Goal: Use online tool/utility: Utilize a website feature to perform a specific function

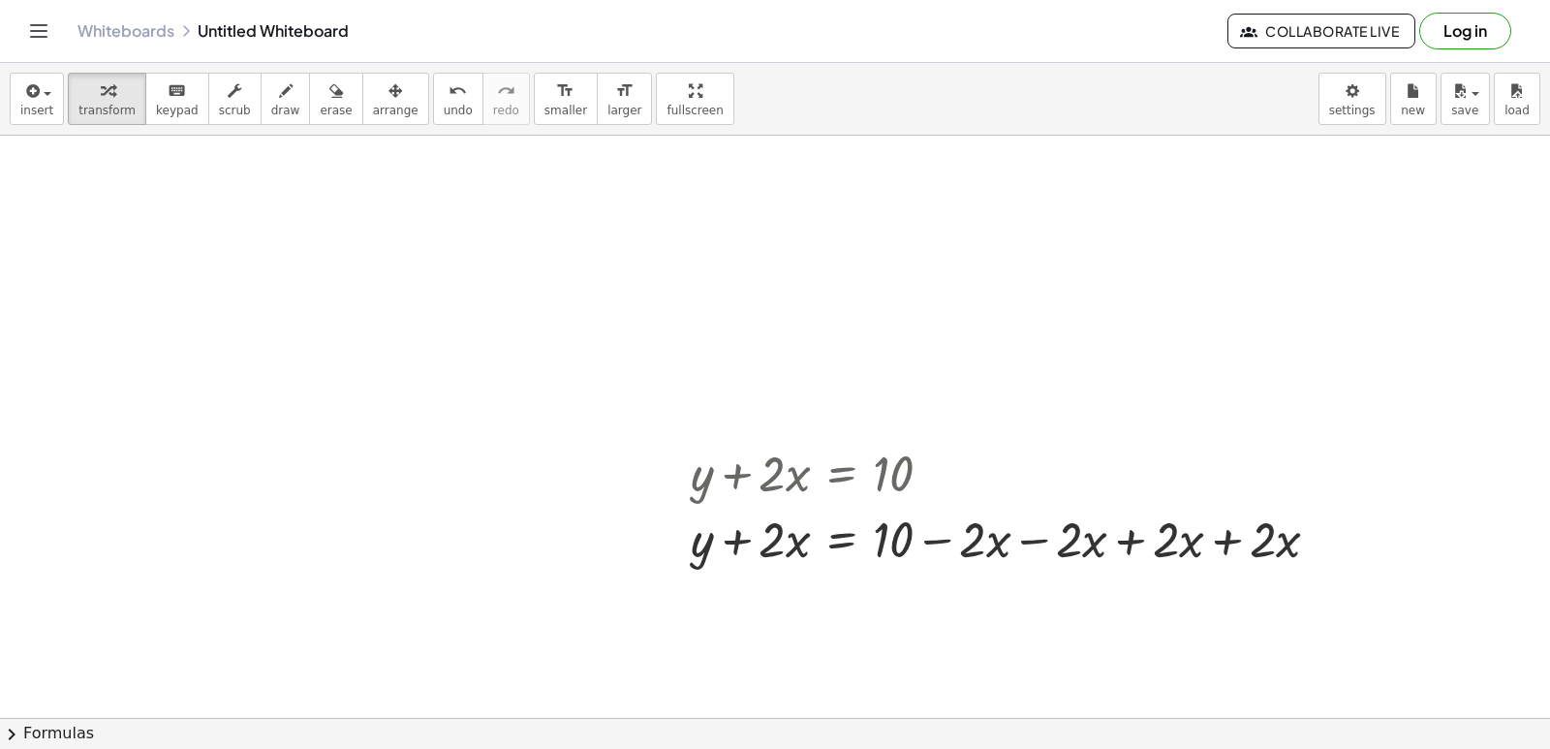
scroll to position [6308, 0]
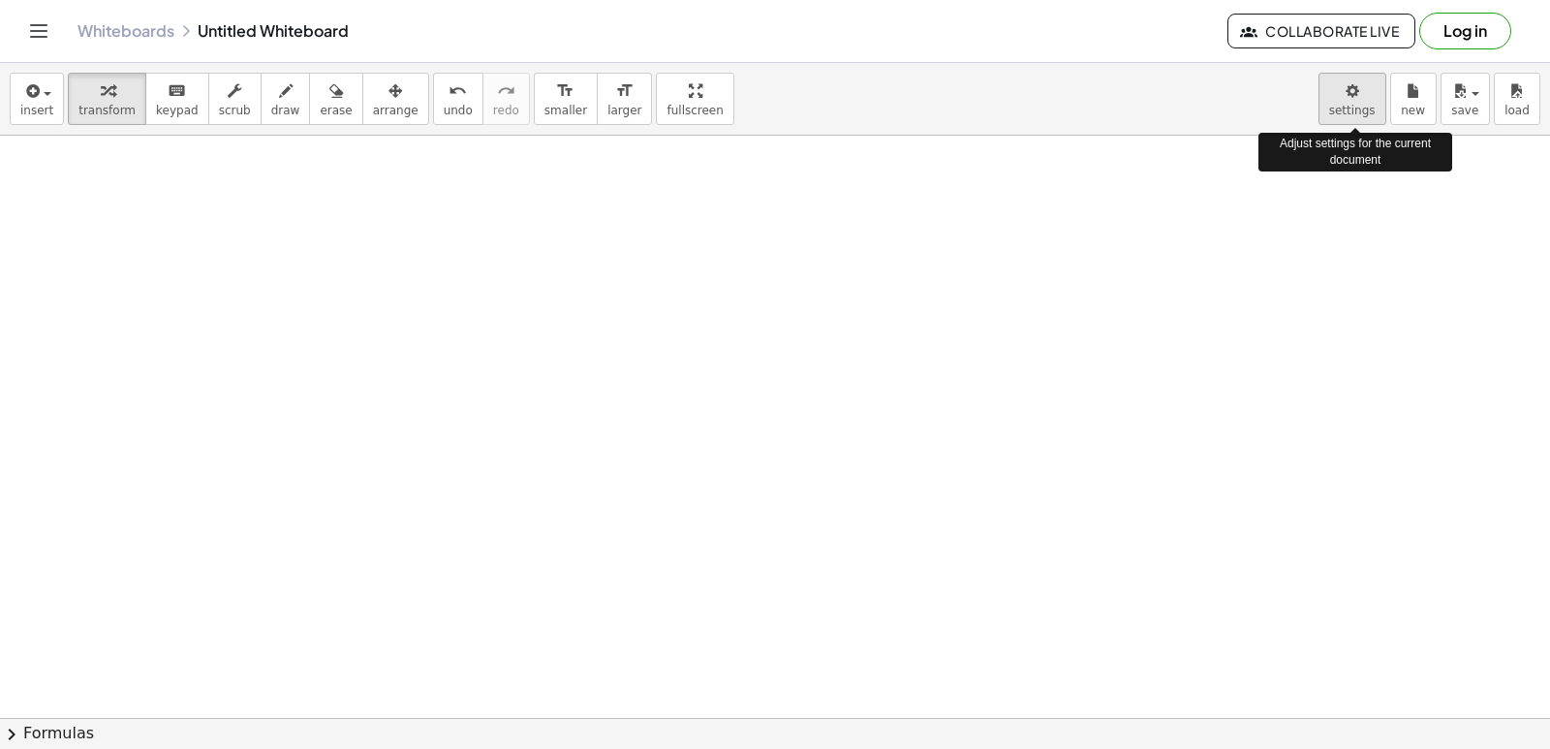
click at [1343, 95] on body "Graspable Math Activities Get Started Activity Bank Assigned Work Classes White…" at bounding box center [775, 374] width 1550 height 749
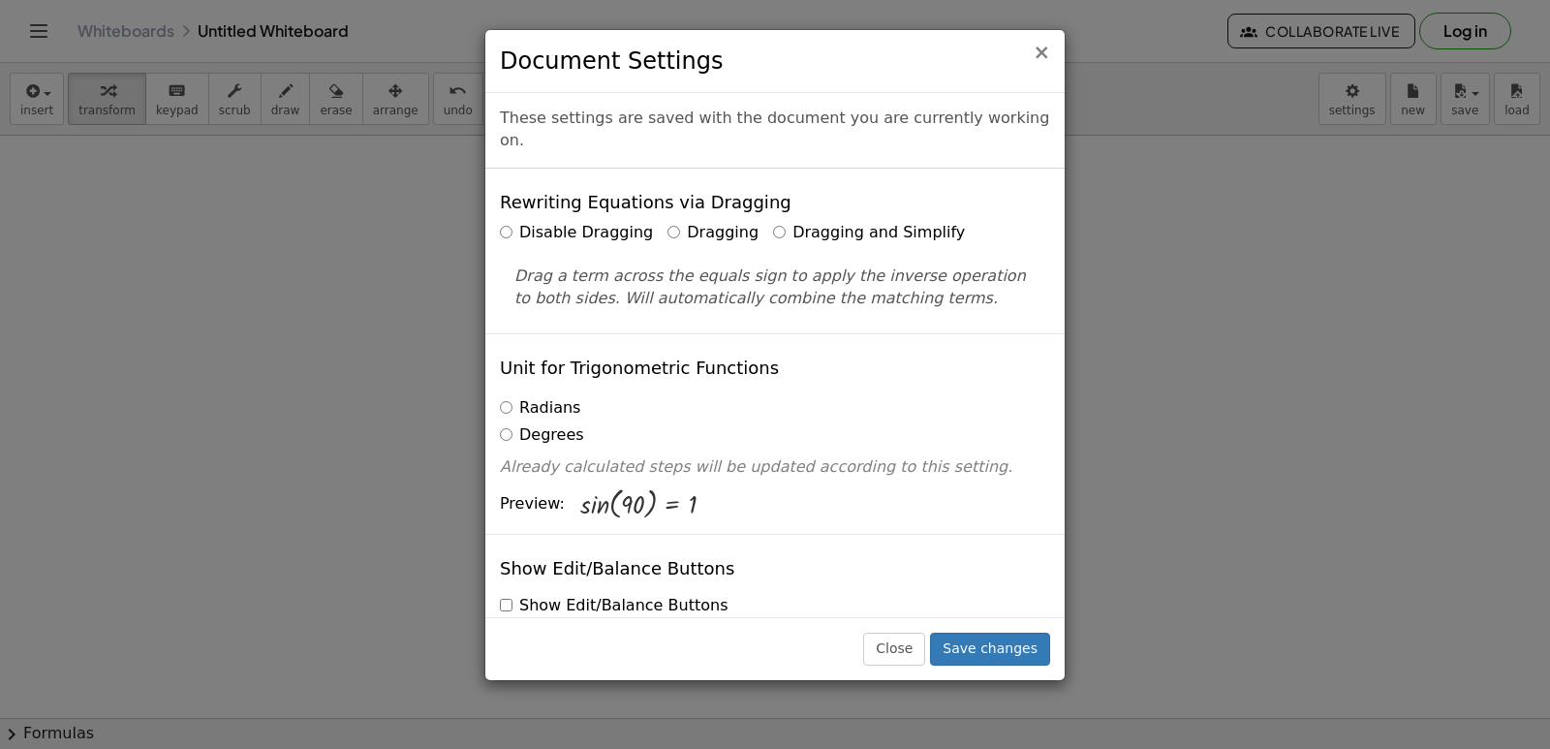
click at [1045, 48] on span "×" at bounding box center [1041, 52] width 17 height 23
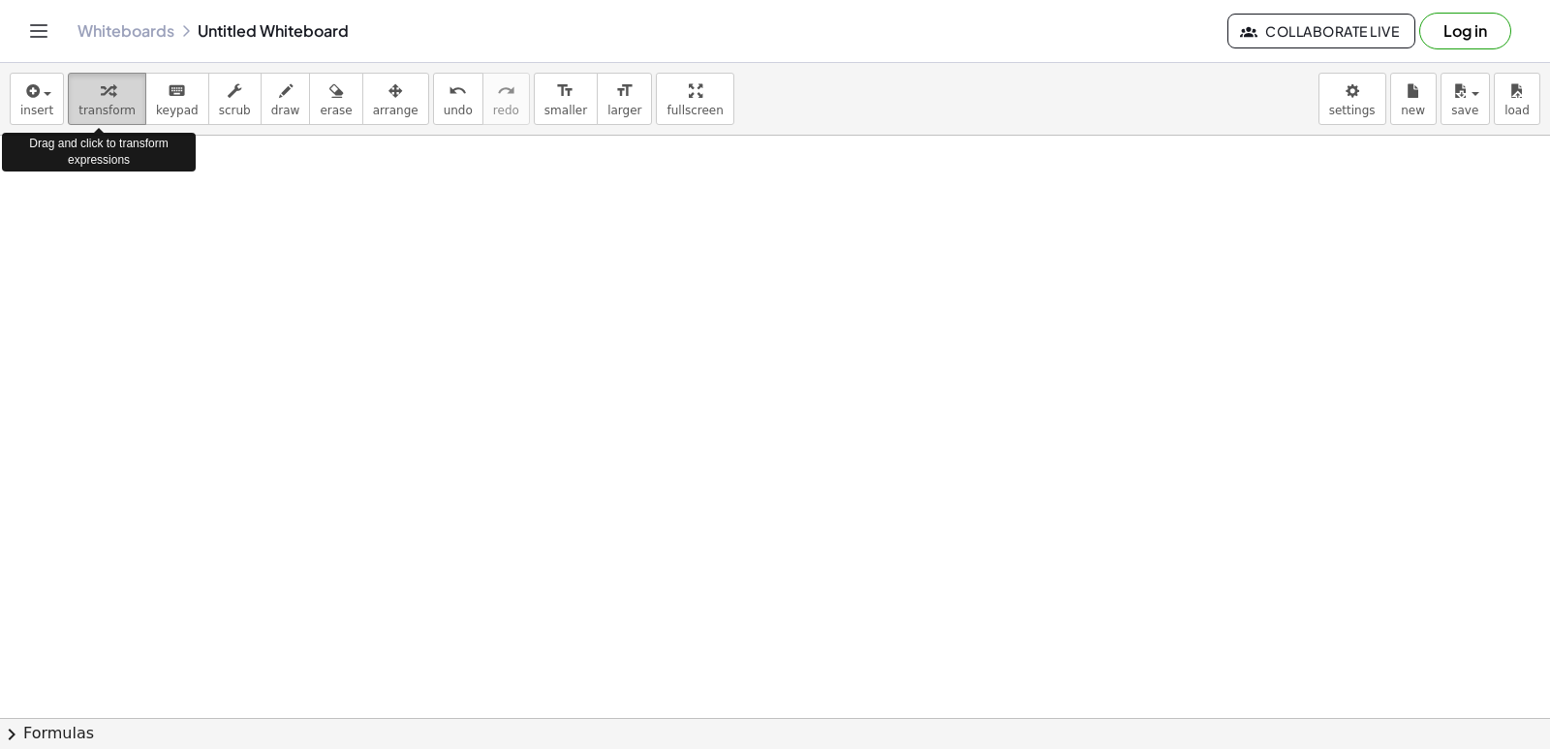
click at [110, 101] on div "button" at bounding box center [106, 89] width 57 height 23
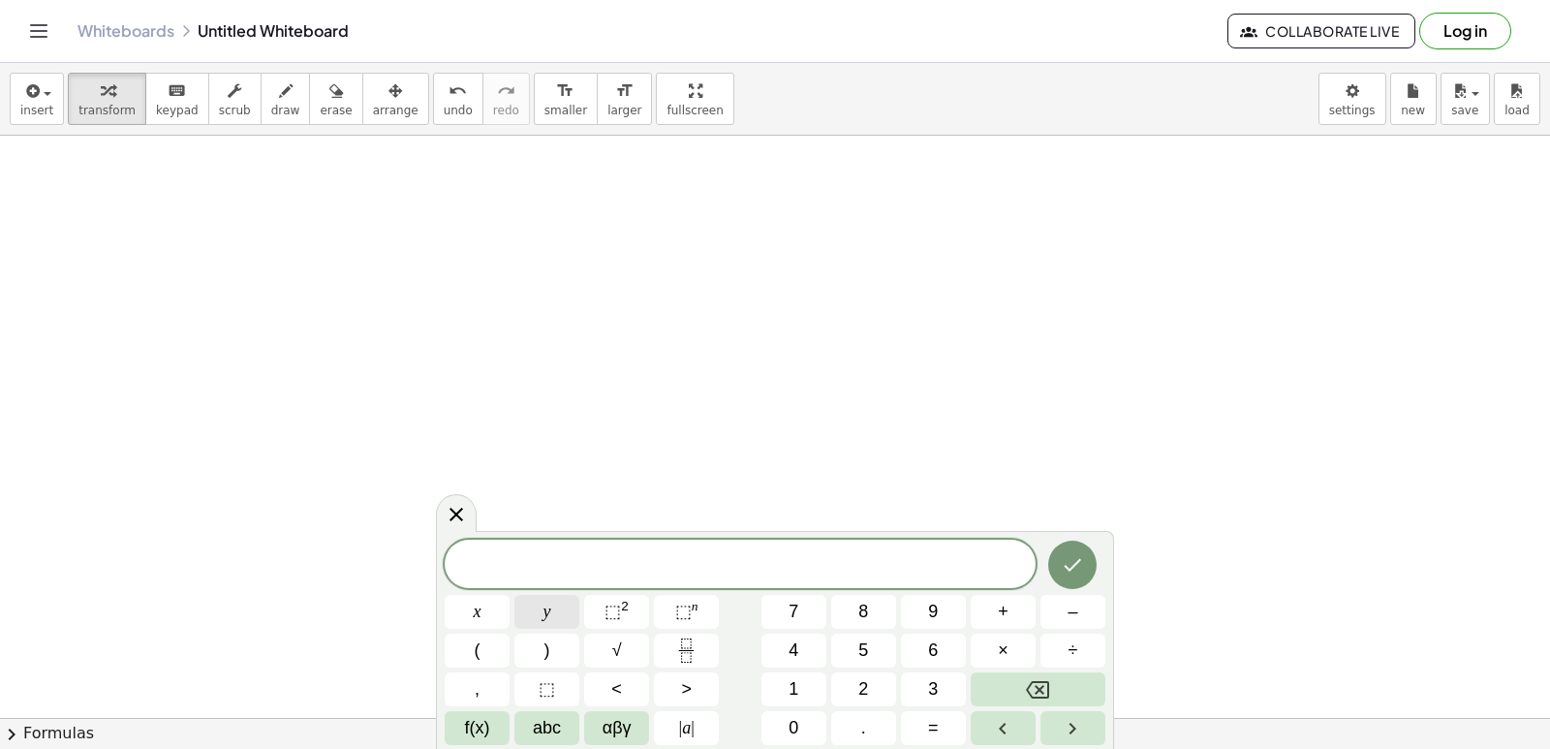
click at [560, 618] on button "y" at bounding box center [546, 612] width 65 height 34
click at [1012, 605] on button "+" at bounding box center [1003, 612] width 65 height 34
click at [860, 689] on span "2" at bounding box center [863, 689] width 10 height 26
click at [487, 617] on button "x" at bounding box center [477, 612] width 65 height 34
click at [948, 730] on button "=" at bounding box center [933, 728] width 65 height 34
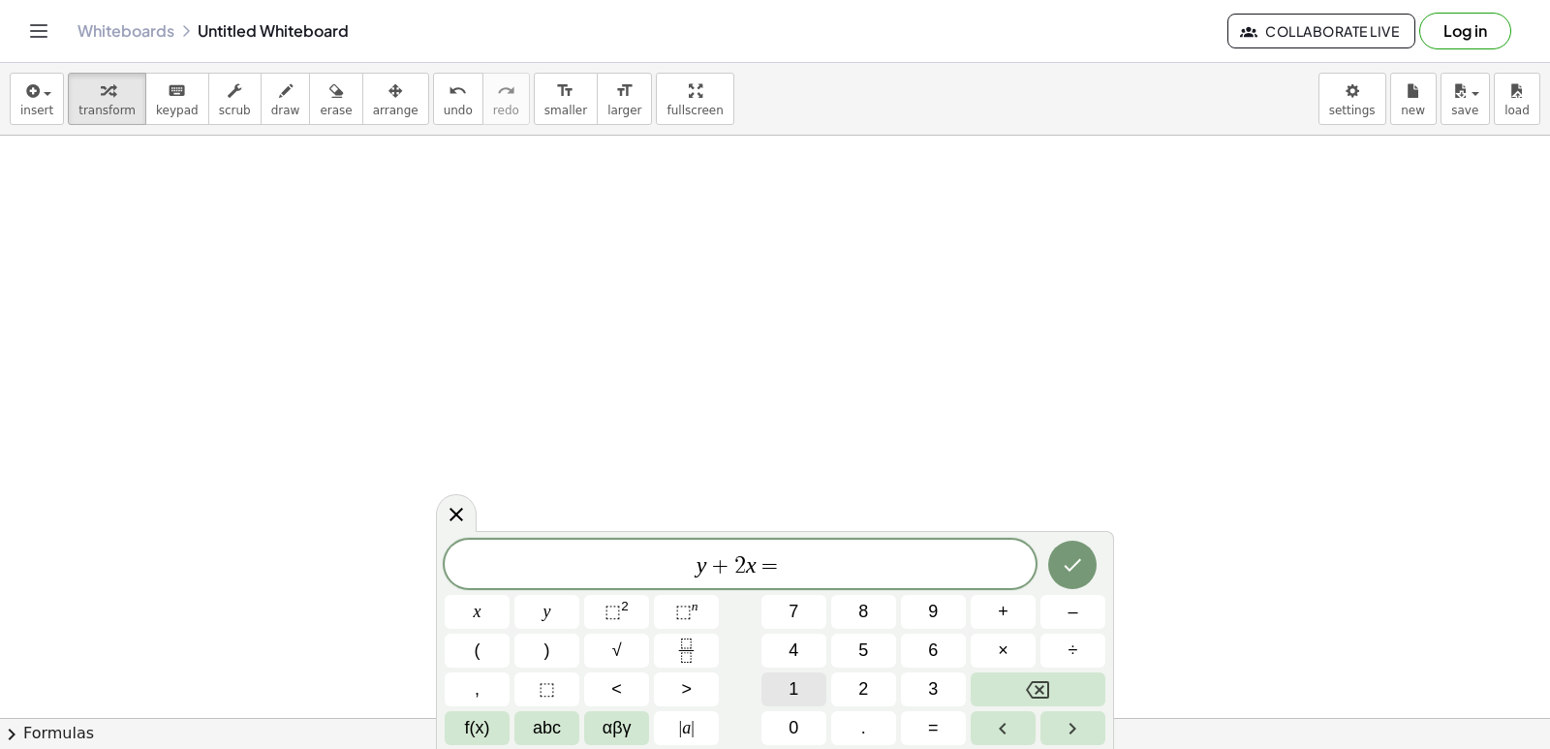
click at [797, 692] on span "1" at bounding box center [793, 689] width 10 height 26
click at [790, 724] on button "0" at bounding box center [793, 728] width 65 height 34
click at [1086, 569] on button "Done" at bounding box center [1072, 564] width 48 height 48
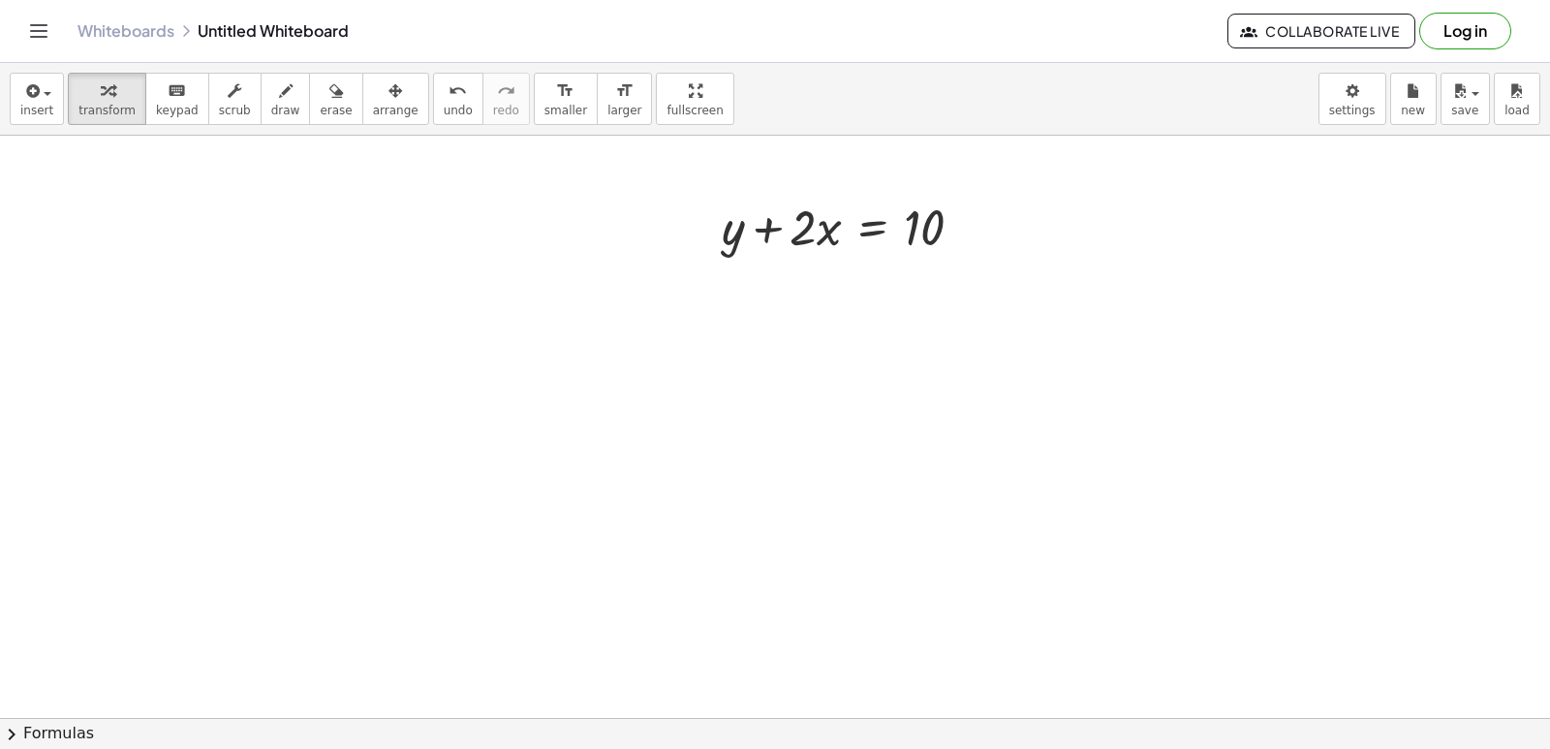
scroll to position [6694, 0]
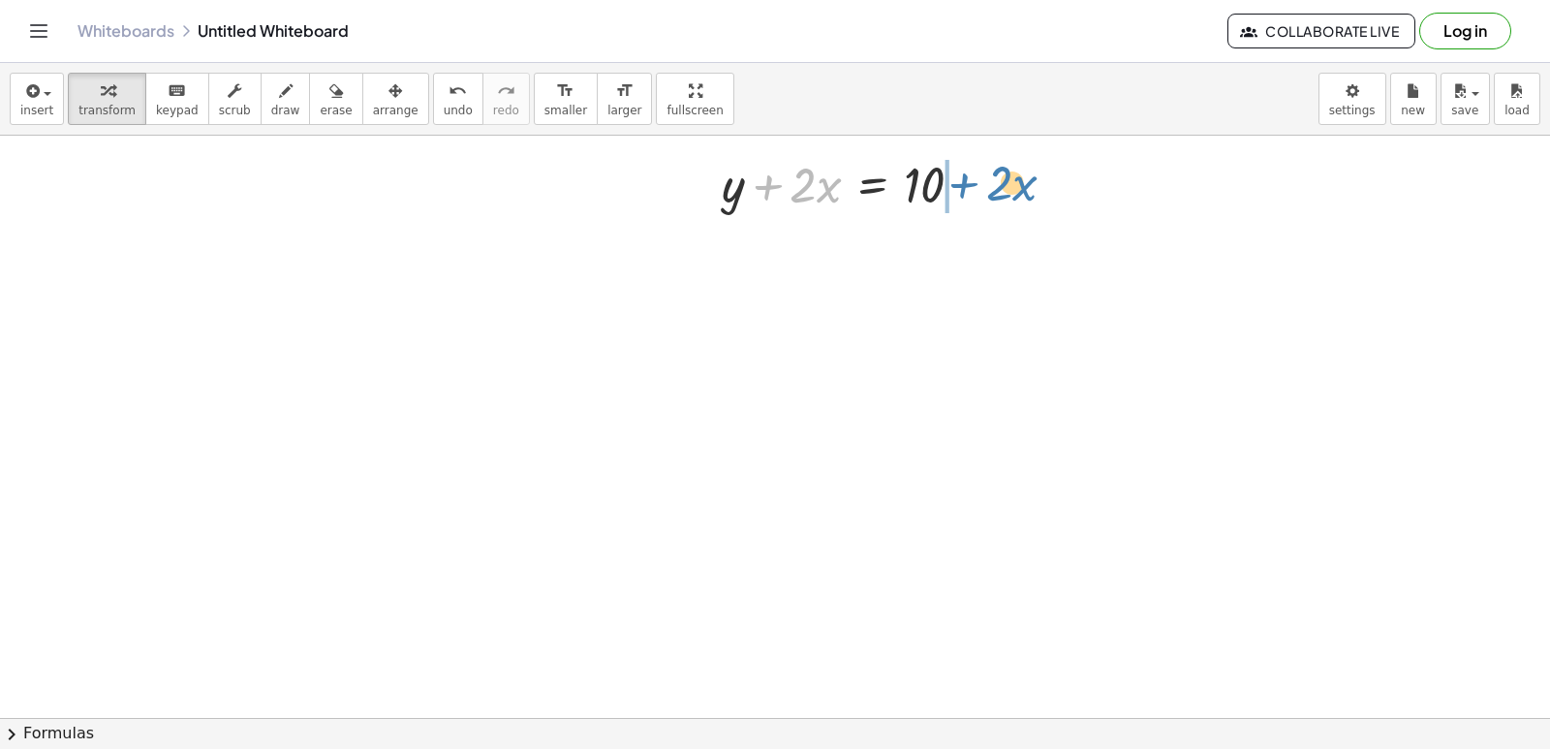
drag, startPoint x: 770, startPoint y: 184, endPoint x: 967, endPoint y: 182, distance: 196.6
click at [967, 182] on div at bounding box center [850, 183] width 276 height 66
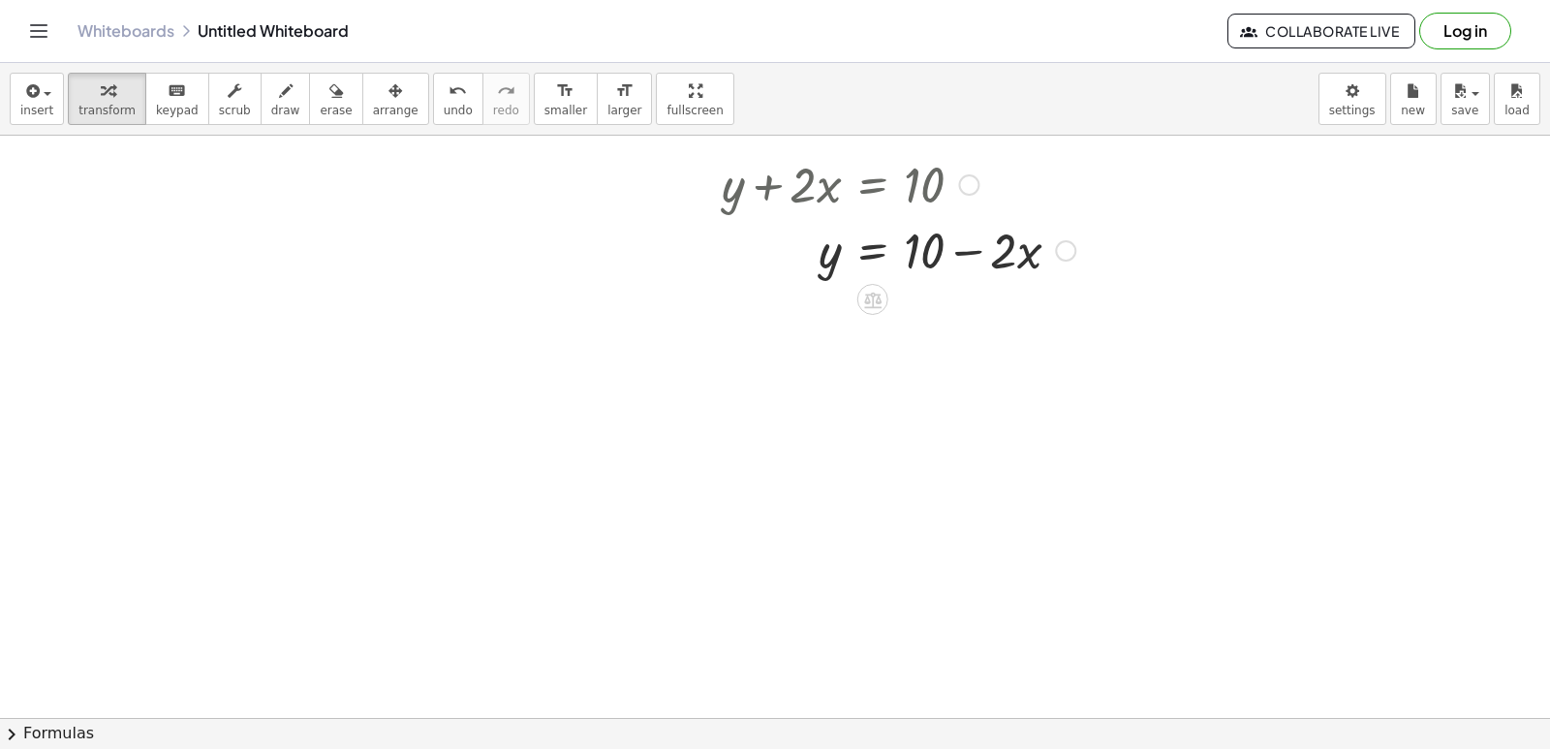
click at [966, 251] on div at bounding box center [898, 249] width 373 height 66
click at [941, 267] on div at bounding box center [898, 249] width 373 height 66
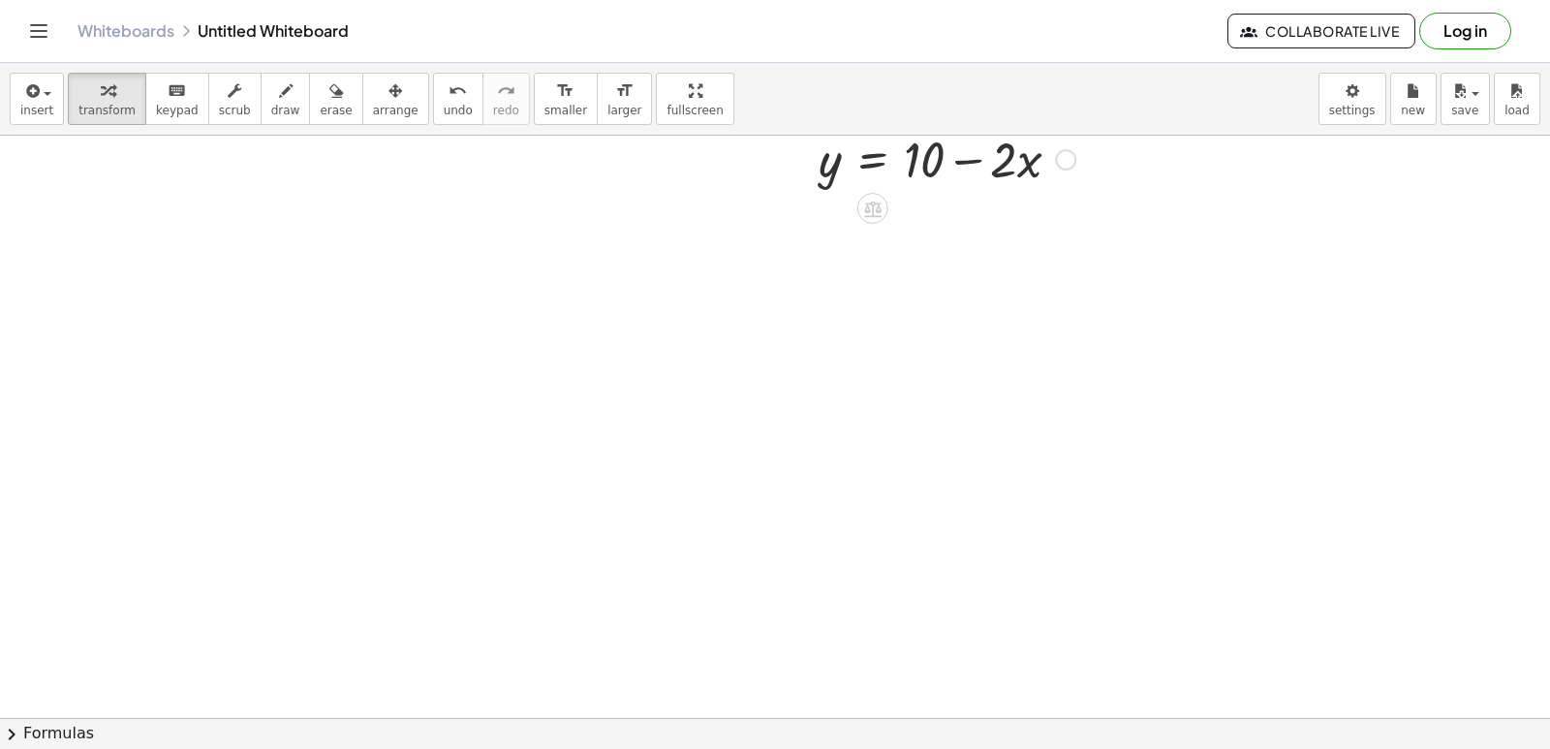
scroll to position [6985, 0]
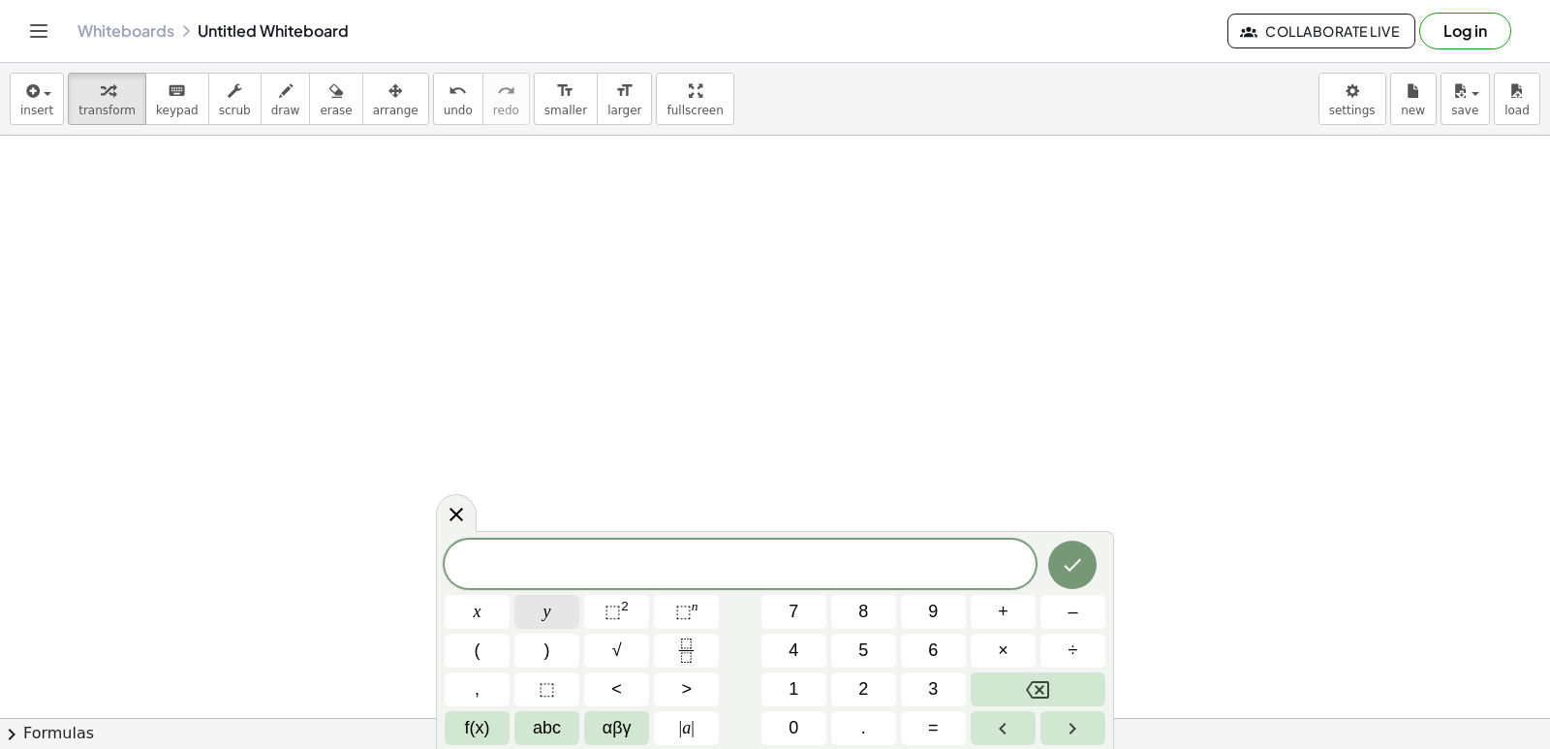
click at [545, 611] on span "y" at bounding box center [547, 612] width 8 height 26
click at [1061, 608] on button "–" at bounding box center [1072, 612] width 65 height 34
click at [856, 647] on button "5" at bounding box center [863, 650] width 65 height 34
click at [497, 616] on button "x" at bounding box center [477, 612] width 65 height 34
click at [928, 732] on span "=" at bounding box center [933, 728] width 11 height 26
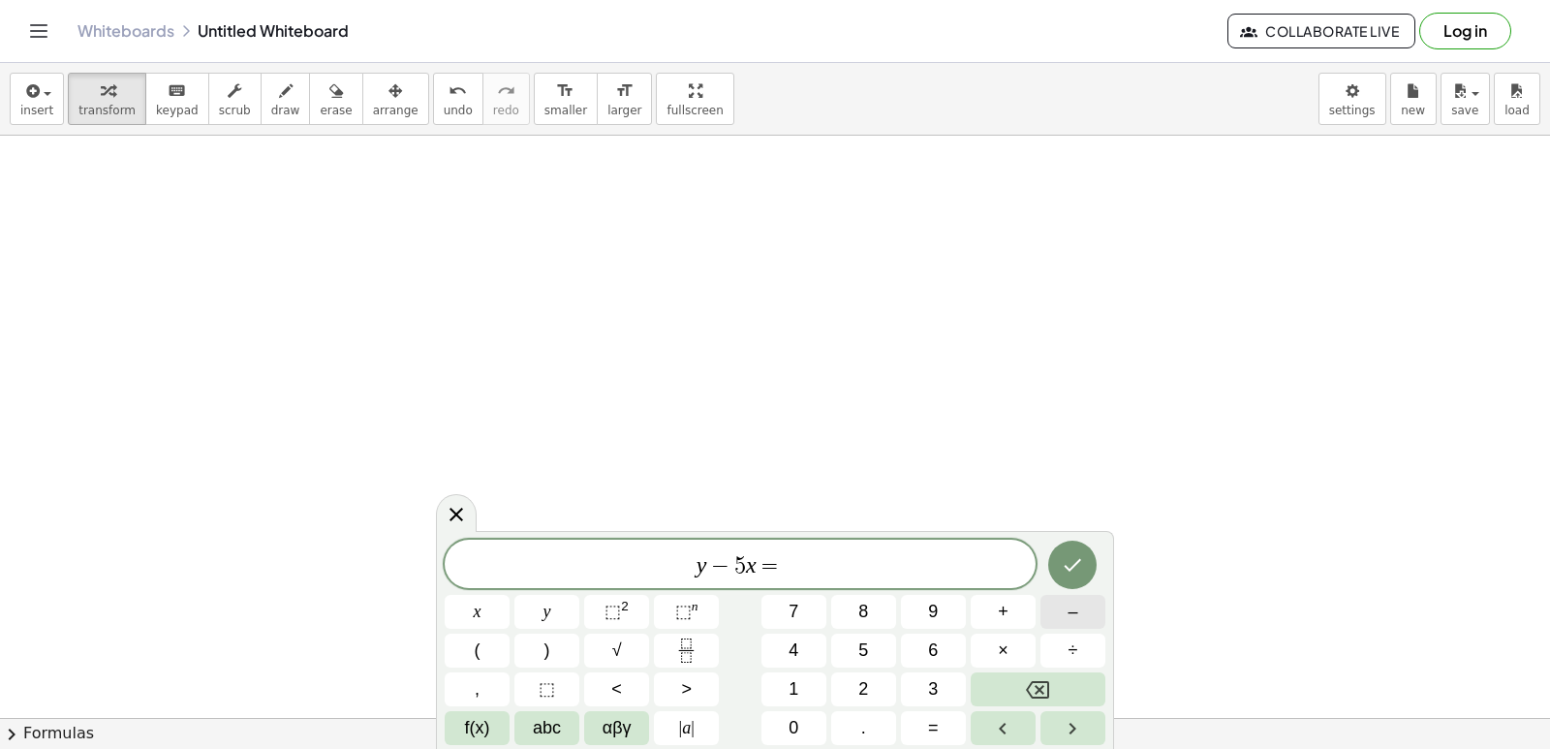
click at [1083, 611] on button "–" at bounding box center [1072, 612] width 65 height 34
click at [867, 686] on span "2" at bounding box center [863, 689] width 10 height 26
click at [1080, 577] on button "Done" at bounding box center [1072, 564] width 48 height 48
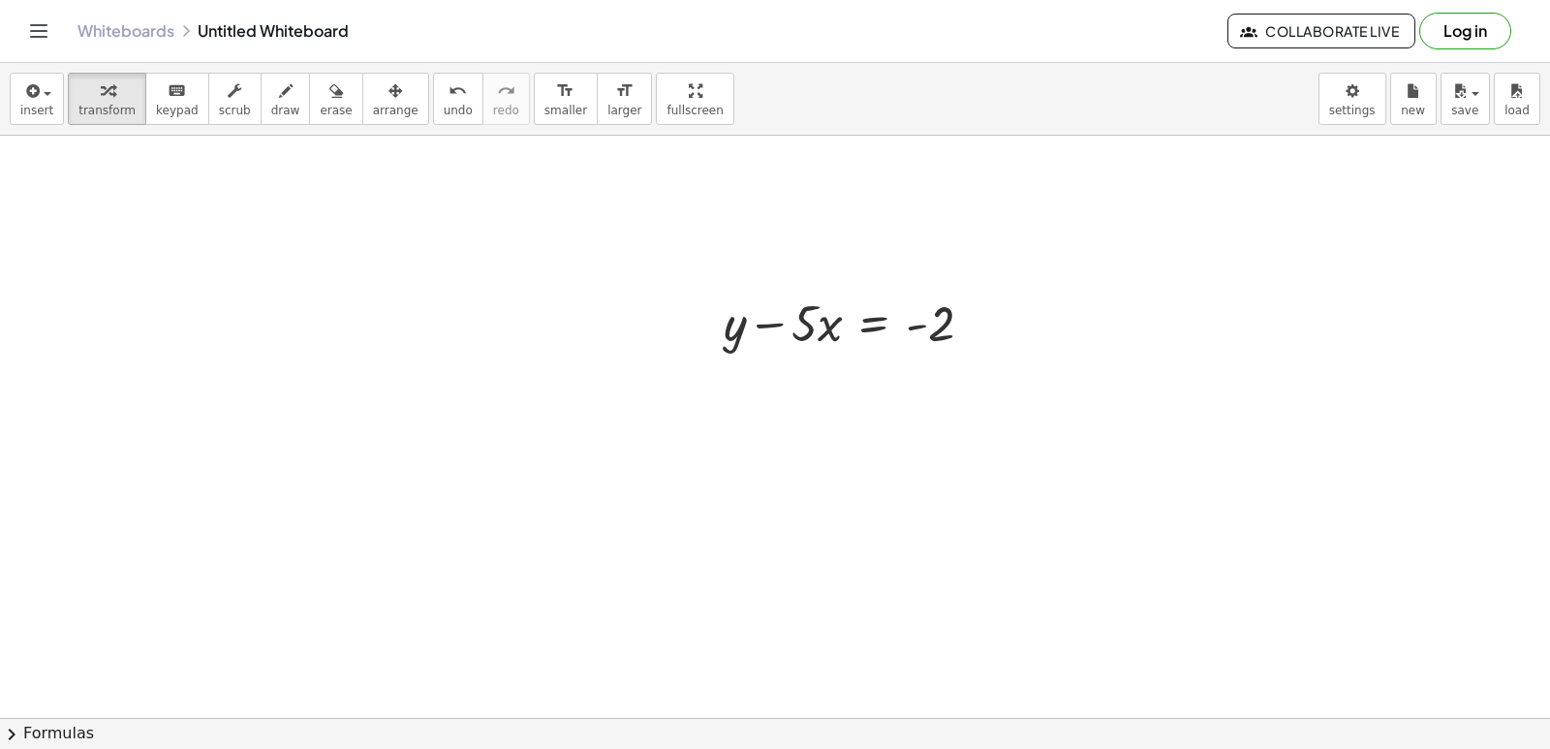
scroll to position [7178, 0]
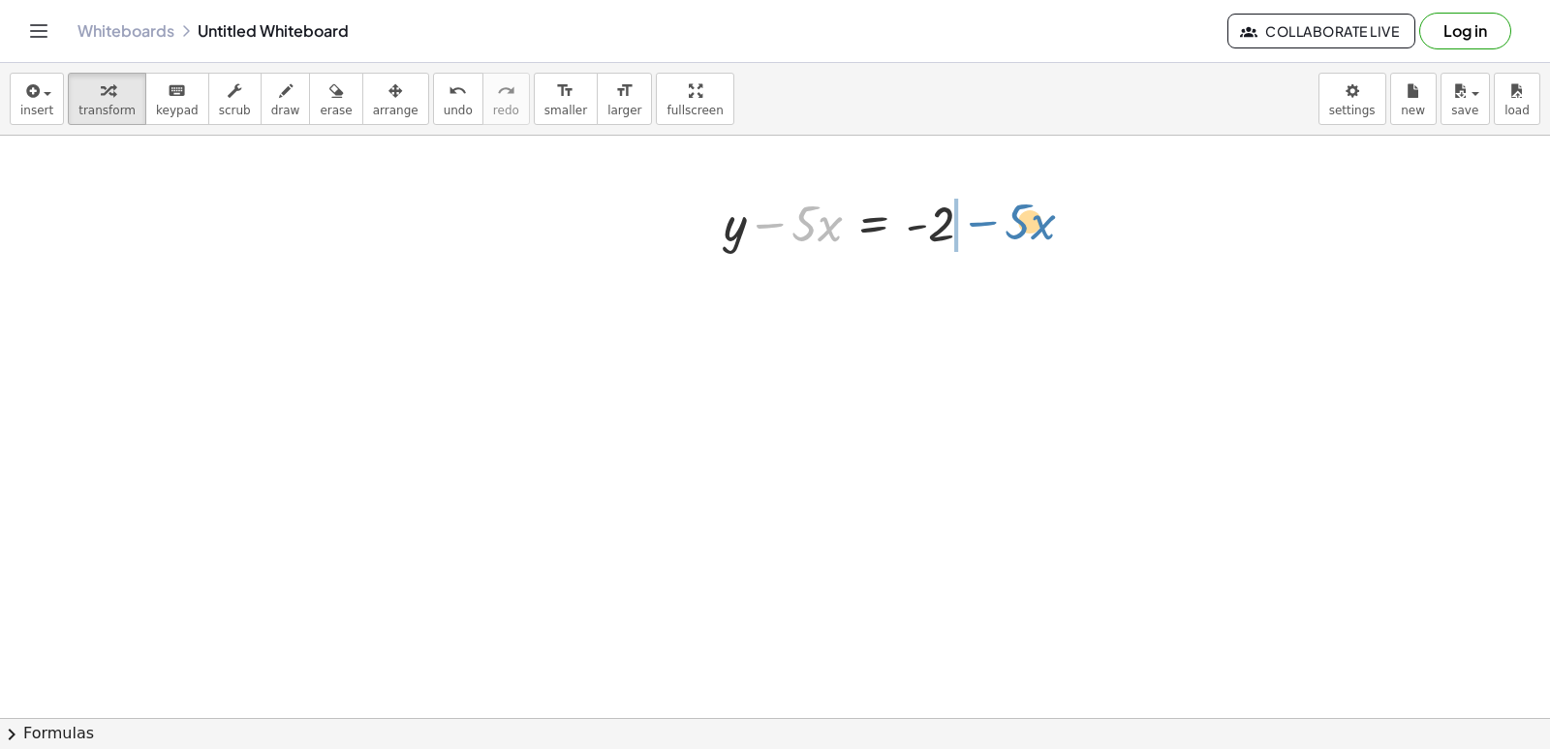
drag, startPoint x: 779, startPoint y: 221, endPoint x: 992, endPoint y: 219, distance: 213.1
click at [992, 219] on div at bounding box center [856, 222] width 284 height 66
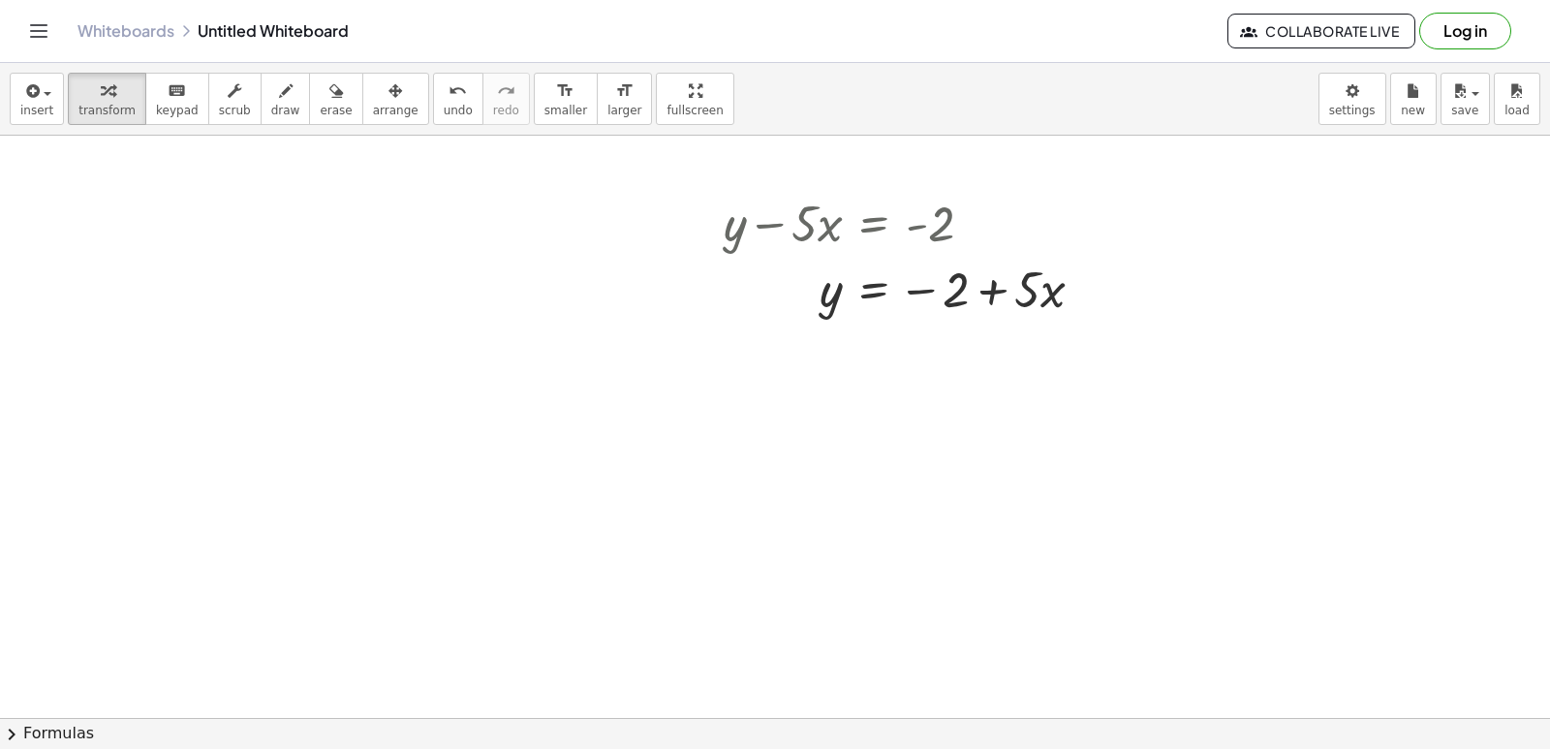
drag, startPoint x: 992, startPoint y: 219, endPoint x: 929, endPoint y: 438, distance: 227.8
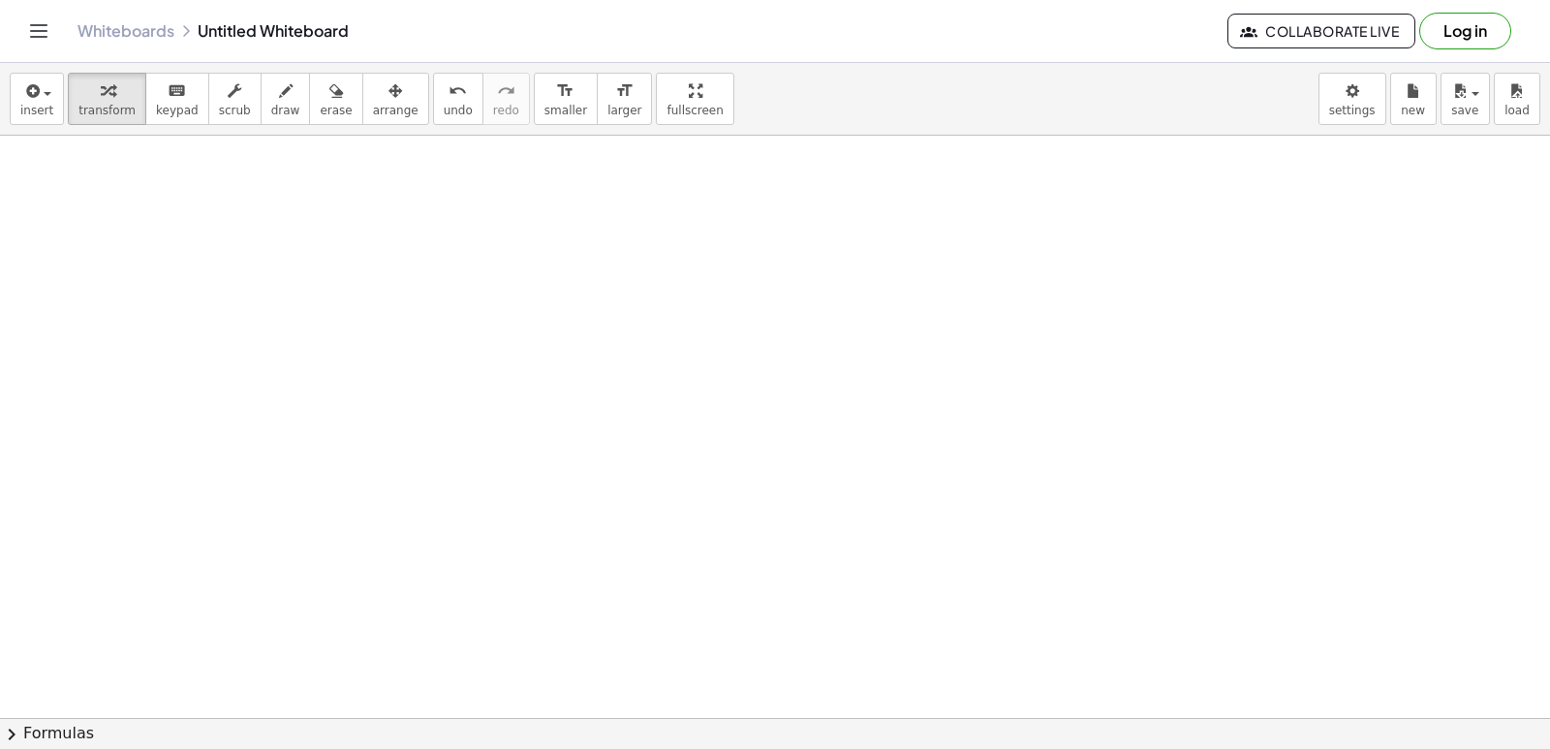
scroll to position [7372, 0]
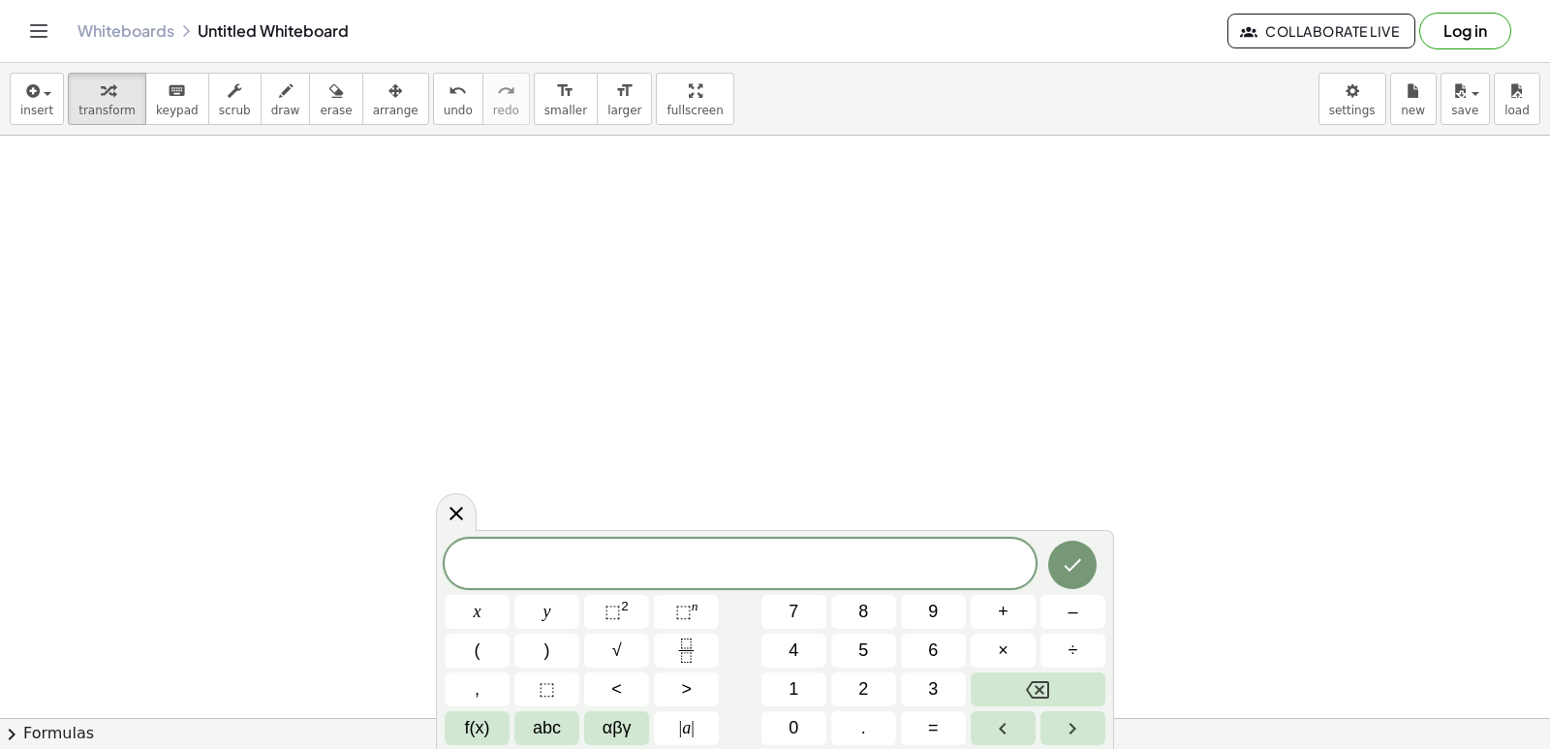
scroll to position [7469, 0]
click at [279, 97] on icon "button" at bounding box center [286, 90] width 14 height 23
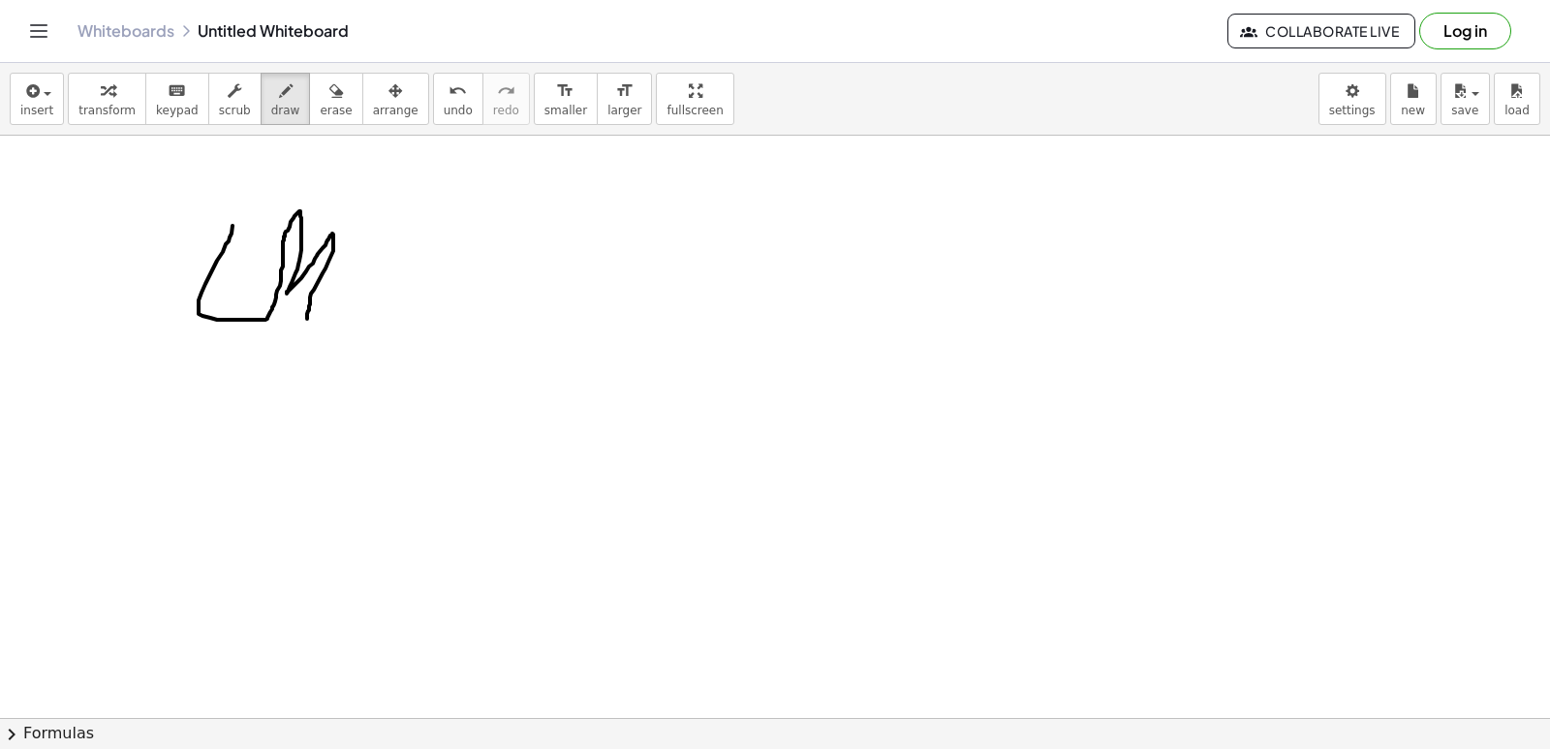
drag, startPoint x: 232, startPoint y: 226, endPoint x: 297, endPoint y: 287, distance: 89.1
drag, startPoint x: 93, startPoint y: 100, endPoint x: 98, endPoint y: 136, distance: 36.2
click at [101, 100] on icon "button" at bounding box center [108, 90] width 14 height 23
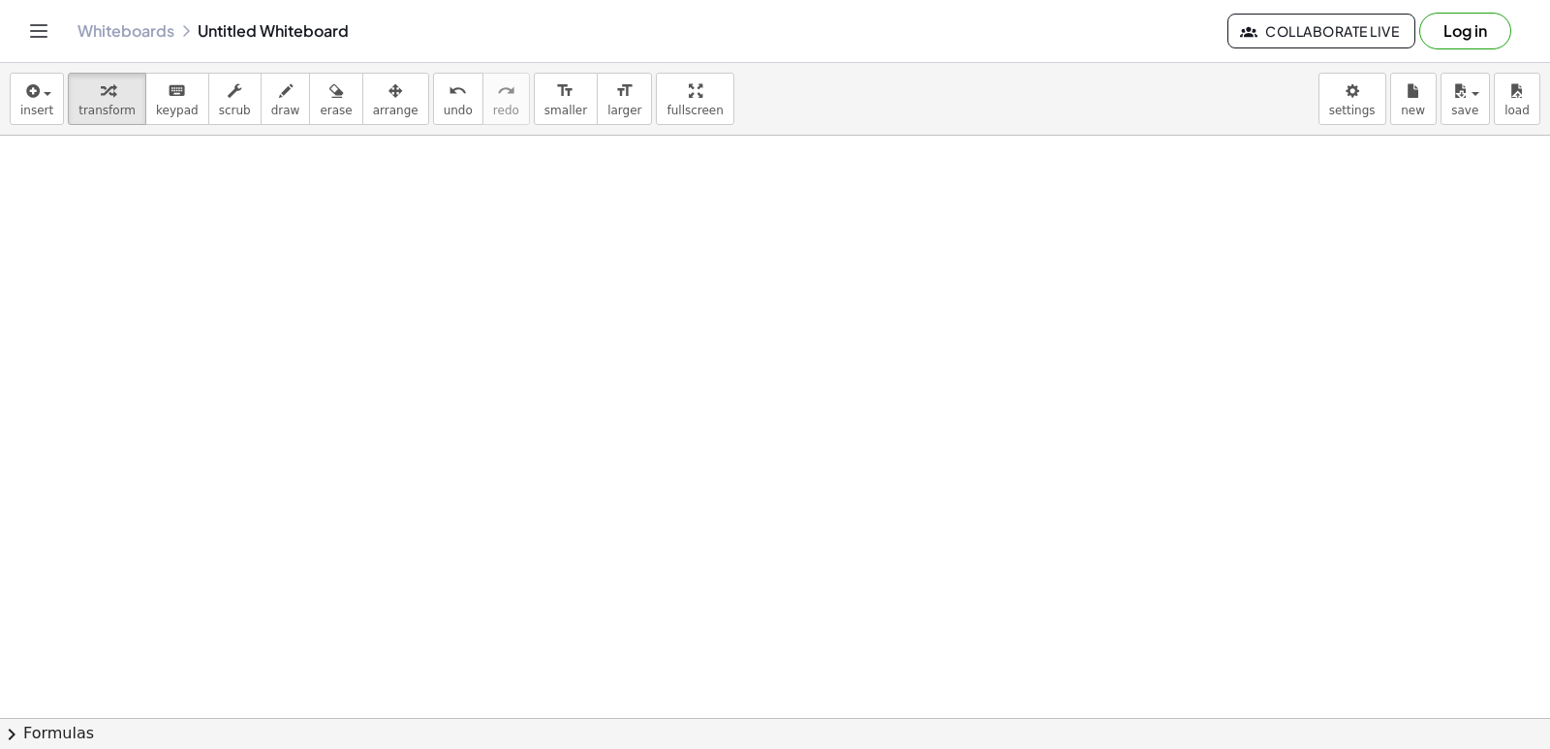
scroll to position [7955, 0]
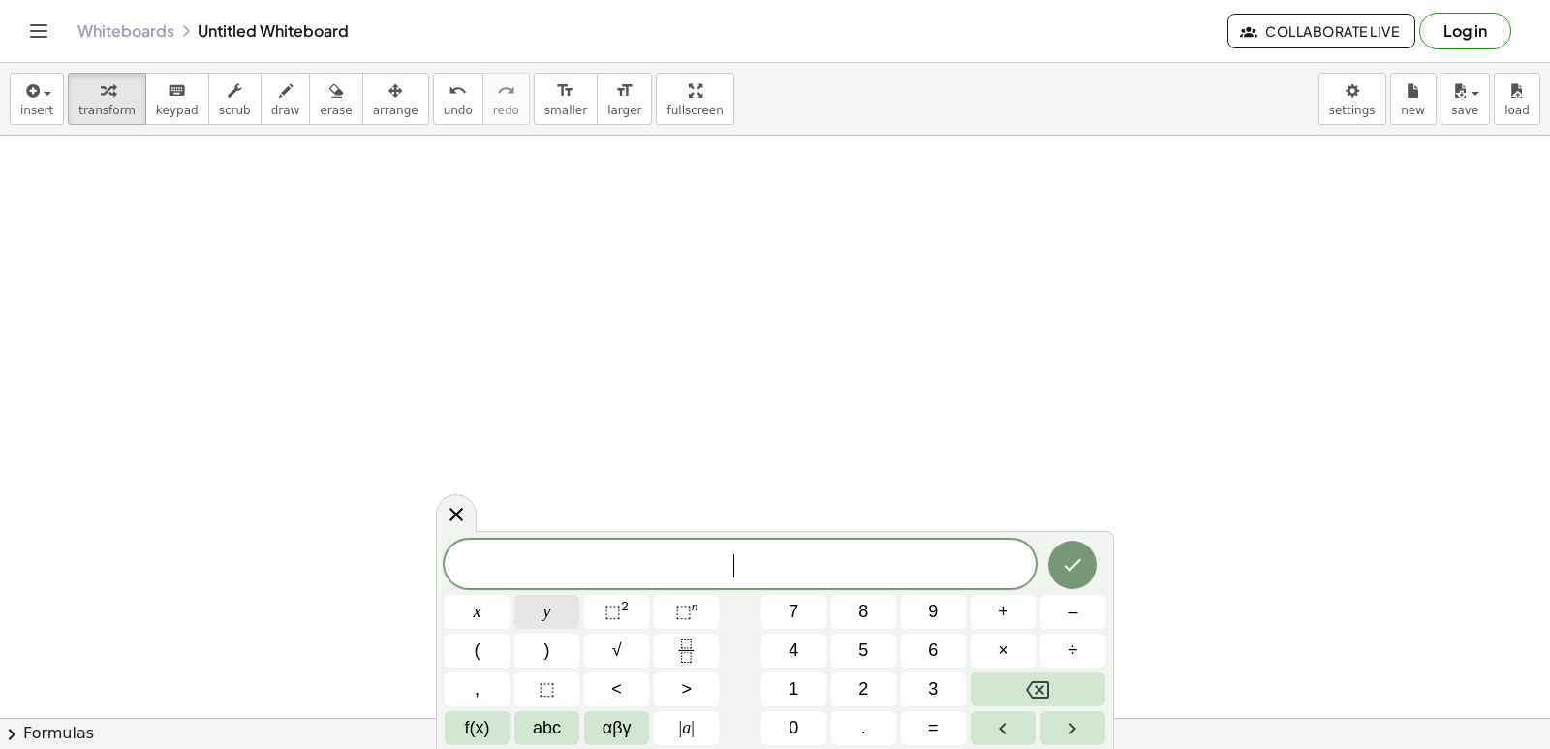
click at [566, 609] on button "y" at bounding box center [546, 612] width 65 height 34
click at [1019, 691] on button "Backspace" at bounding box center [1038, 689] width 135 height 34
click at [943, 687] on button "3" at bounding box center [933, 689] width 65 height 34
click at [547, 613] on span "y" at bounding box center [547, 612] width 8 height 26
click at [1000, 617] on span "+" at bounding box center [1003, 612] width 11 height 26
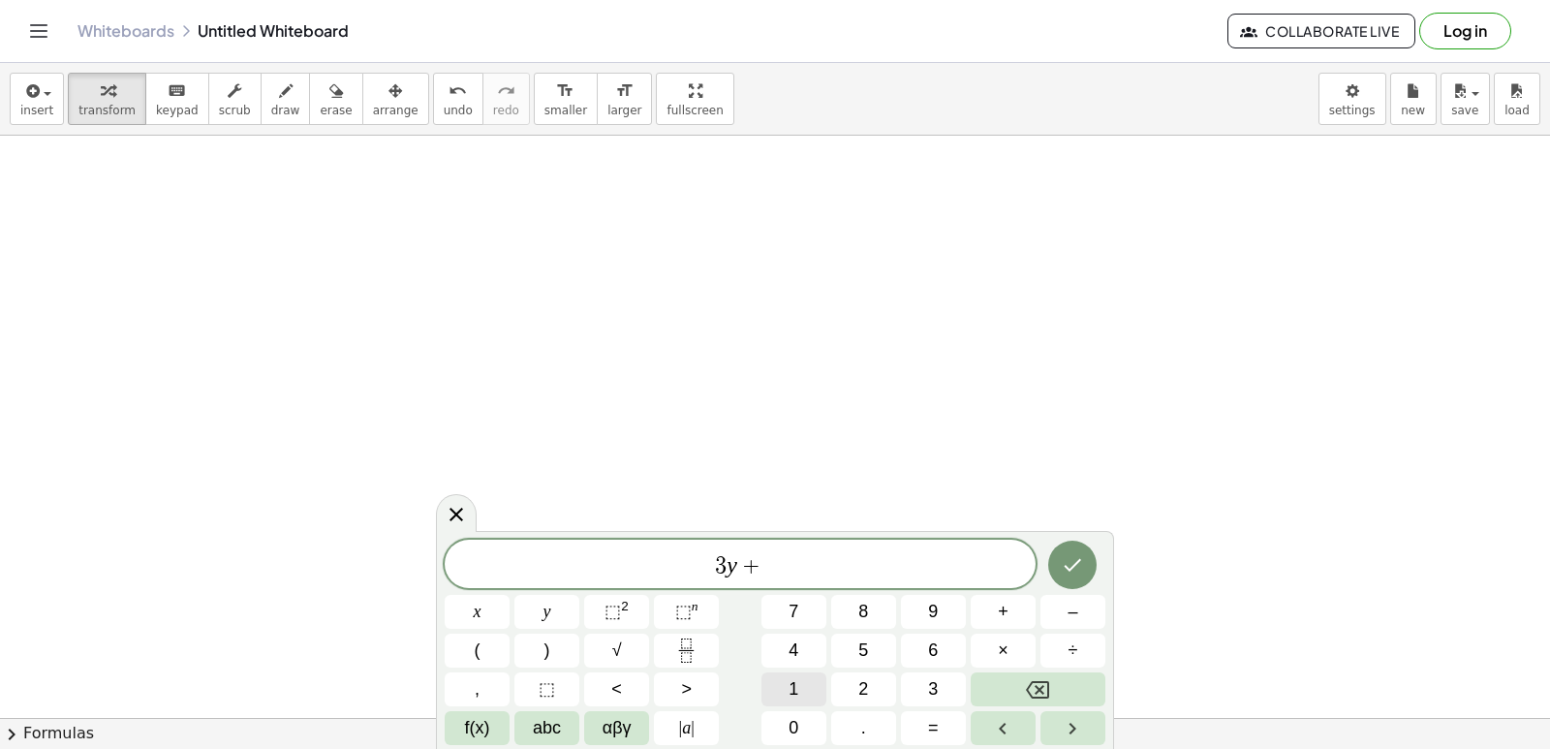
click at [802, 688] on button "1" at bounding box center [793, 689] width 65 height 34
click at [849, 692] on button "2" at bounding box center [863, 689] width 65 height 34
click at [932, 731] on span "=" at bounding box center [933, 728] width 11 height 26
click at [1031, 693] on icon "Backspace" at bounding box center [1037, 689] width 23 height 17
click at [495, 620] on button "x" at bounding box center [477, 612] width 65 height 34
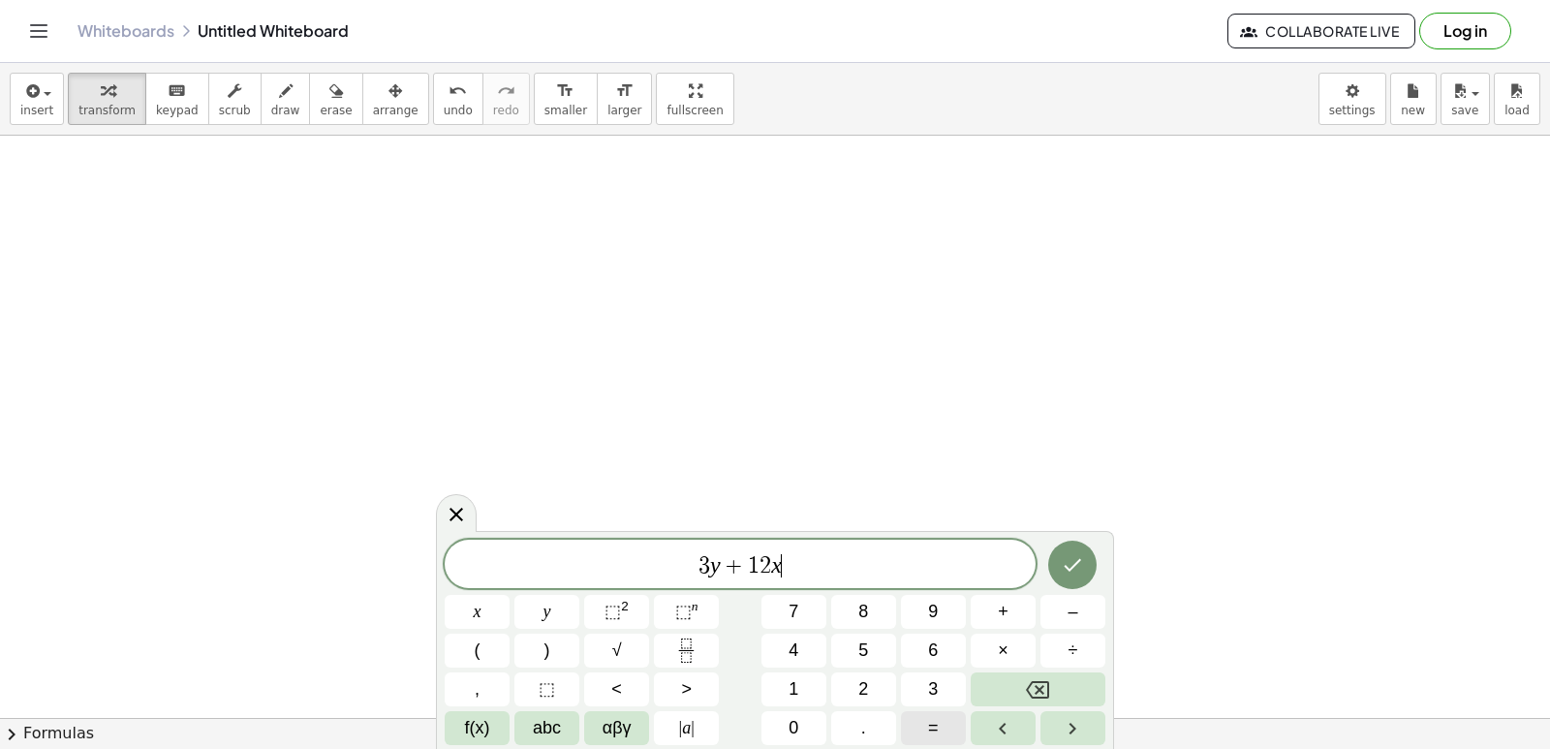
click at [919, 725] on button "=" at bounding box center [933, 728] width 65 height 34
click at [812, 684] on button "1" at bounding box center [793, 689] width 65 height 34
click at [866, 662] on span "5" at bounding box center [863, 650] width 10 height 26
drag, startPoint x: 867, startPoint y: 661, endPoint x: 620, endPoint y: 436, distance: 333.9
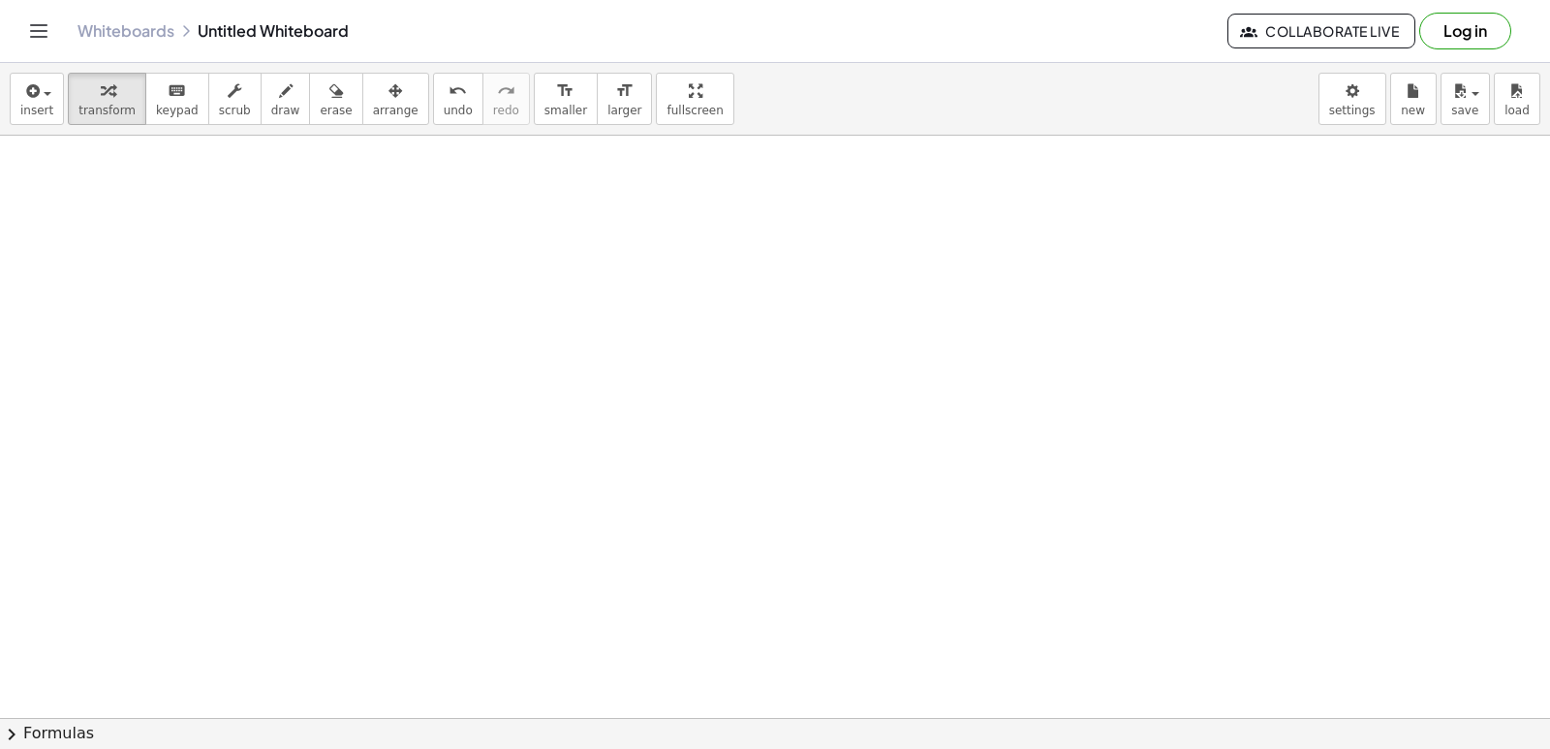
drag, startPoint x: 673, startPoint y: 453, endPoint x: 303, endPoint y: 464, distance: 370.2
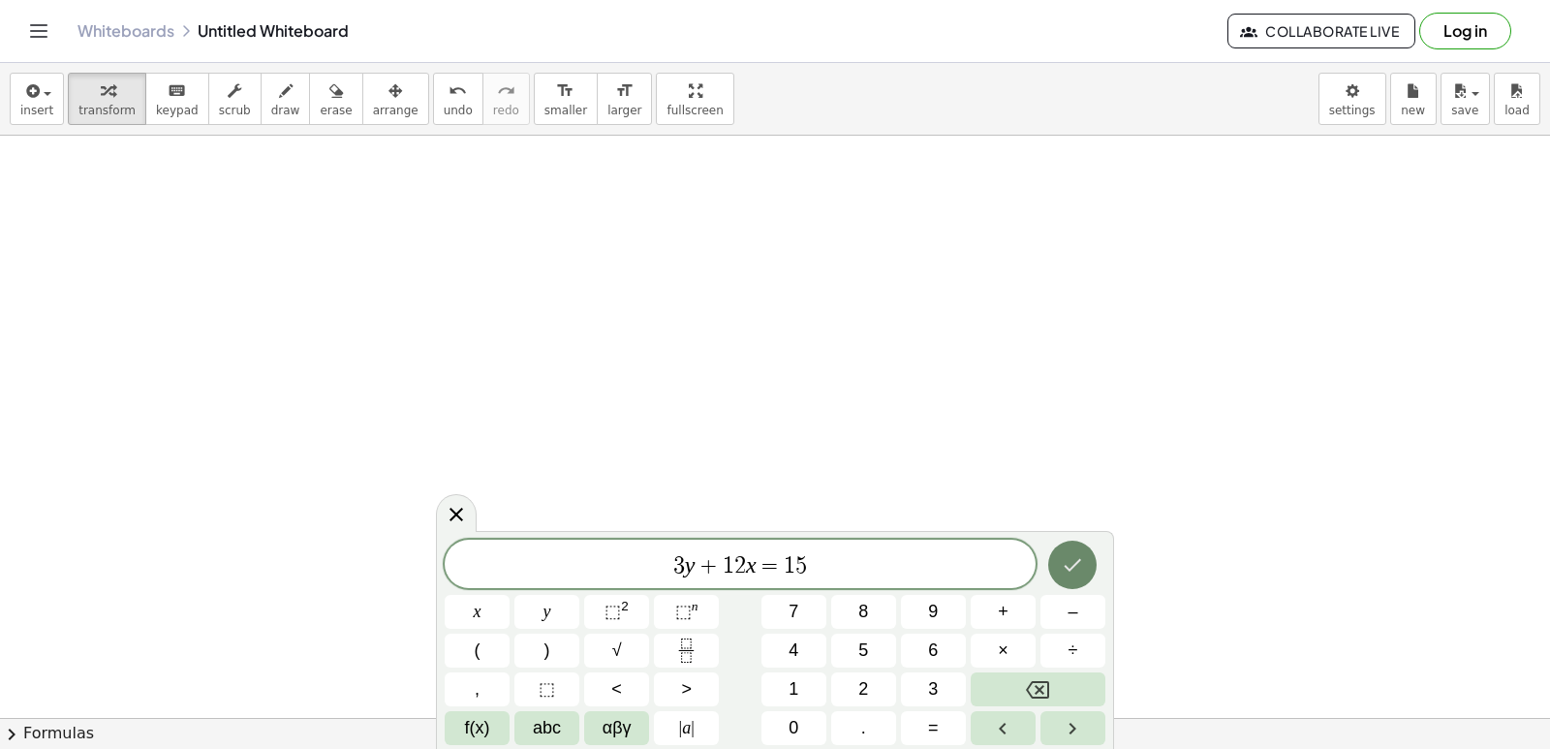
click at [1075, 571] on icon "Done" at bounding box center [1072, 564] width 23 height 23
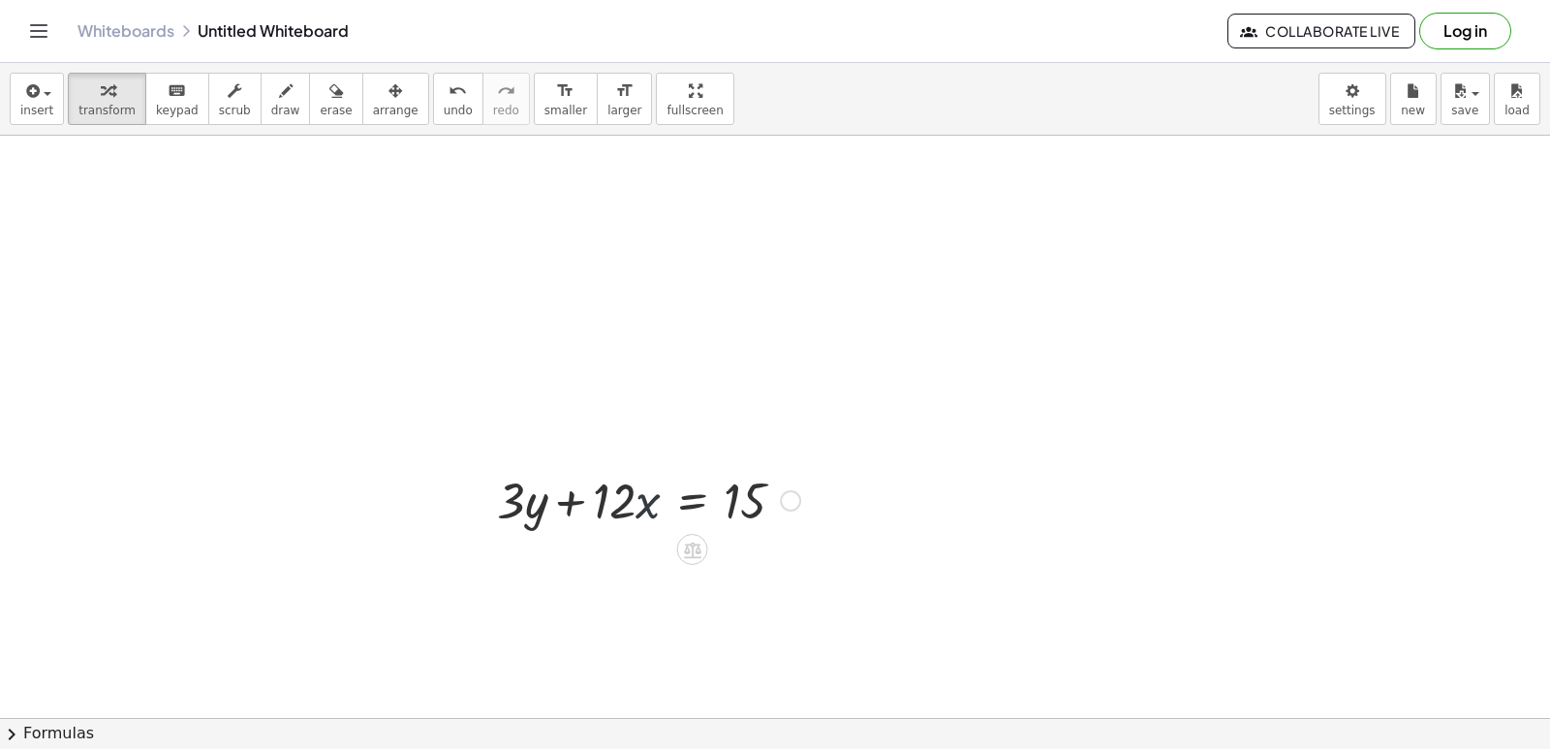
click at [643, 511] on div at bounding box center [648, 499] width 323 height 66
drag, startPoint x: 564, startPoint y: 502, endPoint x: 777, endPoint y: 504, distance: 213.1
click at [777, 504] on div at bounding box center [648, 499] width 323 height 66
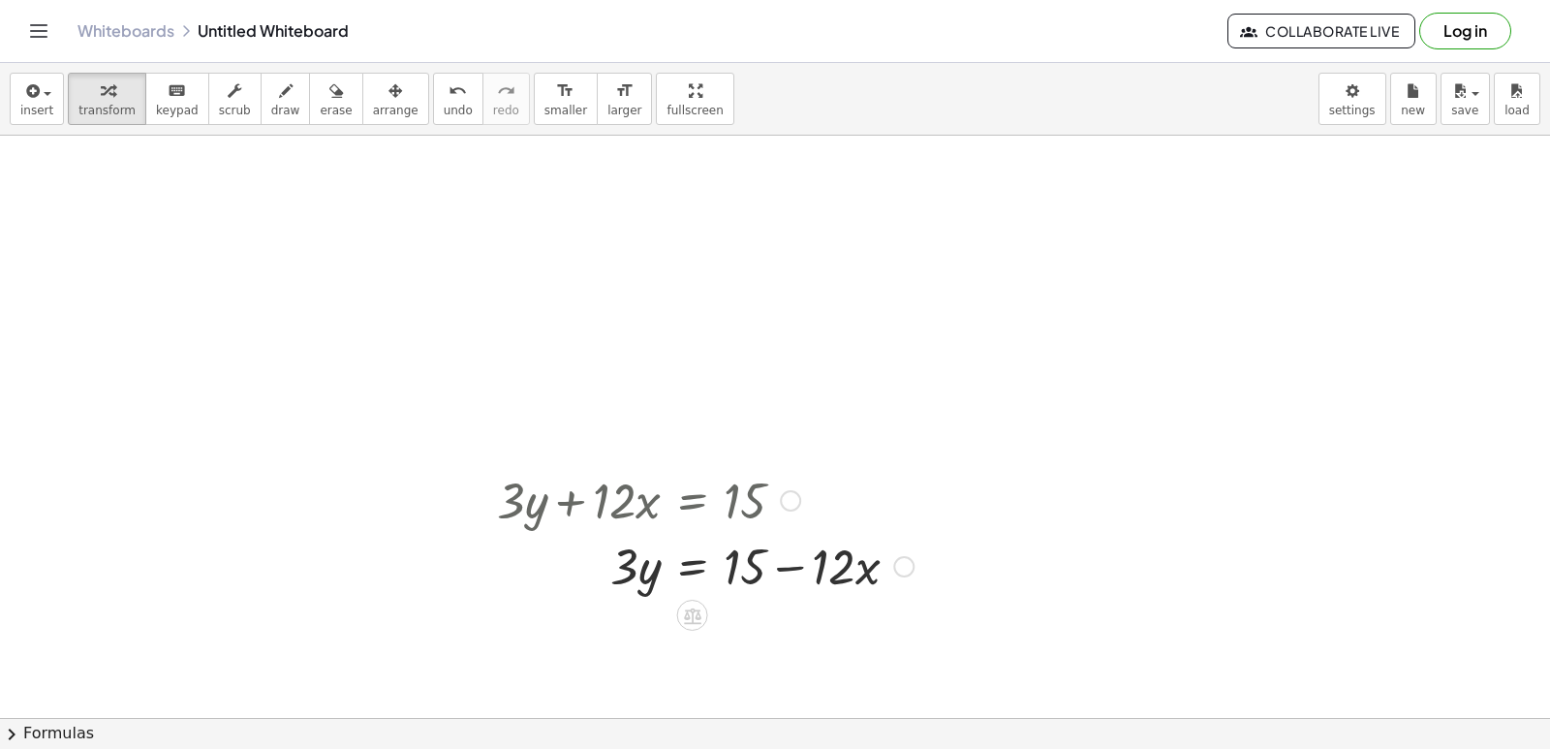
drag, startPoint x: 523, startPoint y: 501, endPoint x: 510, endPoint y: 502, distance: 12.6
click at [510, 506] on div at bounding box center [705, 499] width 436 height 66
drag, startPoint x: 510, startPoint y: 502, endPoint x: 511, endPoint y: 527, distance: 25.2
click at [693, 501] on div "+ · 3 · y + · 12 · x = 15 · 3 · y · 12 · x = 15 + −" at bounding box center [693, 501] width 0 height 0
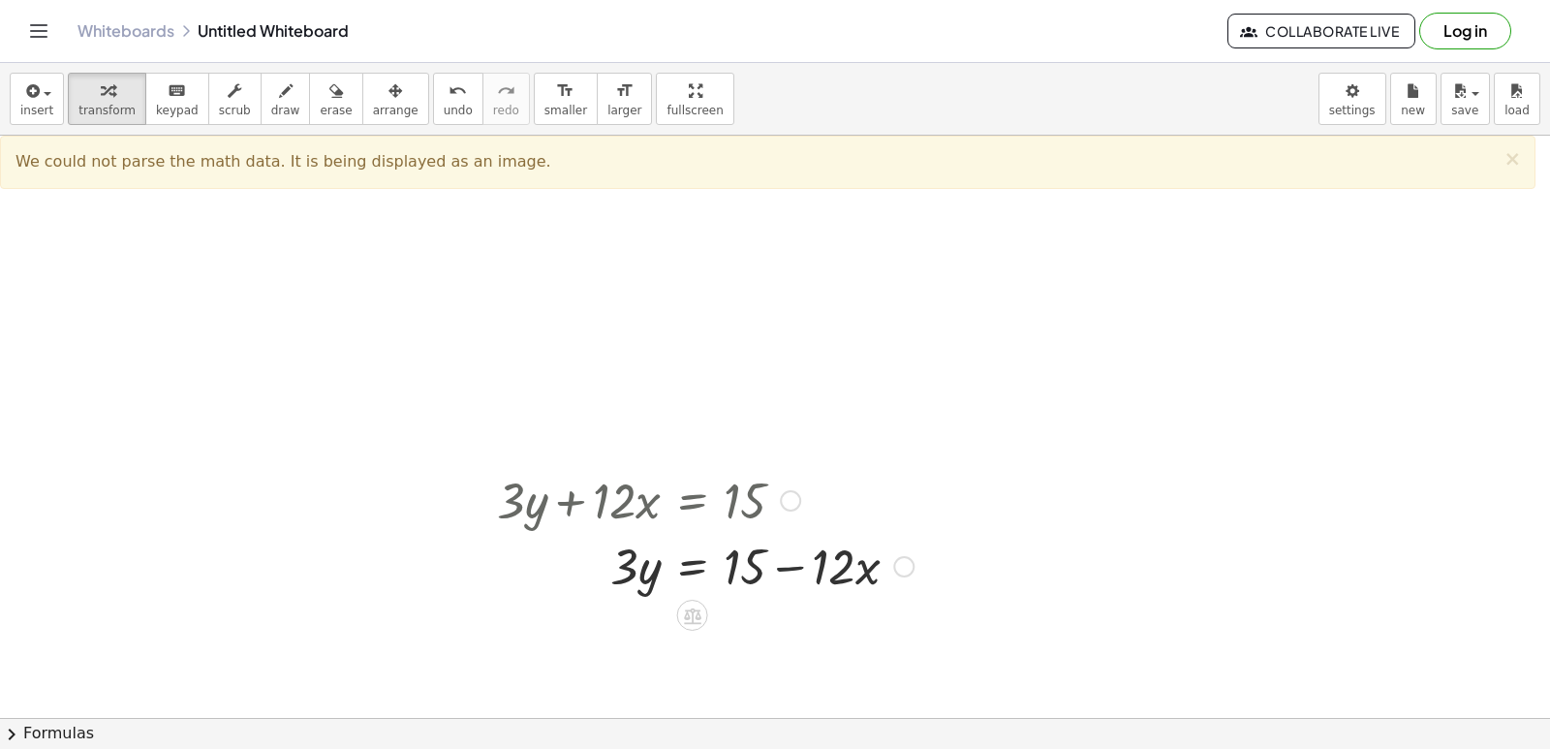
click at [775, 564] on div at bounding box center [705, 565] width 436 height 66
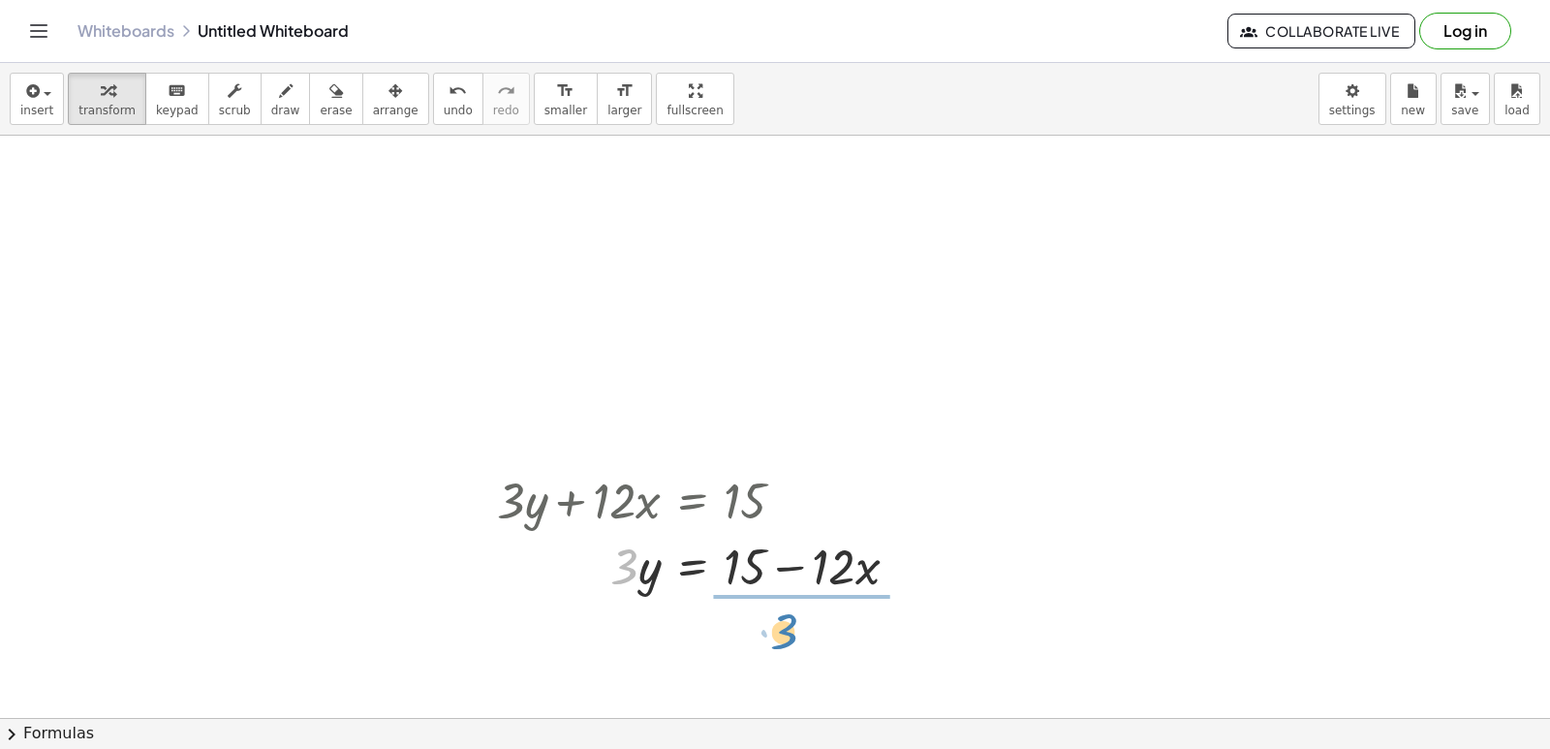
drag, startPoint x: 624, startPoint y: 575, endPoint x: 727, endPoint y: 638, distance: 121.3
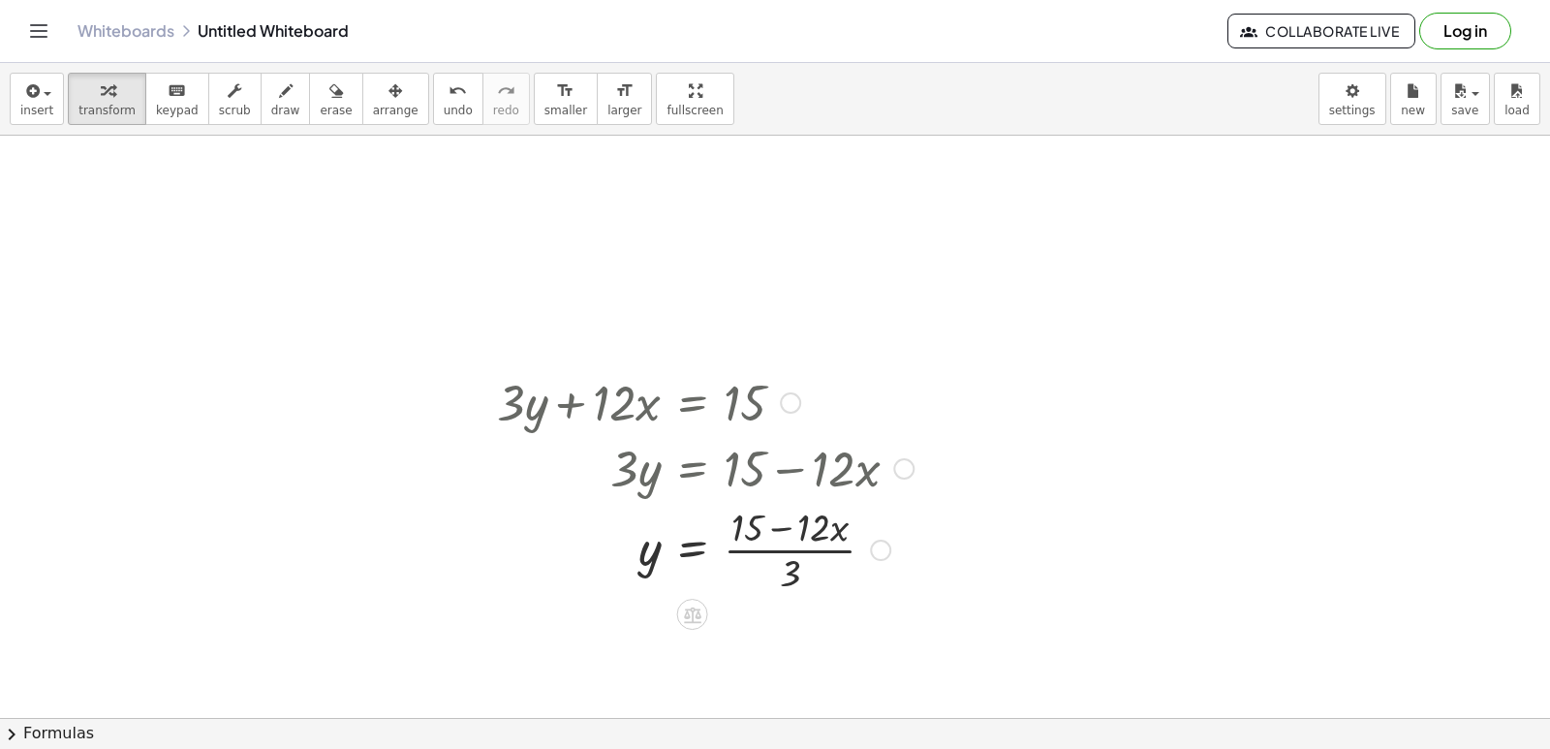
scroll to position [8149, 0]
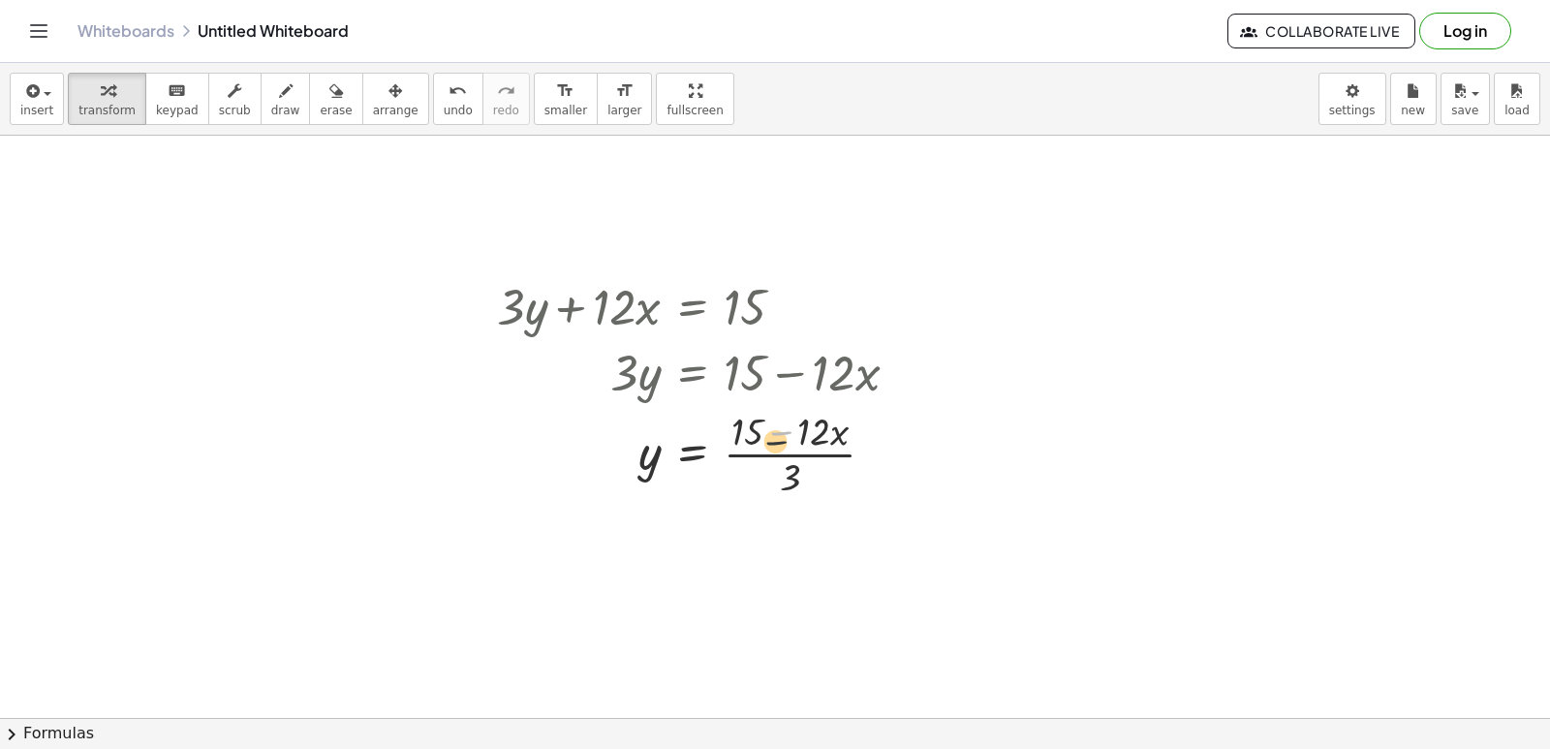
drag, startPoint x: 778, startPoint y: 438, endPoint x: 772, endPoint y: 449, distance: 13.0
click at [772, 449] on div at bounding box center [705, 452] width 436 height 97
click at [772, 450] on div at bounding box center [705, 452] width 436 height 97
click at [770, 459] on div at bounding box center [705, 452] width 436 height 97
click at [746, 434] on div at bounding box center [705, 452] width 436 height 97
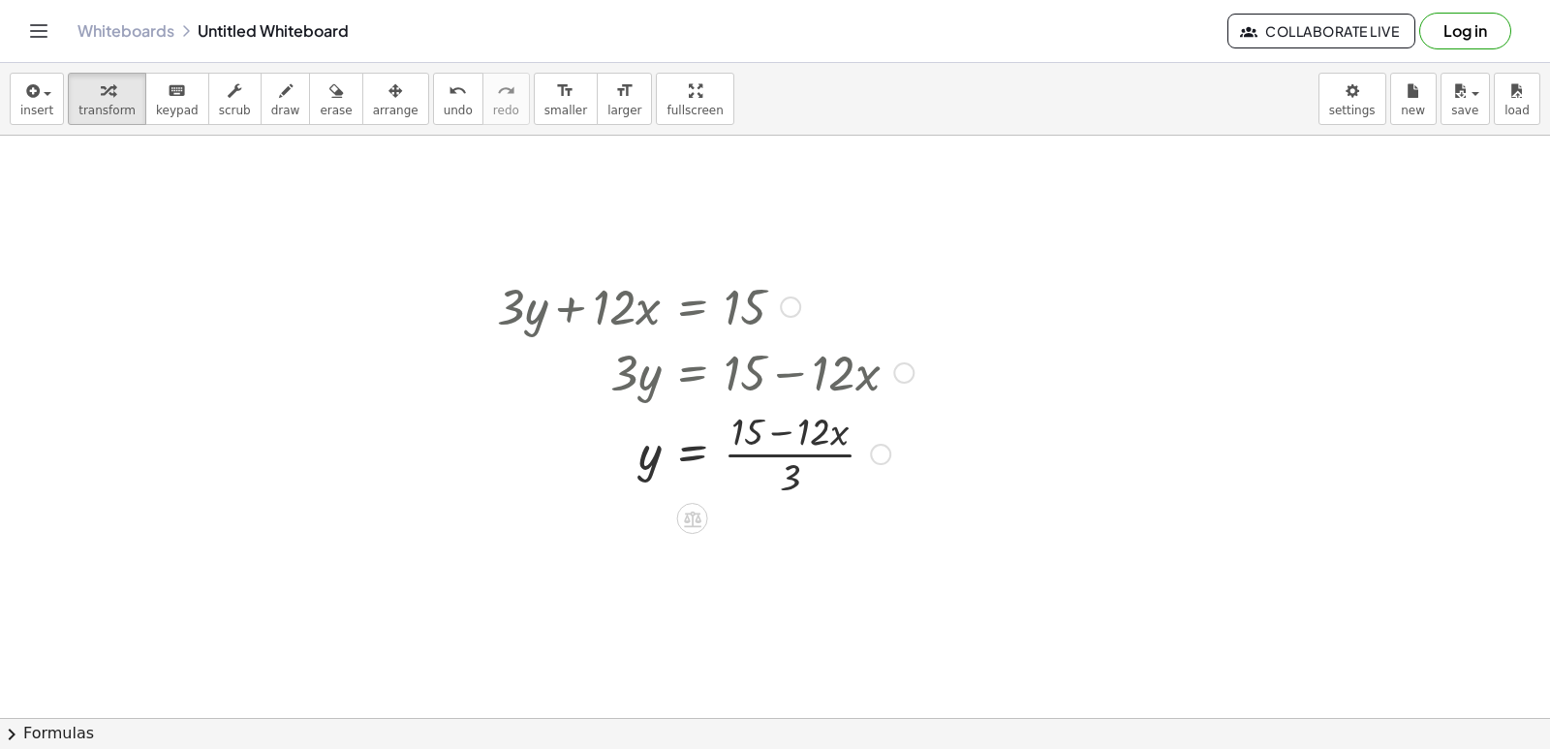
click at [826, 433] on div at bounding box center [705, 452] width 436 height 97
click at [771, 434] on div at bounding box center [705, 452] width 436 height 97
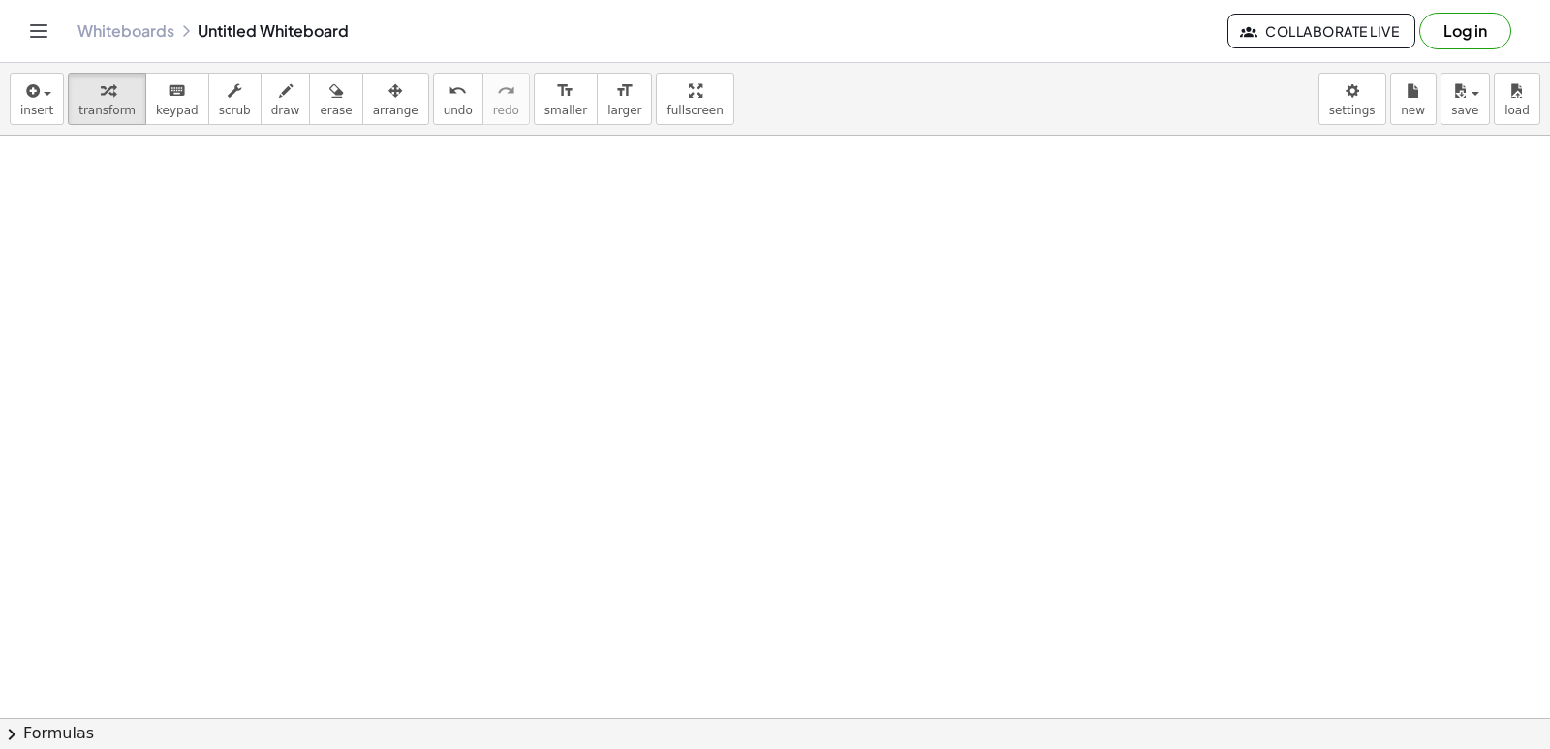
drag, startPoint x: 280, startPoint y: 268, endPoint x: 265, endPoint y: 177, distance: 92.2
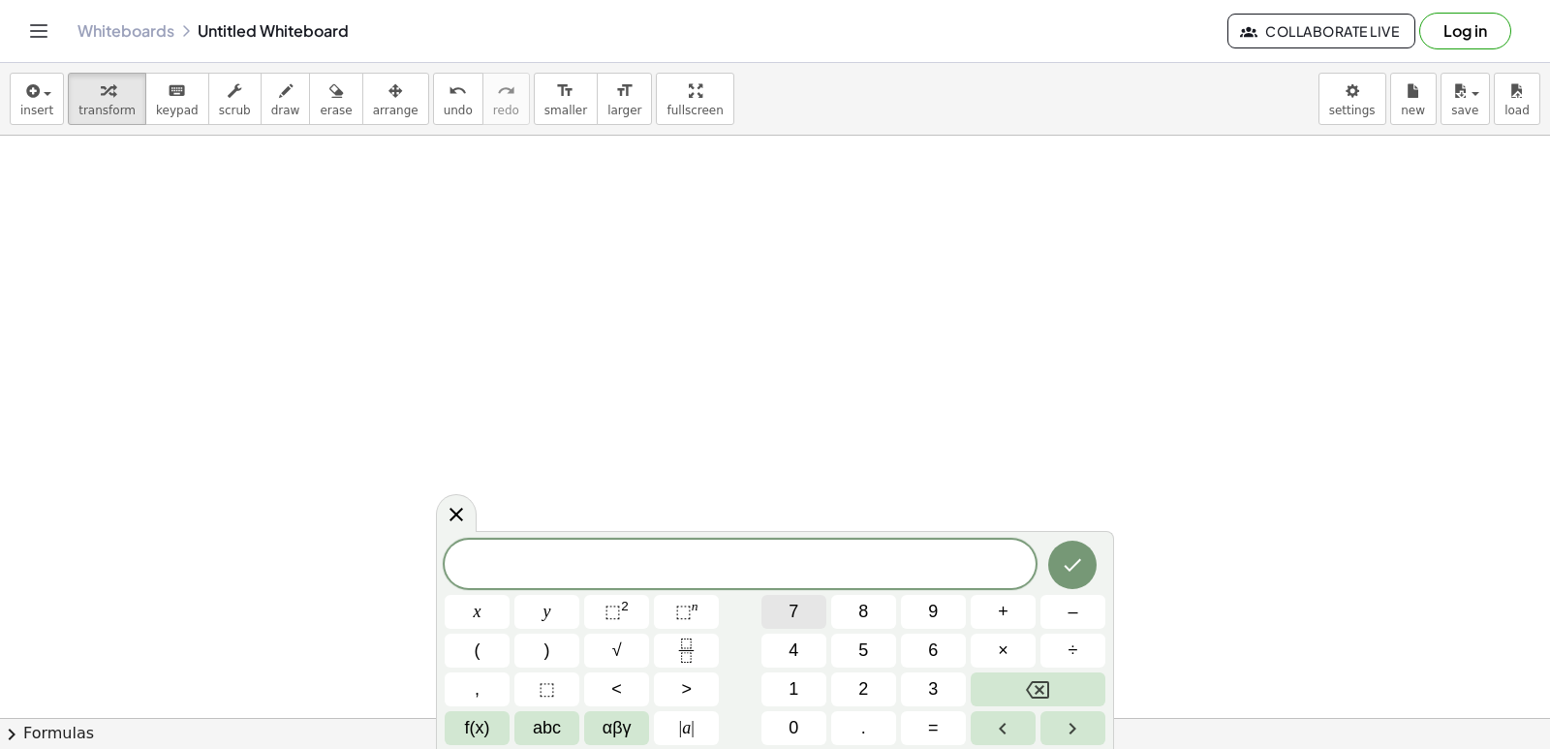
click at [776, 612] on button "7" at bounding box center [793, 612] width 65 height 34
click at [554, 619] on button "y" at bounding box center [546, 612] width 65 height 34
click at [986, 607] on button "+" at bounding box center [1003, 612] width 65 height 34
click at [1064, 688] on button "Backspace" at bounding box center [1038, 689] width 135 height 34
click at [1062, 615] on button "–" at bounding box center [1072, 612] width 65 height 34
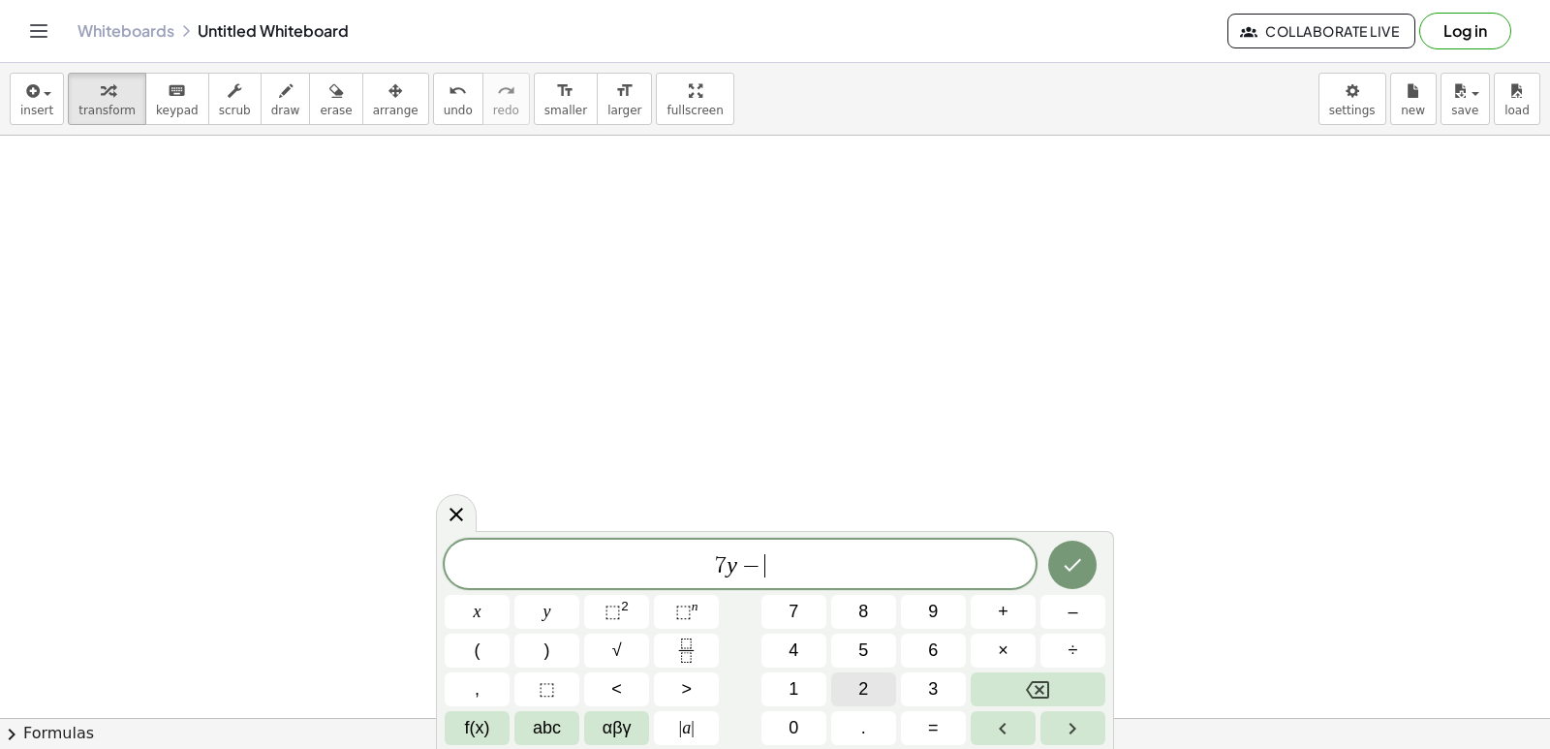
click at [883, 690] on button "2" at bounding box center [863, 689] width 65 height 34
click at [808, 687] on button "1" at bounding box center [793, 689] width 65 height 34
click at [485, 609] on button "x" at bounding box center [477, 612] width 65 height 34
click at [910, 733] on button "=" at bounding box center [933, 728] width 65 height 34
click at [803, 618] on button "7" at bounding box center [793, 612] width 65 height 34
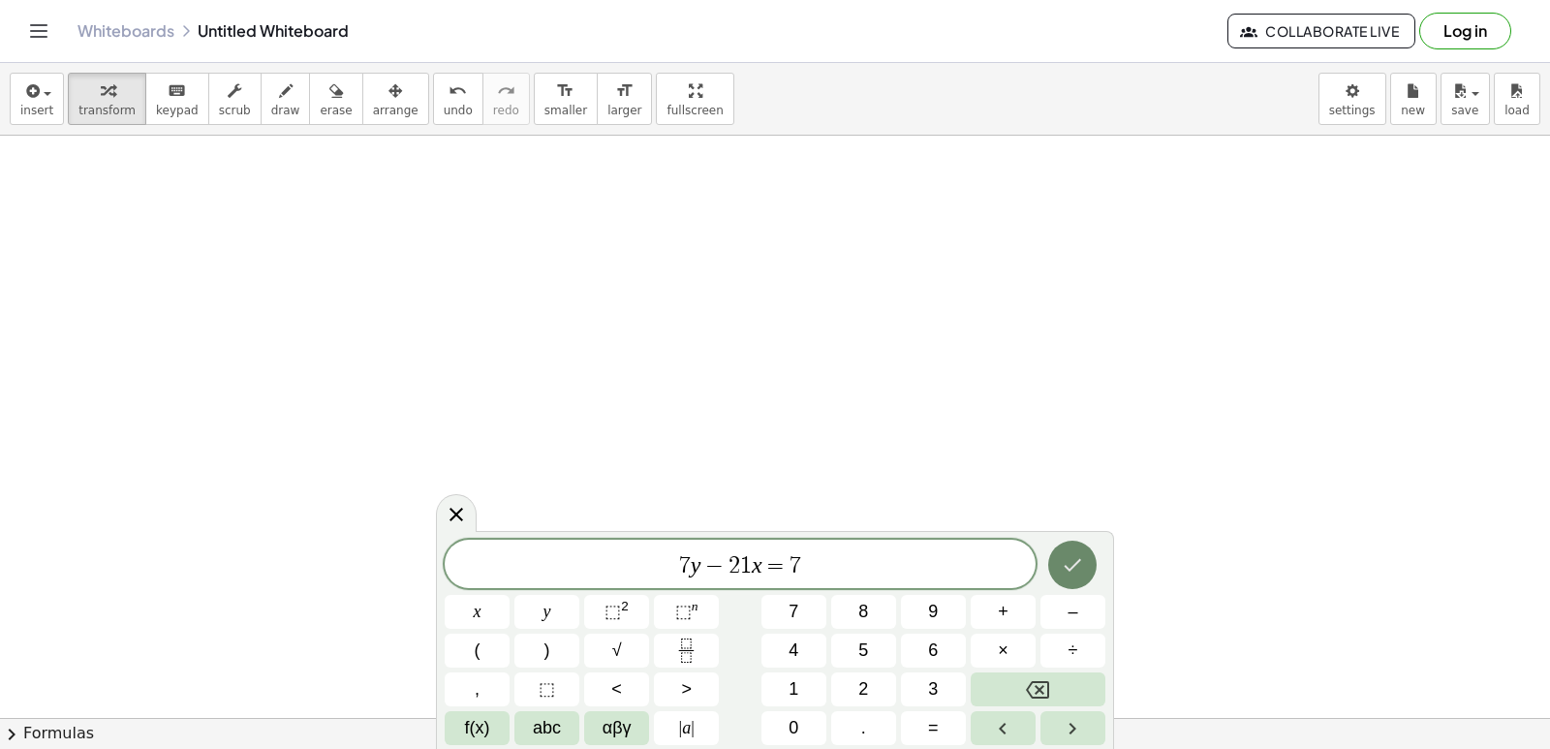
click at [1072, 577] on button "Done" at bounding box center [1072, 564] width 48 height 48
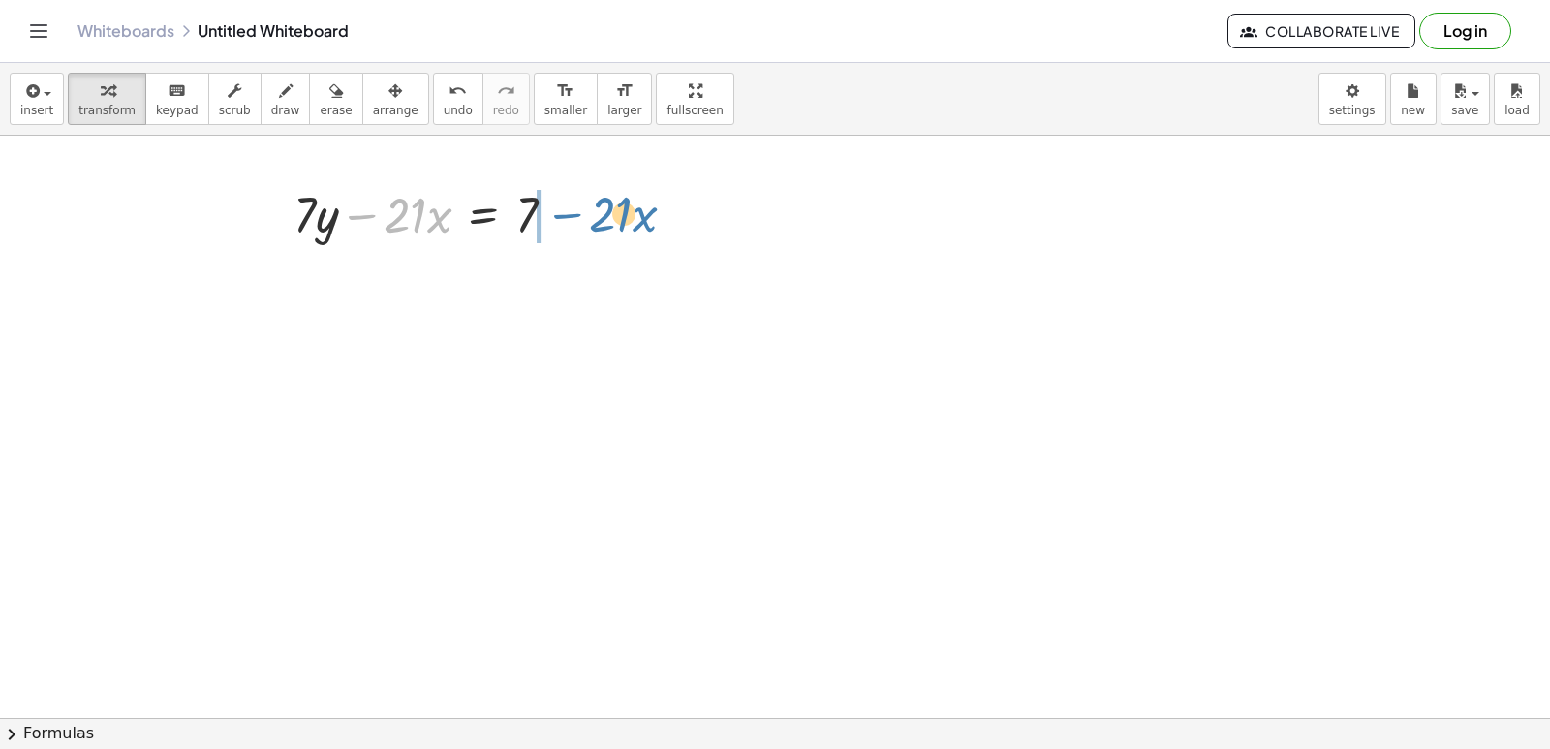
drag, startPoint x: 368, startPoint y: 211, endPoint x: 571, endPoint y: 201, distance: 203.6
click at [574, 204] on div at bounding box center [432, 213] width 297 height 66
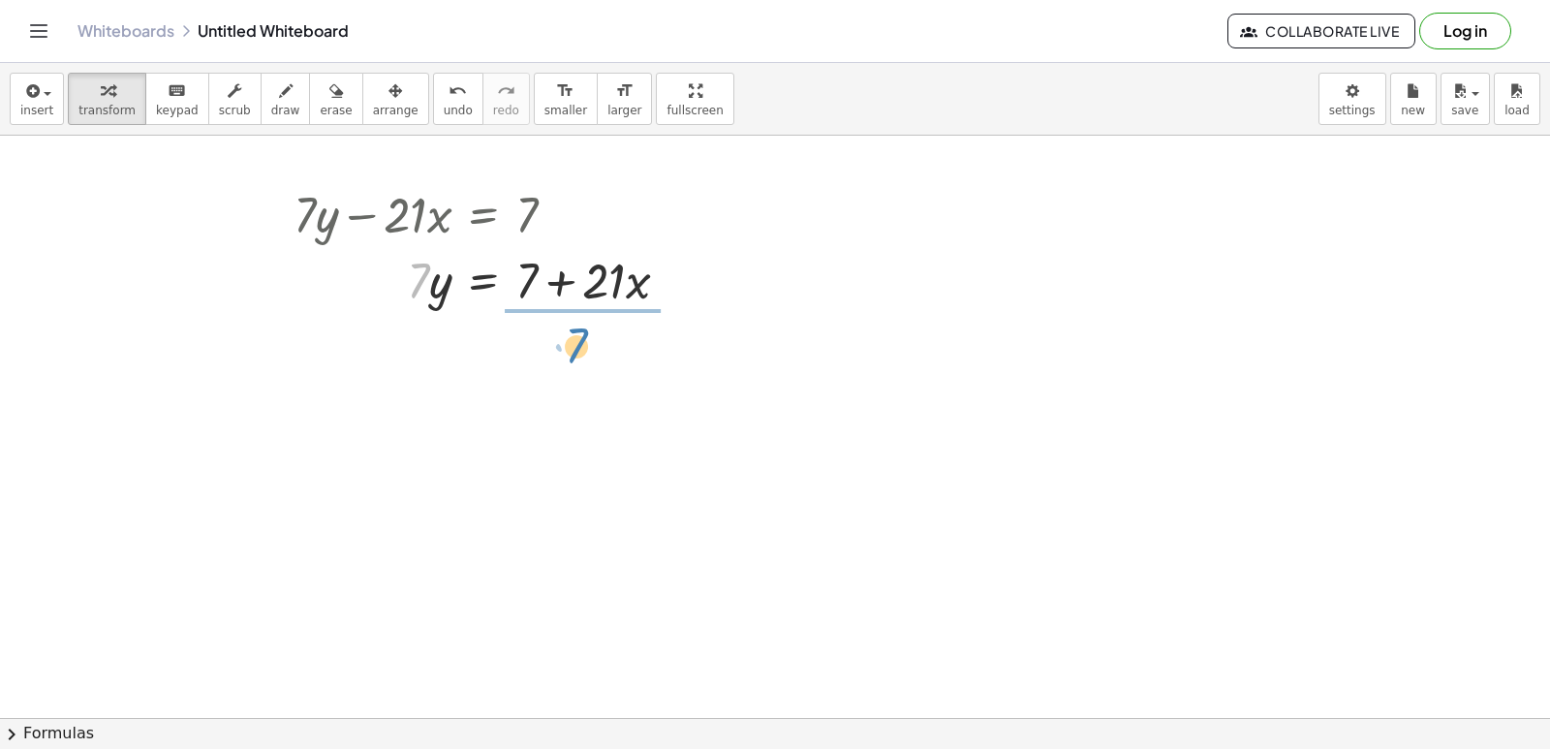
drag, startPoint x: 418, startPoint y: 293, endPoint x: 568, endPoint y: 347, distance: 158.4
drag, startPoint x: 579, startPoint y: 387, endPoint x: 507, endPoint y: 344, distance: 84.7
click at [559, 340] on div at bounding box center [489, 360] width 411 height 97
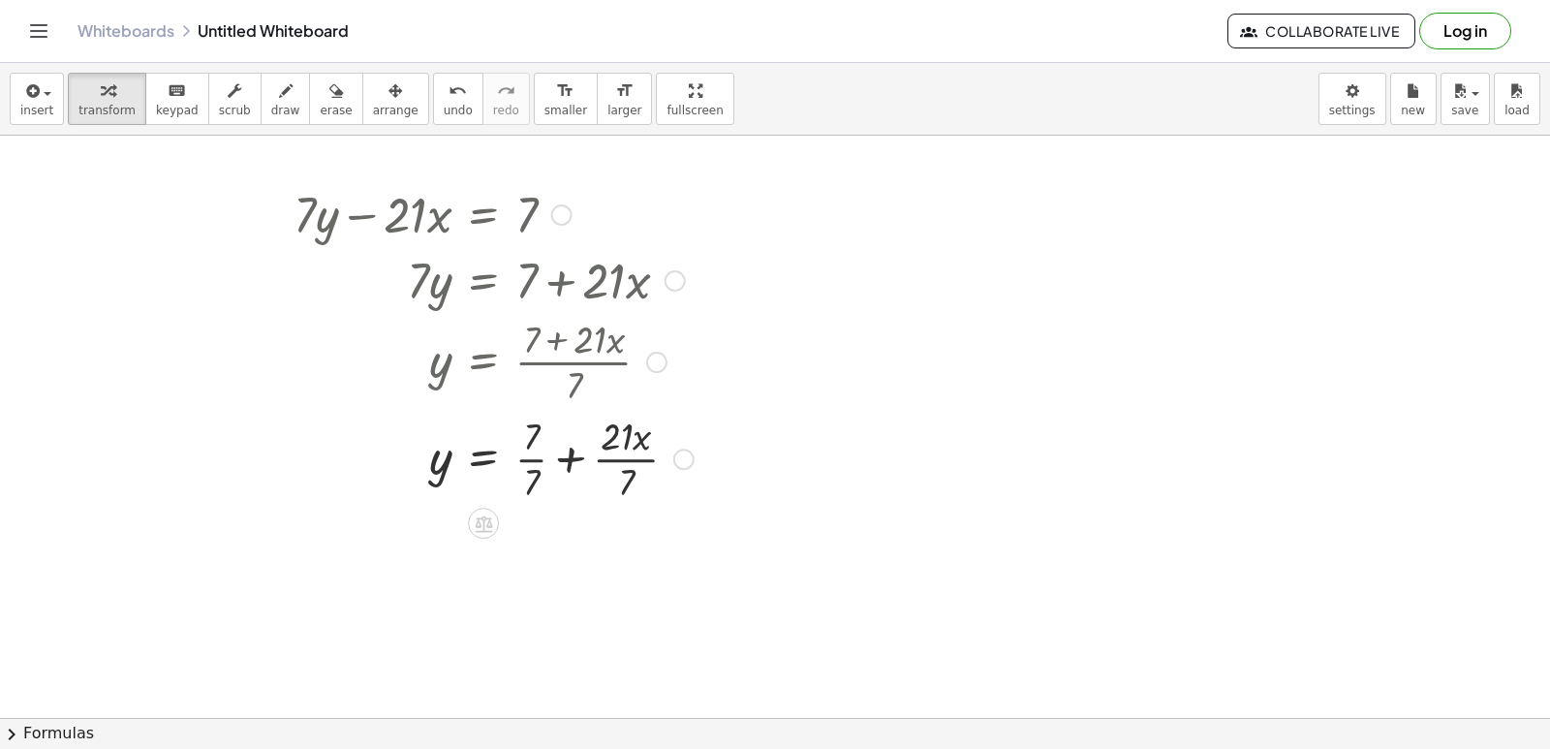
click at [572, 459] on div at bounding box center [493, 457] width 419 height 97
drag, startPoint x: 573, startPoint y: 586, endPoint x: 557, endPoint y: 542, distance: 46.6
click at [557, 542] on div at bounding box center [493, 554] width 419 height 97
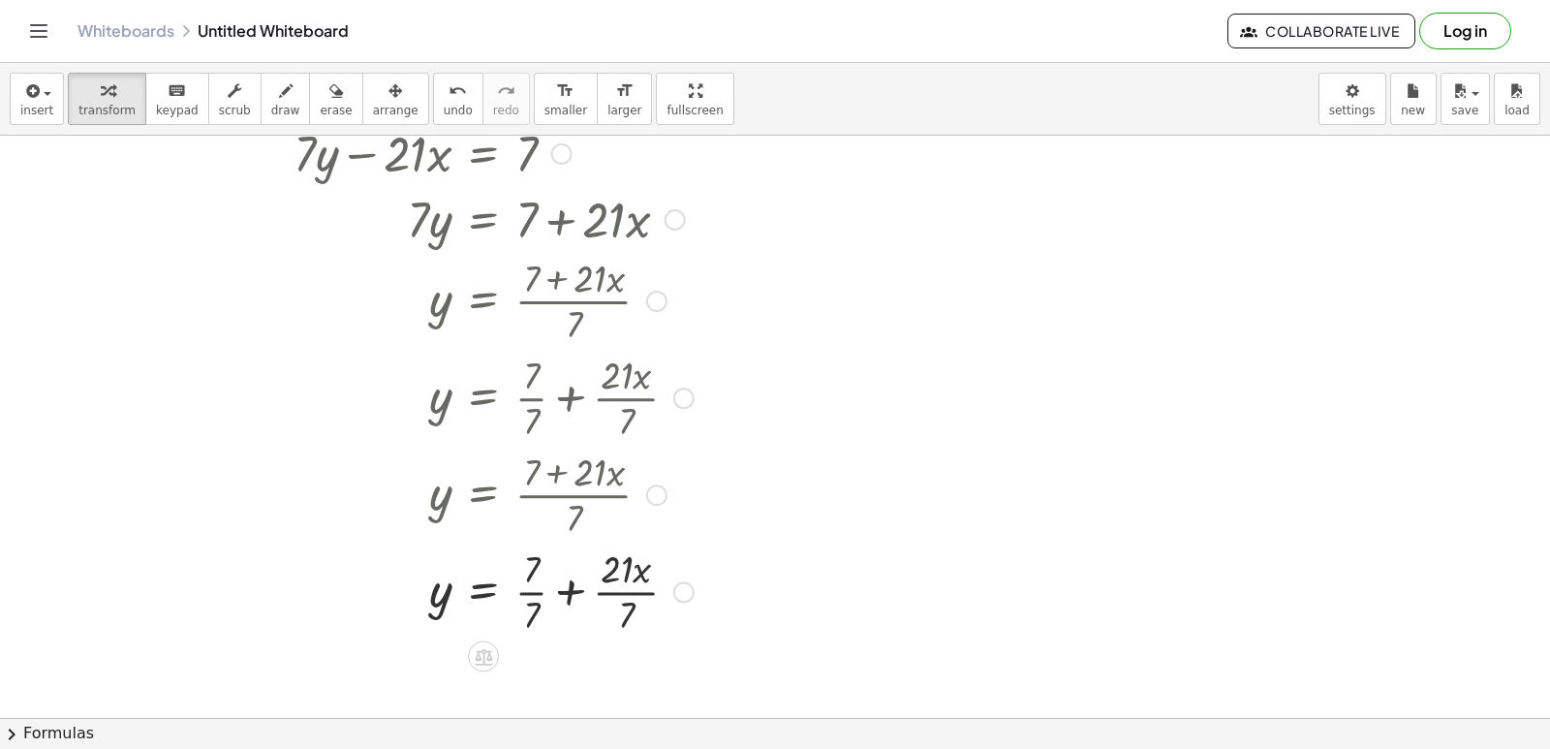
scroll to position [8732, 0]
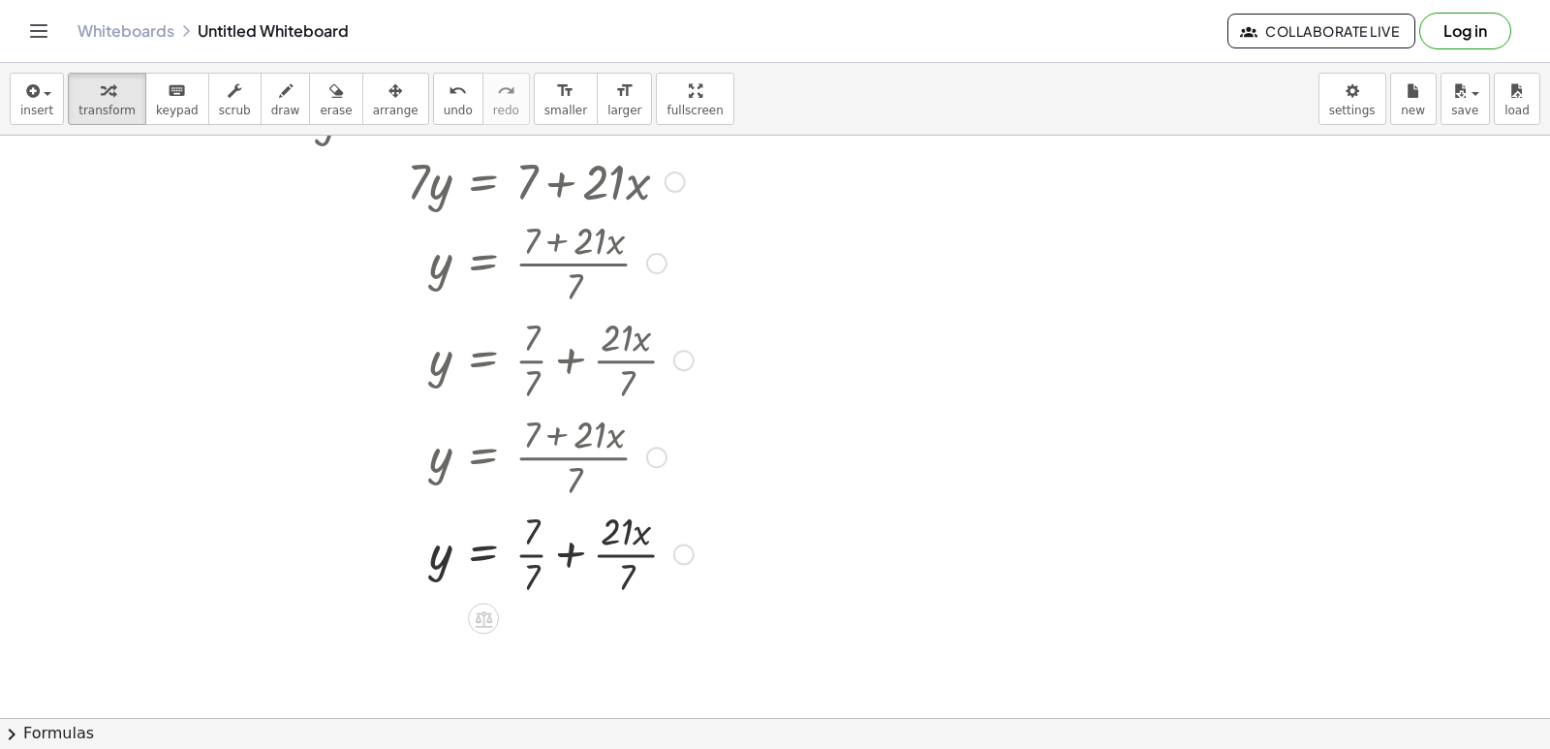
click at [535, 539] on div at bounding box center [493, 552] width 419 height 97
click at [531, 539] on div at bounding box center [493, 552] width 419 height 97
click at [535, 524] on div at bounding box center [493, 552] width 419 height 97
click at [524, 566] on div at bounding box center [493, 552] width 419 height 97
click at [599, 642] on div at bounding box center [493, 649] width 419 height 97
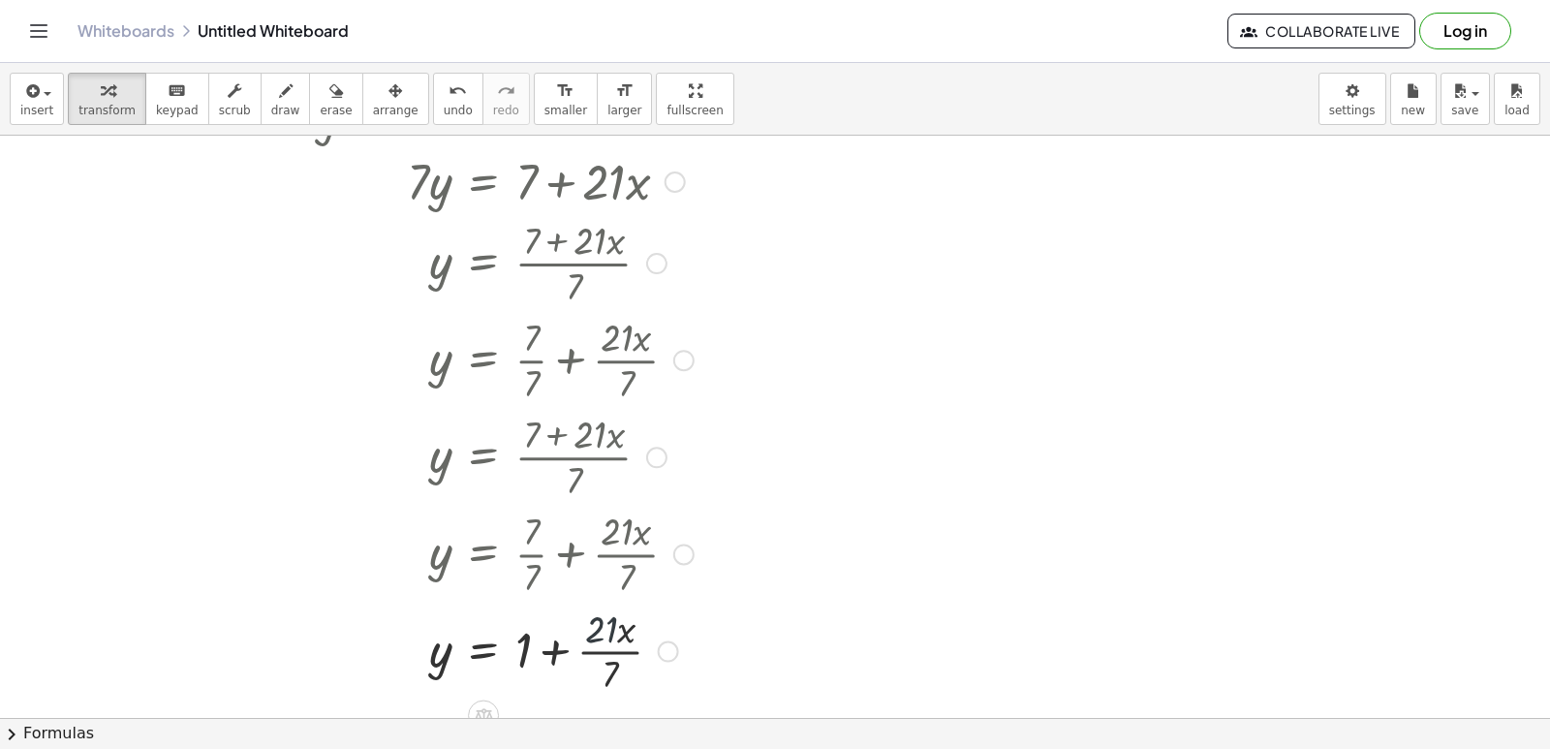
click at [612, 627] on div at bounding box center [493, 649] width 419 height 97
click at [632, 650] on div at bounding box center [493, 649] width 419 height 97
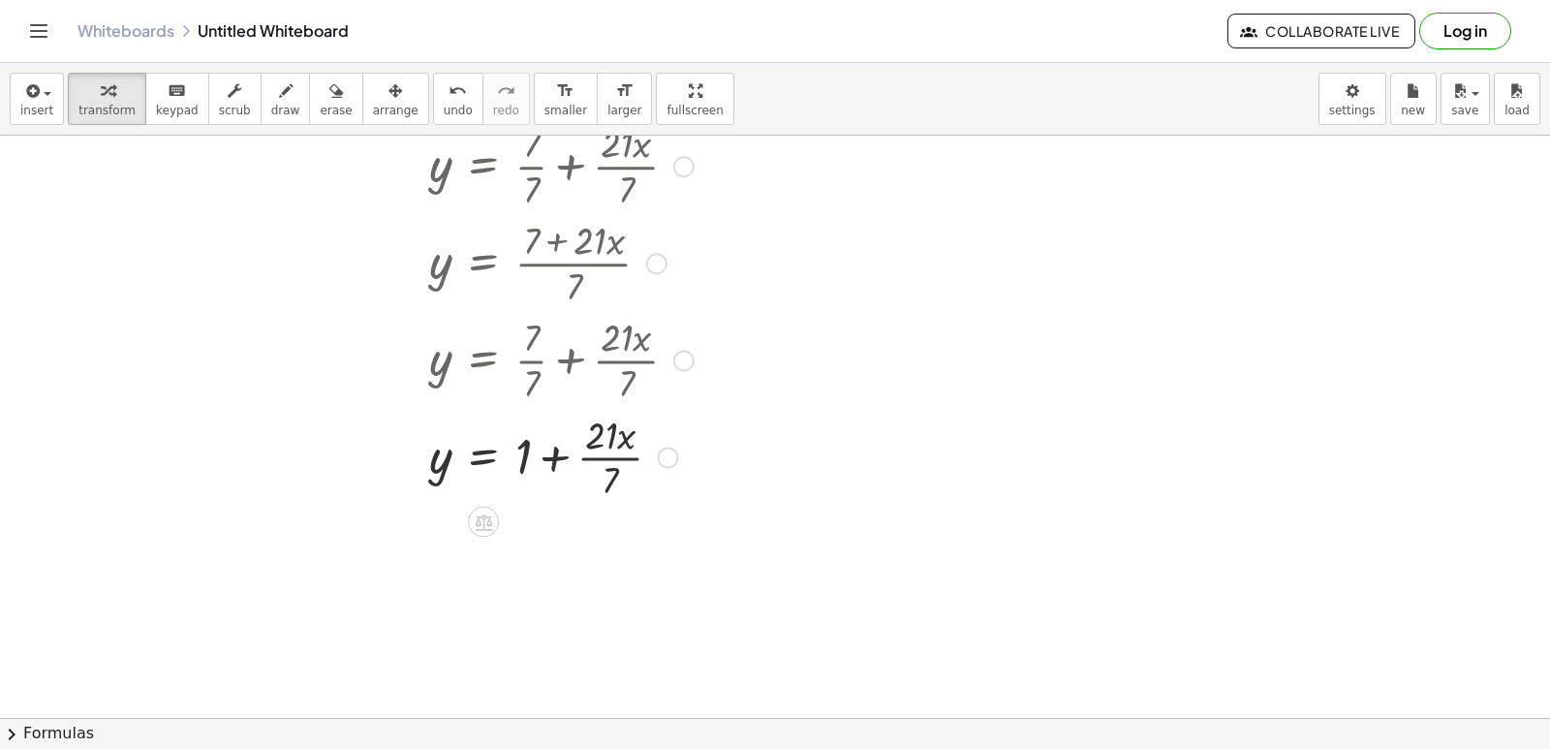
click at [597, 460] on div at bounding box center [493, 455] width 419 height 97
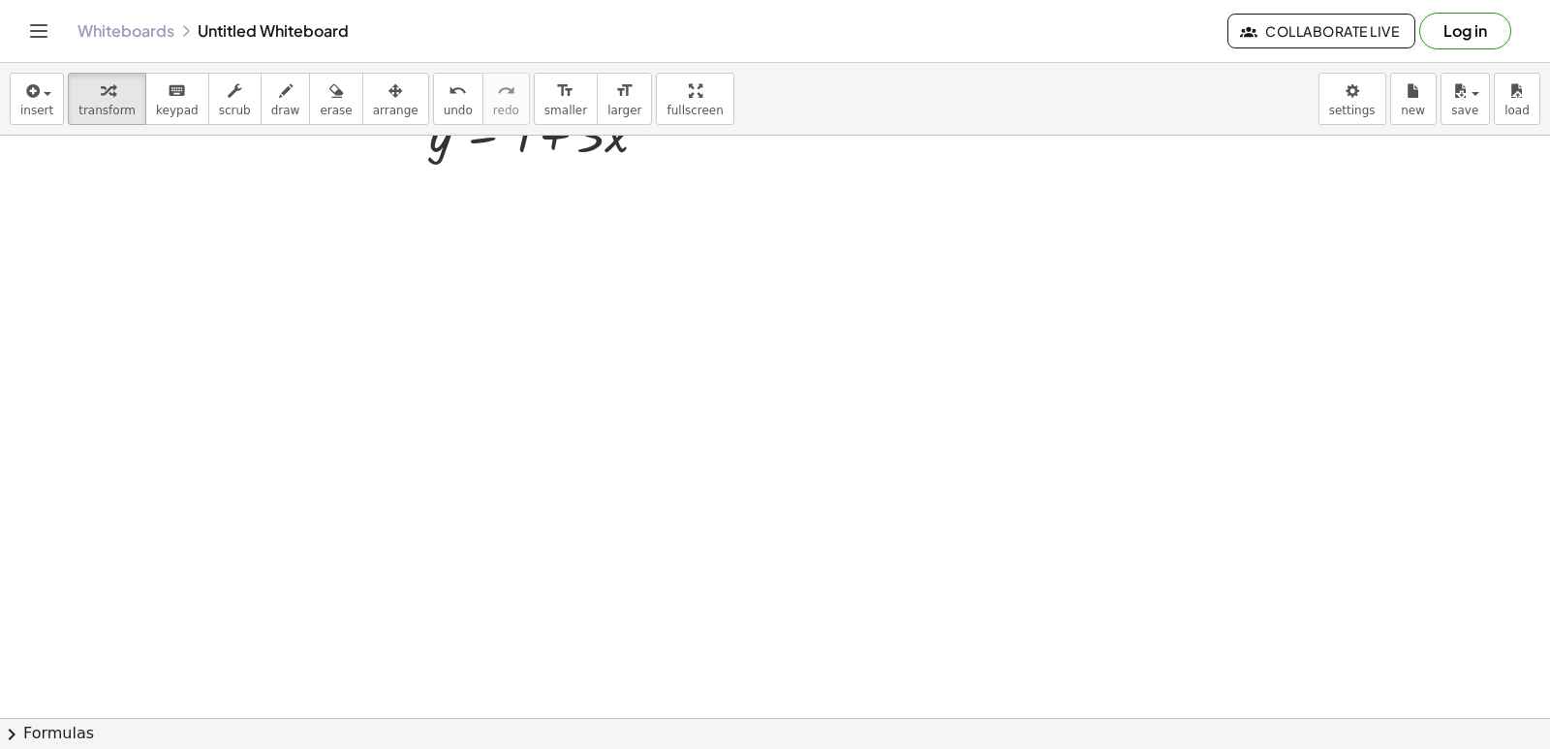
scroll to position [9216, 0]
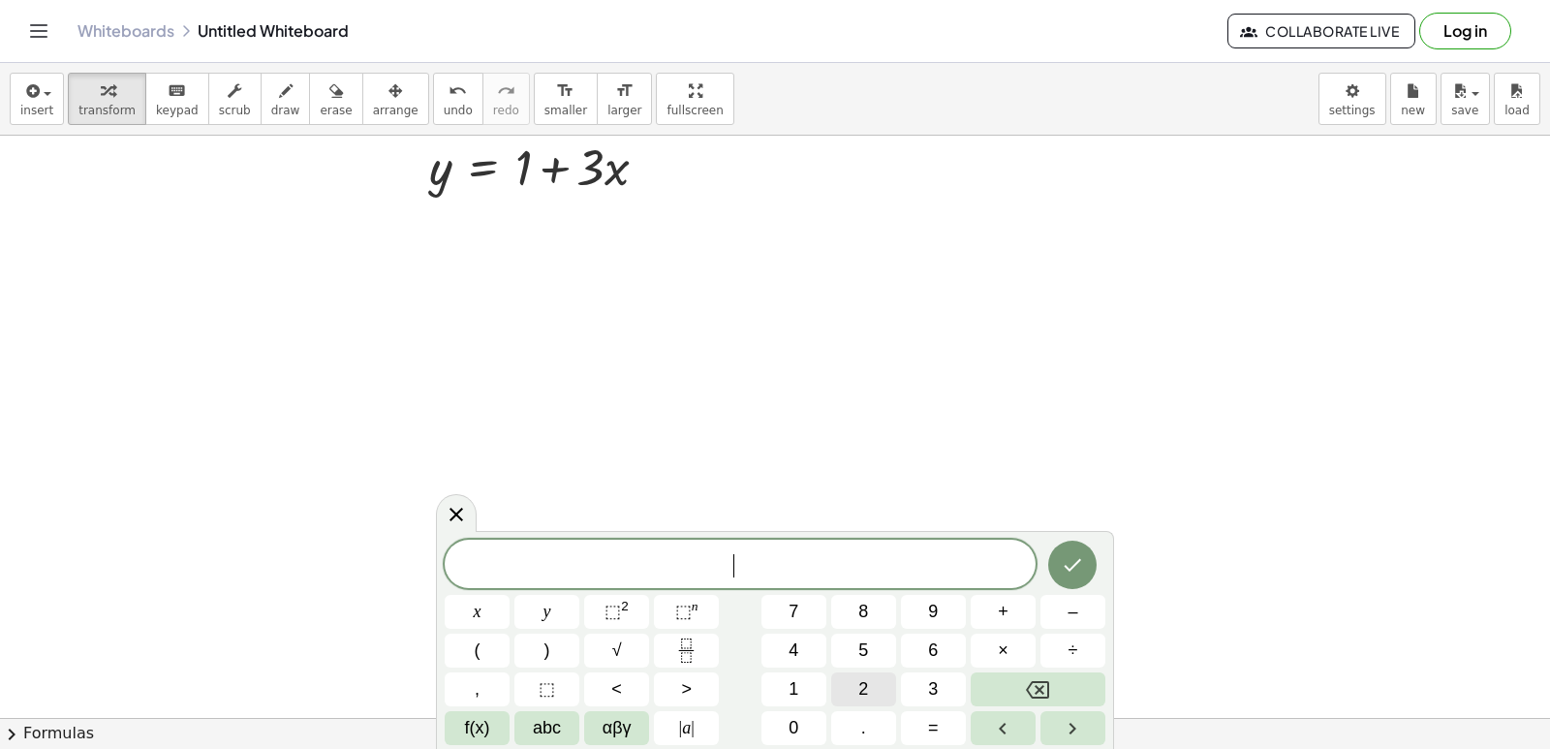
click at [868, 697] on span "2" at bounding box center [863, 689] width 10 height 26
click at [539, 616] on button "y" at bounding box center [546, 612] width 65 height 34
click at [1006, 609] on span "+" at bounding box center [1003, 612] width 11 height 26
click at [488, 608] on button "x" at bounding box center [477, 612] width 65 height 34
click at [938, 736] on span "=" at bounding box center [933, 728] width 11 height 26
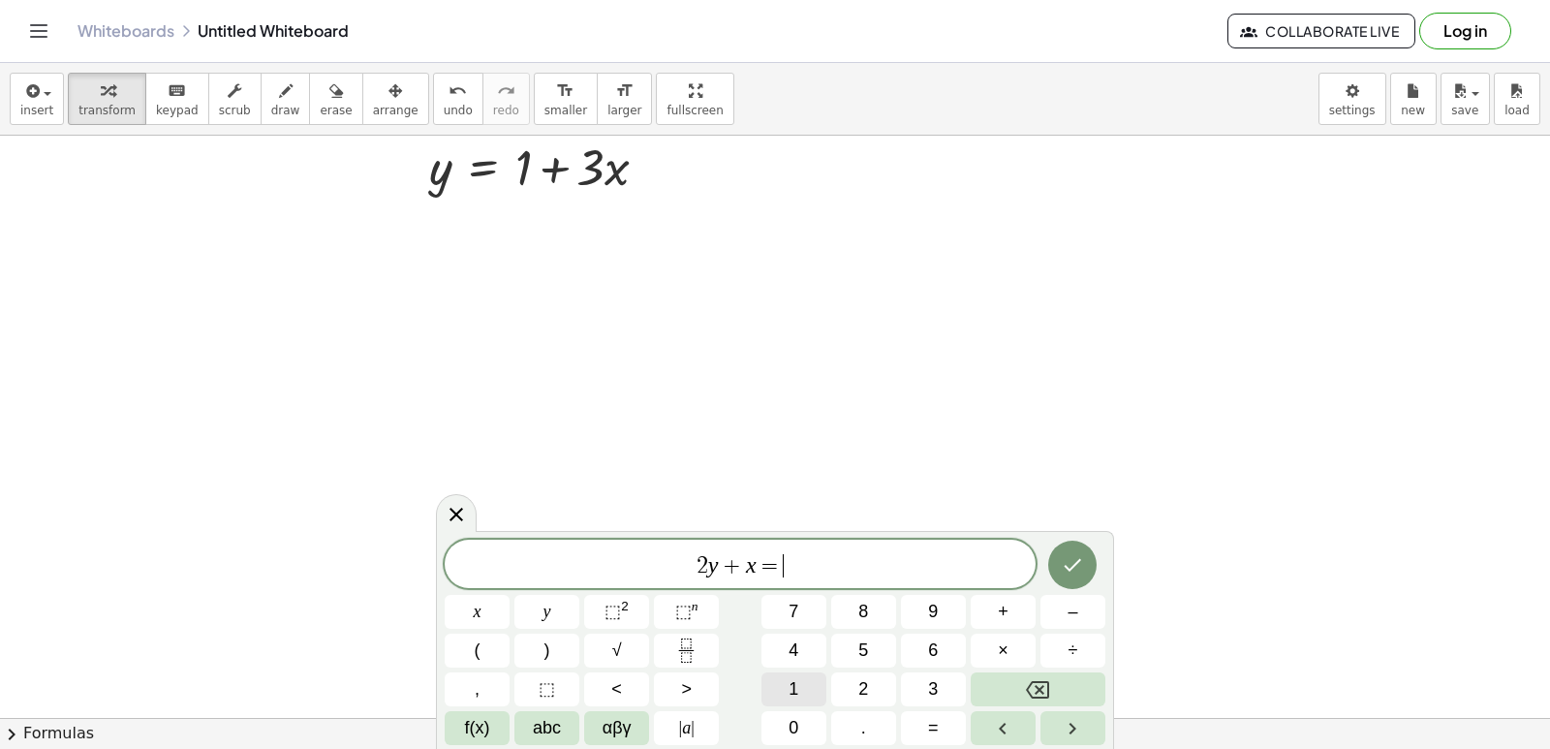
click at [789, 691] on span "1" at bounding box center [793, 689] width 10 height 26
click at [788, 718] on span "0" at bounding box center [793, 728] width 10 height 26
click at [1058, 552] on button "Done" at bounding box center [1072, 564] width 48 height 48
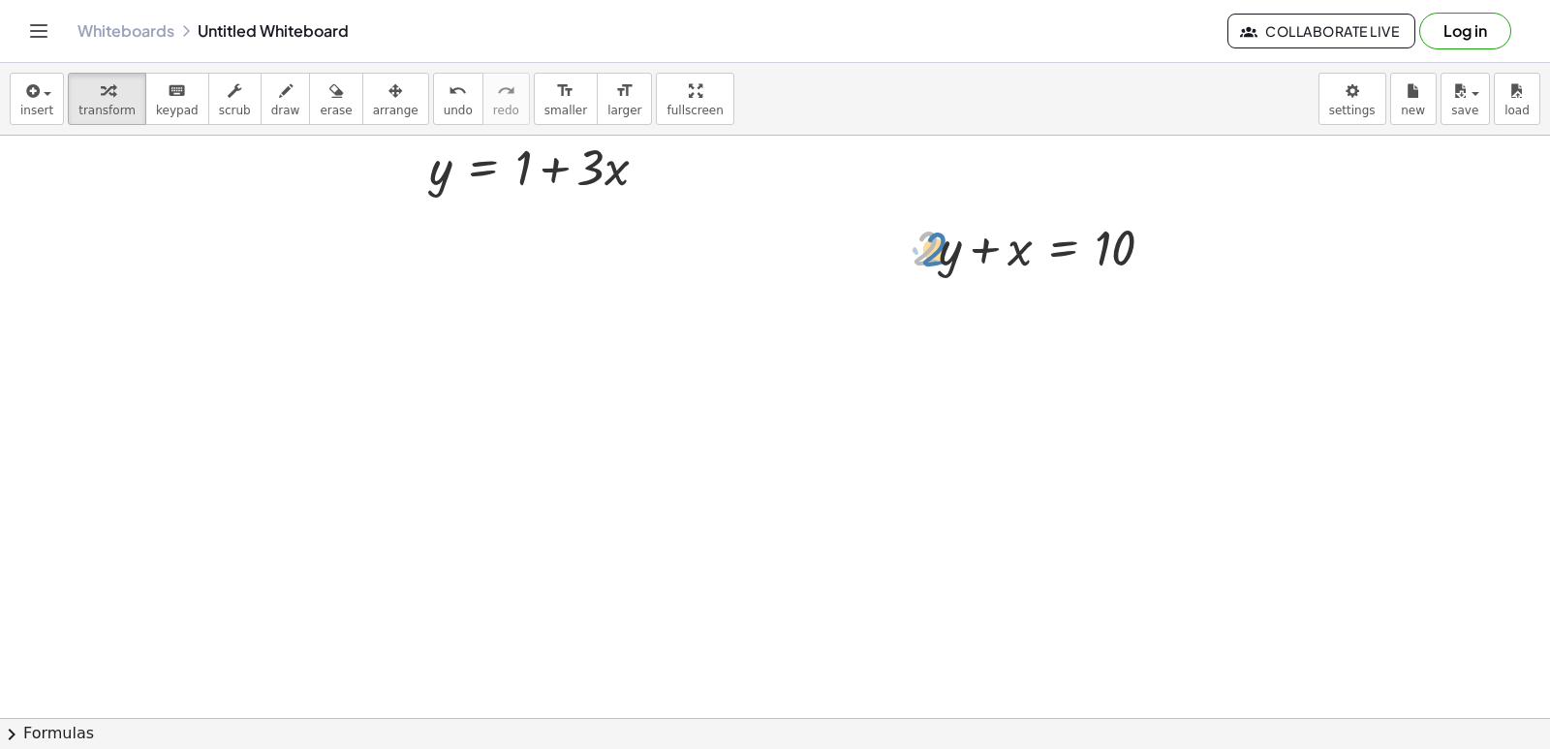
click at [941, 243] on div at bounding box center [1041, 246] width 276 height 66
click at [983, 250] on div at bounding box center [1041, 246] width 276 height 66
drag, startPoint x: 951, startPoint y: 248, endPoint x: 936, endPoint y: 237, distance: 18.8
click at [942, 241] on div at bounding box center [1041, 246] width 276 height 66
drag, startPoint x: 936, startPoint y: 237, endPoint x: 954, endPoint y: 241, distance: 18.8
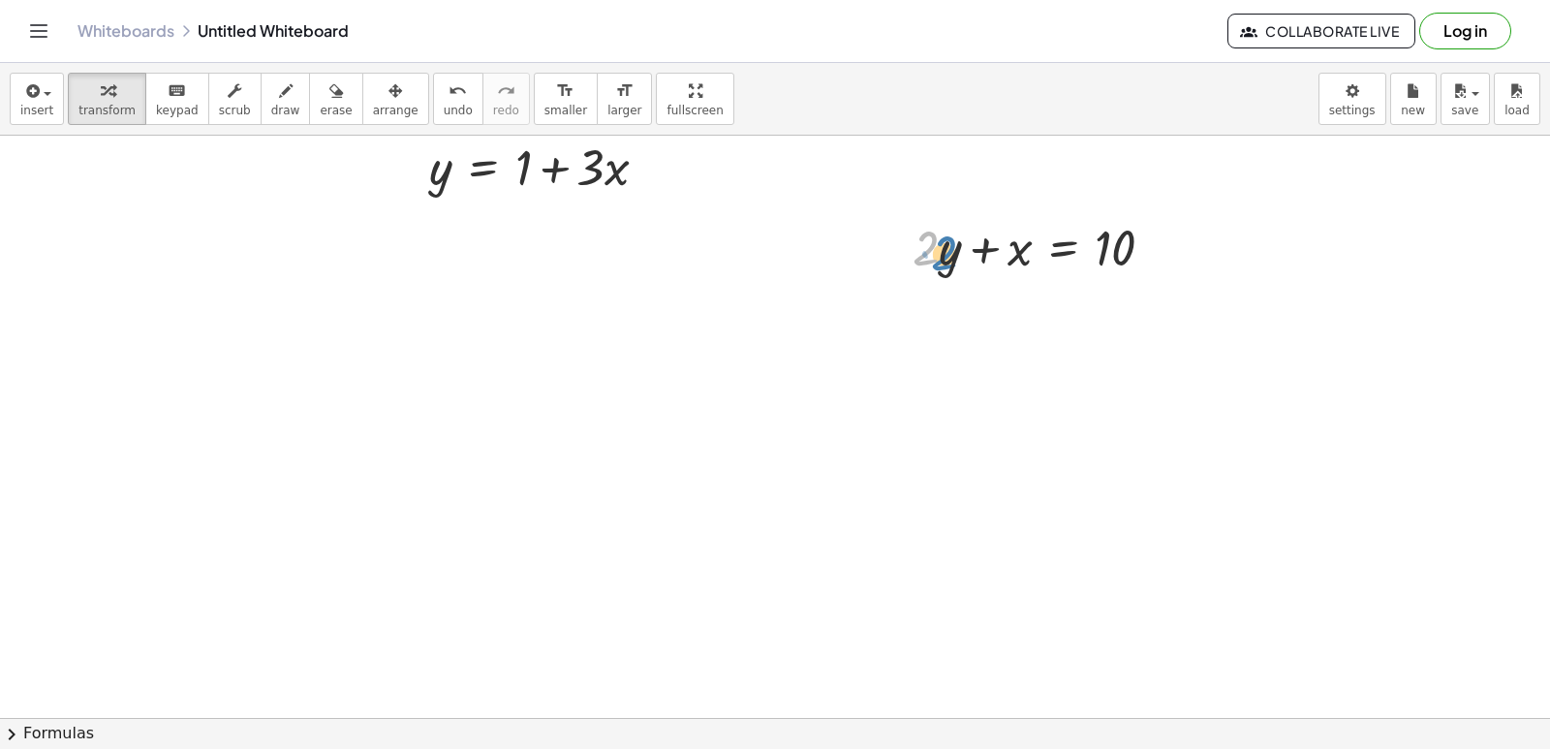
click at [954, 241] on div at bounding box center [1041, 246] width 276 height 66
drag, startPoint x: 950, startPoint y: 274, endPoint x: 951, endPoint y: 285, distance: 10.7
click at [933, 243] on div at bounding box center [1041, 246] width 276 height 66
click at [944, 236] on div at bounding box center [1041, 246] width 276 height 66
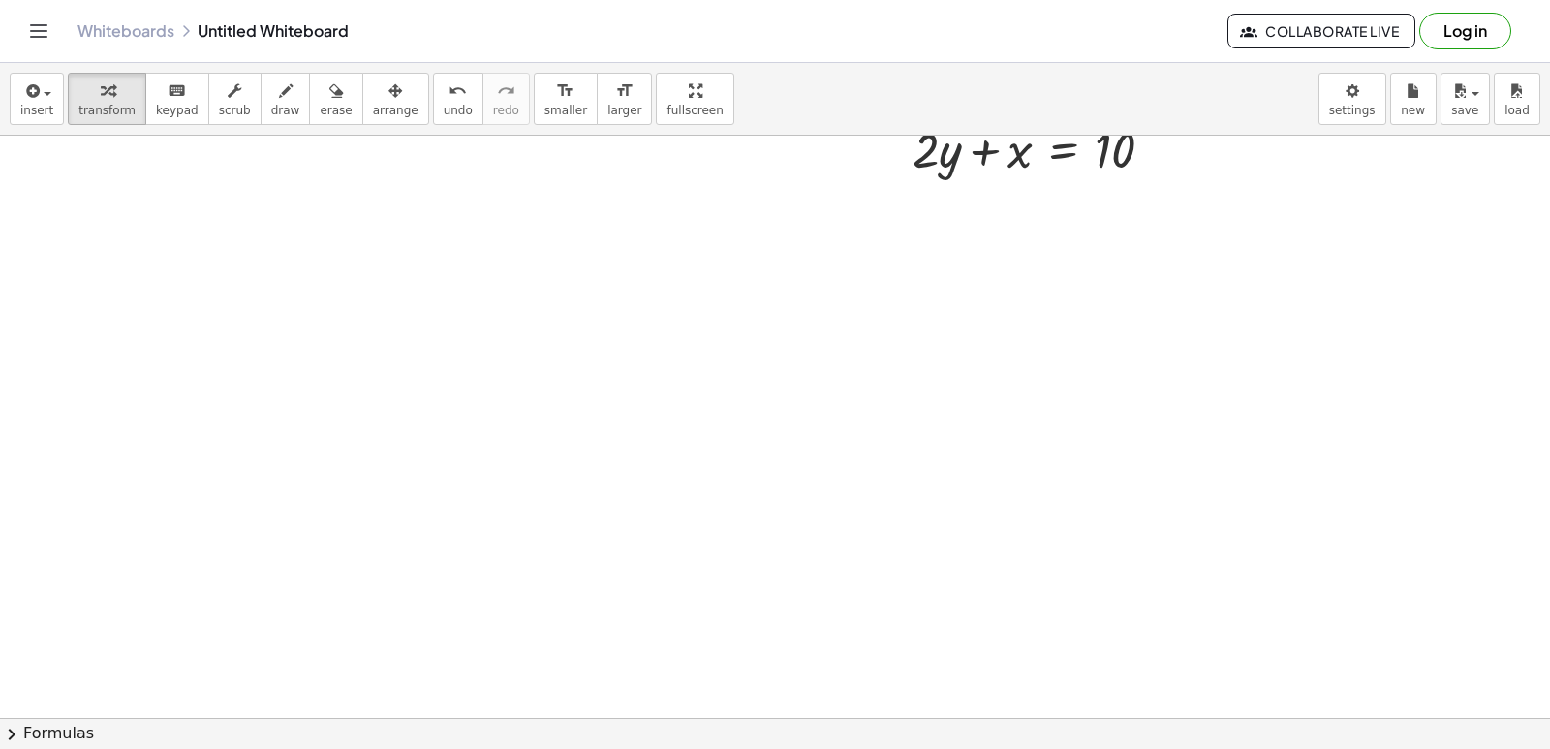
scroll to position [9605, 0]
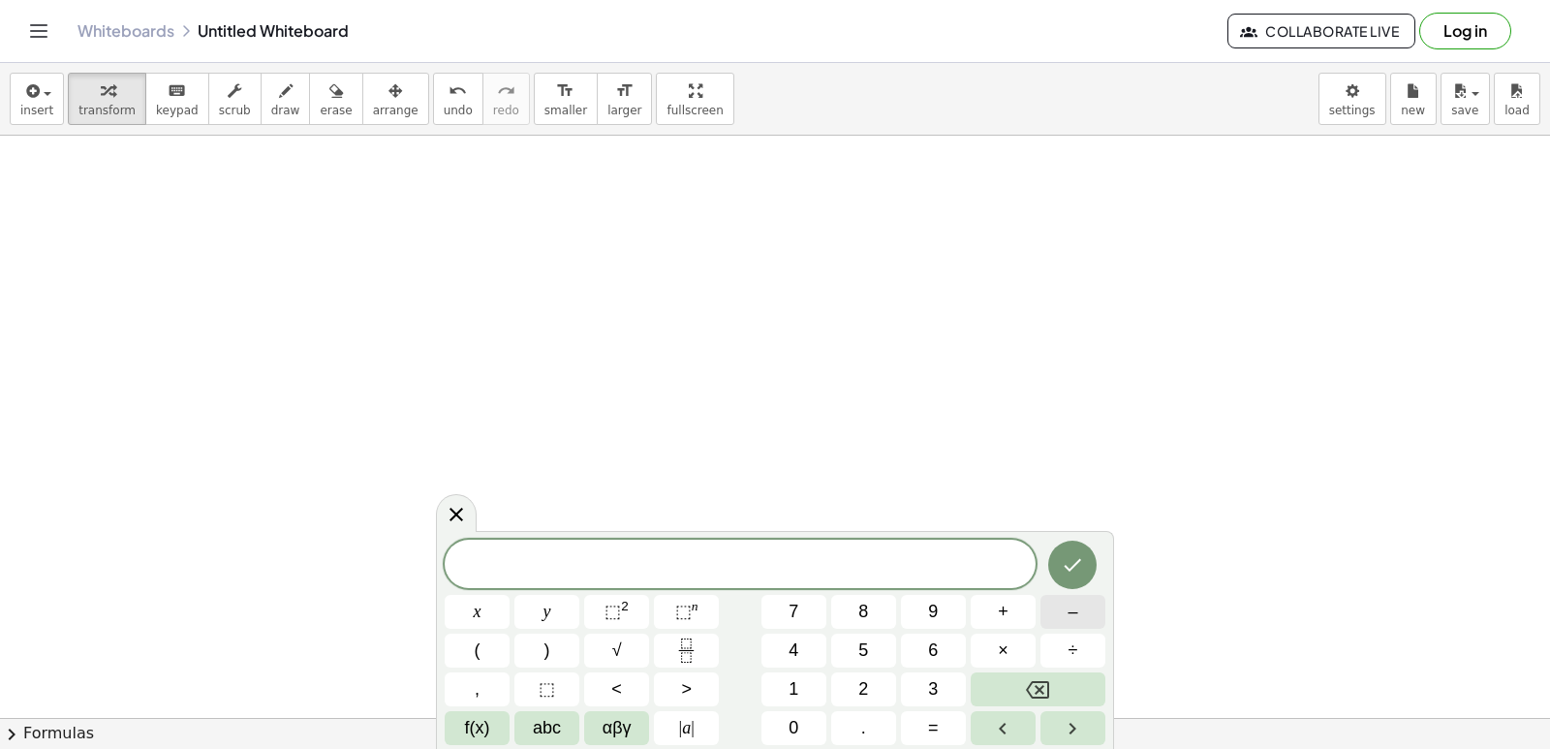
click at [1085, 609] on button "–" at bounding box center [1072, 612] width 65 height 34
click at [862, 651] on span "5" at bounding box center [863, 650] width 10 height 26
click at [553, 616] on button "y" at bounding box center [546, 612] width 65 height 34
click at [1019, 611] on button "+" at bounding box center [1003, 612] width 65 height 34
click at [489, 610] on button "x" at bounding box center [477, 612] width 65 height 34
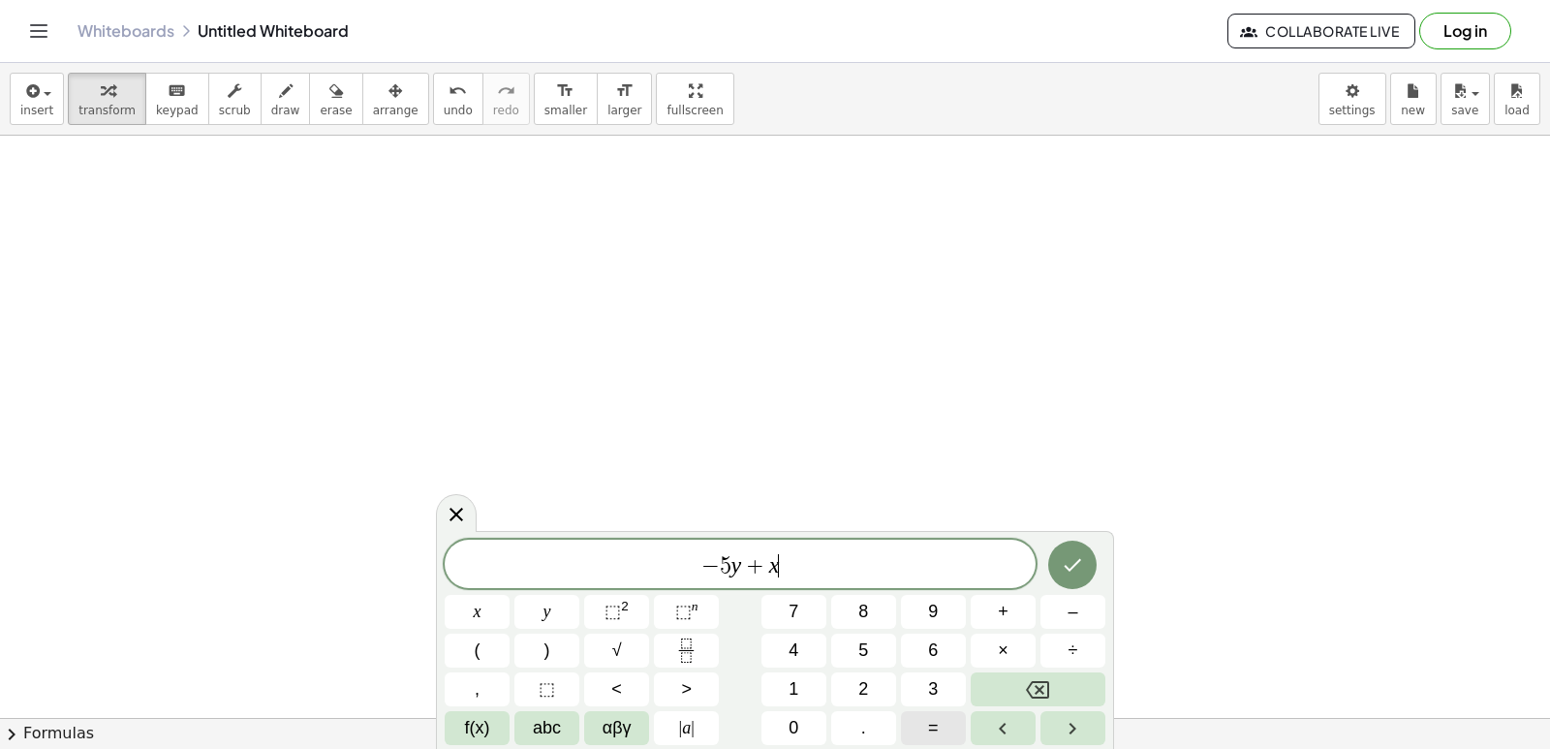
click at [924, 733] on button "=" at bounding box center [933, 728] width 65 height 34
click at [874, 684] on button "2" at bounding box center [863, 689] width 65 height 34
click at [1070, 563] on icon "Done" at bounding box center [1072, 564] width 23 height 23
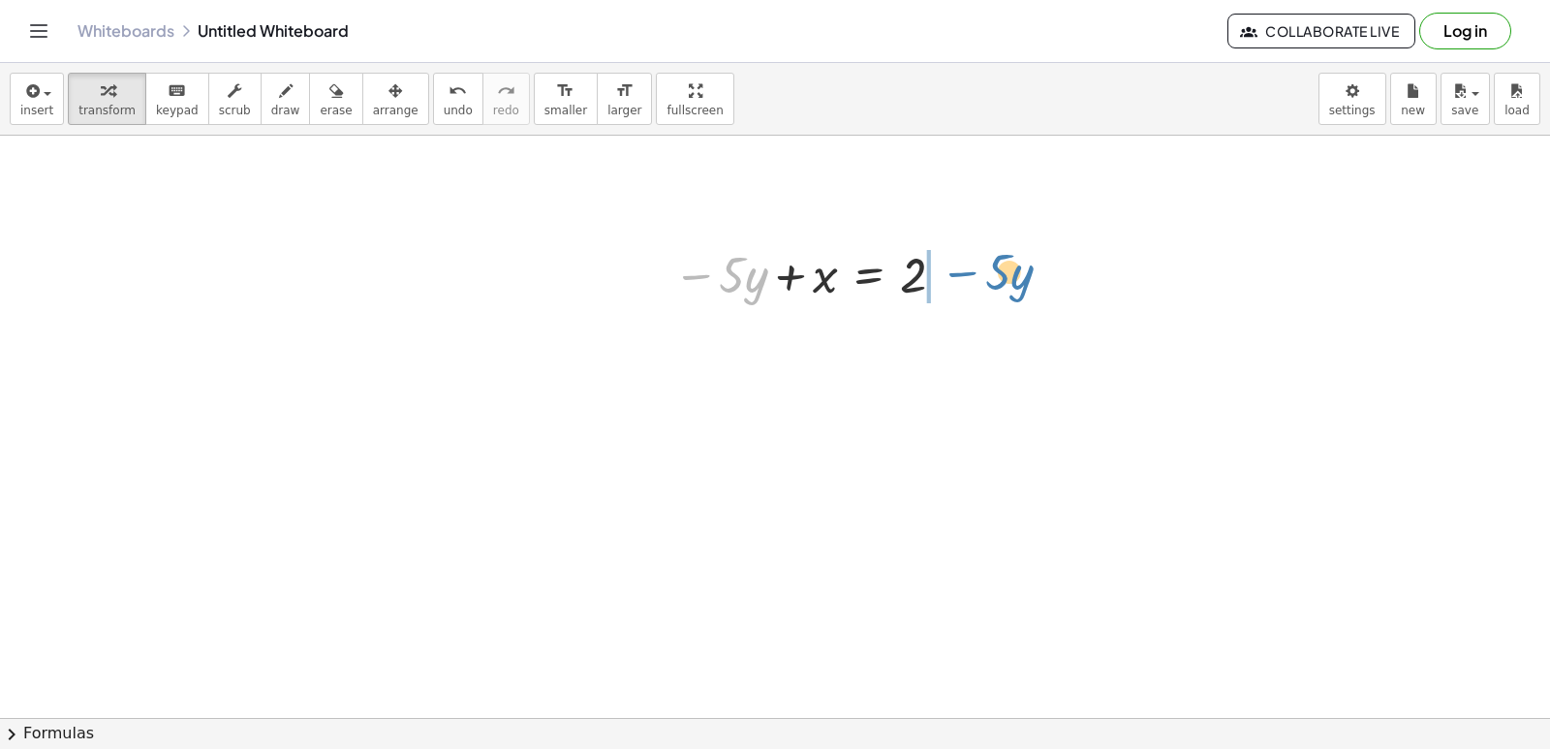
drag, startPoint x: 707, startPoint y: 274, endPoint x: 951, endPoint y: 288, distance: 244.5
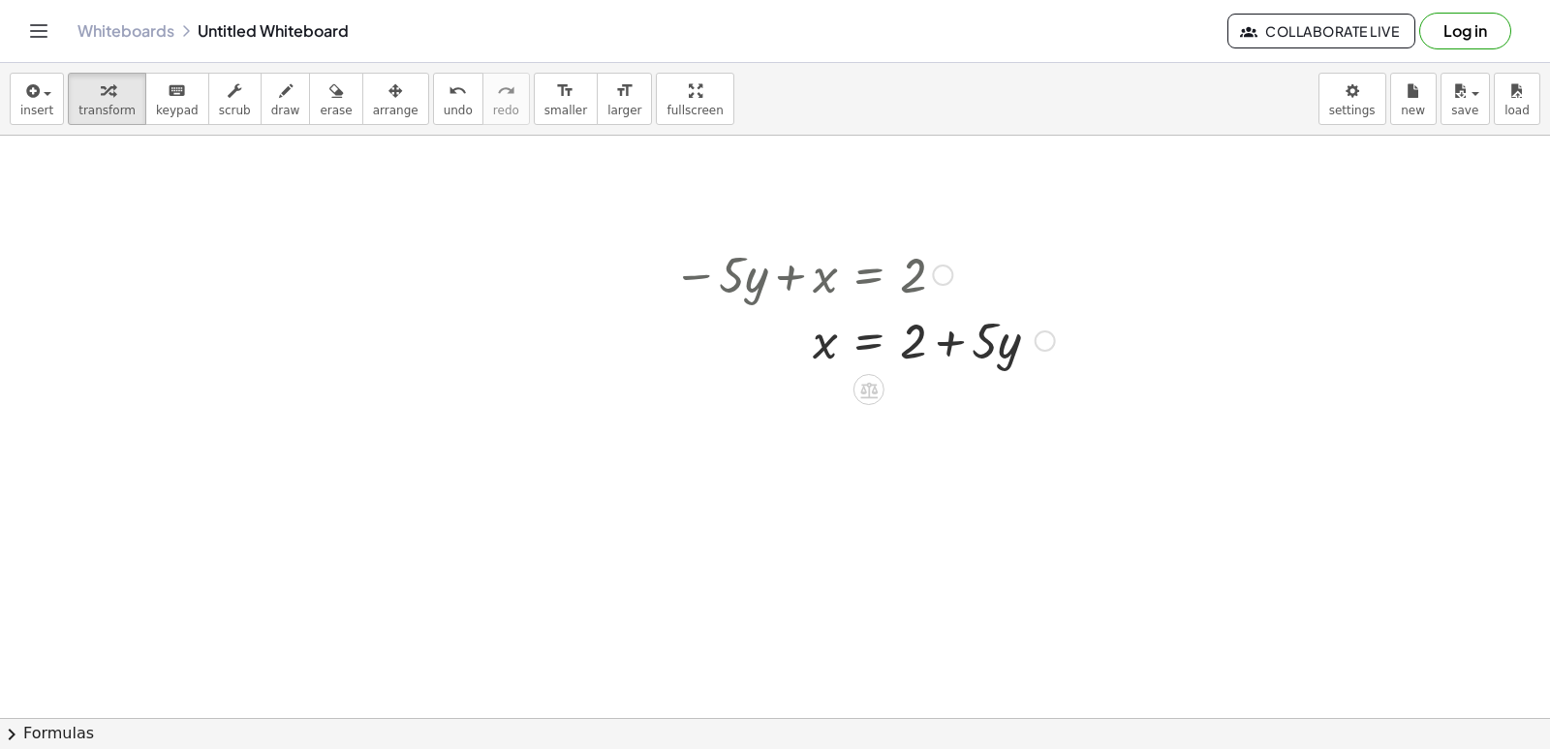
scroll to position [9606, 0]
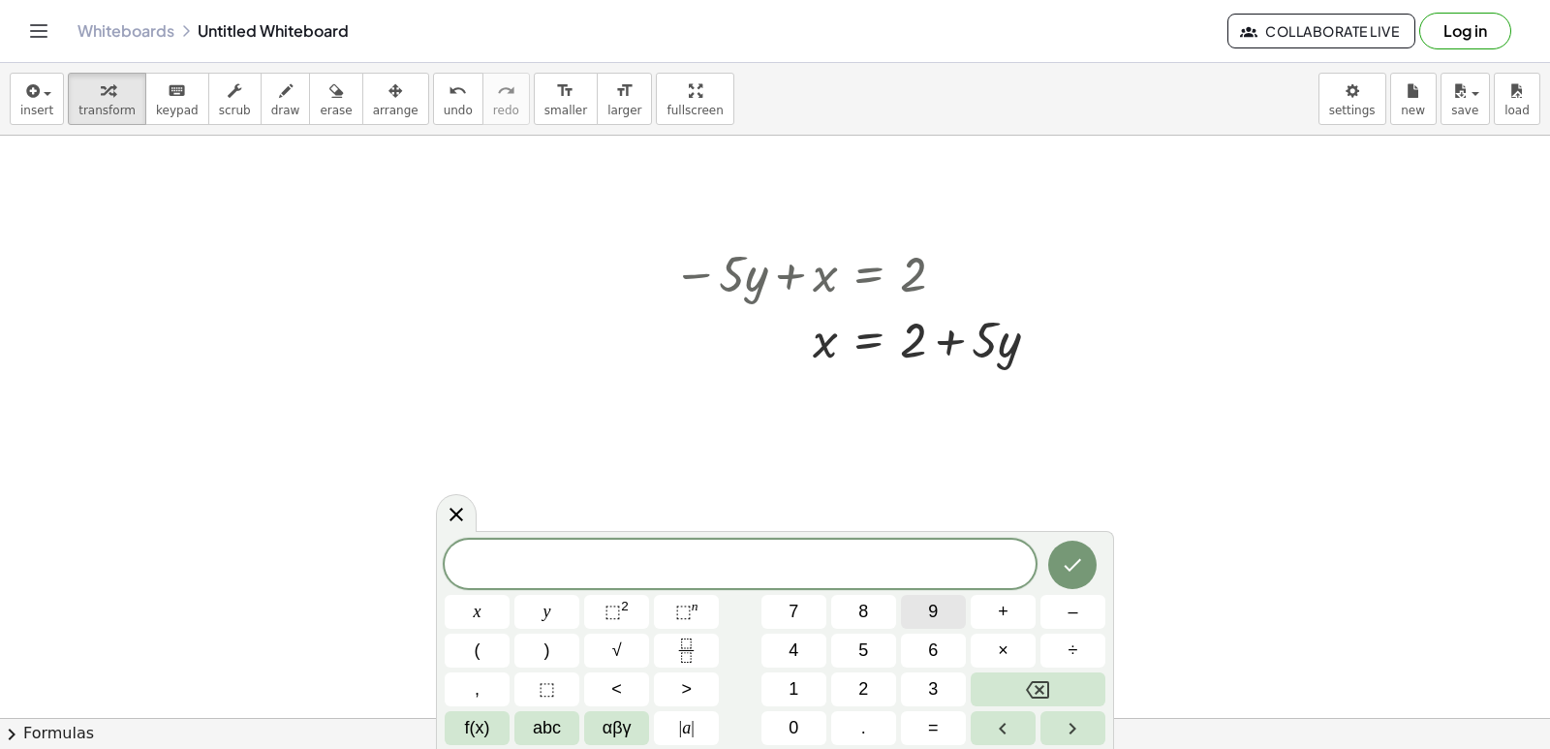
click at [928, 607] on button "9" at bounding box center [933, 612] width 65 height 34
click at [540, 611] on button "y" at bounding box center [546, 612] width 65 height 34
click at [1002, 616] on span "+" at bounding box center [1003, 612] width 11 height 26
click at [929, 689] on span "3" at bounding box center [933, 689] width 10 height 26
click at [492, 610] on button "x" at bounding box center [477, 612] width 65 height 34
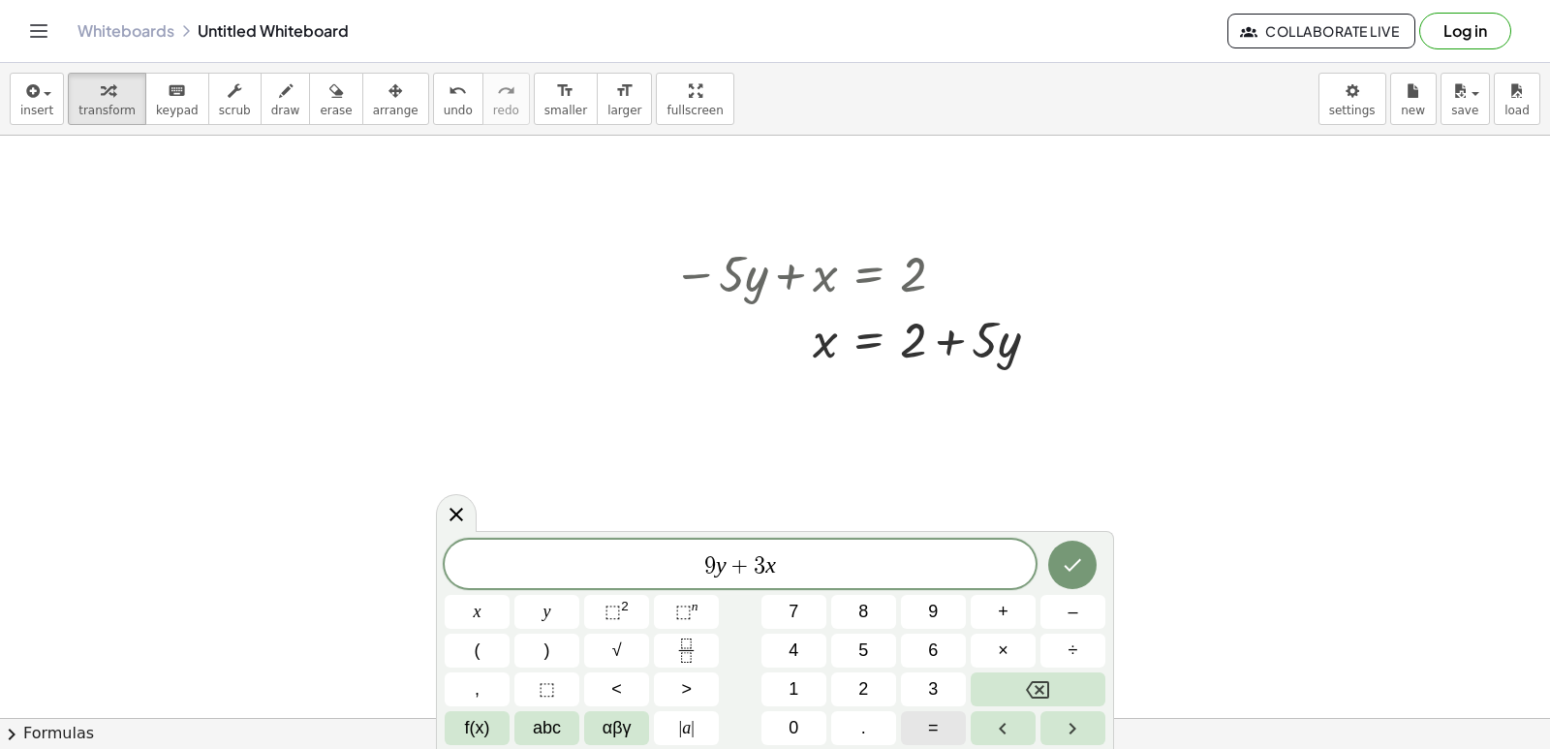
click at [938, 723] on span "=" at bounding box center [933, 728] width 11 height 26
click at [812, 684] on button "1" at bounding box center [793, 689] width 65 height 34
click at [865, 651] on span "5" at bounding box center [863, 650] width 10 height 26
click at [1056, 562] on button "Done" at bounding box center [1072, 564] width 48 height 48
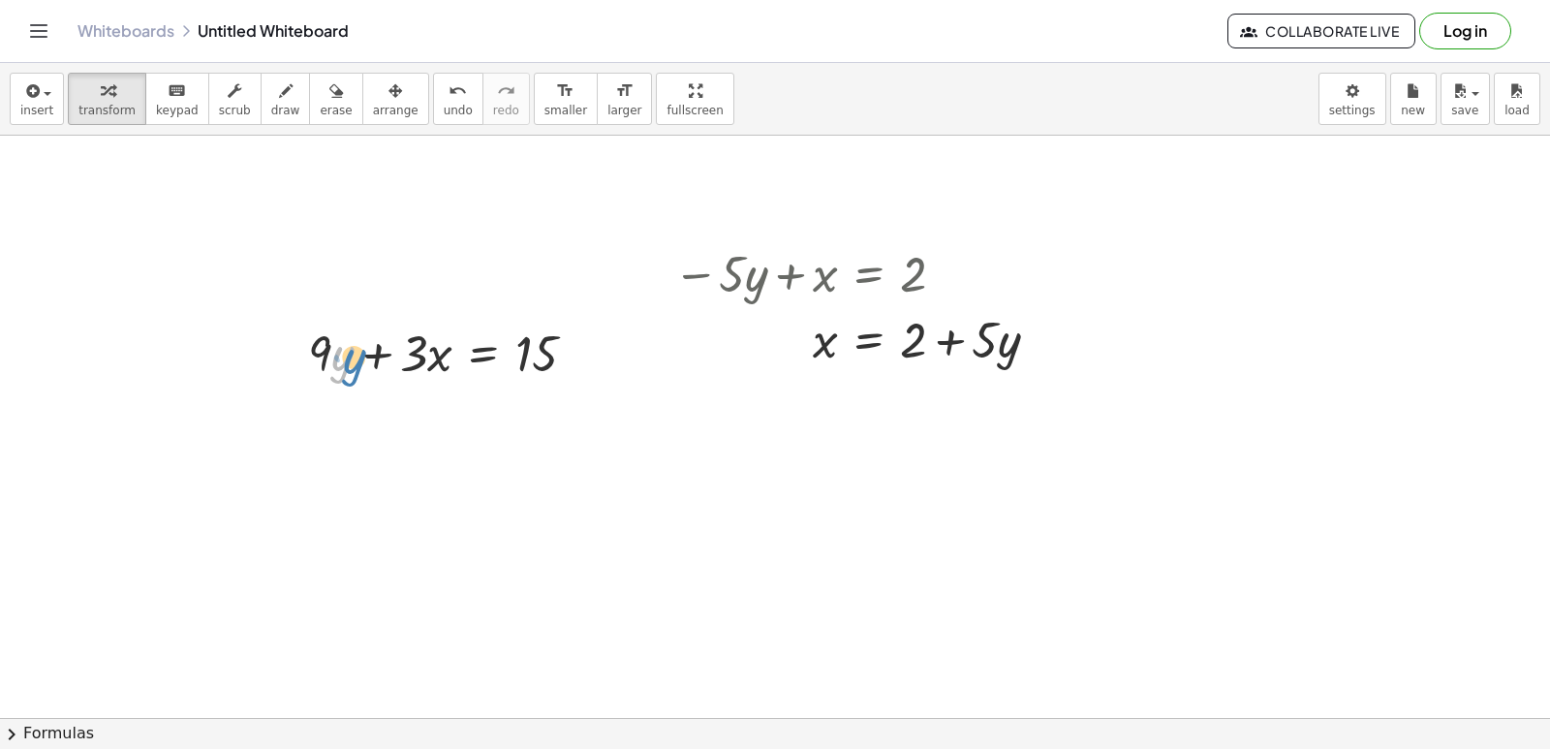
click at [350, 366] on div at bounding box center [449, 352] width 303 height 66
drag, startPoint x: 325, startPoint y: 358, endPoint x: 618, endPoint y: 347, distance: 292.7
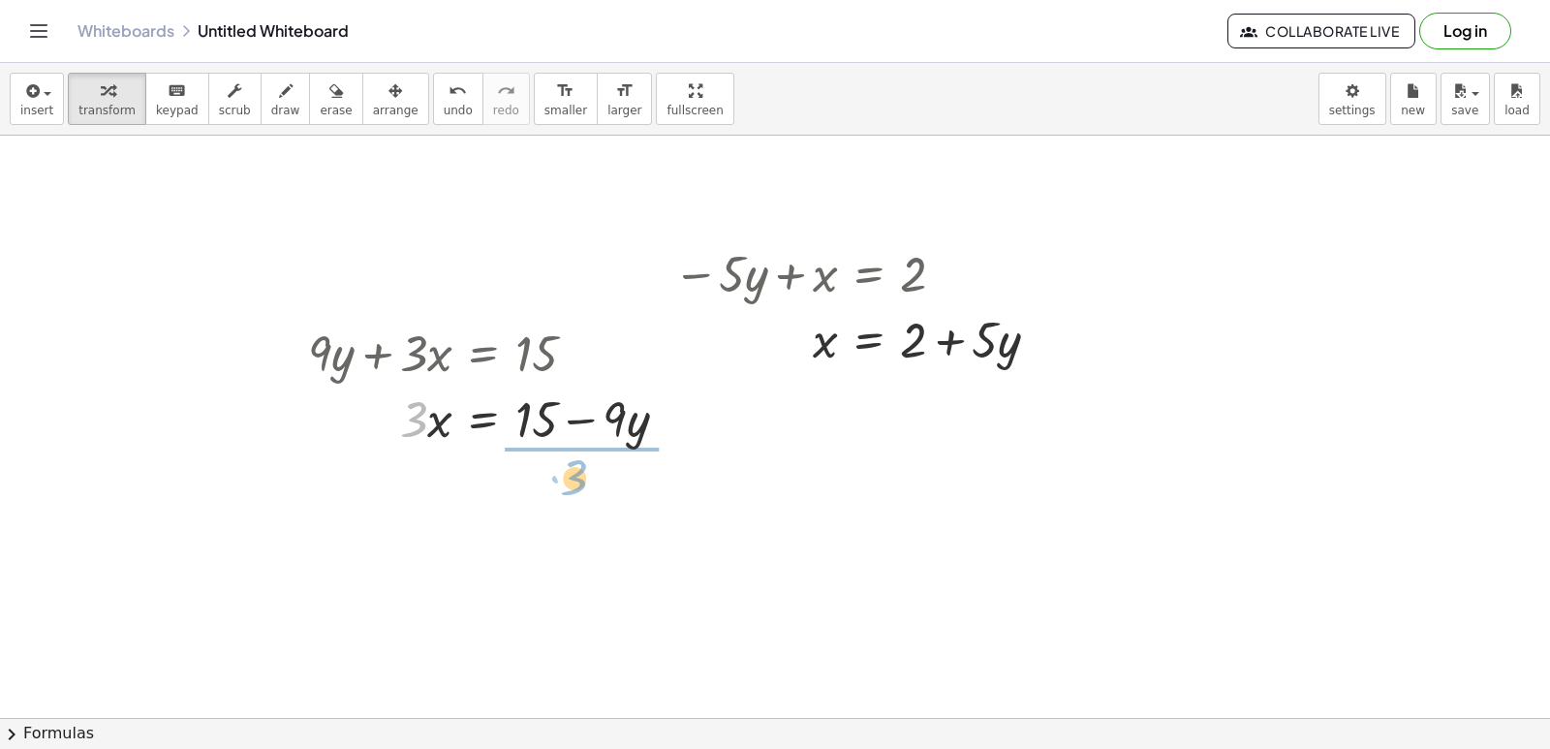
drag, startPoint x: 410, startPoint y: 421, endPoint x: 572, endPoint y: 480, distance: 173.1
click at [566, 516] on div at bounding box center [495, 498] width 394 height 97
drag, startPoint x: 573, startPoint y: 526, endPoint x: 572, endPoint y: 482, distance: 43.6
click at [572, 482] on div at bounding box center [495, 498] width 394 height 97
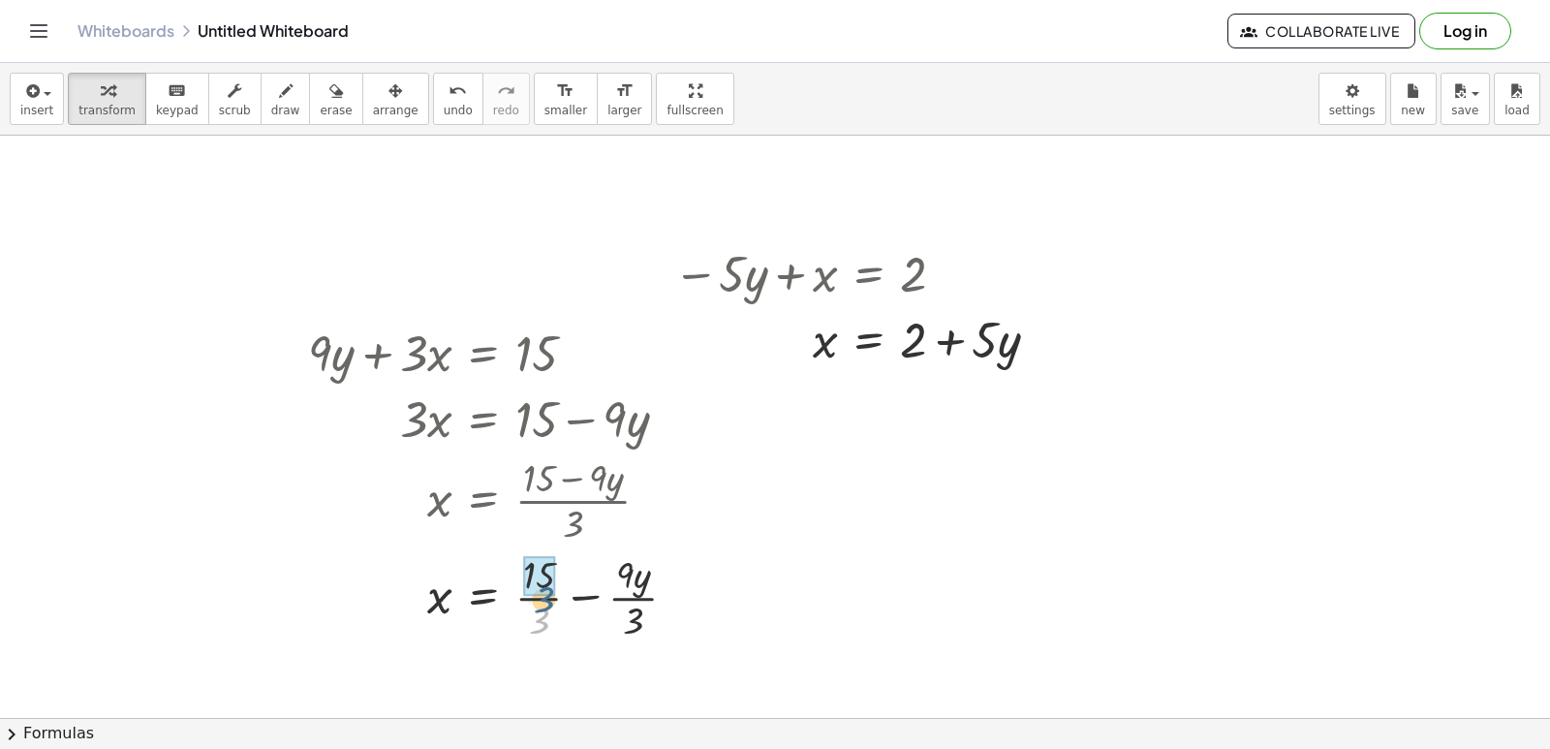
click at [534, 605] on div at bounding box center [500, 595] width 404 height 97
click at [541, 594] on div at bounding box center [500, 595] width 404 height 97
click at [602, 599] on div at bounding box center [495, 595] width 394 height 97
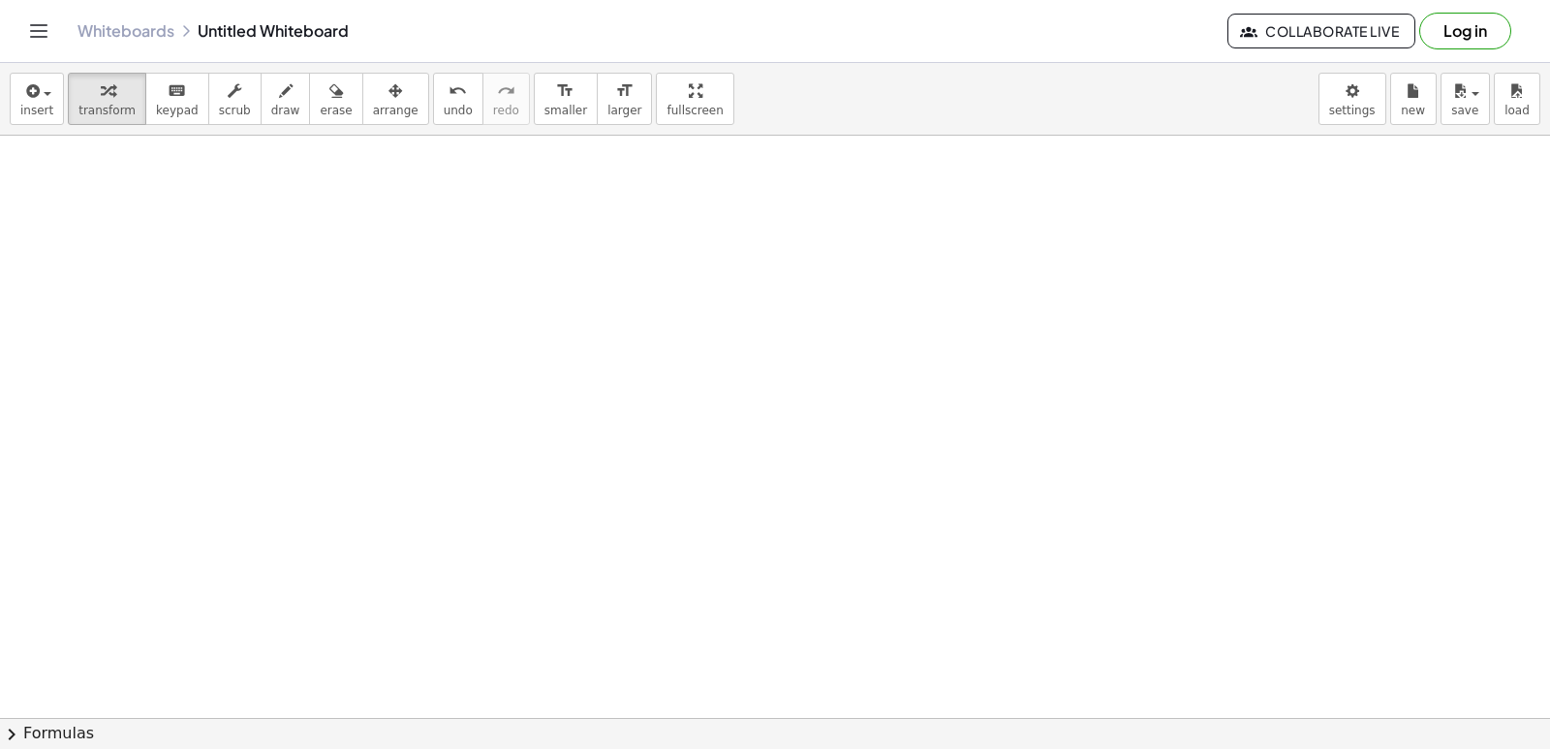
scroll to position [10187, 0]
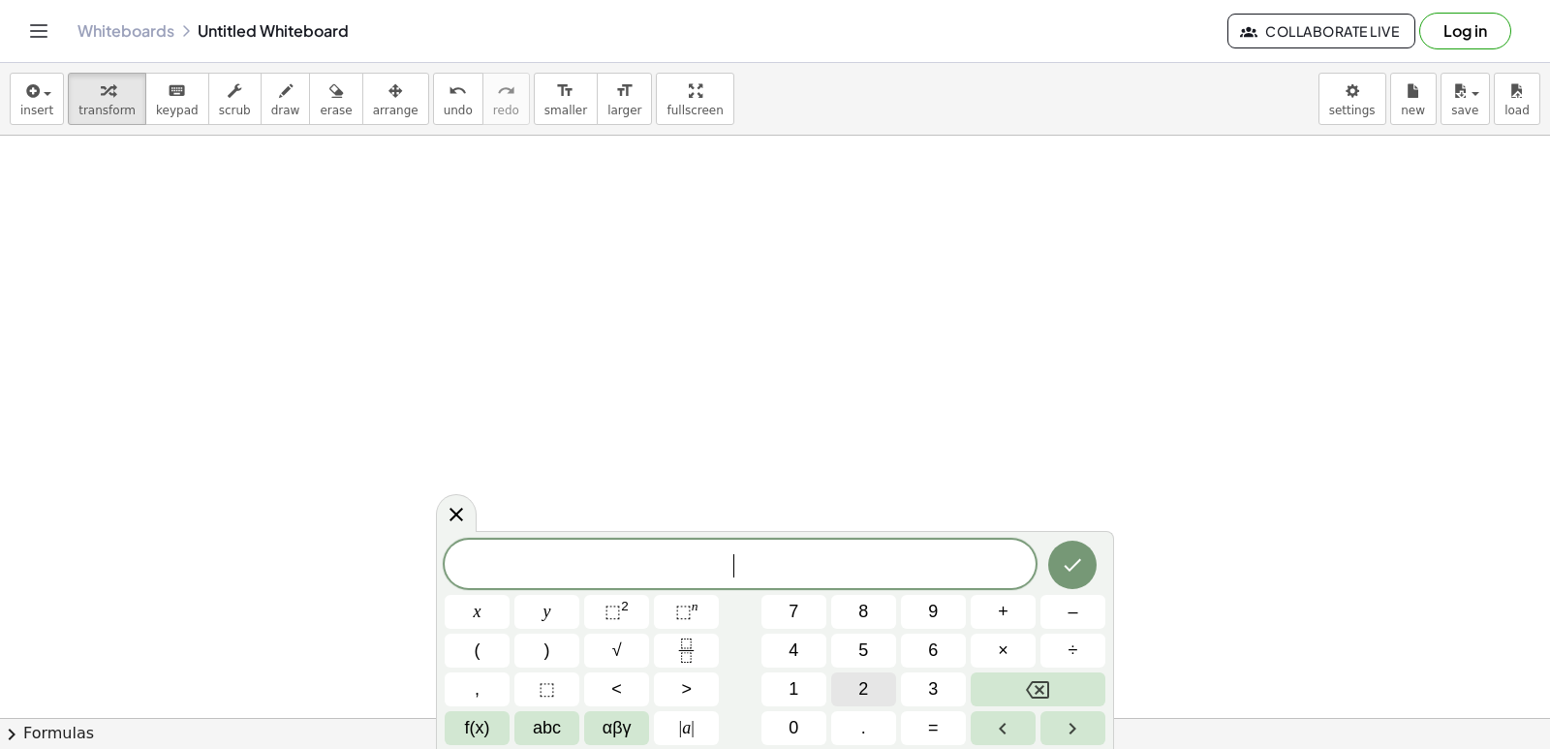
click at [858, 689] on button "2" at bounding box center [863, 689] width 65 height 34
click at [558, 614] on button "y" at bounding box center [546, 612] width 65 height 34
click at [544, 609] on span "y" at bounding box center [547, 612] width 8 height 26
click at [1060, 694] on button "Backspace" at bounding box center [1038, 689] width 135 height 34
click at [1009, 611] on button "+" at bounding box center [1003, 612] width 65 height 34
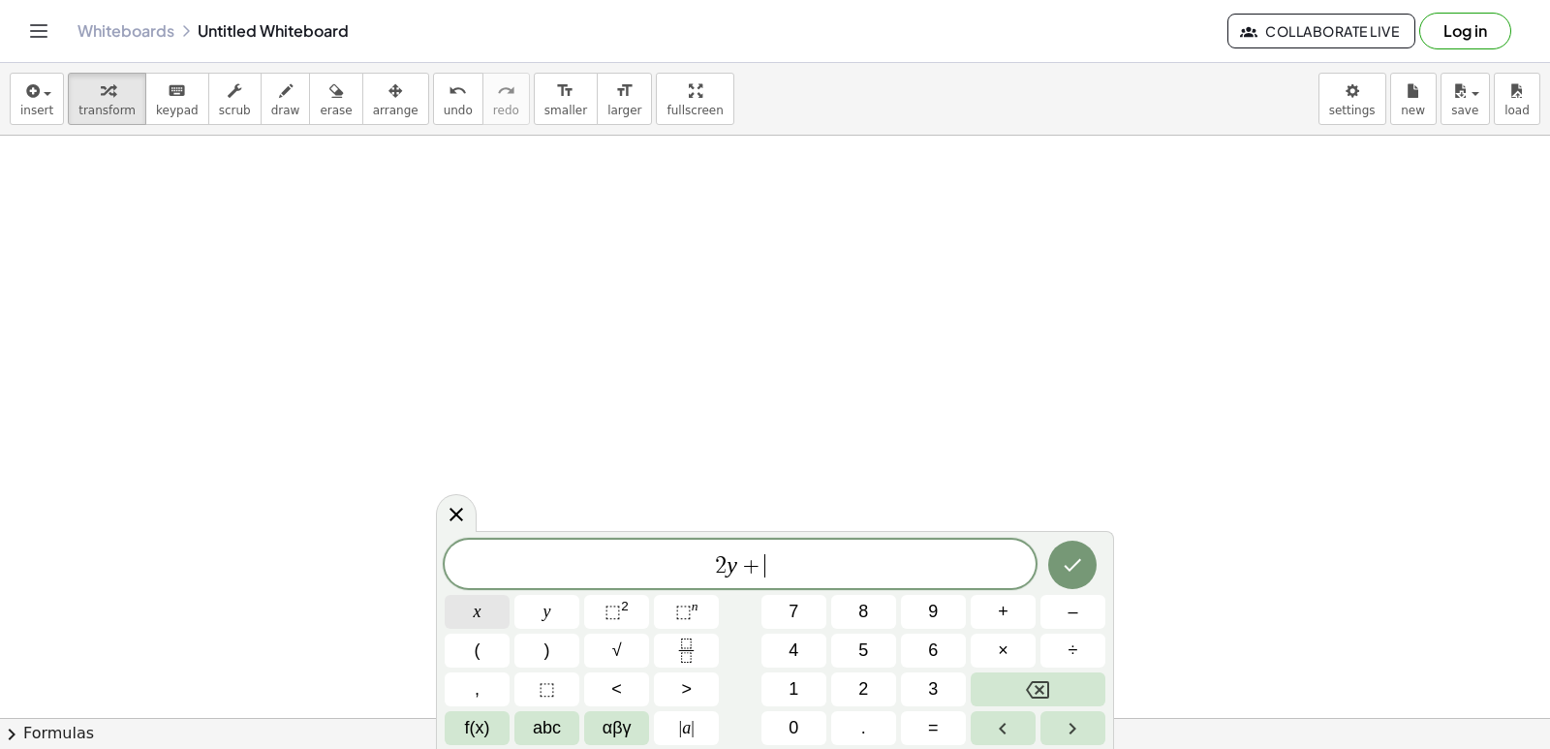
click at [491, 614] on button "x" at bounding box center [477, 612] width 65 height 34
click at [1071, 568] on icon "Done" at bounding box center [1072, 565] width 17 height 13
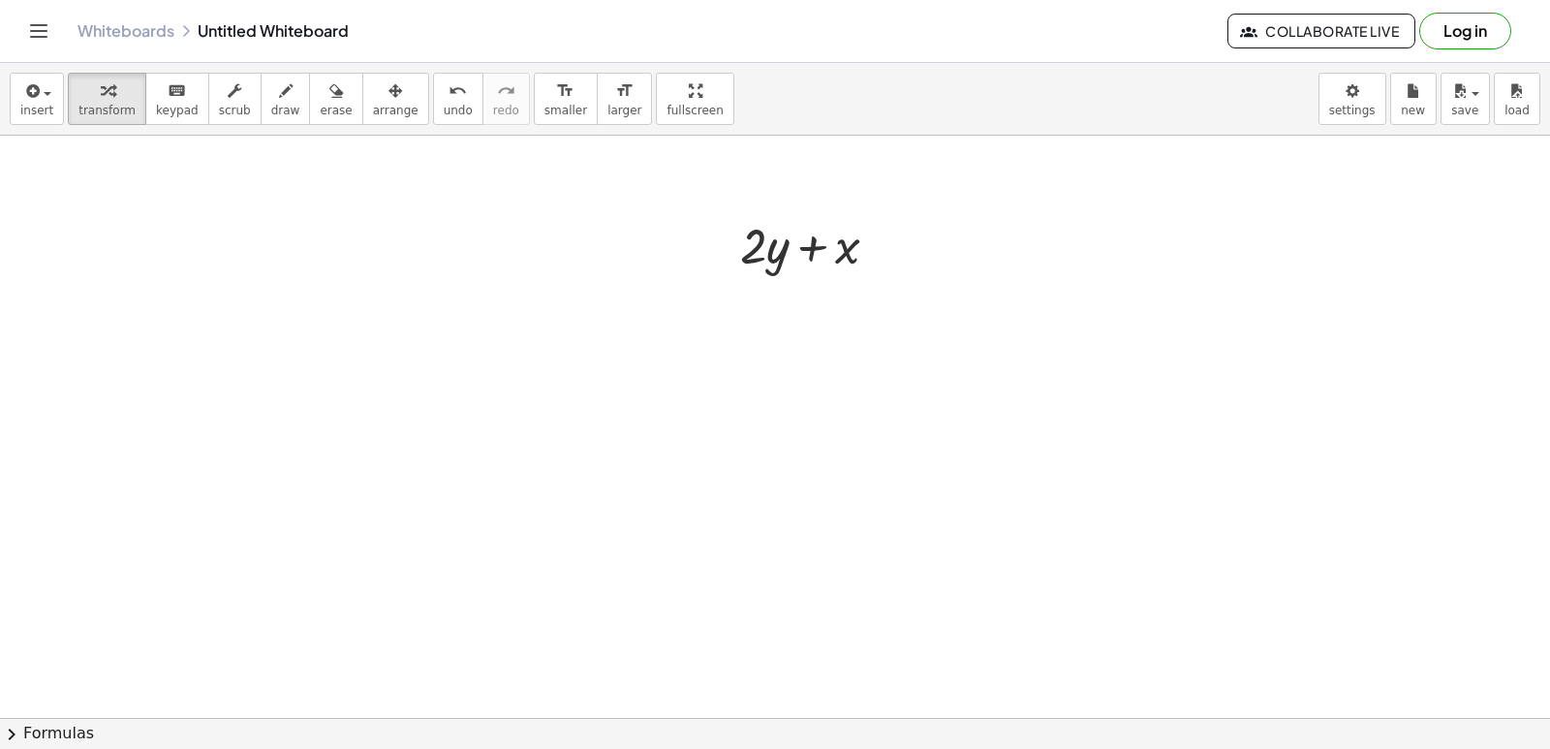
drag, startPoint x: 627, startPoint y: 437, endPoint x: 607, endPoint y: 419, distance: 26.1
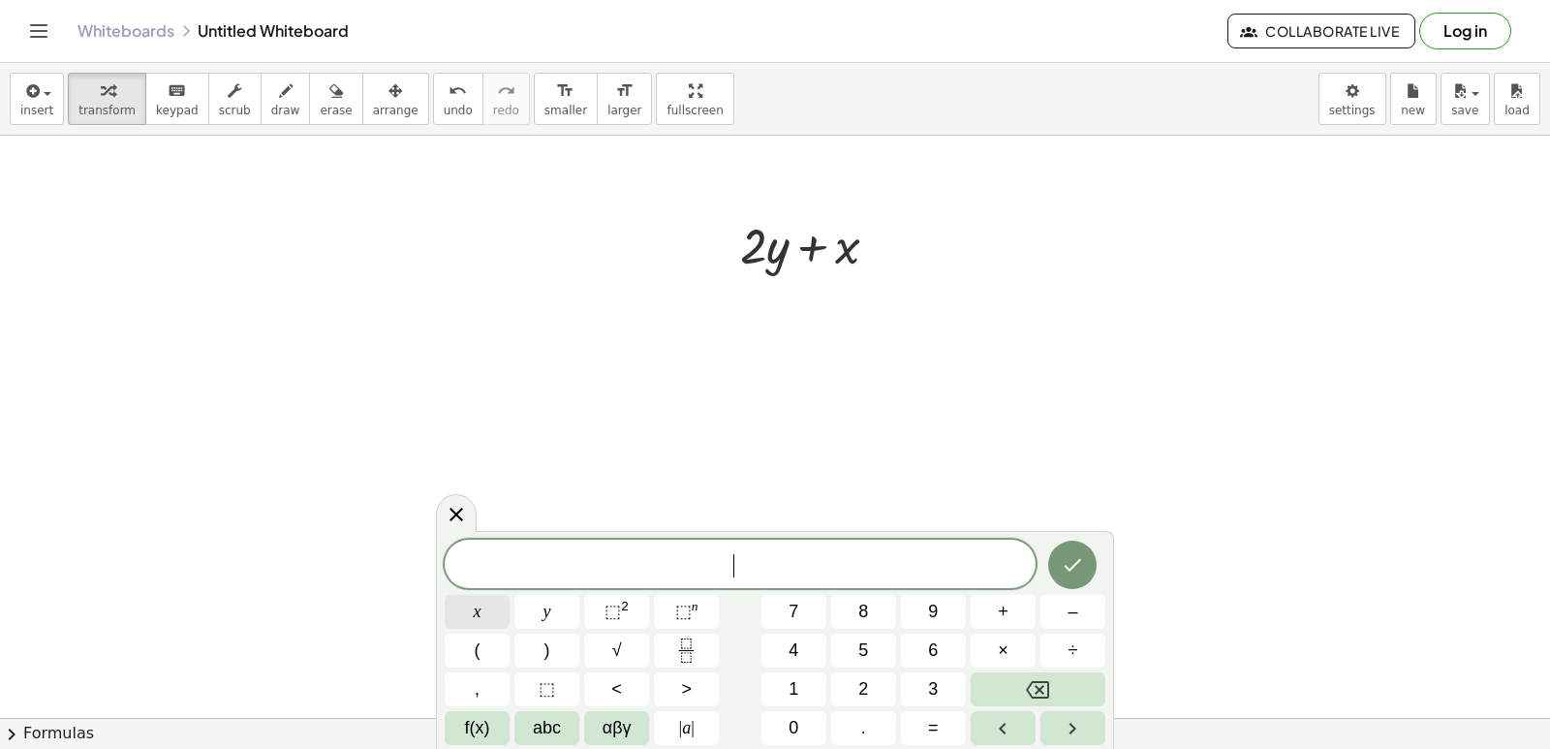
click at [475, 607] on span "x" at bounding box center [478, 612] width 8 height 26
click at [918, 726] on button "=" at bounding box center [933, 728] width 65 height 34
click at [874, 659] on button "5" at bounding box center [863, 650] width 65 height 34
click at [1075, 559] on icon "Done" at bounding box center [1072, 564] width 23 height 23
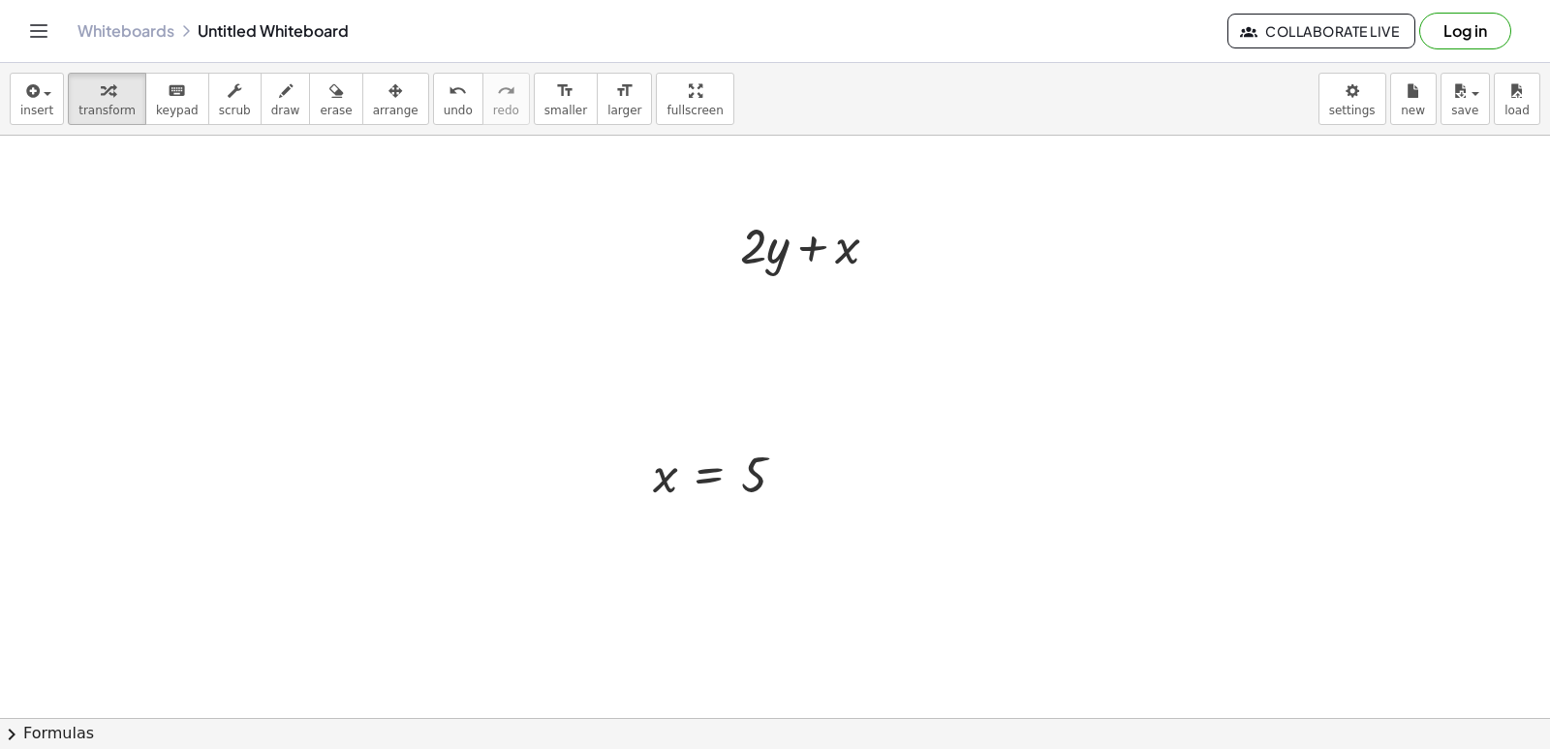
drag, startPoint x: 761, startPoint y: 554, endPoint x: 787, endPoint y: 542, distance: 27.7
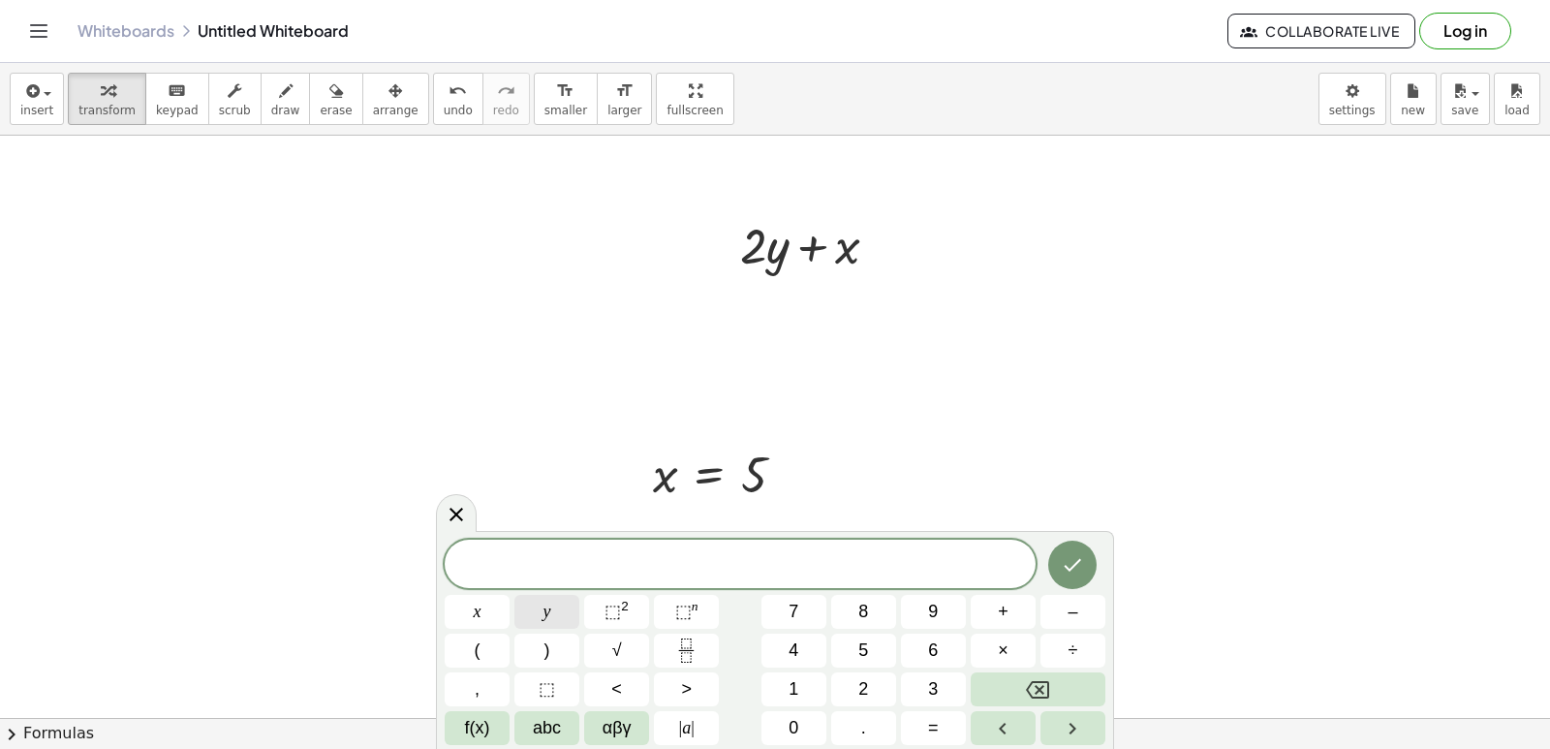
click at [554, 608] on button "y" at bounding box center [546, 612] width 65 height 34
click at [941, 737] on button "=" at bounding box center [933, 728] width 65 height 34
click at [917, 692] on button "3" at bounding box center [933, 689] width 65 height 34
click at [1059, 552] on button "Done" at bounding box center [1072, 564] width 48 height 48
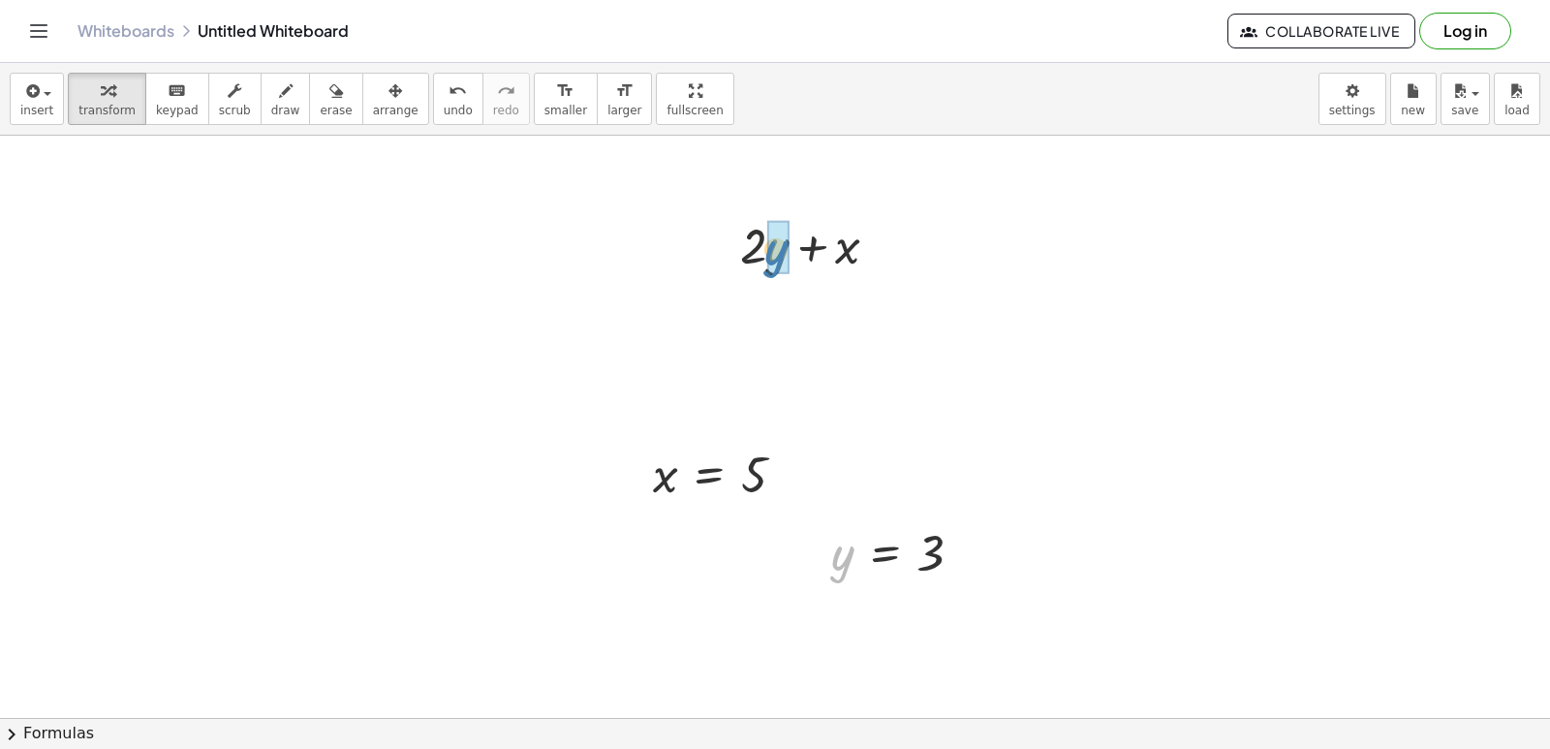
drag, startPoint x: 846, startPoint y: 563, endPoint x: 781, endPoint y: 256, distance: 313.8
drag, startPoint x: 663, startPoint y: 476, endPoint x: 841, endPoint y: 306, distance: 245.3
click at [760, 314] on div at bounding box center [817, 310] width 190 height 66
click at [799, 379] on div at bounding box center [817, 376] width 190 height 66
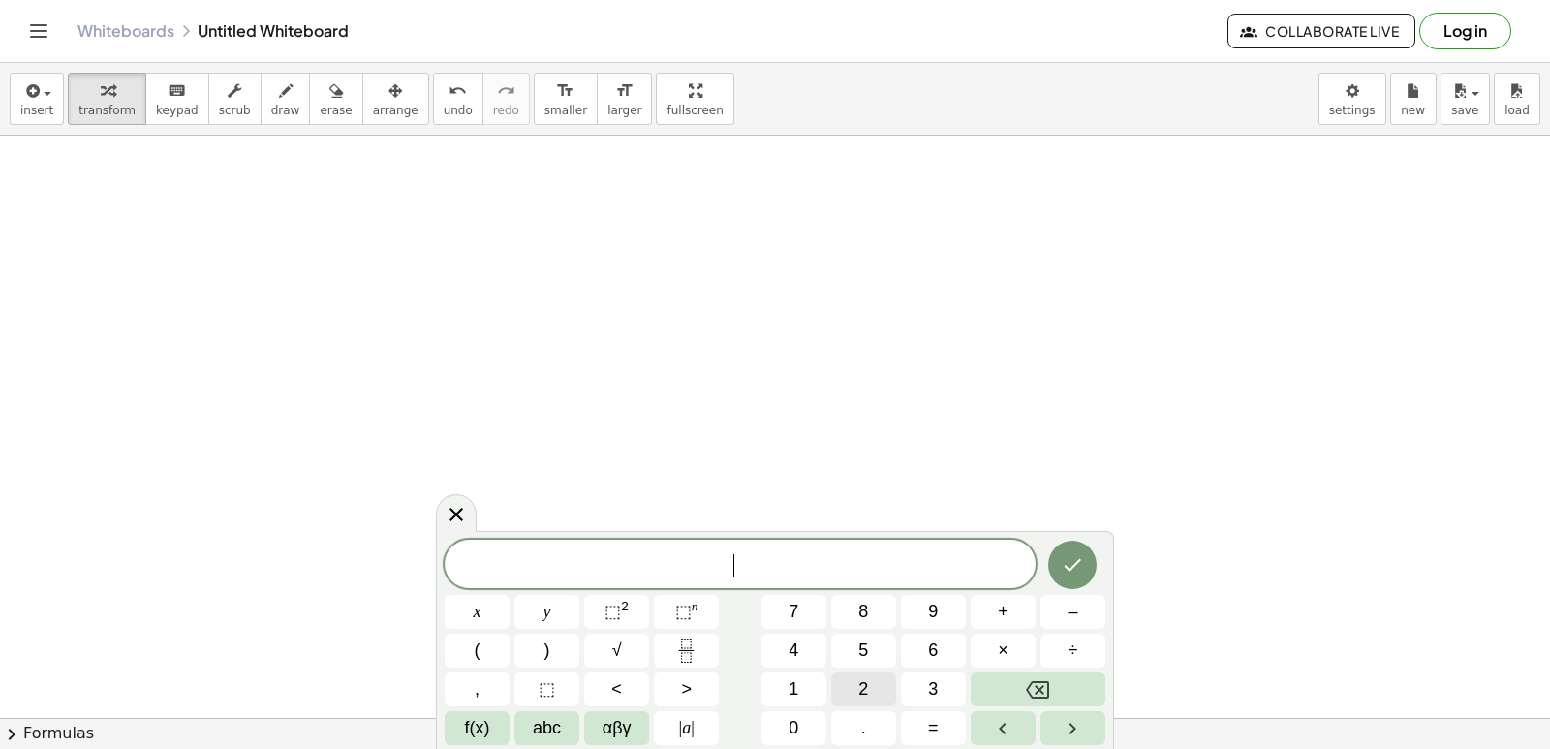
click at [877, 691] on button "2" at bounding box center [863, 689] width 65 height 34
click at [558, 609] on button "y" at bounding box center [546, 612] width 65 height 34
click at [1001, 610] on span "+" at bounding box center [1003, 612] width 11 height 26
click at [801, 682] on button "1" at bounding box center [793, 689] width 65 height 34
click at [799, 711] on button "0" at bounding box center [793, 728] width 65 height 34
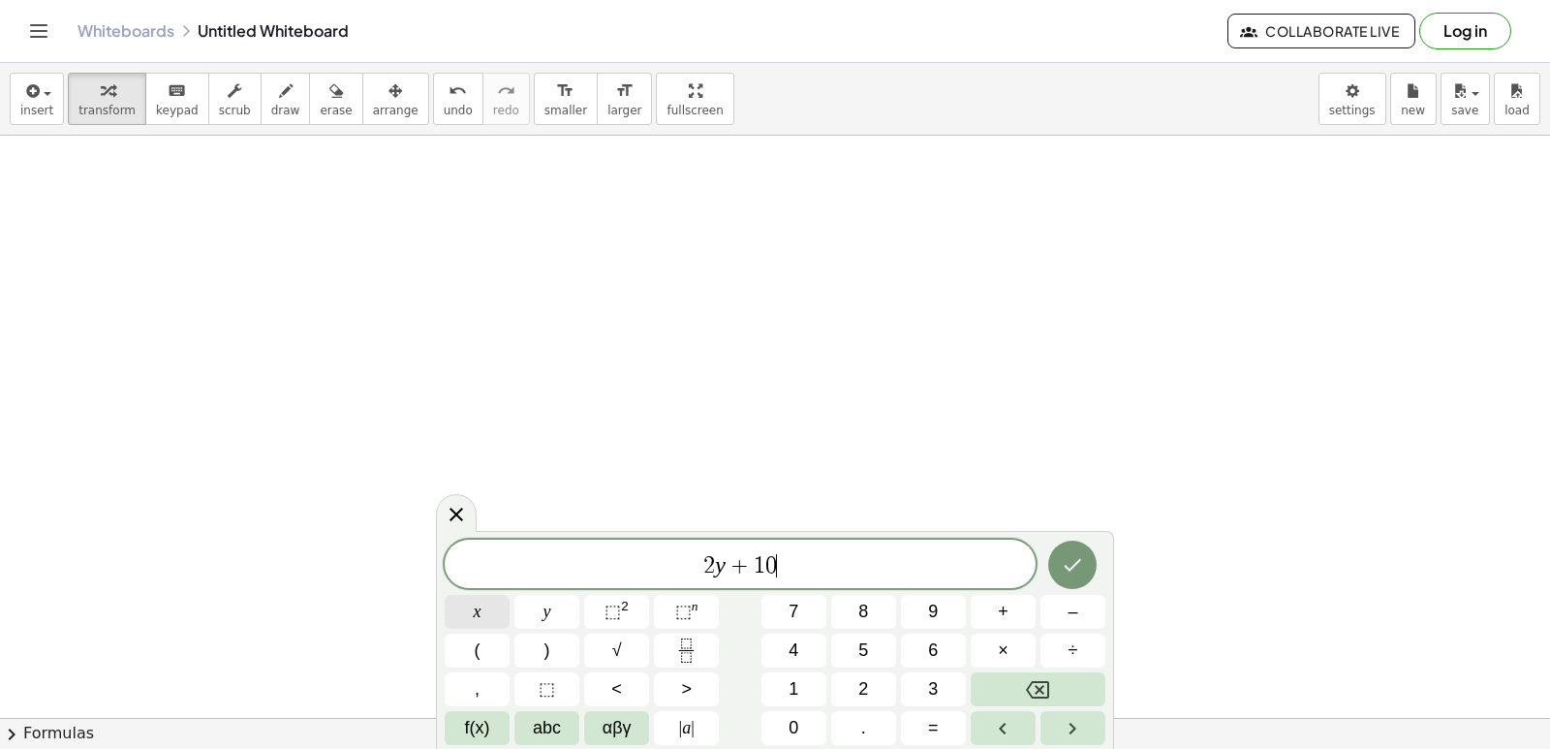
click at [503, 606] on button "x" at bounding box center [477, 612] width 65 height 34
click at [1075, 576] on button "Done" at bounding box center [1072, 564] width 48 height 48
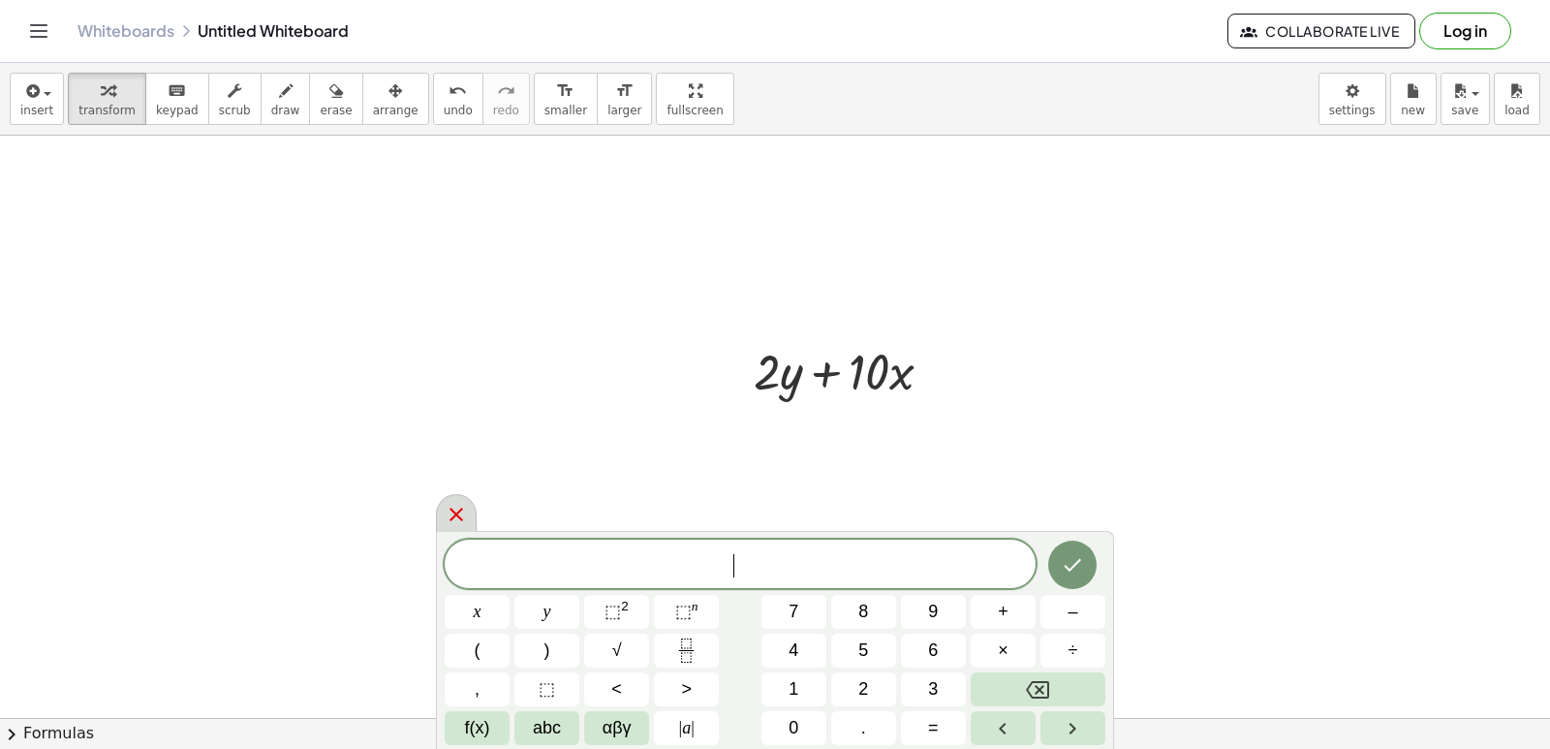
click at [520, 619] on div "​ x y ⬚ 2 ⬚ n 7 8 9 + – ( ) √ 4 5 6 × ÷ , ⬚ < > 1 2 3 f(x) abc αβγ | a | 0 . =" at bounding box center [775, 642] width 661 height 205
click at [467, 617] on button "x" at bounding box center [477, 612] width 65 height 34
click at [933, 730] on span "=" at bounding box center [933, 728] width 11 height 26
click at [873, 651] on button "5" at bounding box center [863, 650] width 65 height 34
click at [1070, 571] on icon "Done" at bounding box center [1072, 565] width 17 height 13
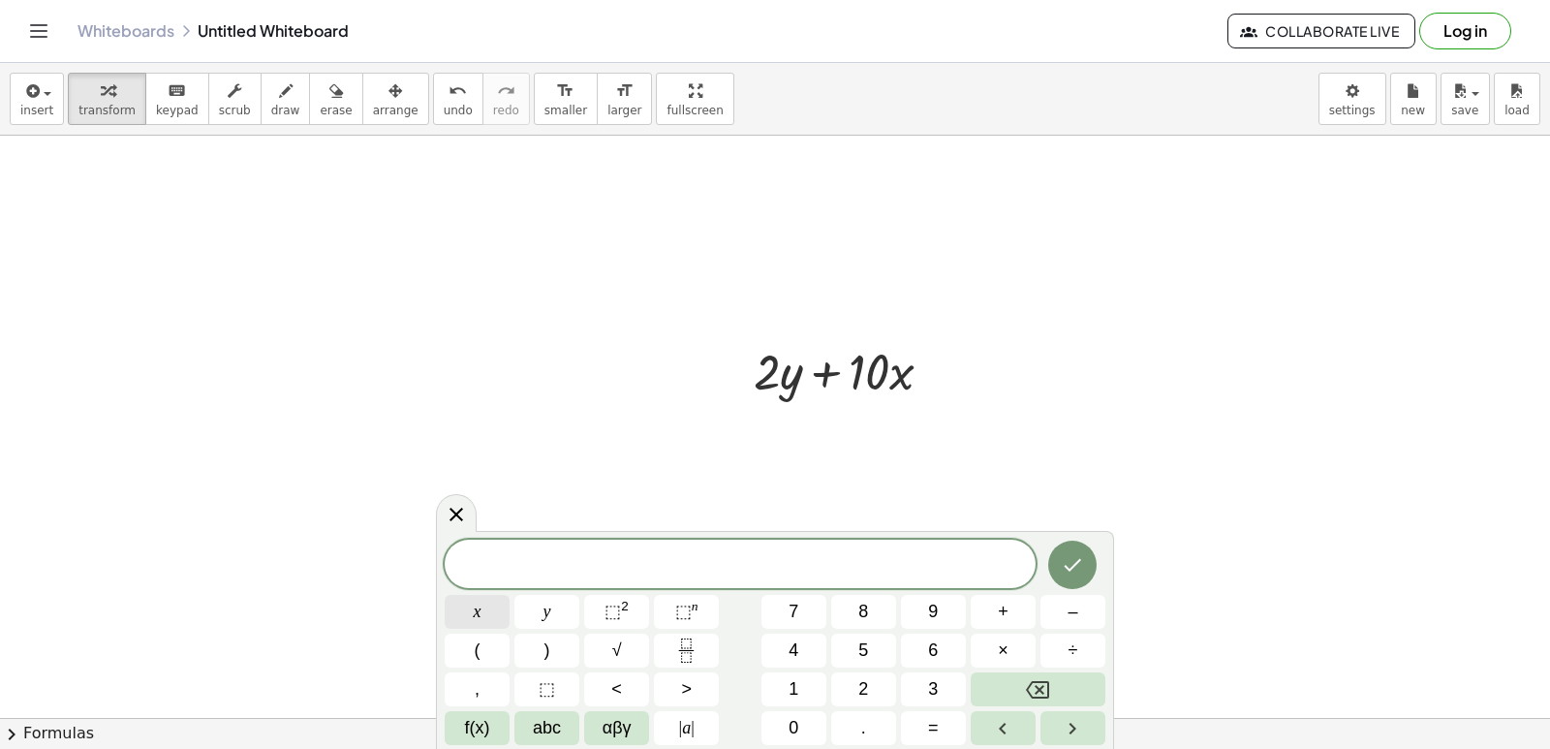
click at [488, 605] on button "x" at bounding box center [477, 612] width 65 height 34
click at [937, 730] on span "=" at bounding box center [933, 728] width 11 height 26
click at [1053, 607] on button "–" at bounding box center [1072, 612] width 65 height 34
click at [860, 644] on button "5" at bounding box center [863, 650] width 65 height 34
click at [1071, 574] on icon "Done" at bounding box center [1072, 564] width 23 height 23
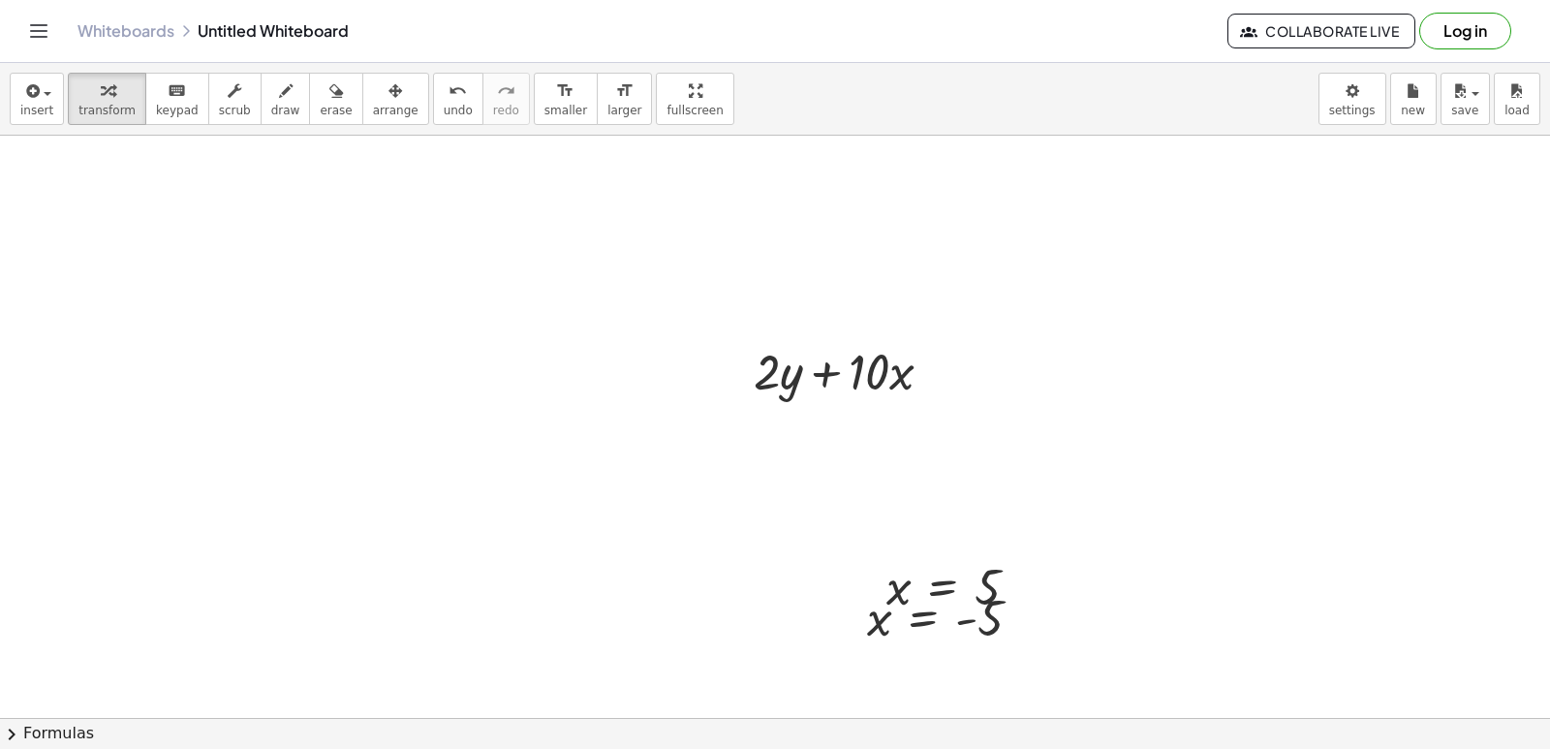
drag, startPoint x: 651, startPoint y: 579, endPoint x: 661, endPoint y: 575, distance: 10.4
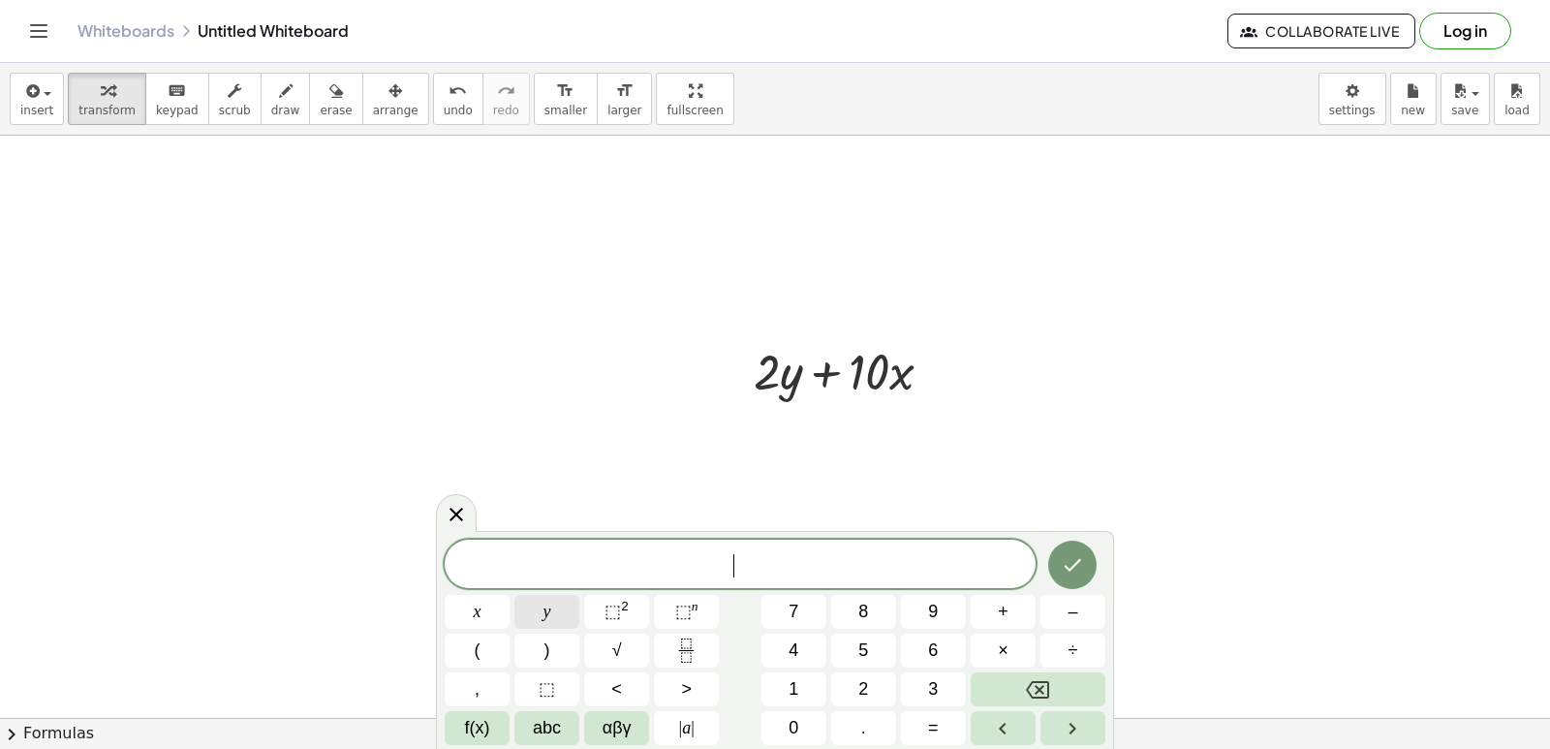
click at [551, 605] on button "y" at bounding box center [546, 612] width 65 height 34
click at [934, 725] on span "=" at bounding box center [933, 728] width 11 height 26
click at [807, 615] on button "7" at bounding box center [793, 612] width 65 height 34
click at [1070, 560] on icon "Done" at bounding box center [1072, 564] width 23 height 23
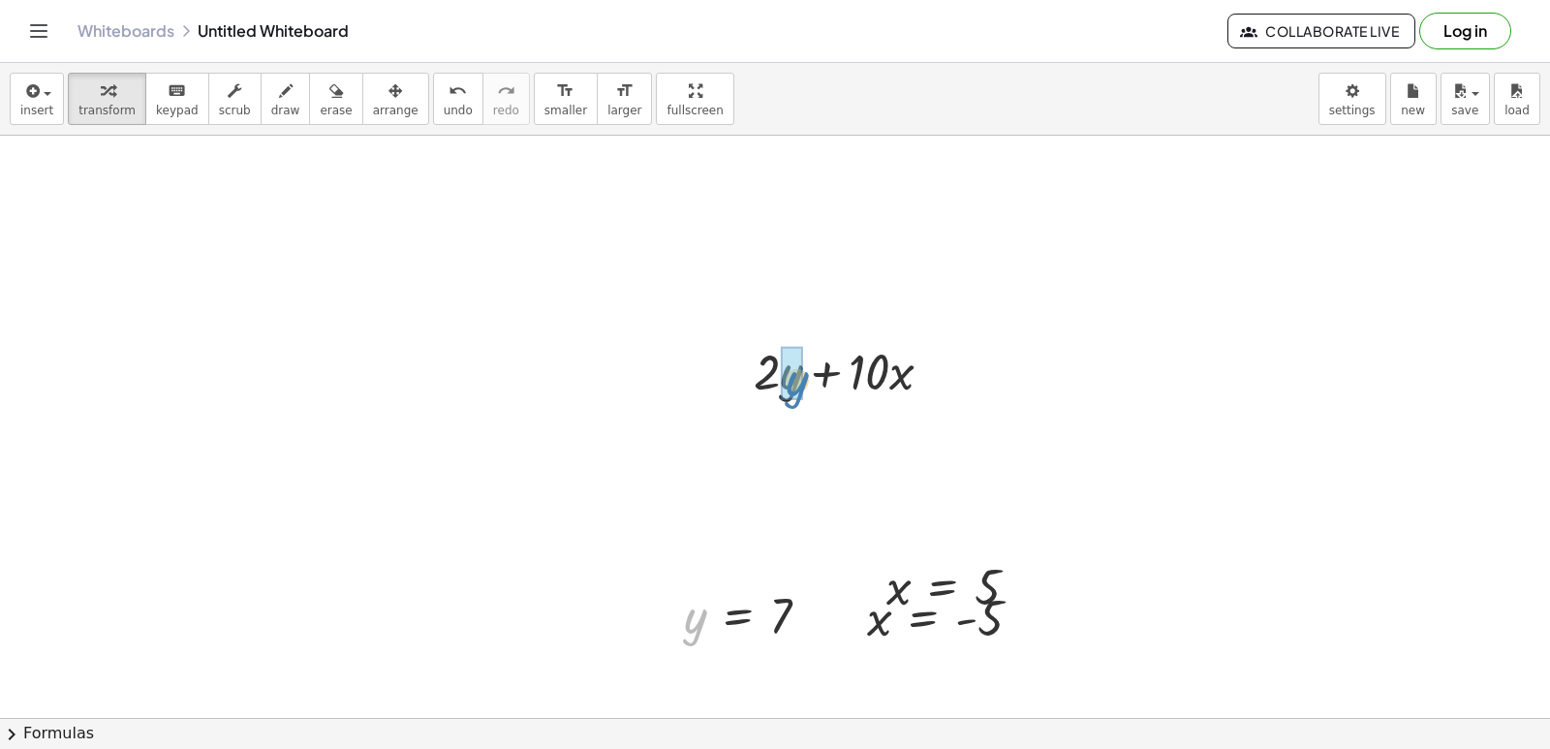
drag, startPoint x: 685, startPoint y: 615, endPoint x: 797, endPoint y: 381, distance: 259.9
drag, startPoint x: 881, startPoint y: 621, endPoint x: 910, endPoint y: 437, distance: 186.2
click at [762, 435] on div at bounding box center [851, 436] width 260 height 66
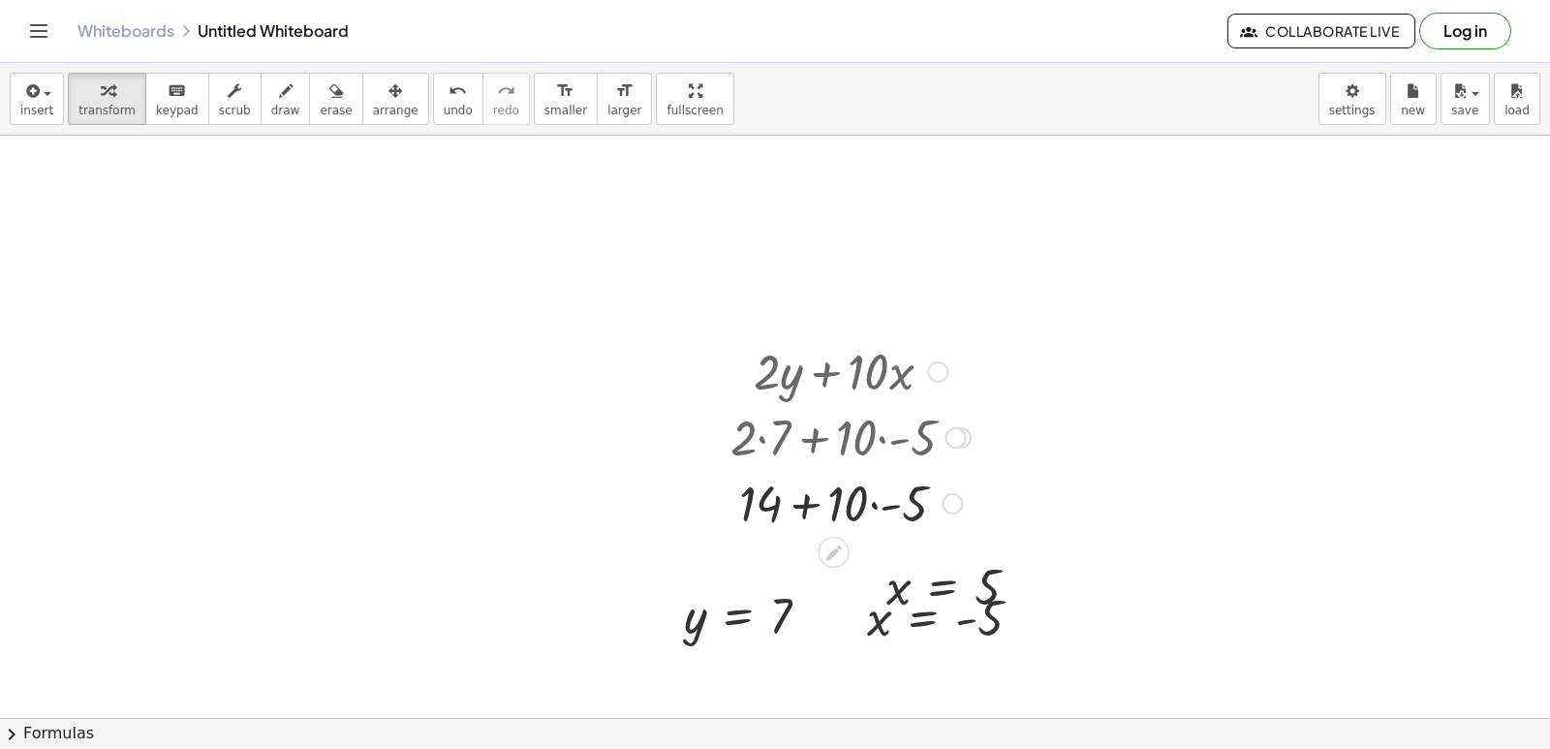
click at [875, 510] on div at bounding box center [851, 502] width 260 height 66
drag, startPoint x: 891, startPoint y: 608, endPoint x: 1203, endPoint y: 478, distance: 337.8
drag, startPoint x: 1027, startPoint y: 584, endPoint x: 1022, endPoint y: 595, distance: 11.7
click at [1025, 589] on div "x = - 5" at bounding box center [944, 617] width 213 height 74
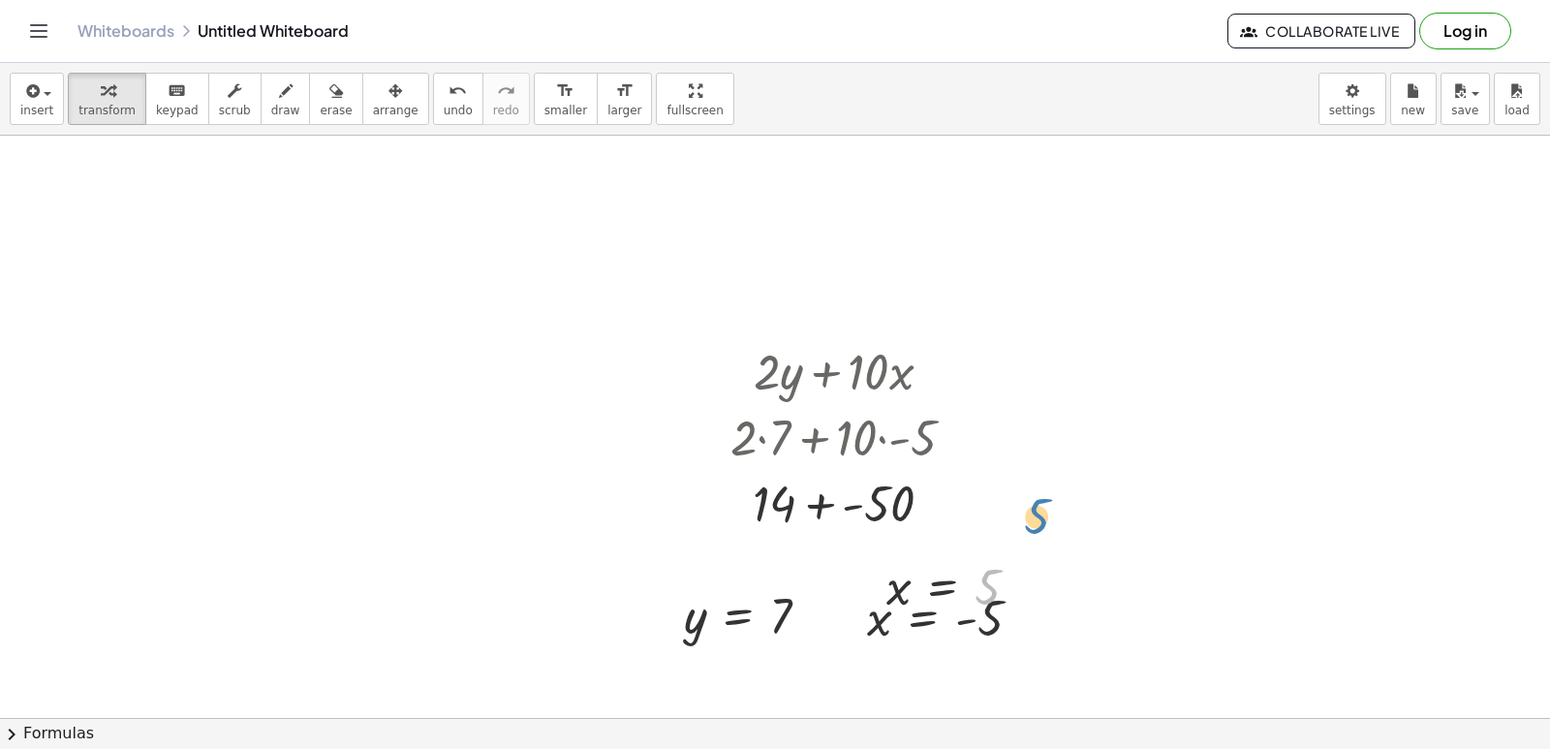
drag, startPoint x: 1022, startPoint y: 574, endPoint x: 1016, endPoint y: 584, distance: 11.3
drag, startPoint x: 1026, startPoint y: 588, endPoint x: 1214, endPoint y: 509, distance: 204.0
drag, startPoint x: 938, startPoint y: 636, endPoint x: 1209, endPoint y: 475, distance: 315.8
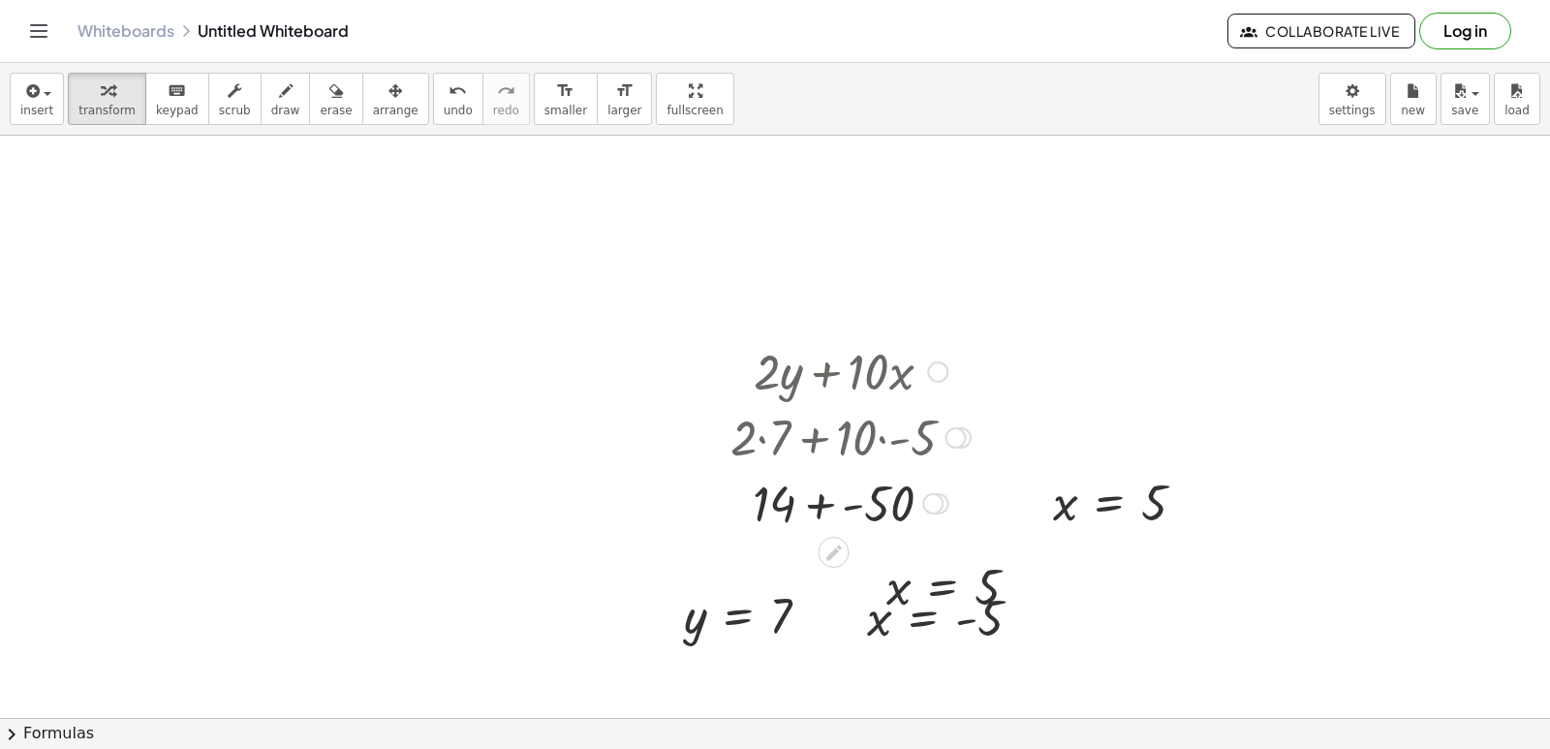
click at [821, 503] on div at bounding box center [851, 502] width 260 height 66
click at [854, 506] on div at bounding box center [851, 502] width 260 height 66
drag, startPoint x: 893, startPoint y: 587, endPoint x: 881, endPoint y: 581, distance: 13.0
click at [881, 581] on div "x x = 5" at bounding box center [952, 586] width 191 height 74
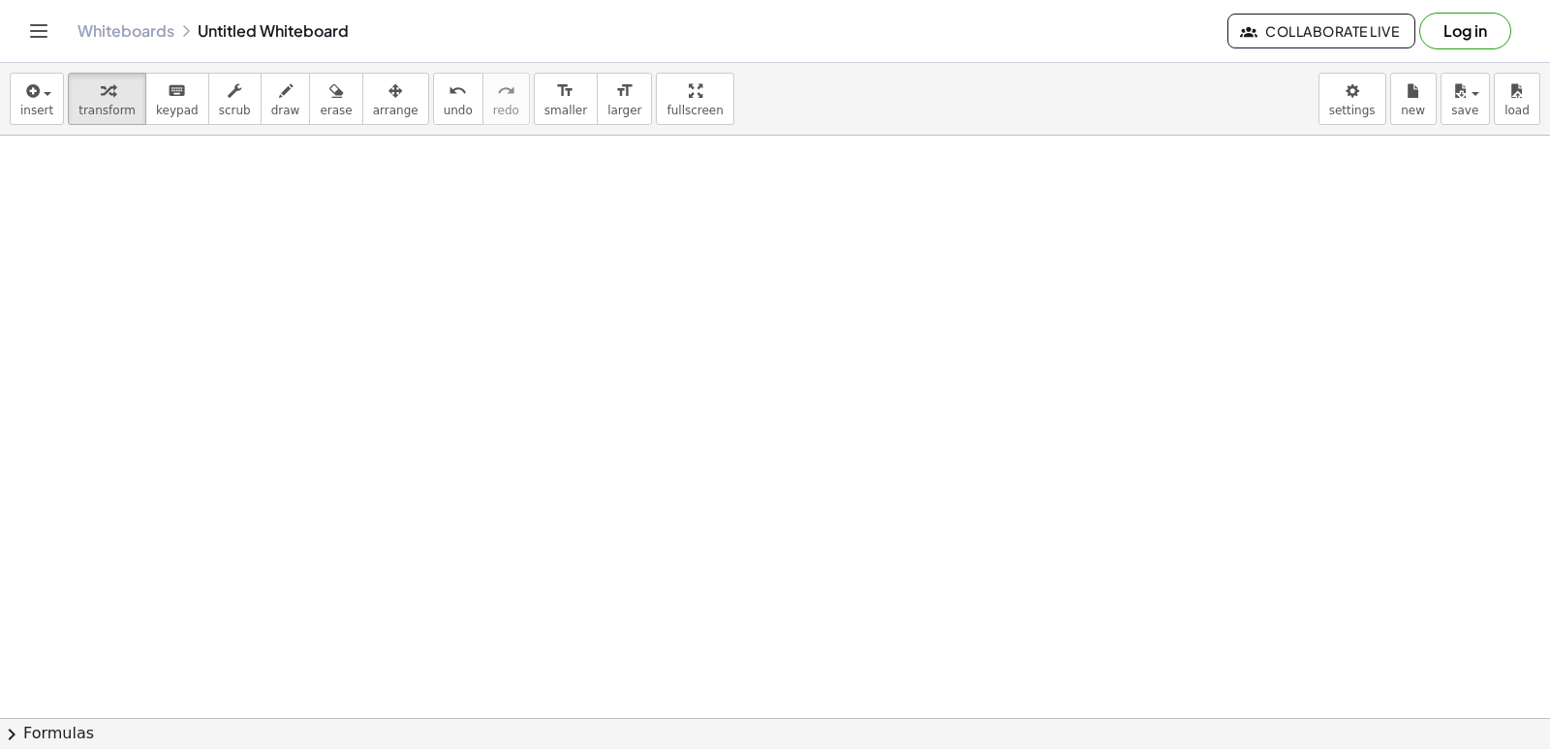
scroll to position [12807, 0]
drag, startPoint x: 756, startPoint y: 218, endPoint x: 767, endPoint y: 201, distance: 19.6
drag, startPoint x: 609, startPoint y: 225, endPoint x: 601, endPoint y: 219, distance: 10.5
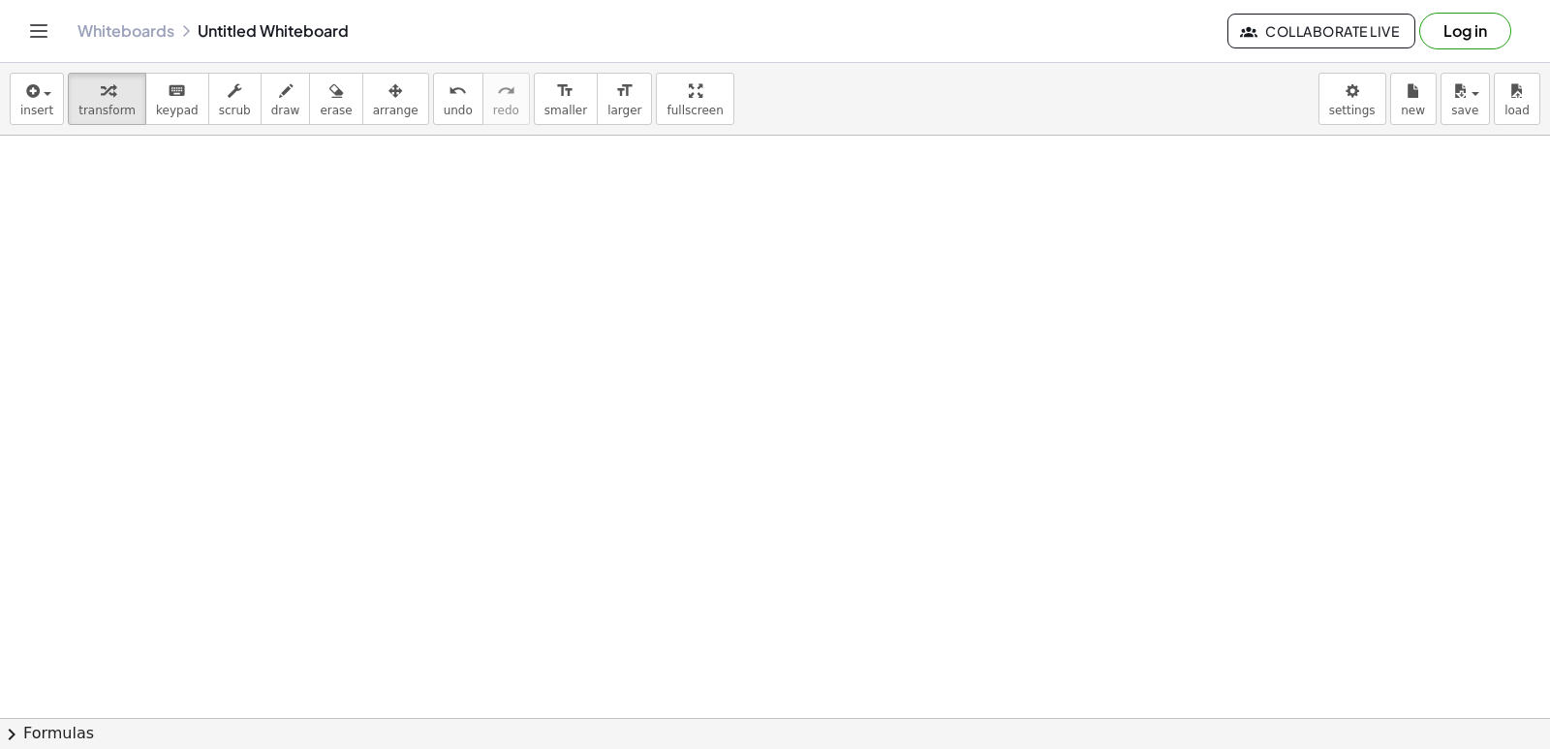
drag, startPoint x: 531, startPoint y: 260, endPoint x: 658, endPoint y: 427, distance: 210.2
drag, startPoint x: 692, startPoint y: 537, endPoint x: 698, endPoint y: 561, distance: 25.1
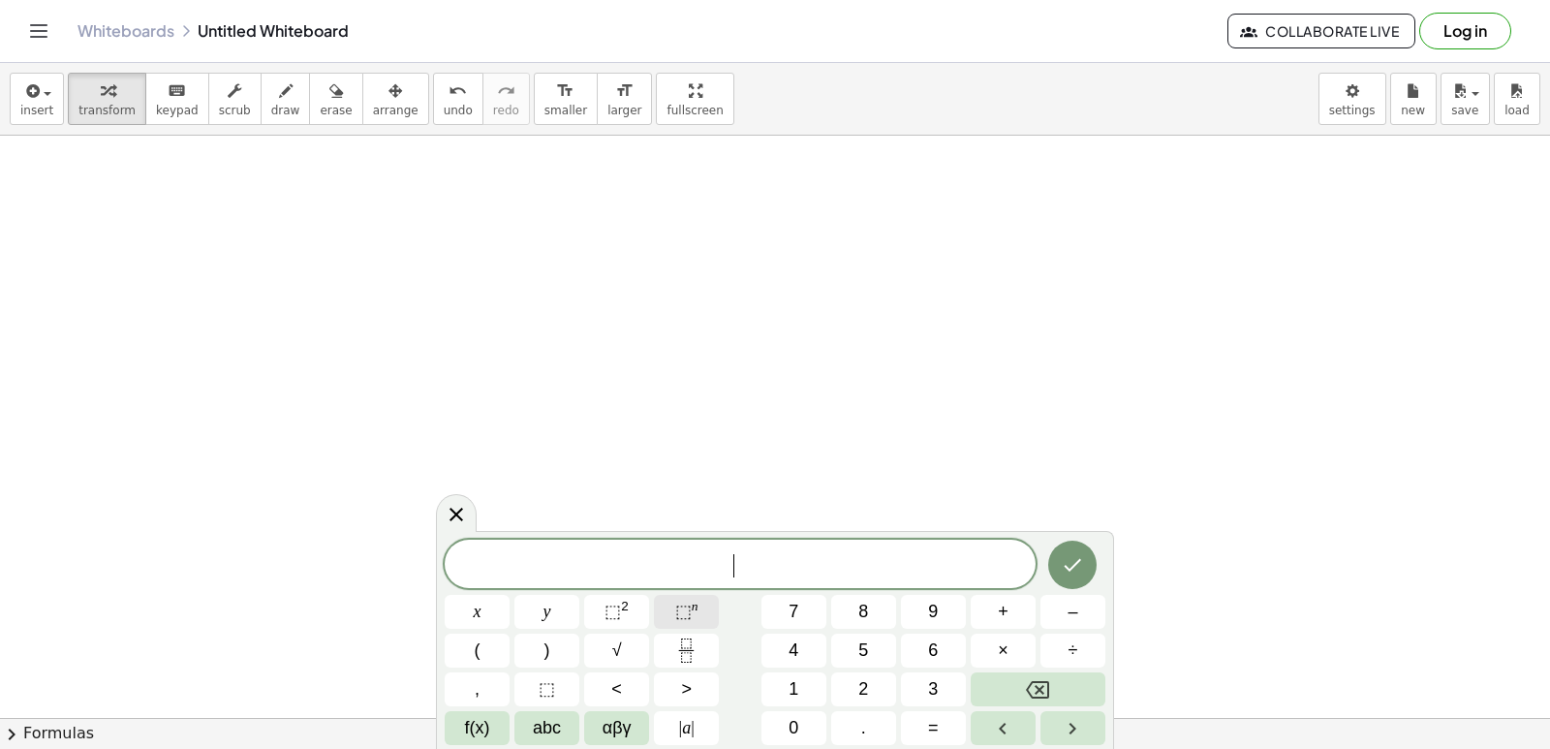
click at [708, 600] on button "⬚ n" at bounding box center [686, 612] width 65 height 34
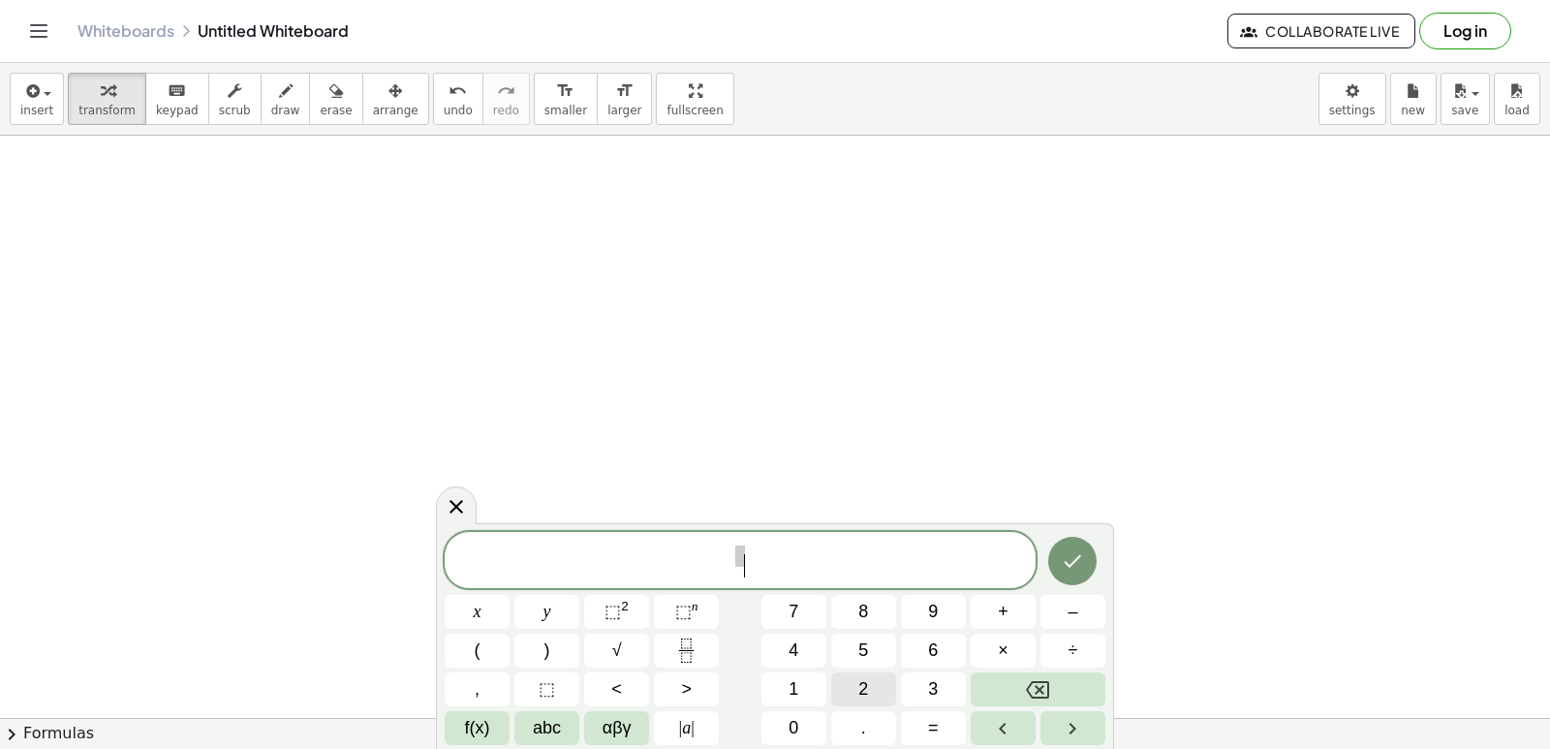
click at [864, 687] on span "2" at bounding box center [863, 689] width 10 height 26
click at [497, 604] on button "x" at bounding box center [477, 612] width 65 height 34
click at [1004, 615] on span "+" at bounding box center [1003, 612] width 11 height 26
click at [937, 680] on span "3" at bounding box center [933, 689] width 10 height 26
click at [552, 608] on button "y" at bounding box center [546, 612] width 65 height 34
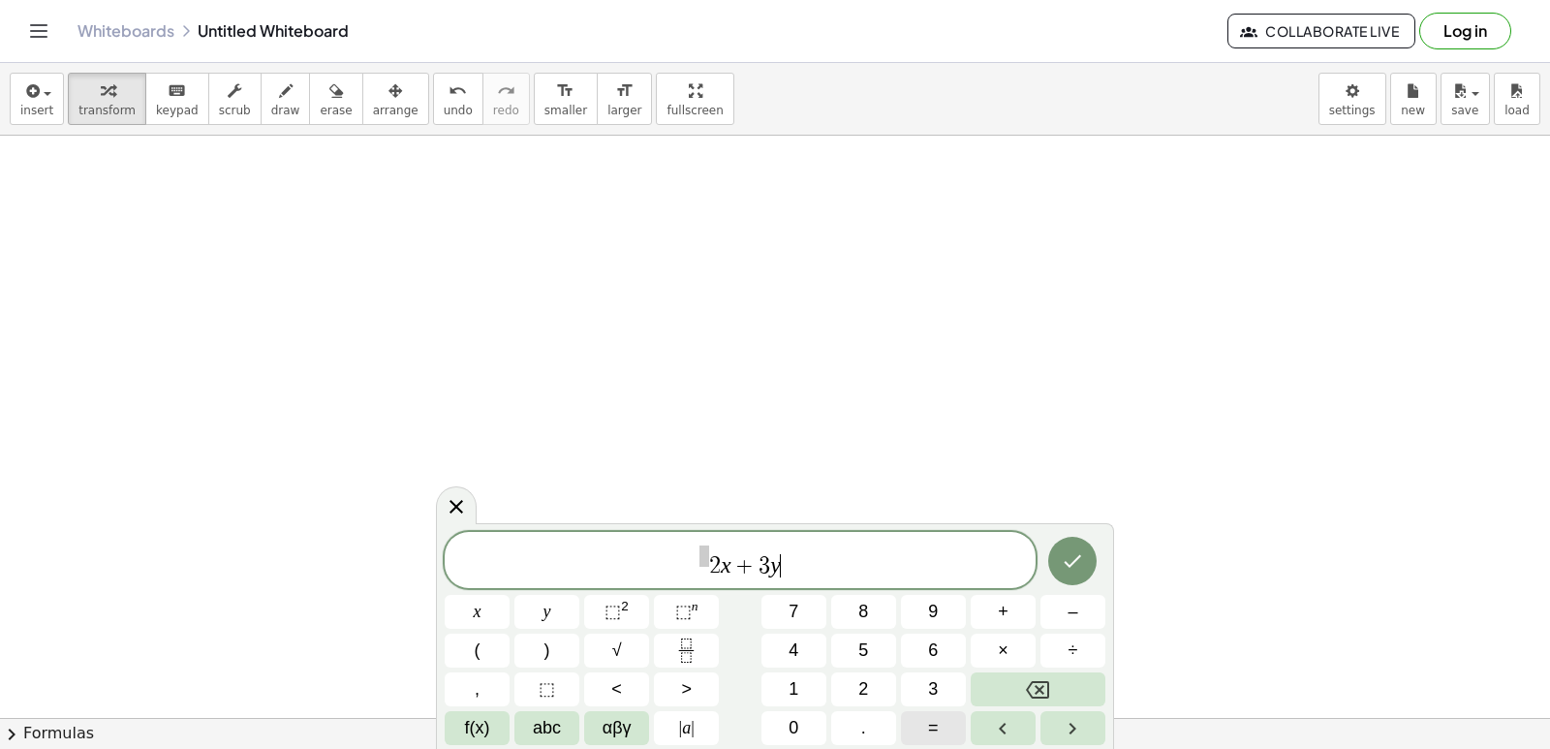
click at [938, 732] on span "=" at bounding box center [933, 728] width 11 height 26
click at [1045, 696] on icon "Backspace" at bounding box center [1037, 689] width 23 height 17
click at [1049, 702] on button "Backspace" at bounding box center [1038, 689] width 135 height 34
click at [549, 612] on span "y" at bounding box center [547, 612] width 8 height 26
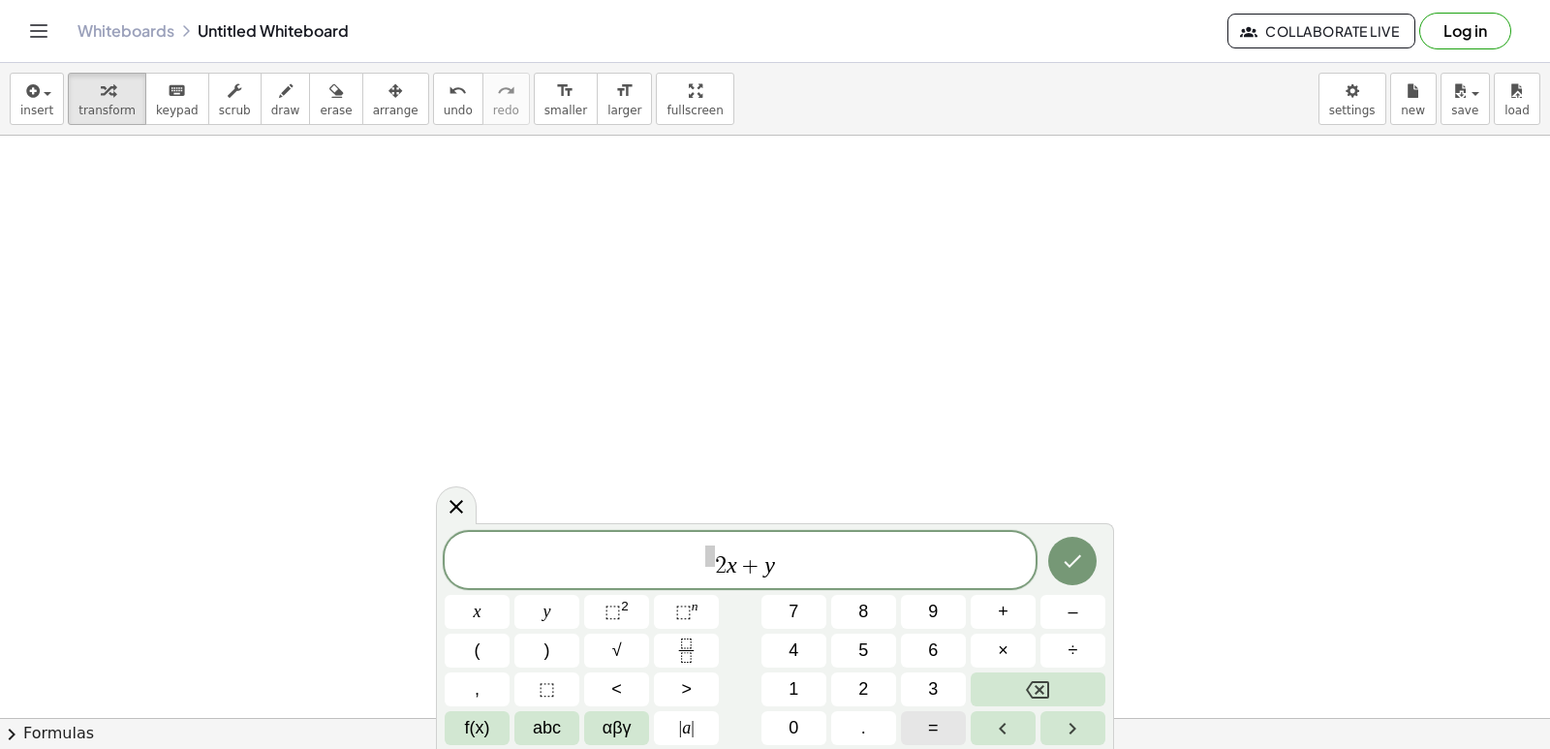
click at [936, 732] on span "=" at bounding box center [933, 728] width 11 height 26
click at [817, 699] on button "1" at bounding box center [793, 689] width 65 height 34
click at [806, 660] on button "4" at bounding box center [793, 650] width 65 height 34
click at [1081, 564] on icon "Done" at bounding box center [1072, 560] width 23 height 23
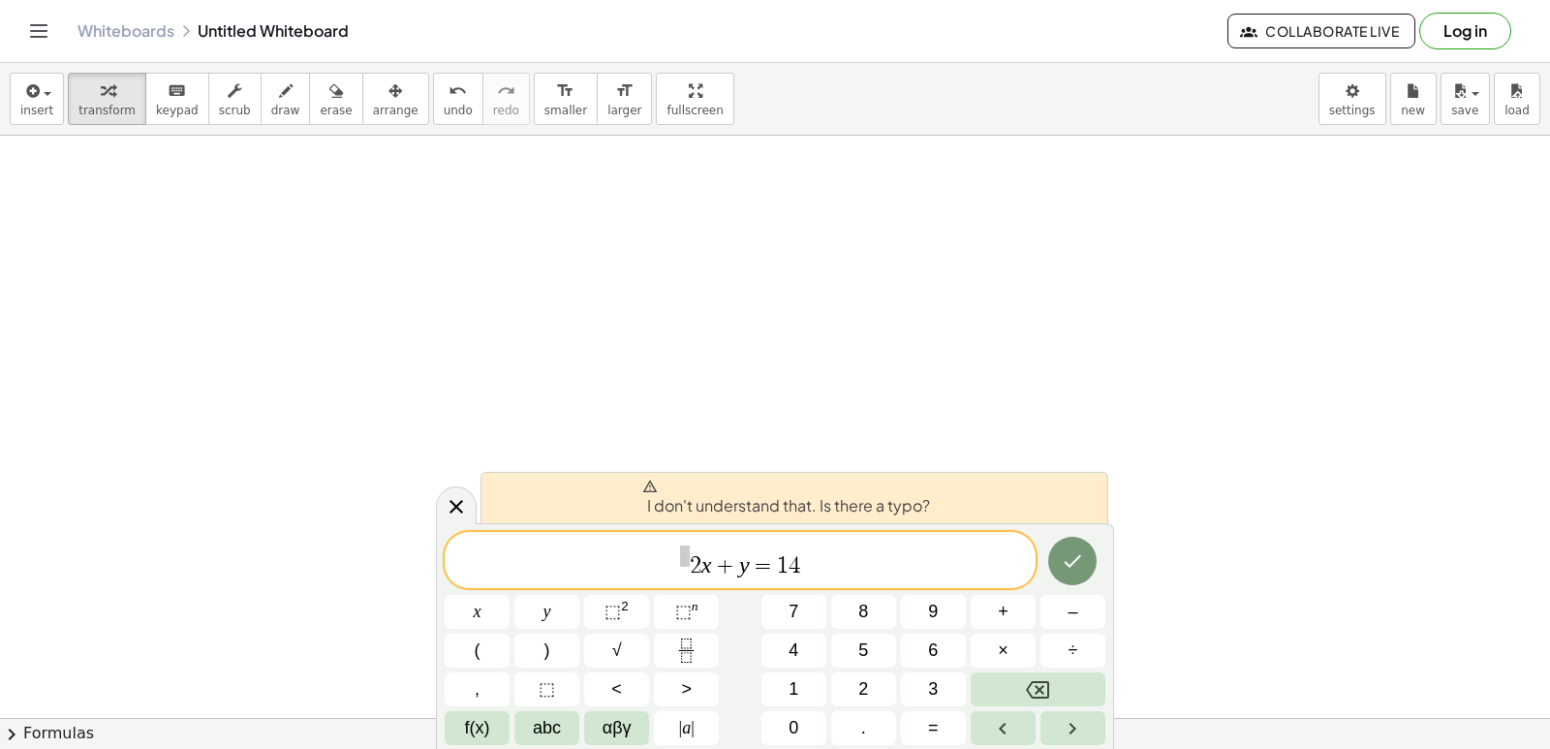
click at [685, 559] on span at bounding box center [685, 555] width 10 height 21
click at [827, 579] on div "2 x + y = 1 4 ​" at bounding box center [740, 560] width 591 height 56
click at [683, 553] on span at bounding box center [685, 555] width 10 height 21
click at [1068, 564] on icon "Done" at bounding box center [1072, 560] width 23 height 23
click at [1074, 557] on icon "Done" at bounding box center [1072, 560] width 23 height 23
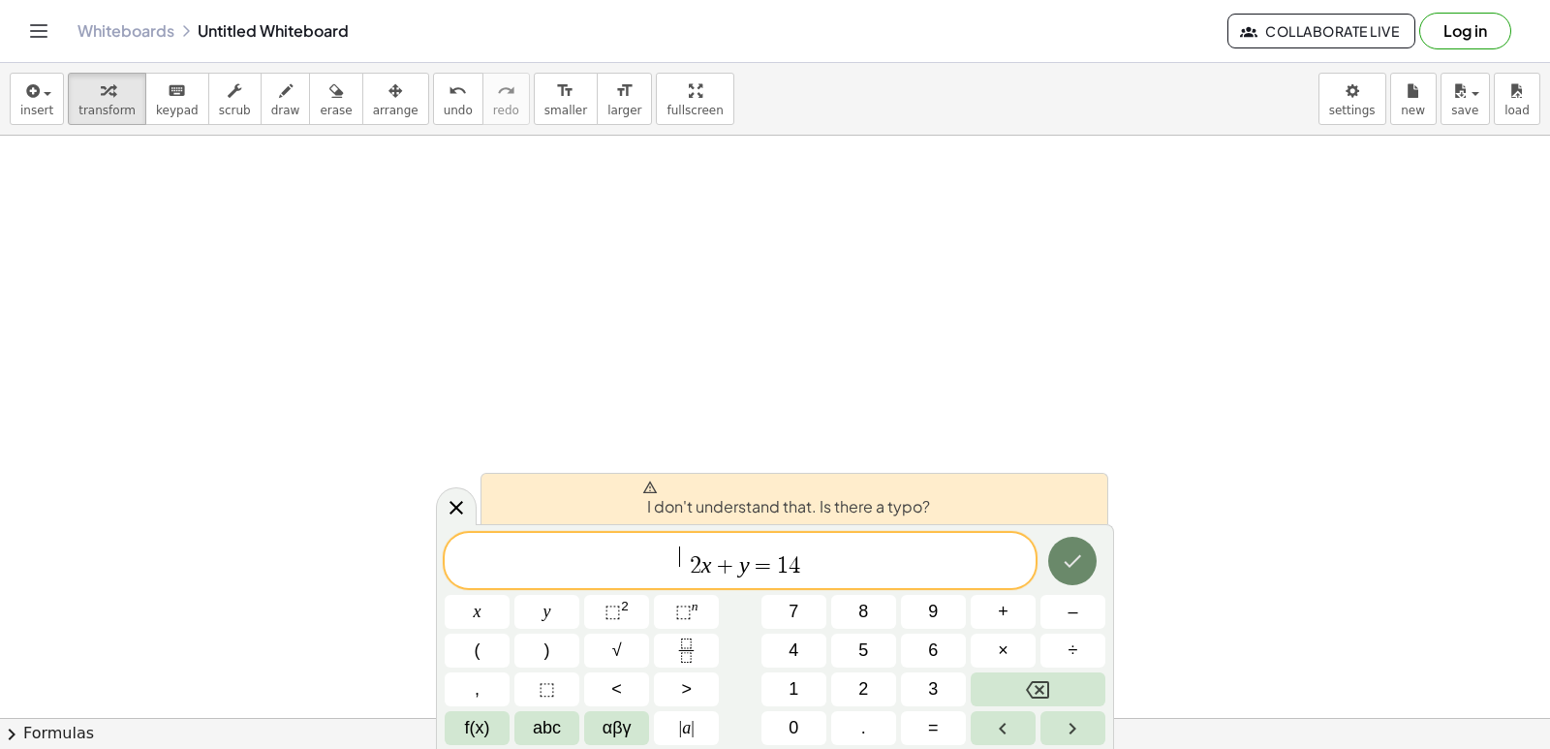
click at [1075, 557] on icon "Done" at bounding box center [1072, 560] width 23 height 23
click at [1075, 560] on icon "Done" at bounding box center [1072, 560] width 23 height 23
drag, startPoint x: 1112, startPoint y: 439, endPoint x: 1111, endPoint y: 451, distance: 12.6
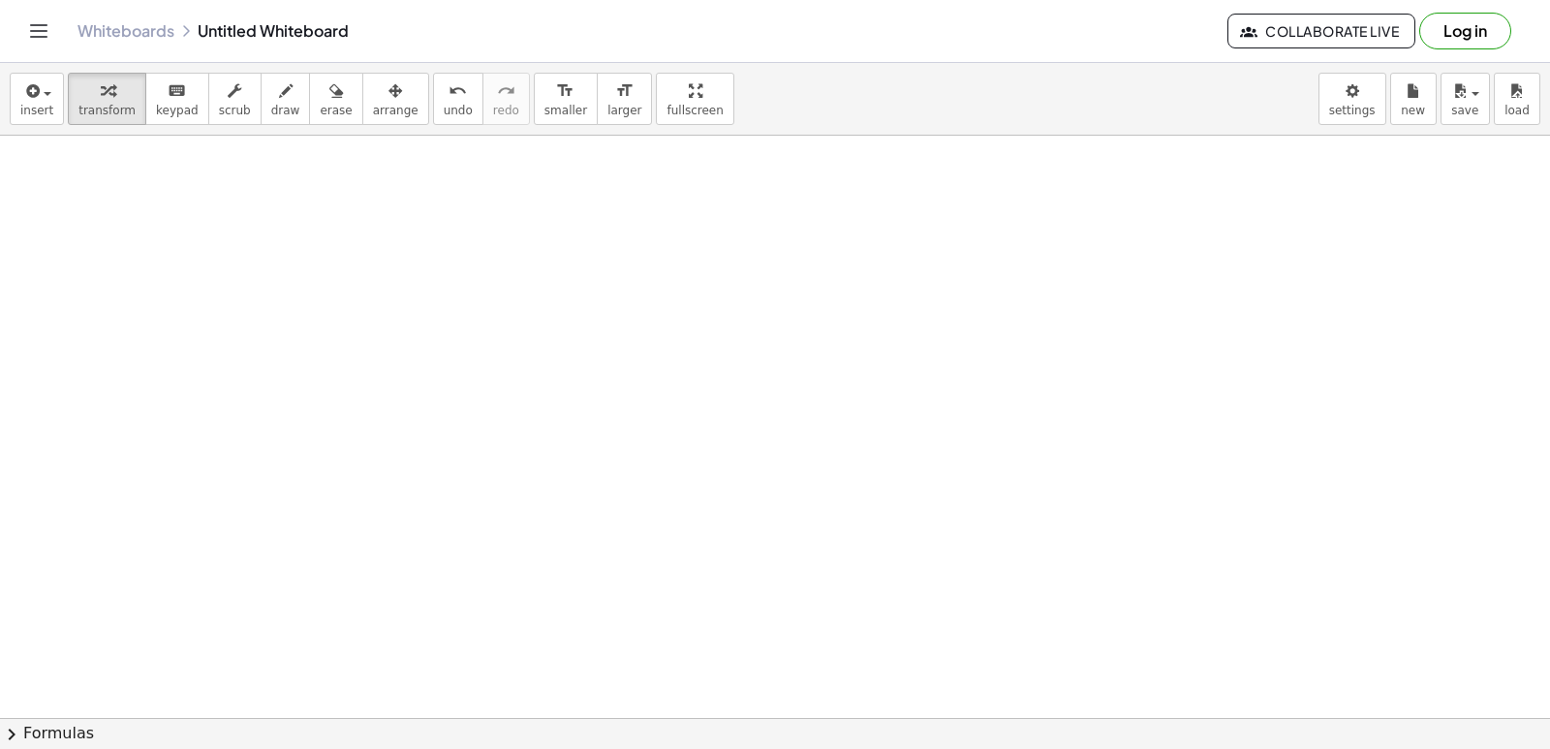
drag, startPoint x: 1093, startPoint y: 515, endPoint x: 1070, endPoint y: 507, distance: 23.9
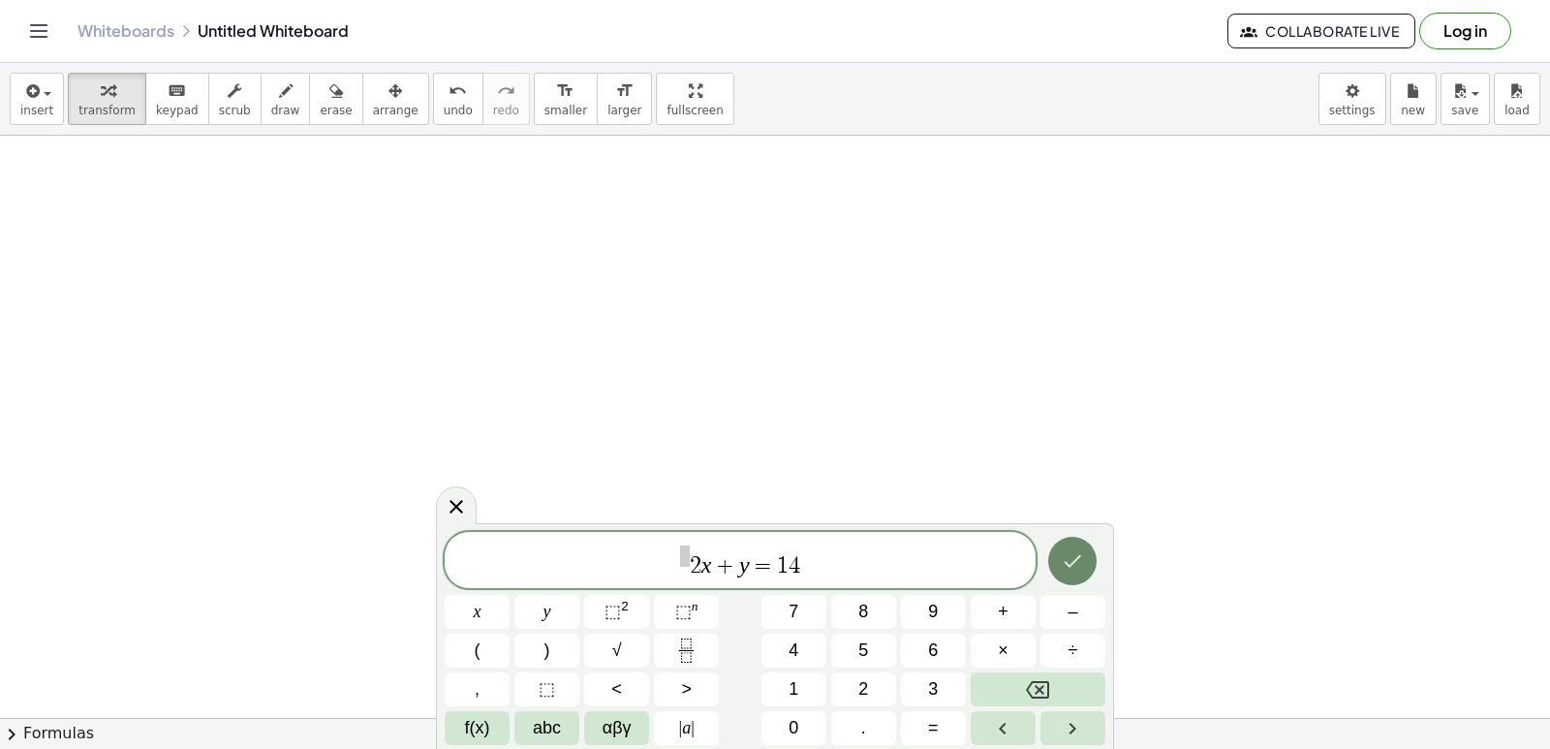
click at [1085, 554] on button "Done" at bounding box center [1072, 561] width 48 height 48
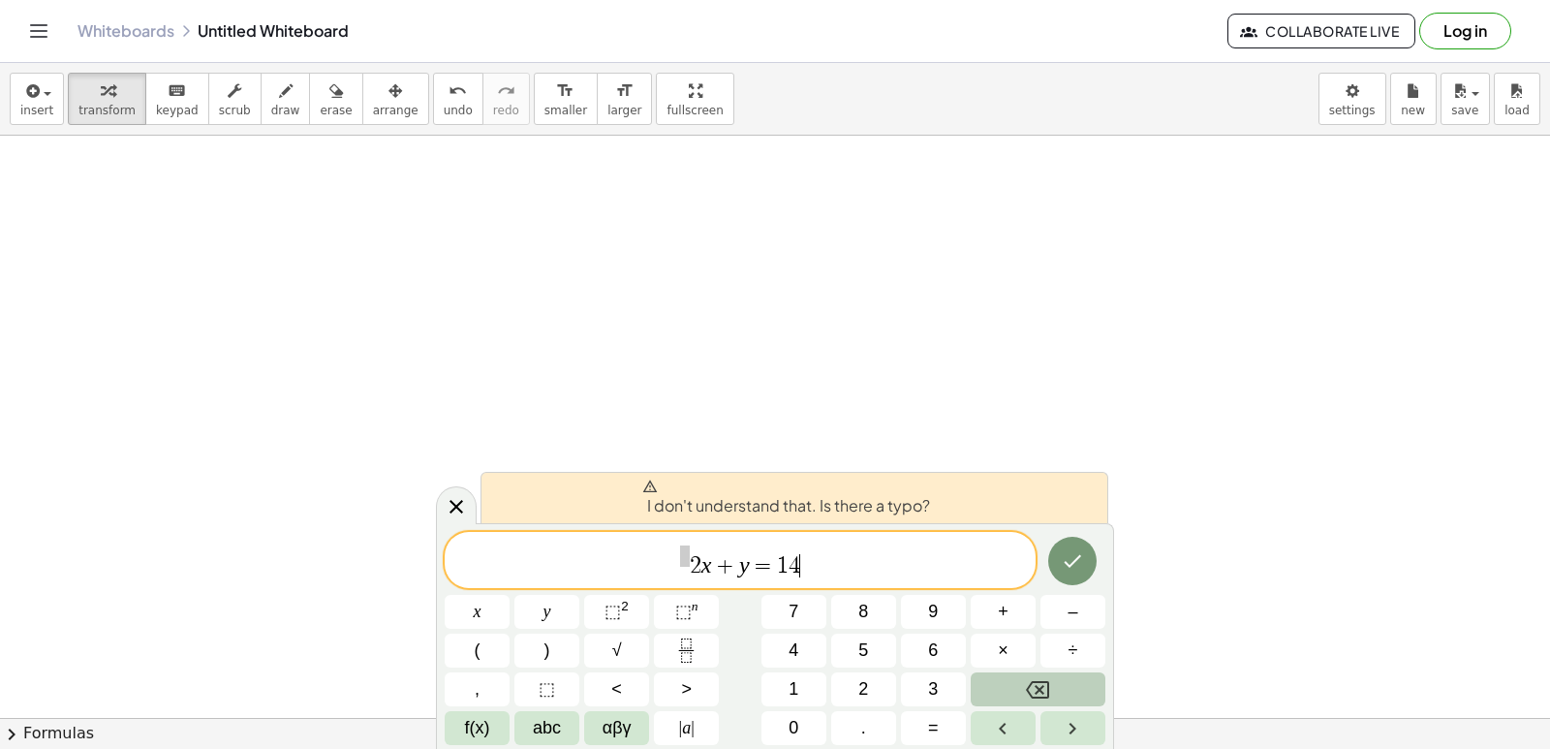
click at [1055, 676] on button "Backspace" at bounding box center [1038, 689] width 135 height 34
click at [1055, 672] on button "Backspace" at bounding box center [1038, 689] width 135 height 34
click at [1055, 670] on div "2 x + y = 1 4 ​ x y ⬚ 2 ⬚ n 7 8 9 + – ( ) √ 4 5 6 × ÷ , ⬚ < > 1 2 3 f(x) abc αβ…" at bounding box center [775, 638] width 661 height 213
click at [1053, 671] on div "2 x + y = 1 4 ​ x y ⬚ 2 ⬚ n 7 8 9 + – ( ) √ 4 5 6 × ÷ , ⬚ < > 1 2 3 f(x) abc αβ…" at bounding box center [775, 638] width 661 height 213
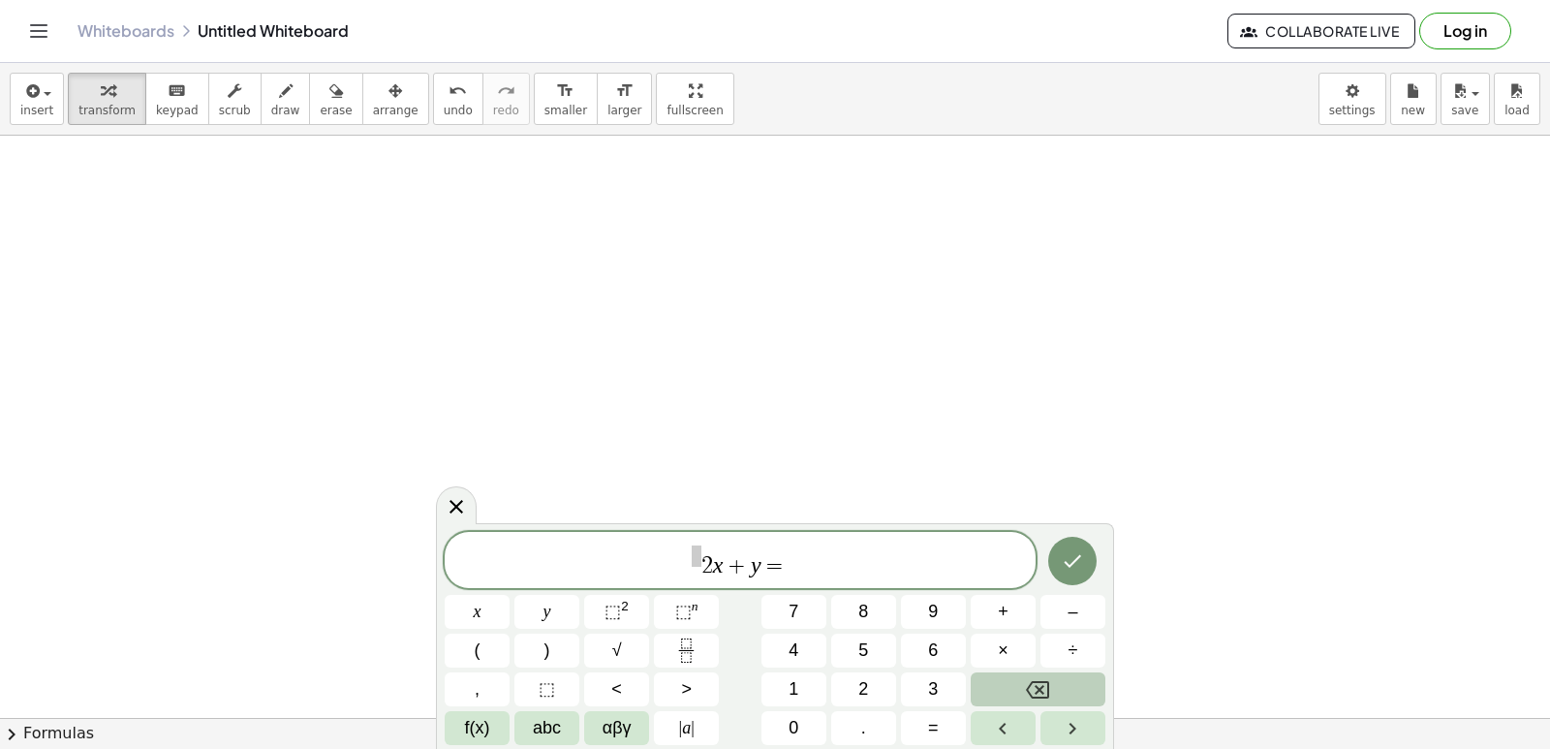
click at [1034, 682] on icon "Backspace" at bounding box center [1037, 689] width 23 height 23
click at [1034, 682] on icon "Backspace" at bounding box center [1037, 689] width 23 height 17
click at [1036, 678] on icon "Backspace" at bounding box center [1037, 689] width 23 height 23
click at [1034, 678] on button "Backspace" at bounding box center [1038, 689] width 135 height 34
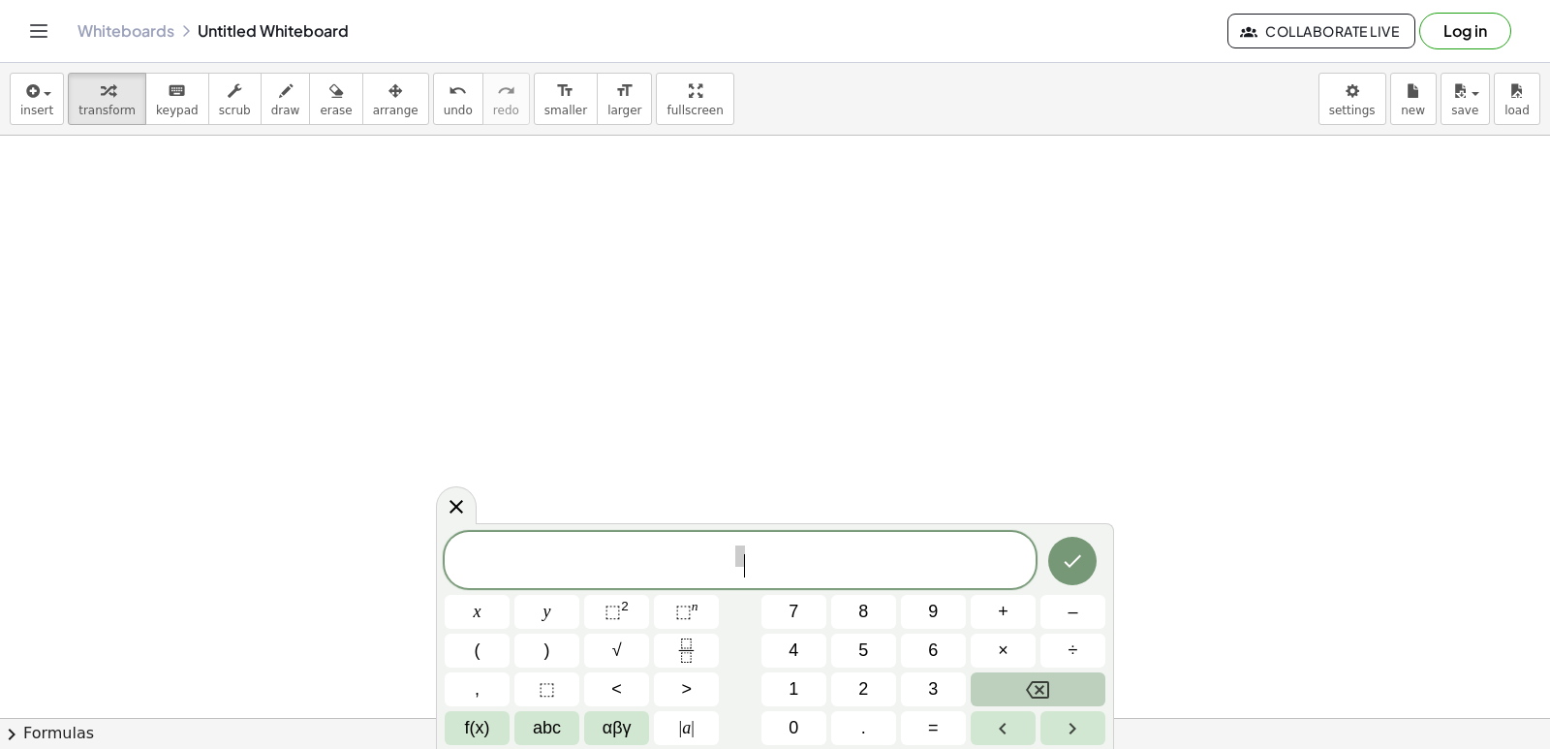
click at [1034, 681] on button "Backspace" at bounding box center [1038, 689] width 135 height 34
click at [1032, 687] on icon "Backspace" at bounding box center [1037, 689] width 23 height 23
click at [1033, 685] on icon "Backspace" at bounding box center [1037, 689] width 23 height 23
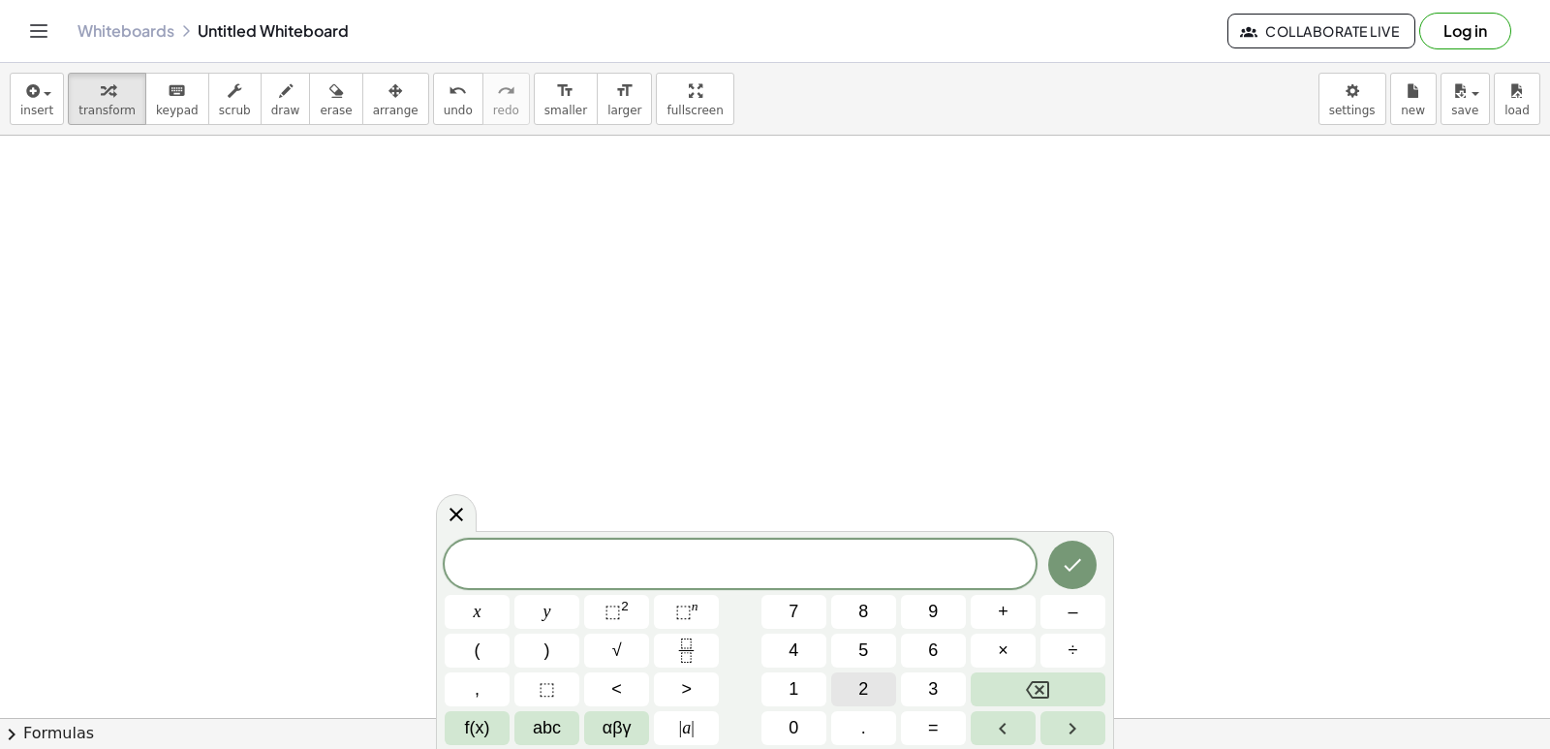
click at [867, 686] on span "2" at bounding box center [863, 689] width 10 height 26
click at [478, 604] on span "x" at bounding box center [478, 612] width 8 height 26
click at [1005, 612] on span "+" at bounding box center [1003, 612] width 11 height 26
click at [550, 590] on div "2 x + ​ x y ⬚ 2 ⬚ n 7 8 9 + – ( ) √ 4 5 6 × ÷ , ⬚ < > 1 2 3 f(x) abc αβγ | a | …" at bounding box center [775, 642] width 661 height 205
click at [933, 724] on span "=" at bounding box center [933, 728] width 11 height 26
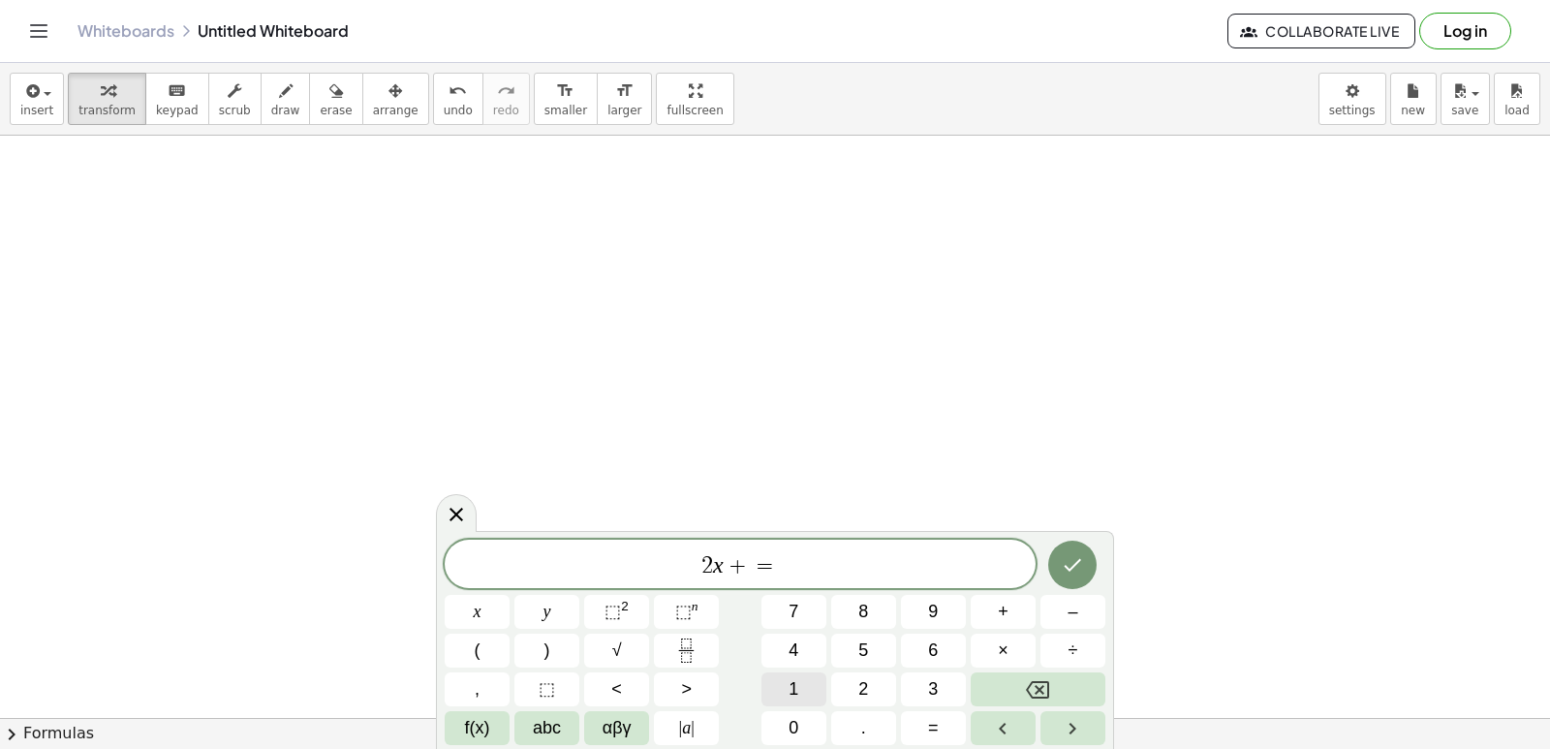
click at [797, 683] on span "1" at bounding box center [793, 689] width 10 height 26
click at [800, 654] on button "4" at bounding box center [793, 650] width 65 height 34
click at [1071, 563] on icon "Done" at bounding box center [1072, 564] width 23 height 23
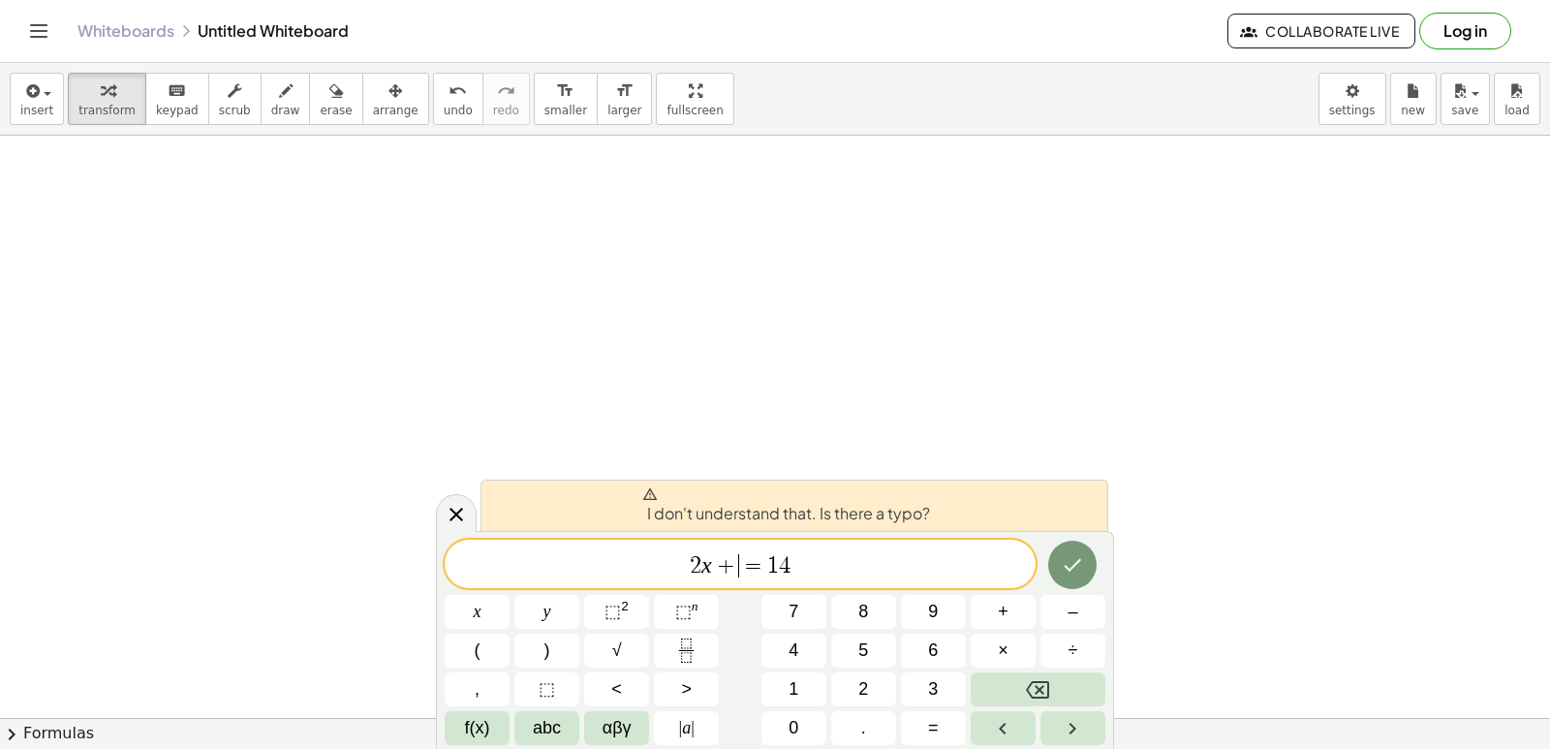
click at [735, 570] on span "+" at bounding box center [726, 565] width 28 height 23
click at [557, 616] on button "y" at bounding box center [546, 612] width 65 height 34
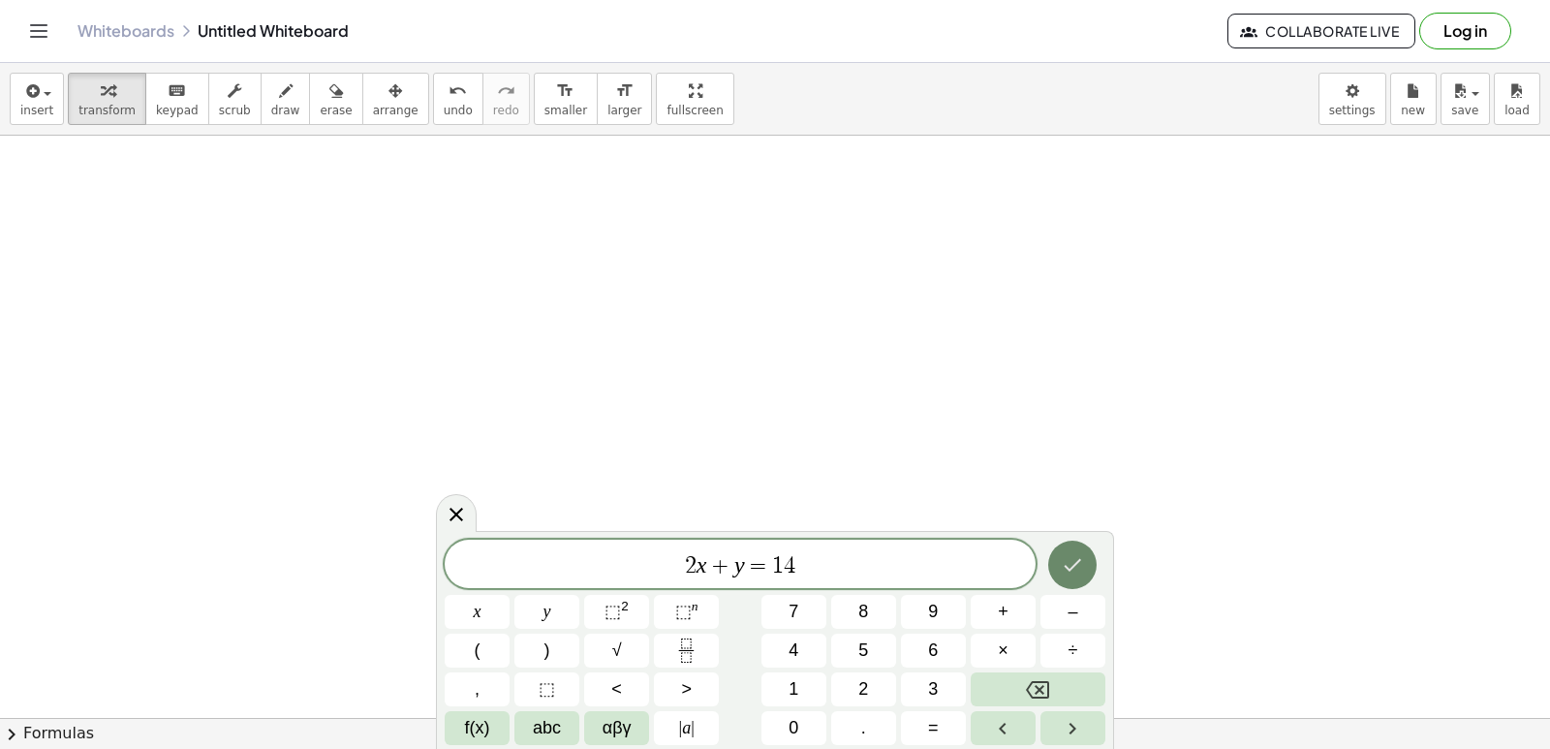
click at [1065, 558] on icon "Done" at bounding box center [1072, 564] width 23 height 23
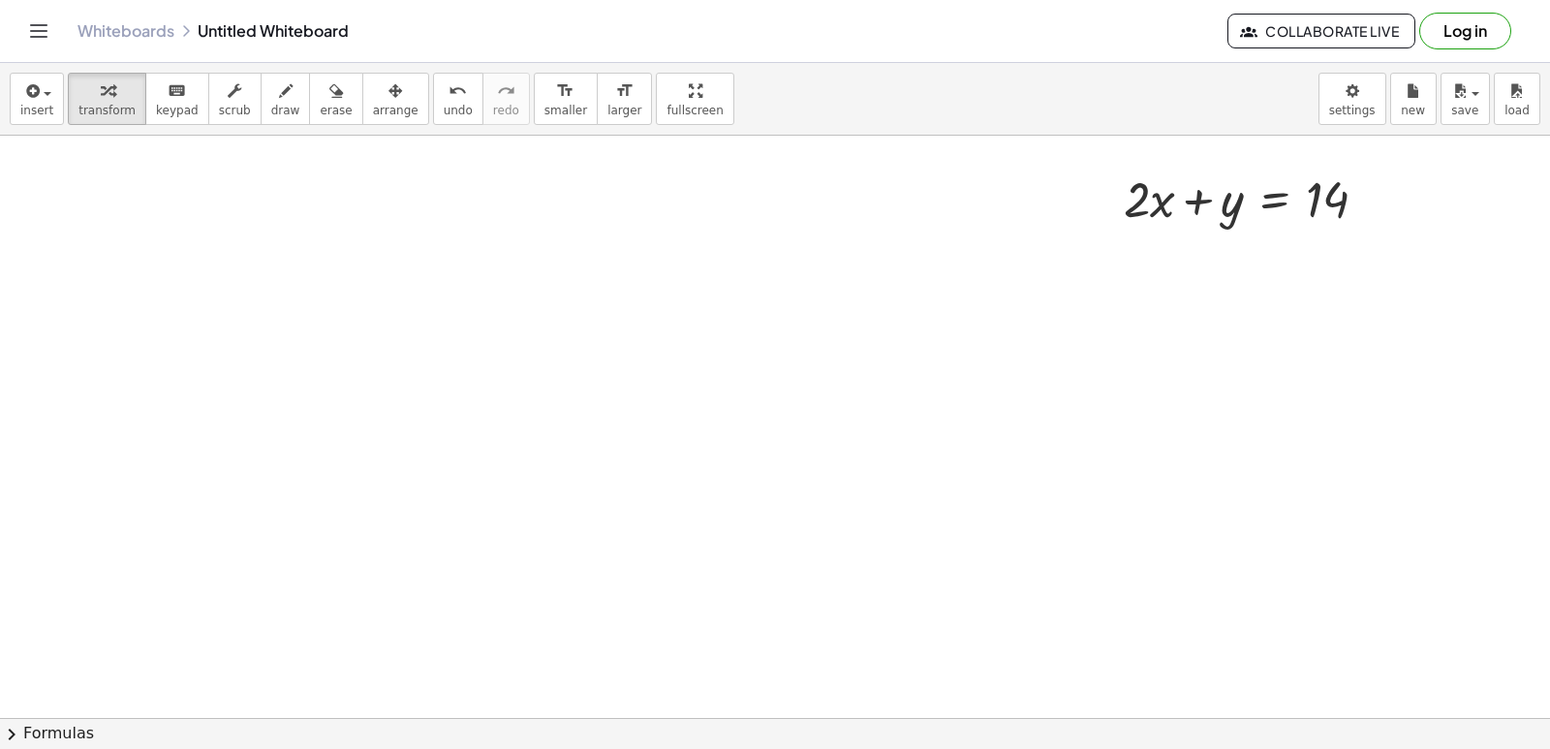
scroll to position [13195, 0]
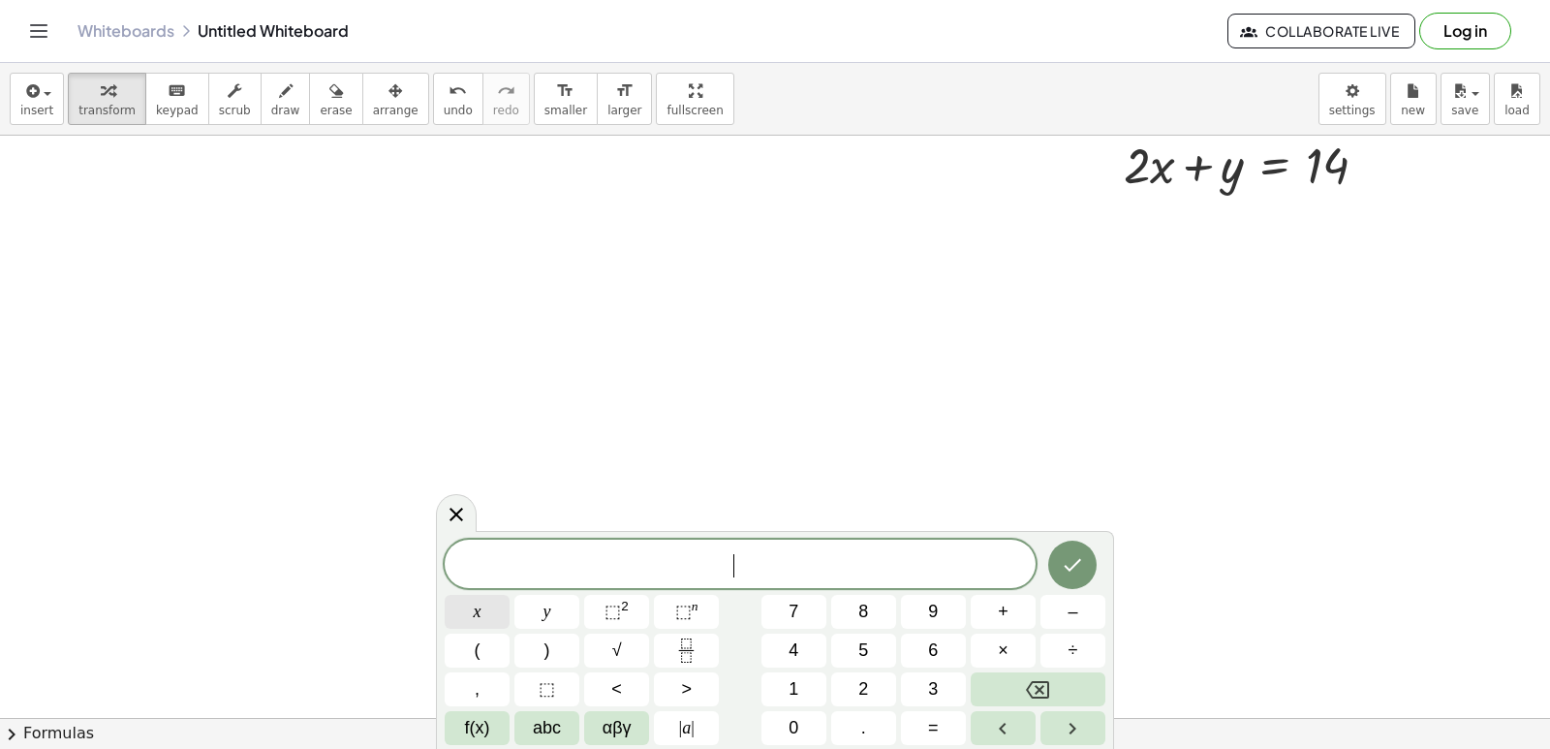
click at [467, 613] on button "x" at bounding box center [477, 612] width 65 height 34
click at [1061, 613] on button "–" at bounding box center [1072, 612] width 65 height 34
click at [567, 612] on button "y" at bounding box center [546, 612] width 65 height 34
click at [948, 729] on button "=" at bounding box center [933, 728] width 65 height 34
click at [797, 642] on span "4" at bounding box center [793, 650] width 10 height 26
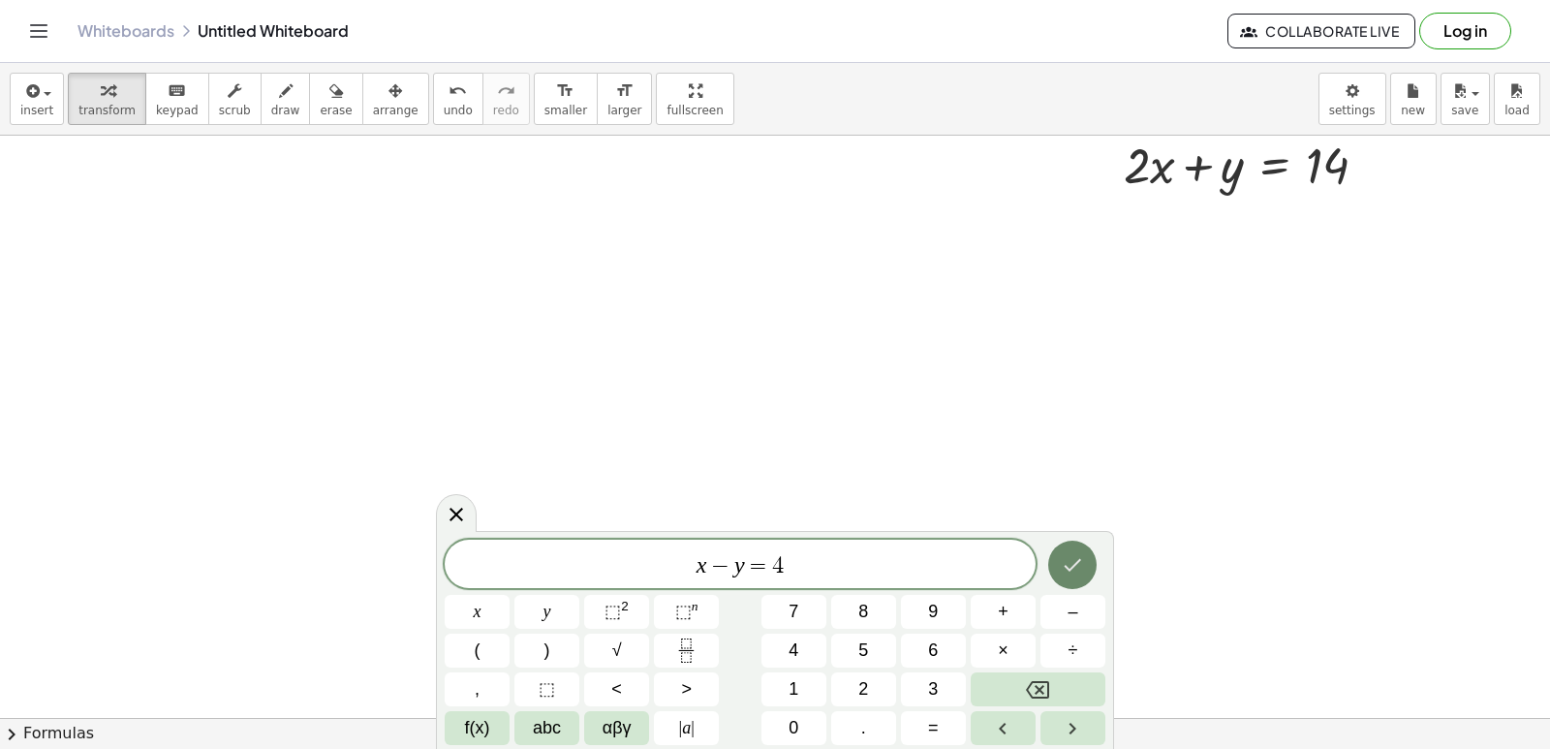
click at [1051, 566] on button "Done" at bounding box center [1072, 564] width 48 height 48
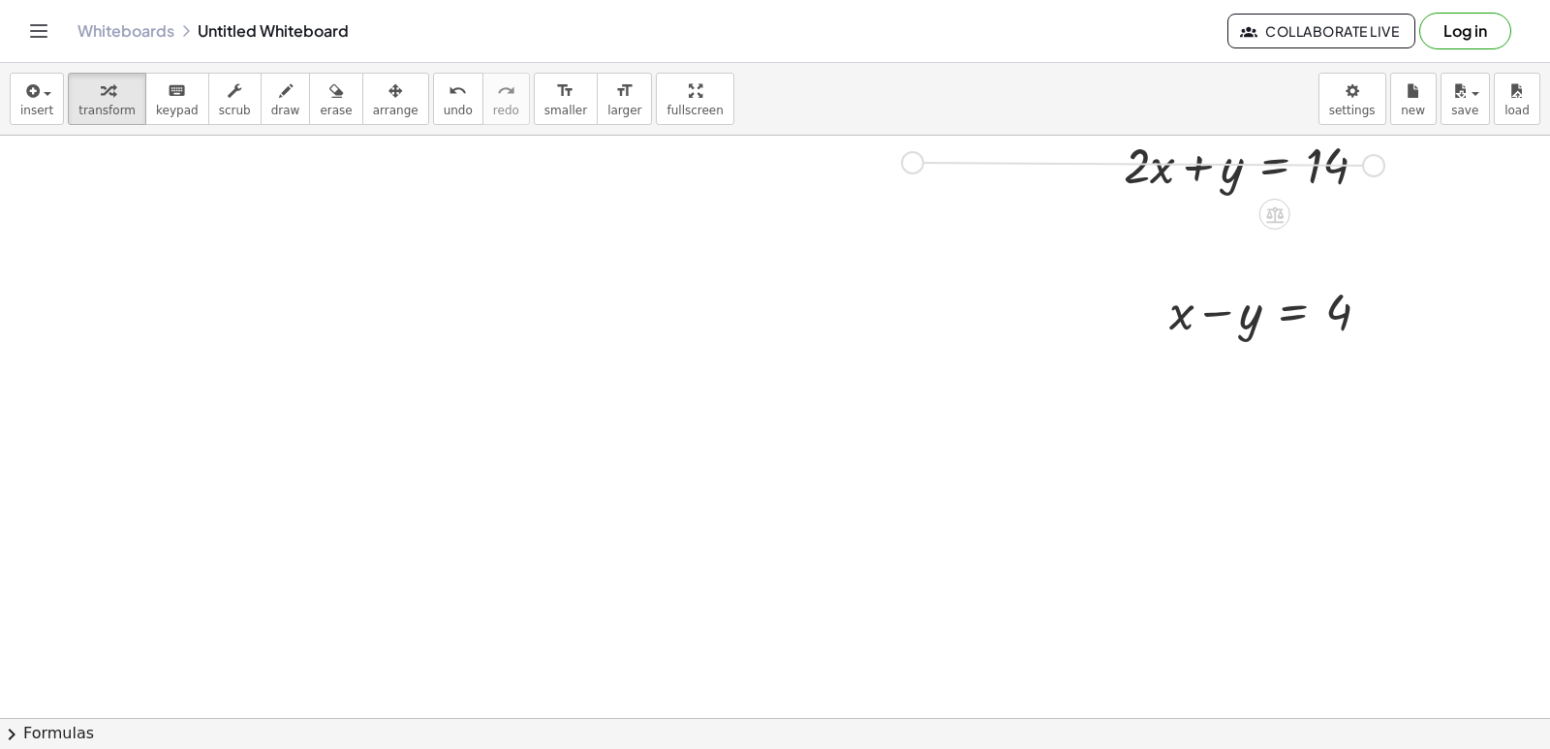
drag, startPoint x: 1369, startPoint y: 165, endPoint x: 1055, endPoint y: 231, distance: 320.7
click at [1157, 170] on div at bounding box center [1253, 164] width 279 height 66
click at [1186, 312] on div at bounding box center [1276, 310] width 235 height 66
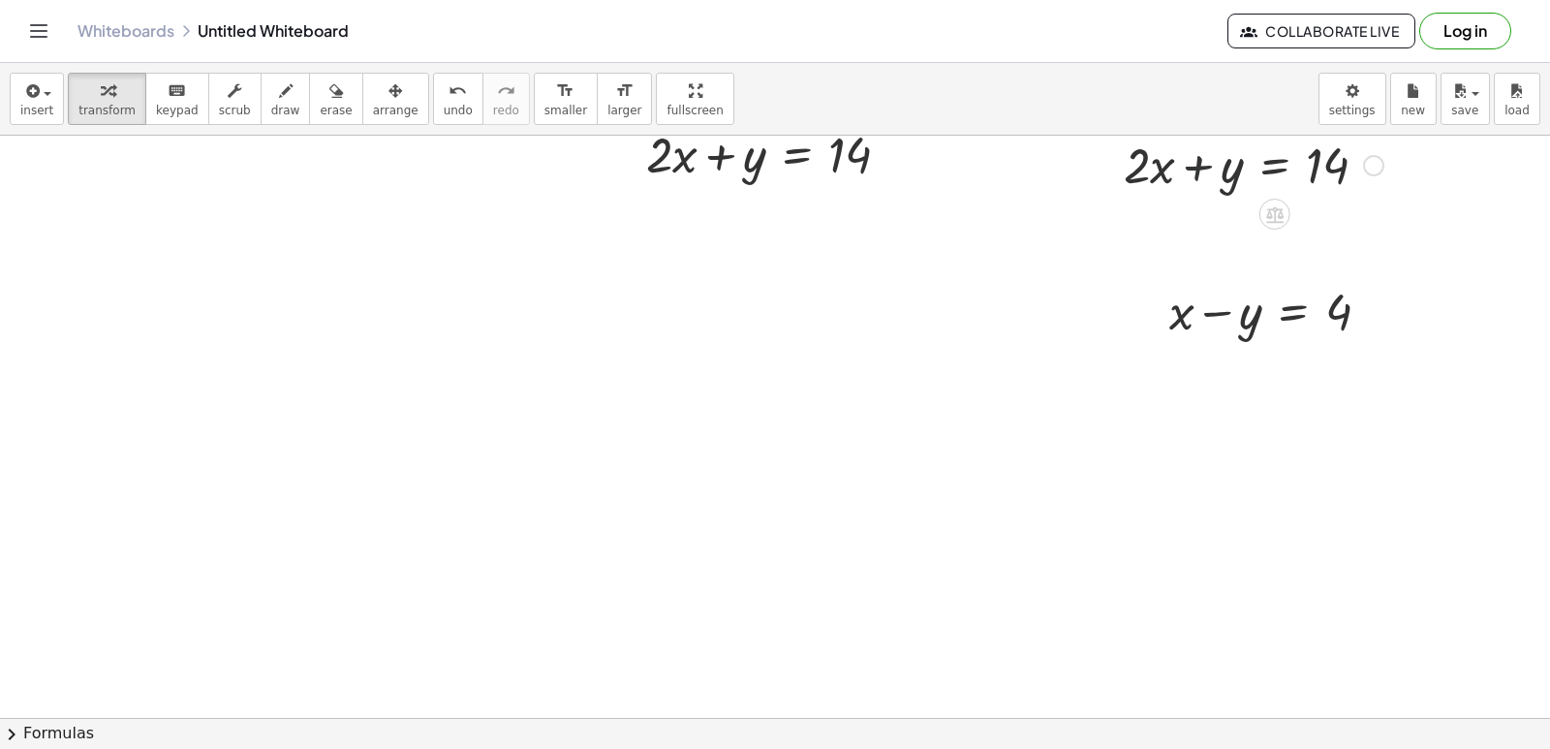
click at [1188, 176] on div at bounding box center [1253, 164] width 279 height 66
click at [1246, 182] on div at bounding box center [1253, 164] width 279 height 66
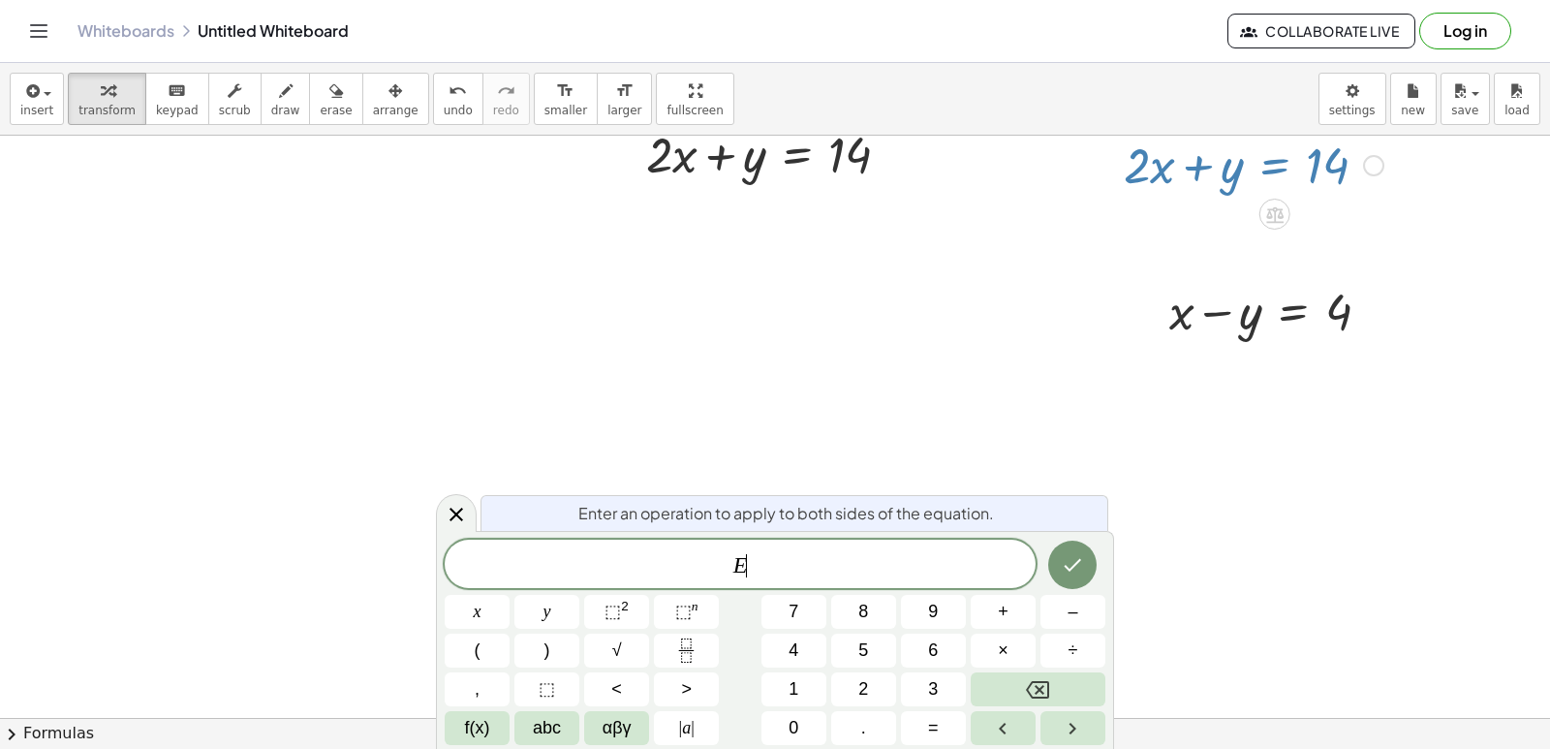
click at [1270, 172] on div at bounding box center [1253, 164] width 279 height 66
click at [1319, 159] on div at bounding box center [1253, 164] width 279 height 66
click at [1342, 164] on div at bounding box center [1253, 164] width 279 height 66
drag, startPoint x: 1331, startPoint y: 163, endPoint x: 1293, endPoint y: 164, distance: 37.8
click at [1302, 164] on div at bounding box center [1253, 164] width 279 height 66
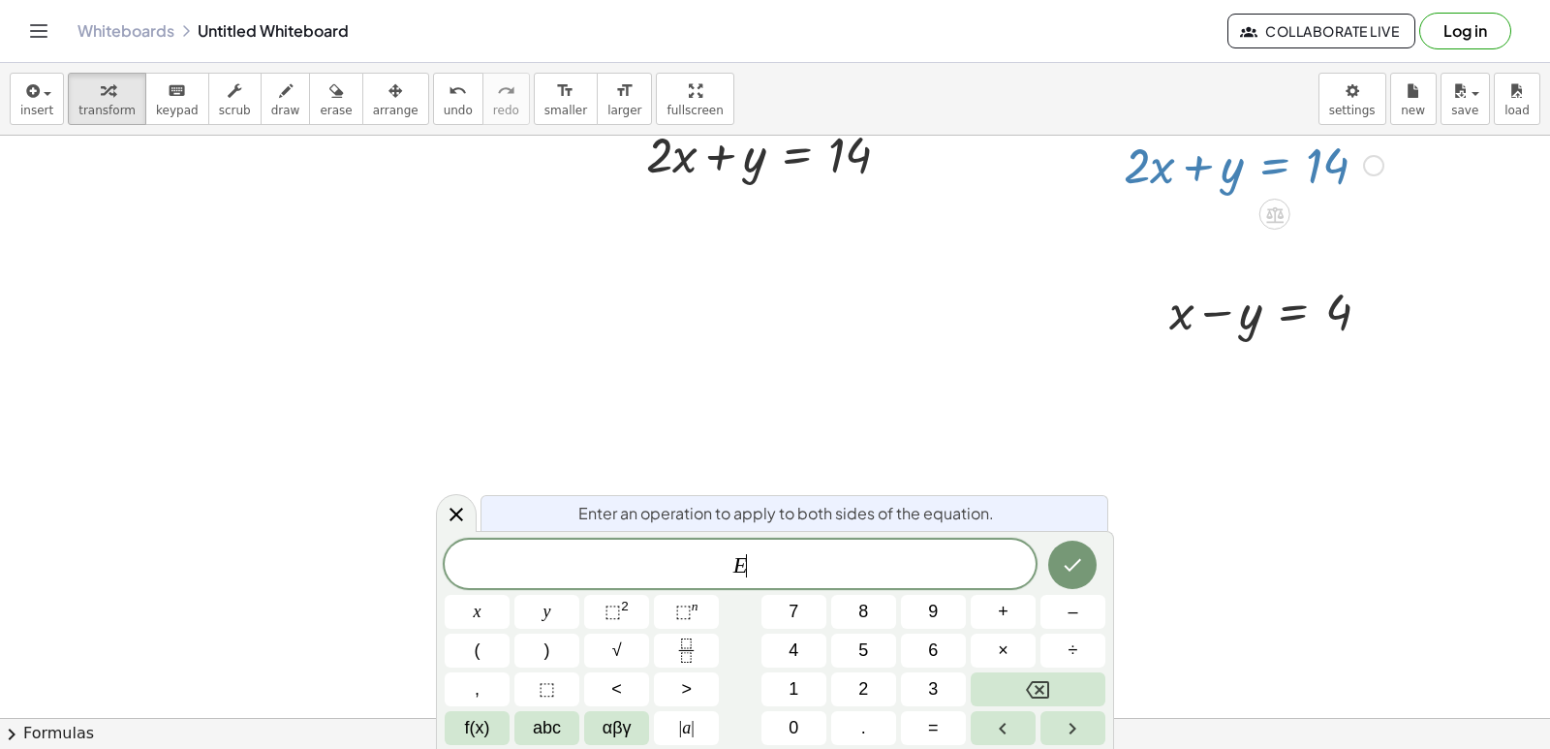
drag, startPoint x: 1269, startPoint y: 160, endPoint x: 1127, endPoint y: 135, distance: 143.6
click at [1171, 148] on div at bounding box center [1253, 164] width 279 height 66
drag, startPoint x: 1126, startPoint y: 135, endPoint x: 1229, endPoint y: 157, distance: 105.1
click at [1133, 137] on div "insert select one: Math Expression Function Text Youtube Video Graphing Geometr…" at bounding box center [775, 406] width 1550 height 686
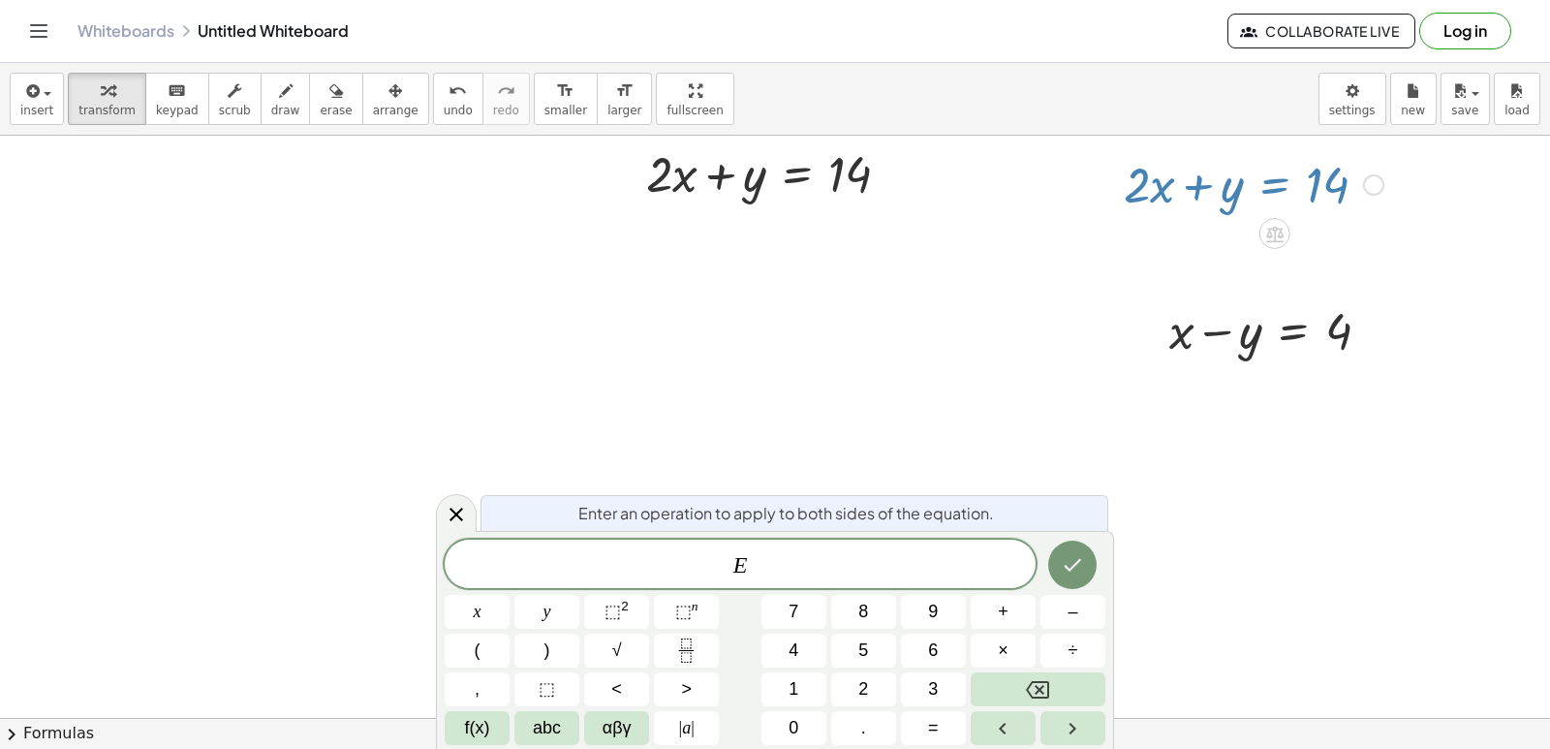
click at [1206, 334] on div at bounding box center [1276, 329] width 235 height 66
drag, startPoint x: 1215, startPoint y: 333, endPoint x: 1224, endPoint y: 332, distance: 9.7
click at [1223, 332] on div at bounding box center [1276, 329] width 235 height 66
click at [1305, 344] on div at bounding box center [1276, 329] width 235 height 66
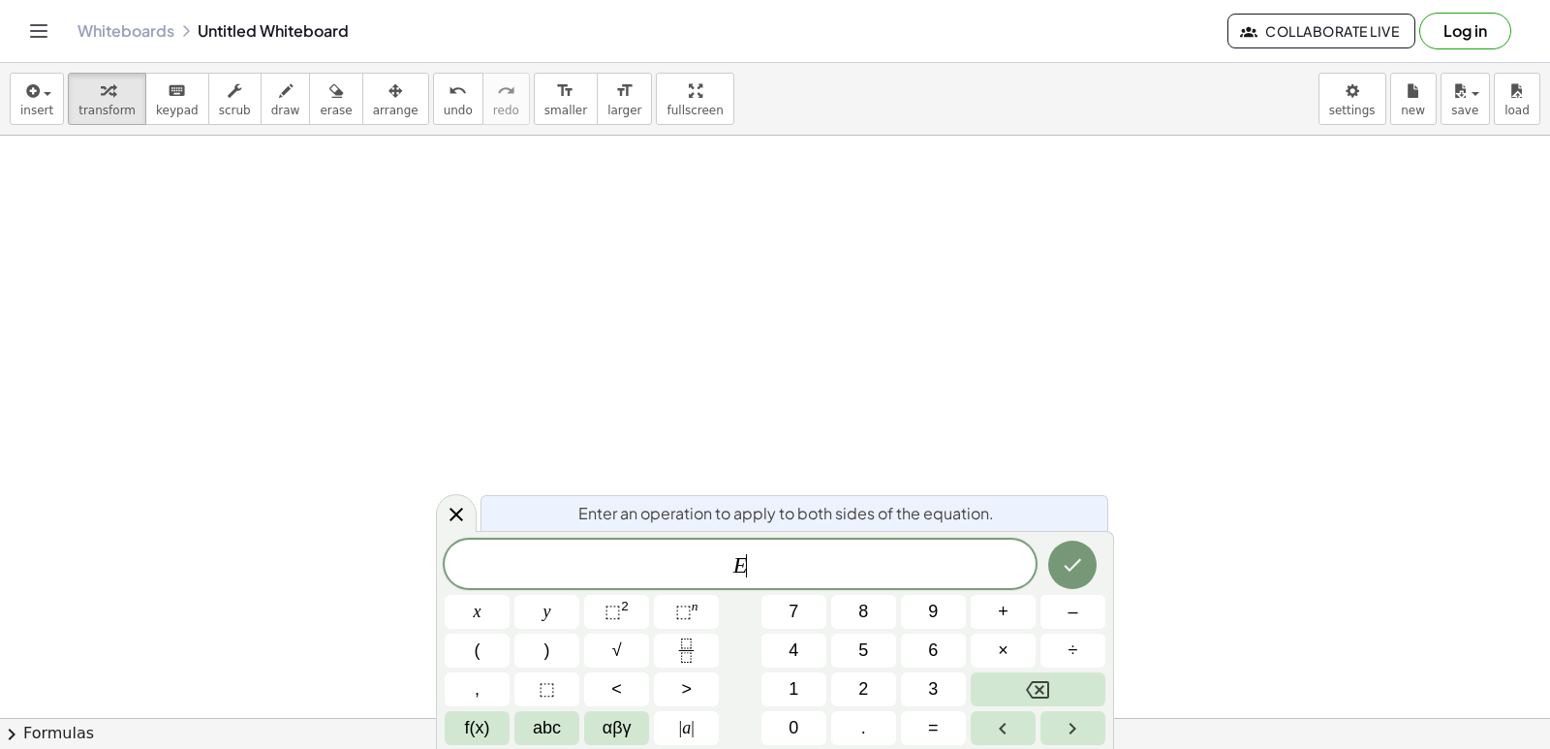
scroll to position [13873, 0]
click at [1081, 558] on button "Done" at bounding box center [1072, 564] width 48 height 48
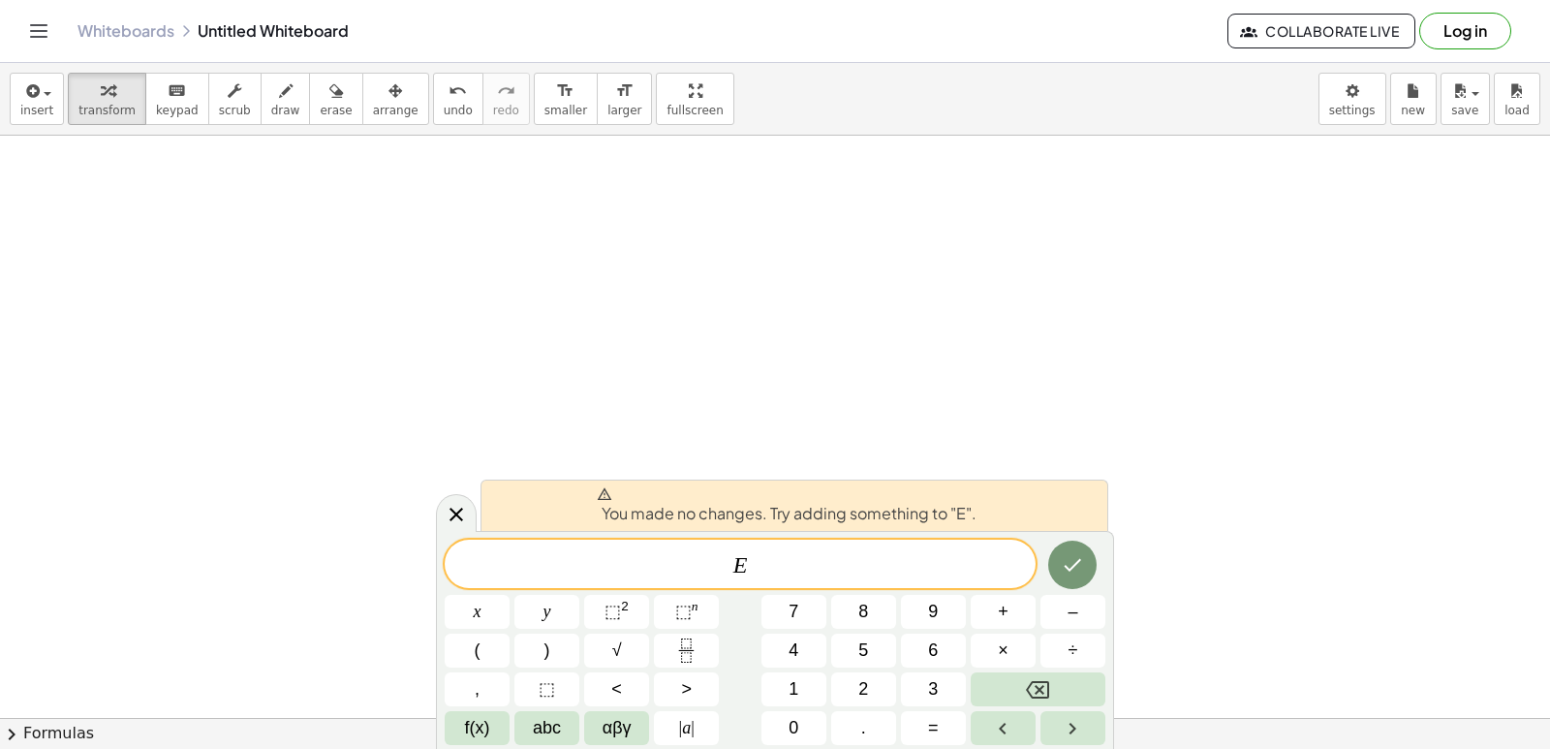
click at [1080, 538] on div "You made no changes. Try adding something to "E". E x y ⬚ 2 ⬚ n 7 8 9 + – ( ) √…" at bounding box center [775, 640] width 678 height 218
click at [870, 658] on button "5" at bounding box center [863, 650] width 65 height 34
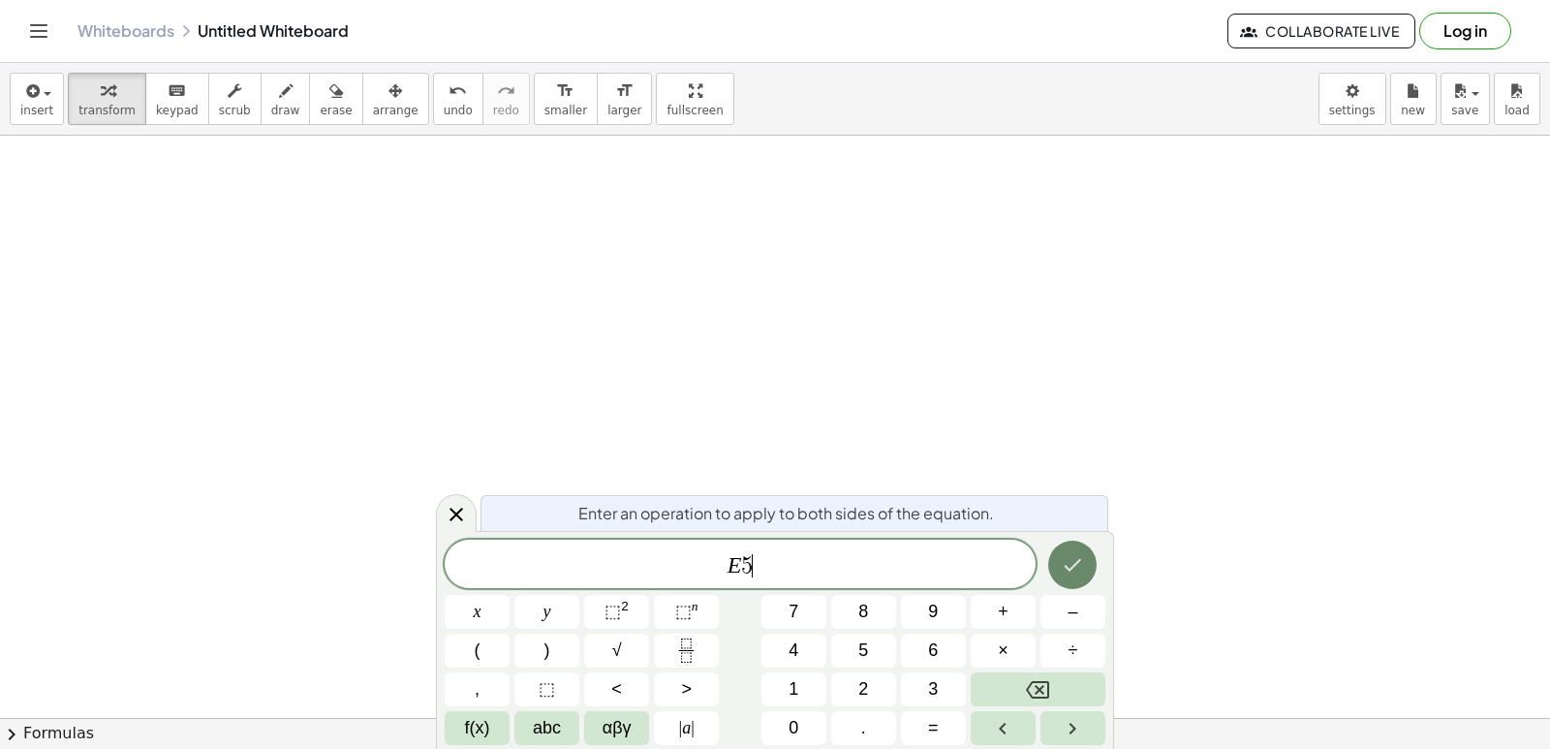
click at [1066, 560] on icon "Done" at bounding box center [1072, 564] width 23 height 23
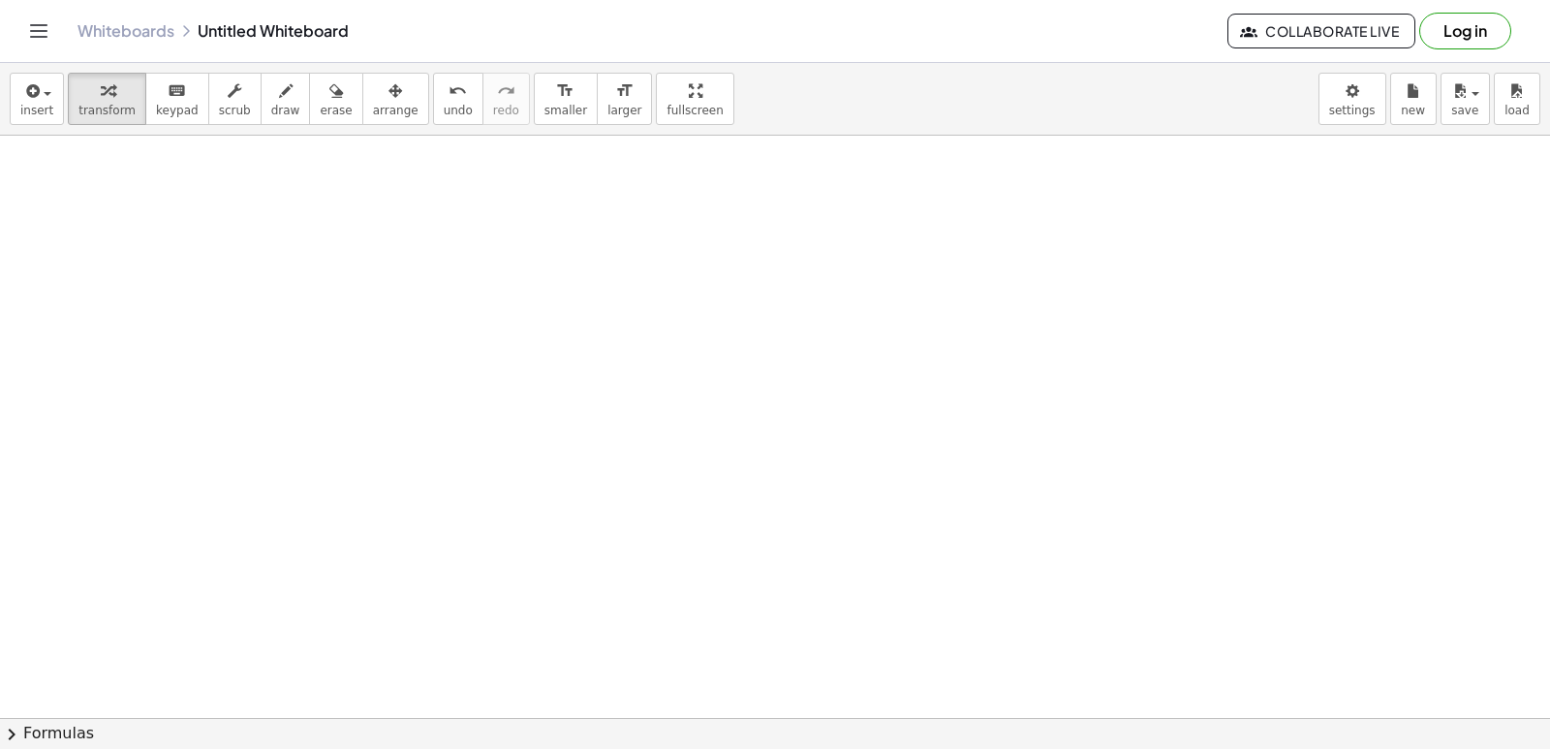
scroll to position [11728, 0]
drag, startPoint x: 738, startPoint y: 337, endPoint x: 689, endPoint y: 327, distance: 50.3
drag, startPoint x: 612, startPoint y: 372, endPoint x: 611, endPoint y: 274, distance: 97.8
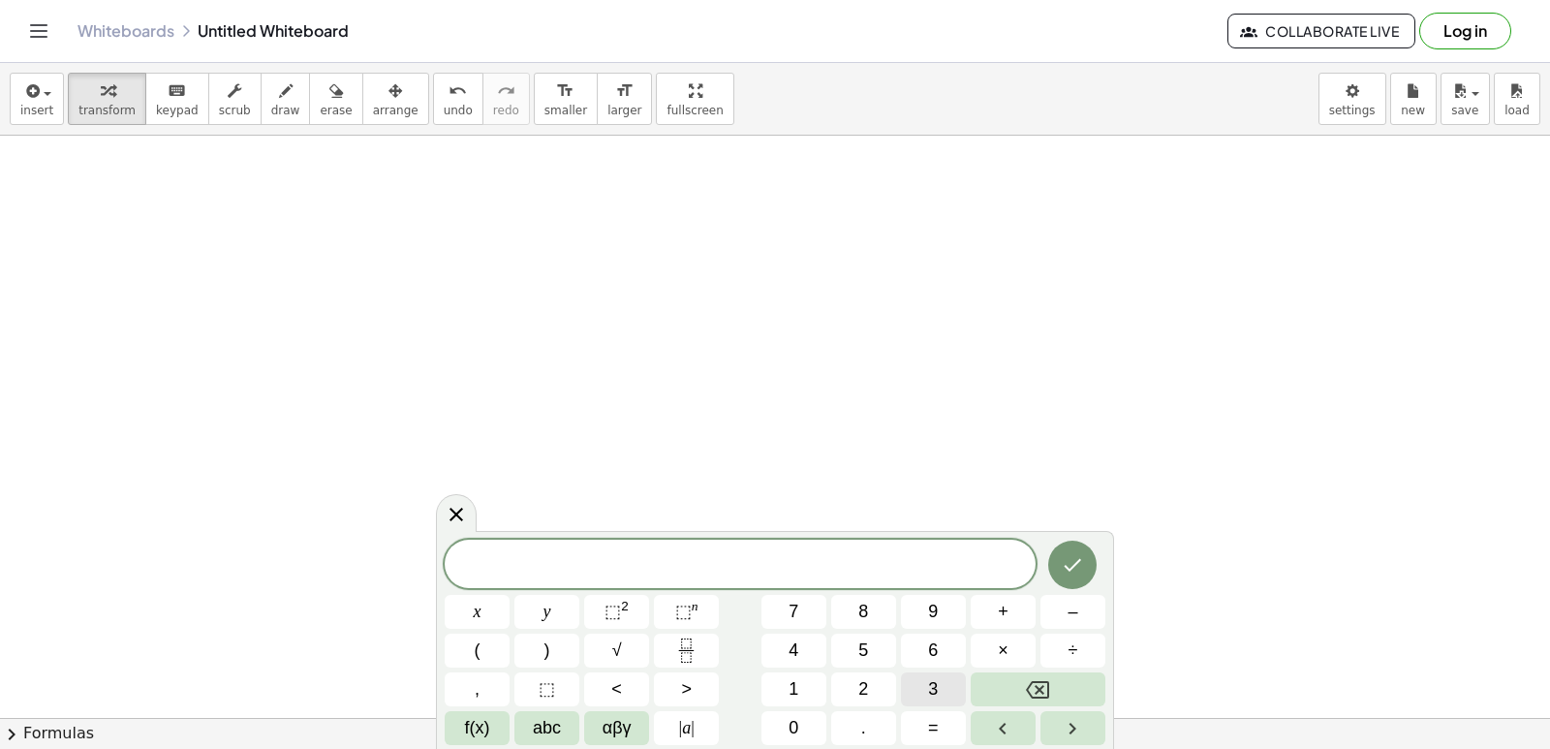
click at [918, 686] on button "3" at bounding box center [933, 689] width 65 height 34
click at [480, 606] on span "x" at bounding box center [478, 612] width 8 height 26
click at [1007, 613] on span "+" at bounding box center [1003, 612] width 11 height 26
click at [869, 654] on button "5" at bounding box center [863, 650] width 65 height 34
click at [548, 616] on span "y" at bounding box center [547, 612] width 8 height 26
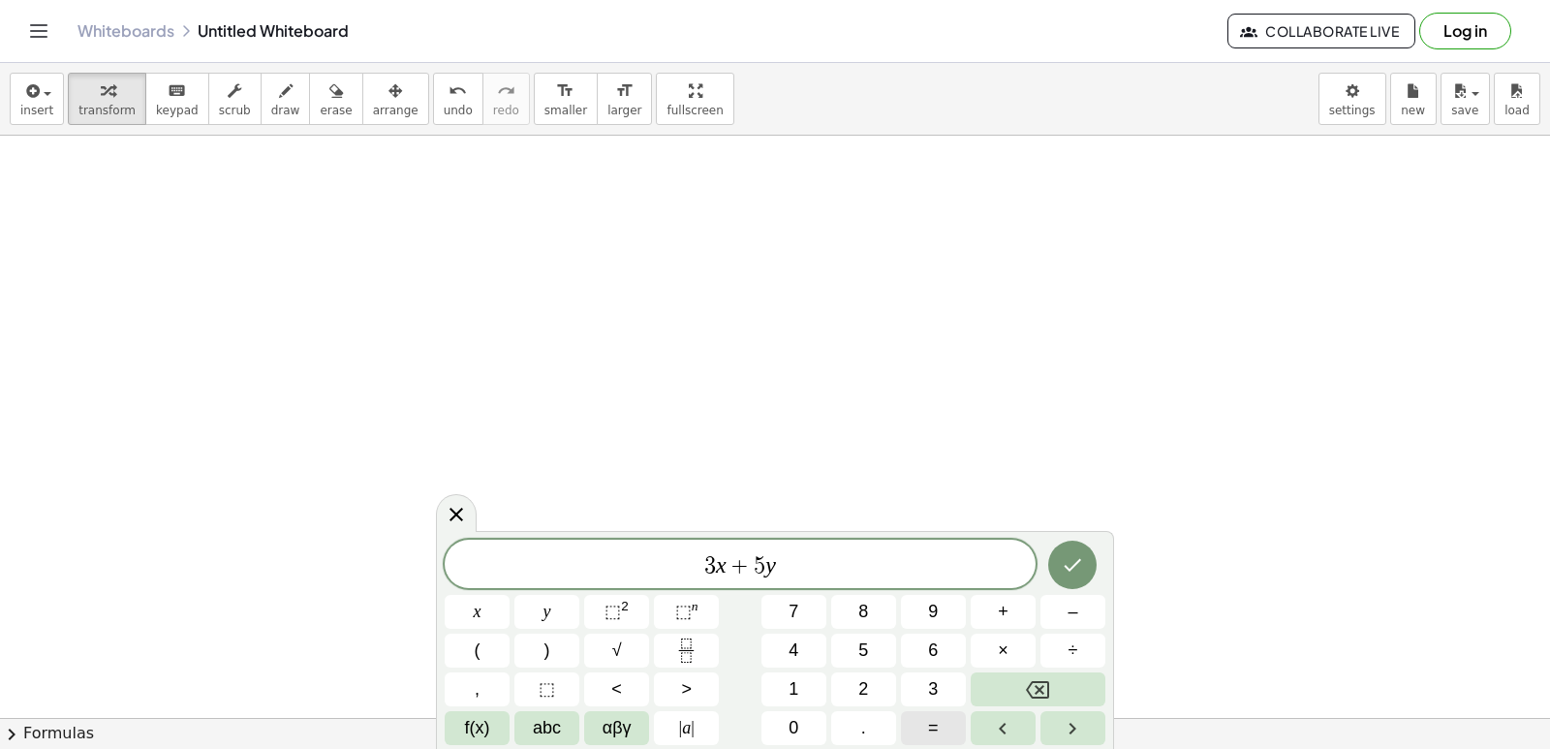
click at [922, 724] on button "=" at bounding box center [933, 728] width 65 height 34
click at [876, 695] on button "2" at bounding box center [863, 689] width 65 height 34
click at [913, 646] on button "6" at bounding box center [933, 650] width 65 height 34
click at [1065, 571] on icon "Done" at bounding box center [1072, 564] width 23 height 23
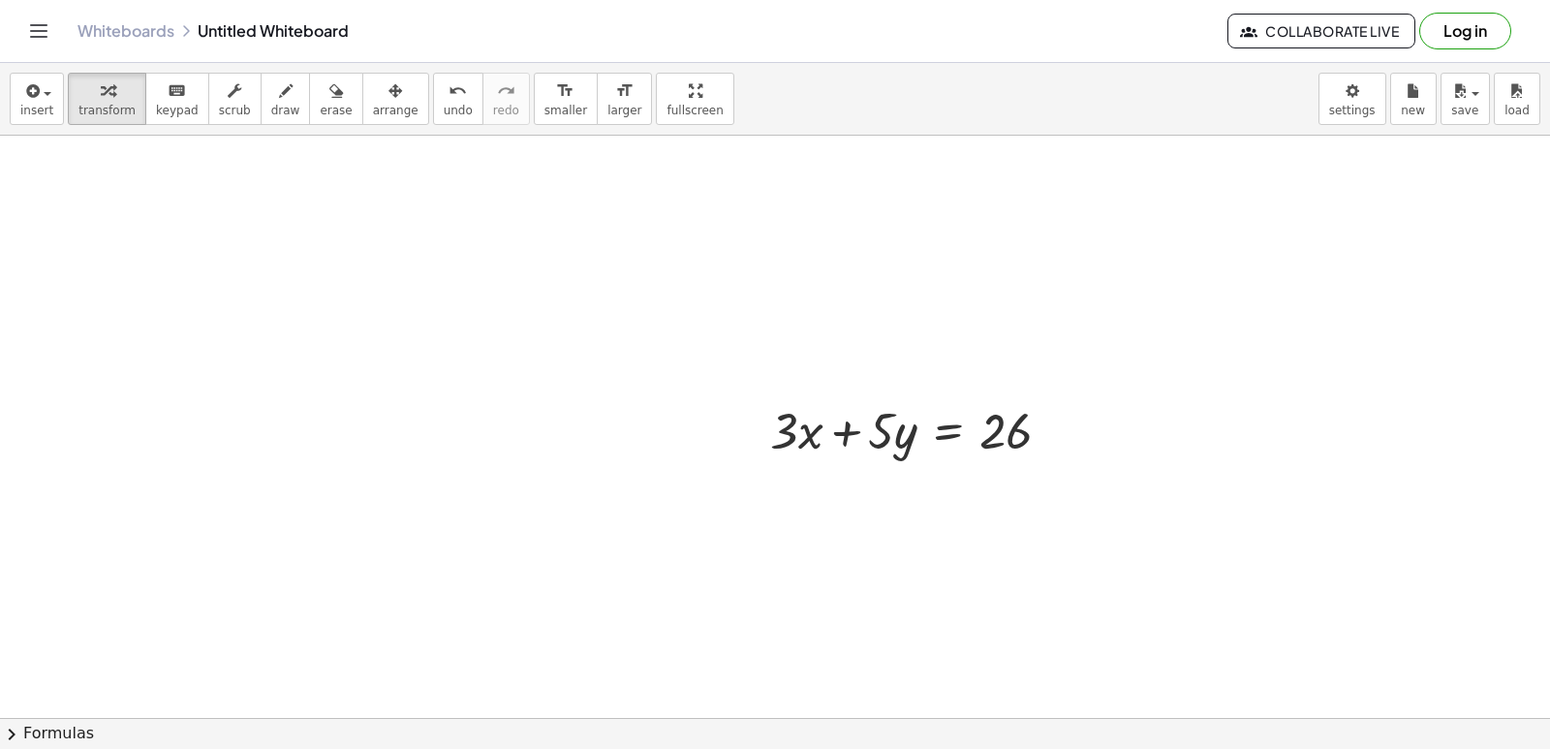
scroll to position [12018, 0]
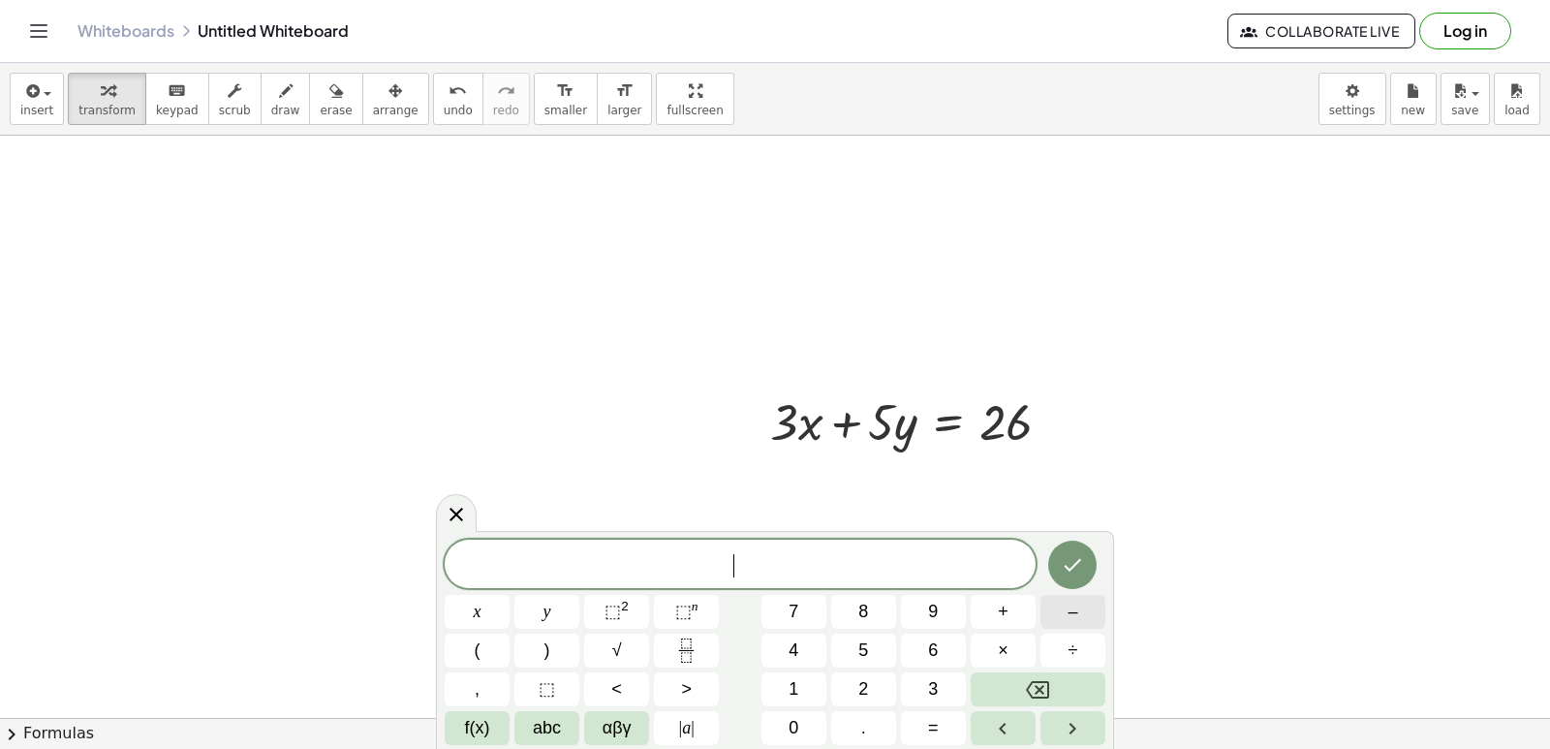
click at [1069, 609] on span "–" at bounding box center [1072, 612] width 10 height 26
click at [929, 689] on span "3" at bounding box center [933, 689] width 10 height 26
click at [478, 616] on span "x" at bounding box center [478, 612] width 8 height 26
click at [1013, 614] on button "+" at bounding box center [1003, 612] width 65 height 34
click at [993, 615] on button "+" at bounding box center [1003, 612] width 65 height 34
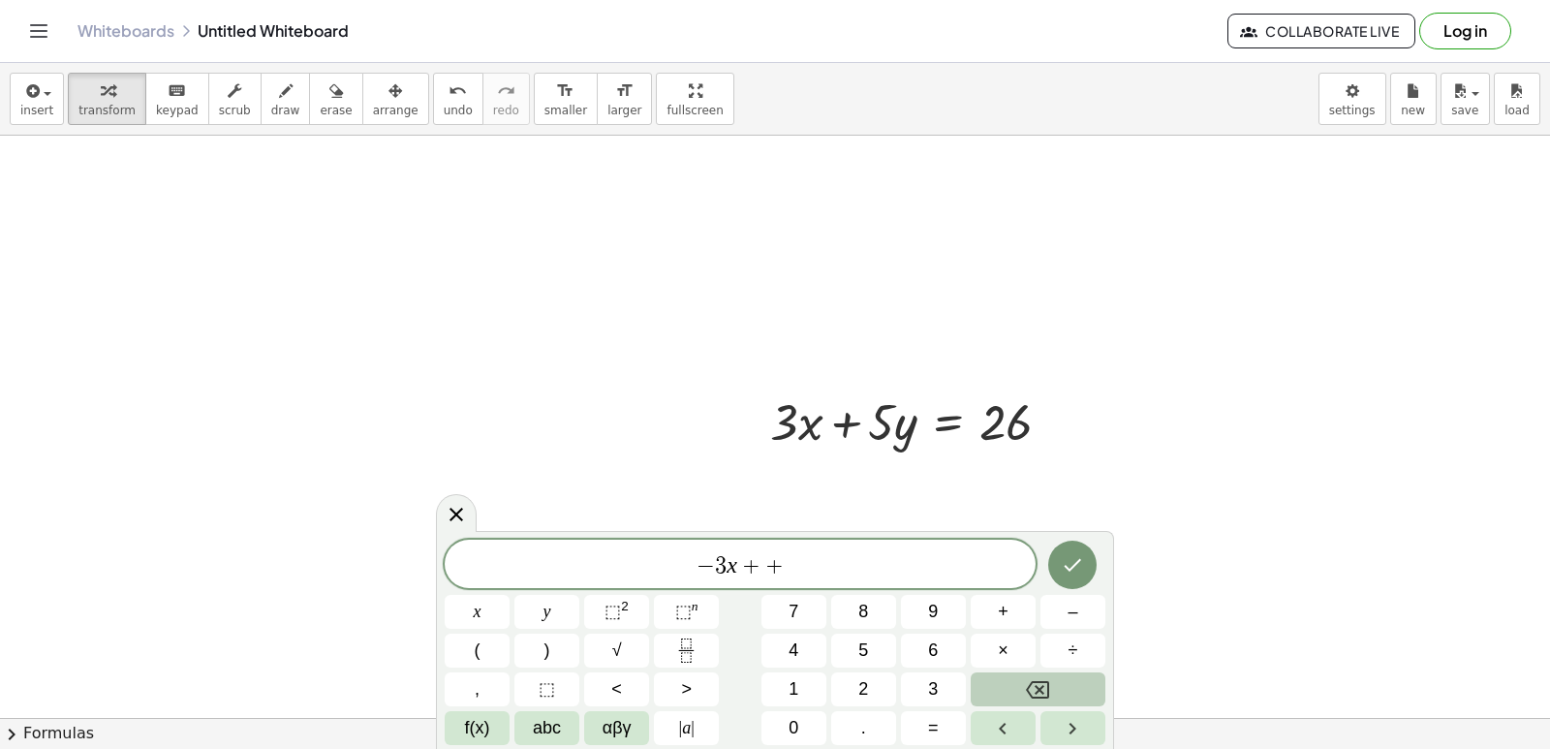
click at [1065, 687] on button "Backspace" at bounding box center [1038, 689] width 135 height 34
click at [872, 685] on button "2" at bounding box center [863, 689] width 65 height 34
click at [539, 615] on button "y" at bounding box center [546, 612] width 65 height 34
click at [933, 730] on span "=" at bounding box center [933, 728] width 11 height 26
click at [868, 691] on span "2" at bounding box center [863, 689] width 10 height 26
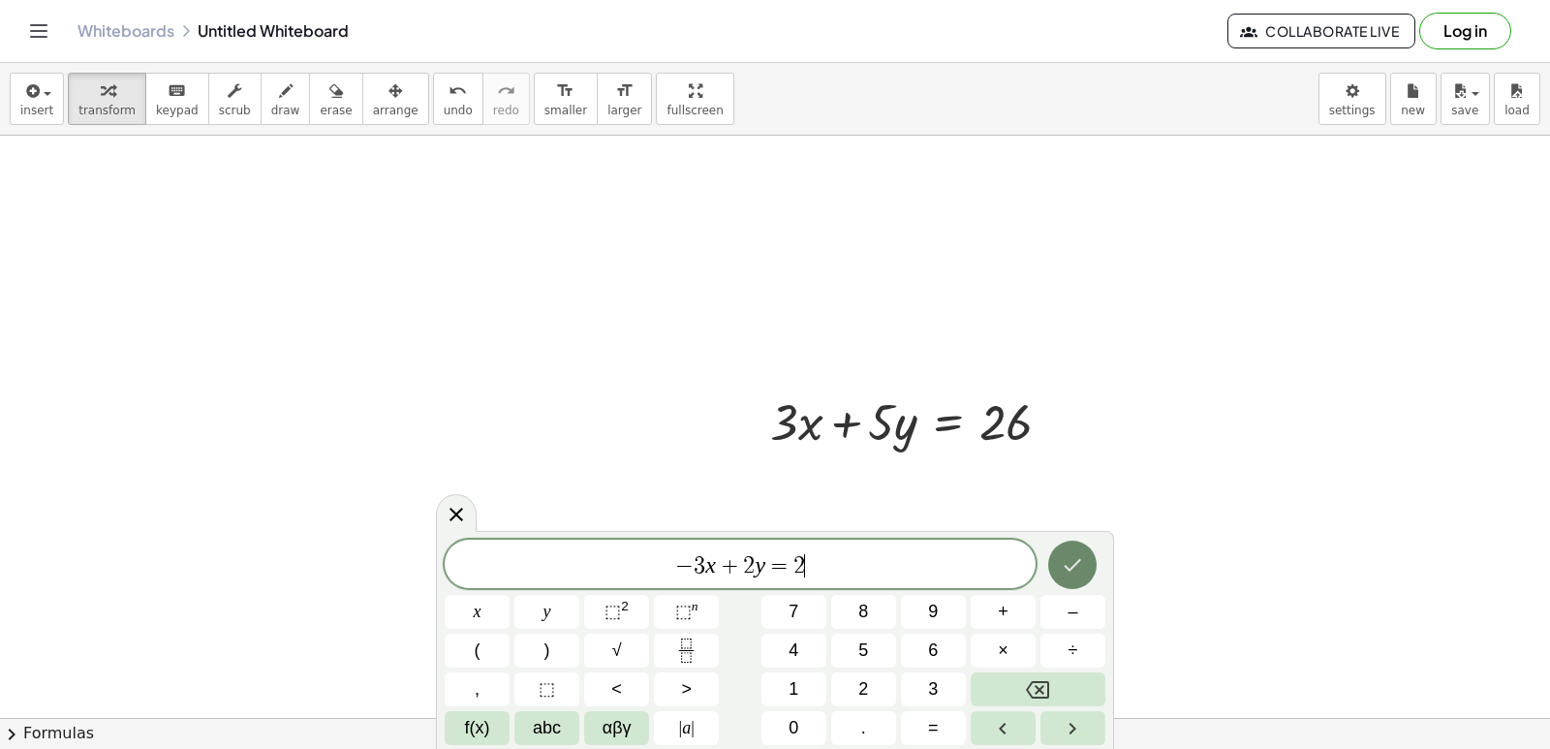
click at [1073, 571] on icon "Done" at bounding box center [1072, 564] width 23 height 23
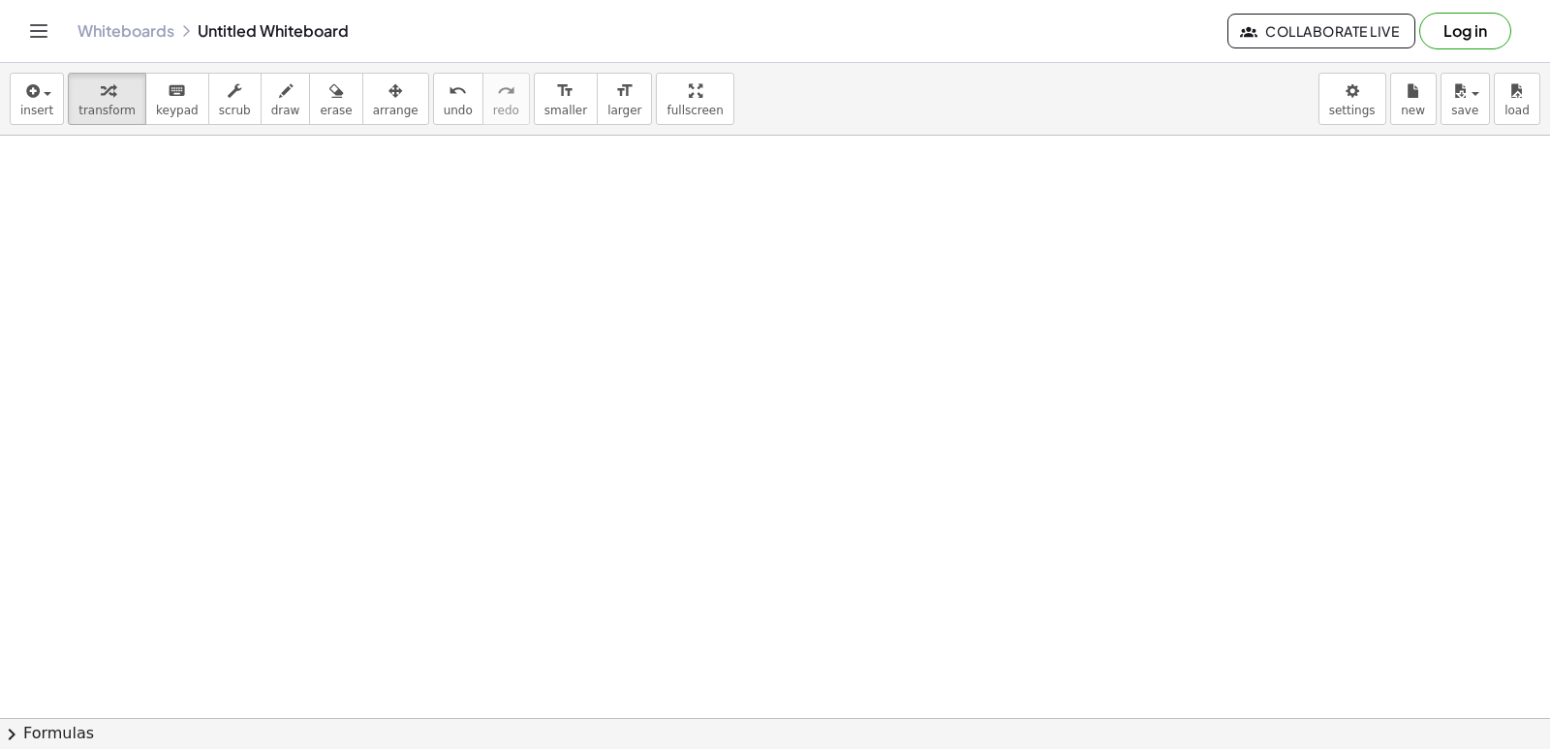
scroll to position [11974, 0]
drag, startPoint x: 1030, startPoint y: 395, endPoint x: 573, endPoint y: 787, distance: 601.0
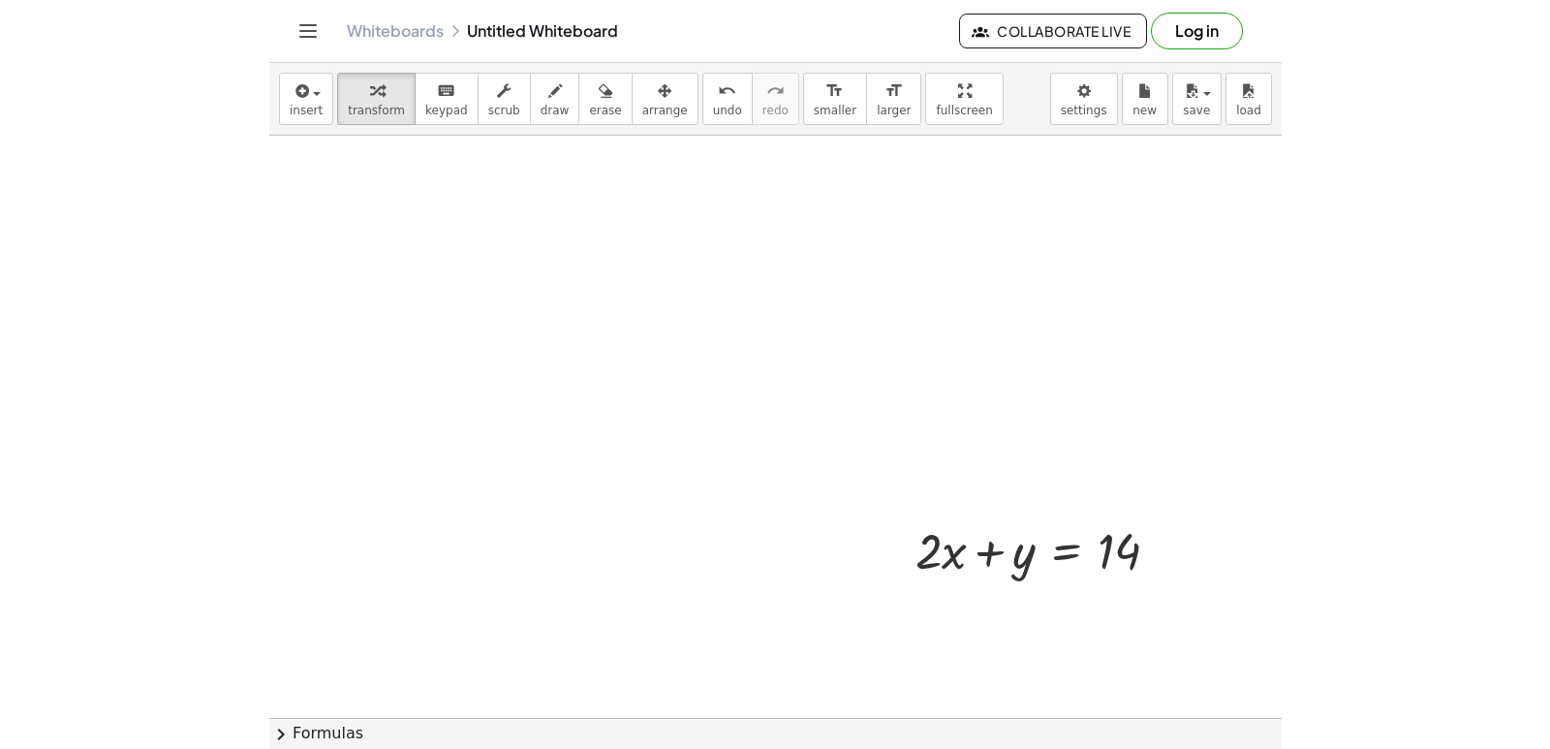
scroll to position [13090, 0]
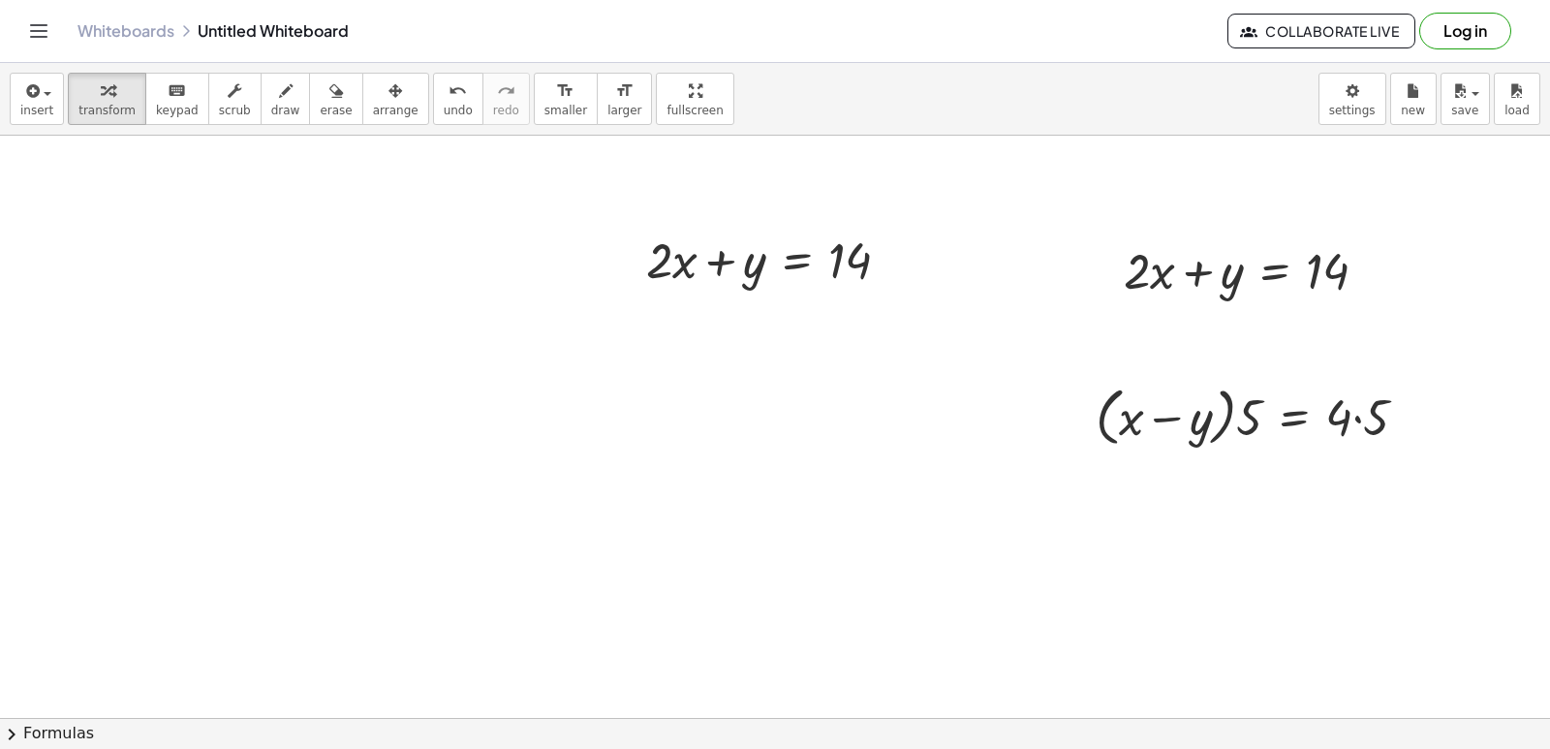
drag, startPoint x: 729, startPoint y: 319, endPoint x: 725, endPoint y: 303, distance: 16.2
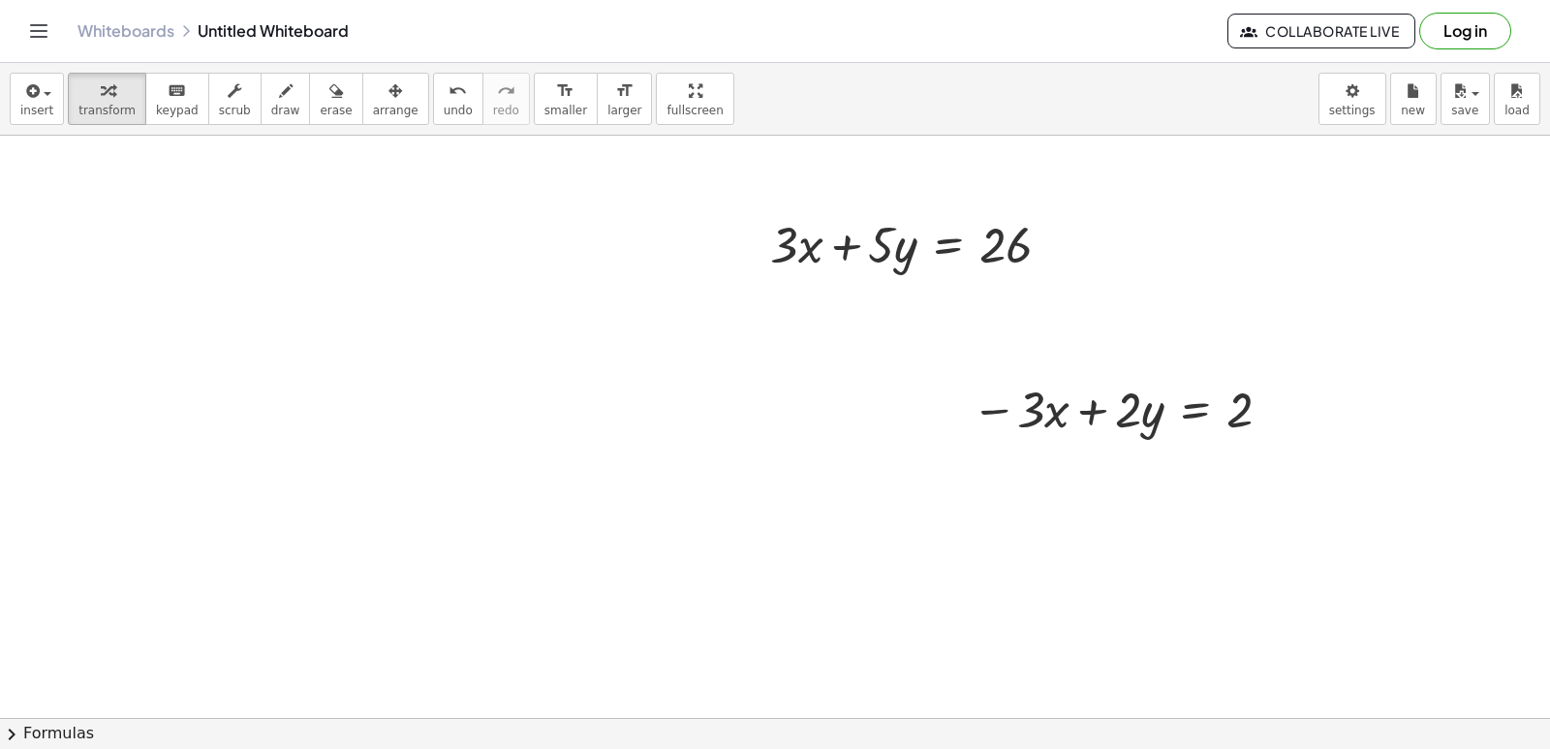
scroll to position [12229, 0]
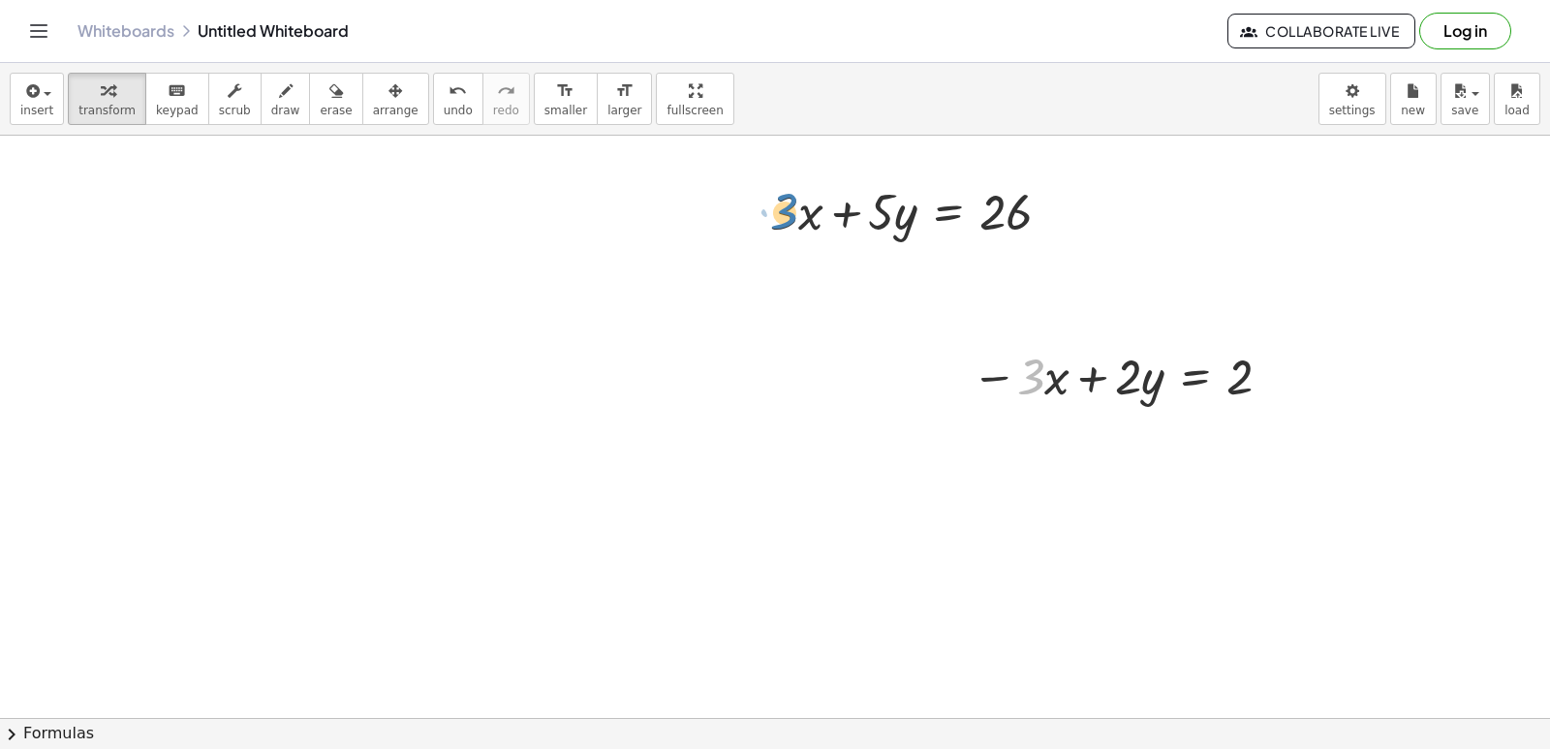
drag, startPoint x: 1020, startPoint y: 376, endPoint x: 775, endPoint y: 210, distance: 295.8
drag, startPoint x: 992, startPoint y: 378, endPoint x: 745, endPoint y: 209, distance: 299.0
drag, startPoint x: 789, startPoint y: 214, endPoint x: 967, endPoint y: 362, distance: 231.0
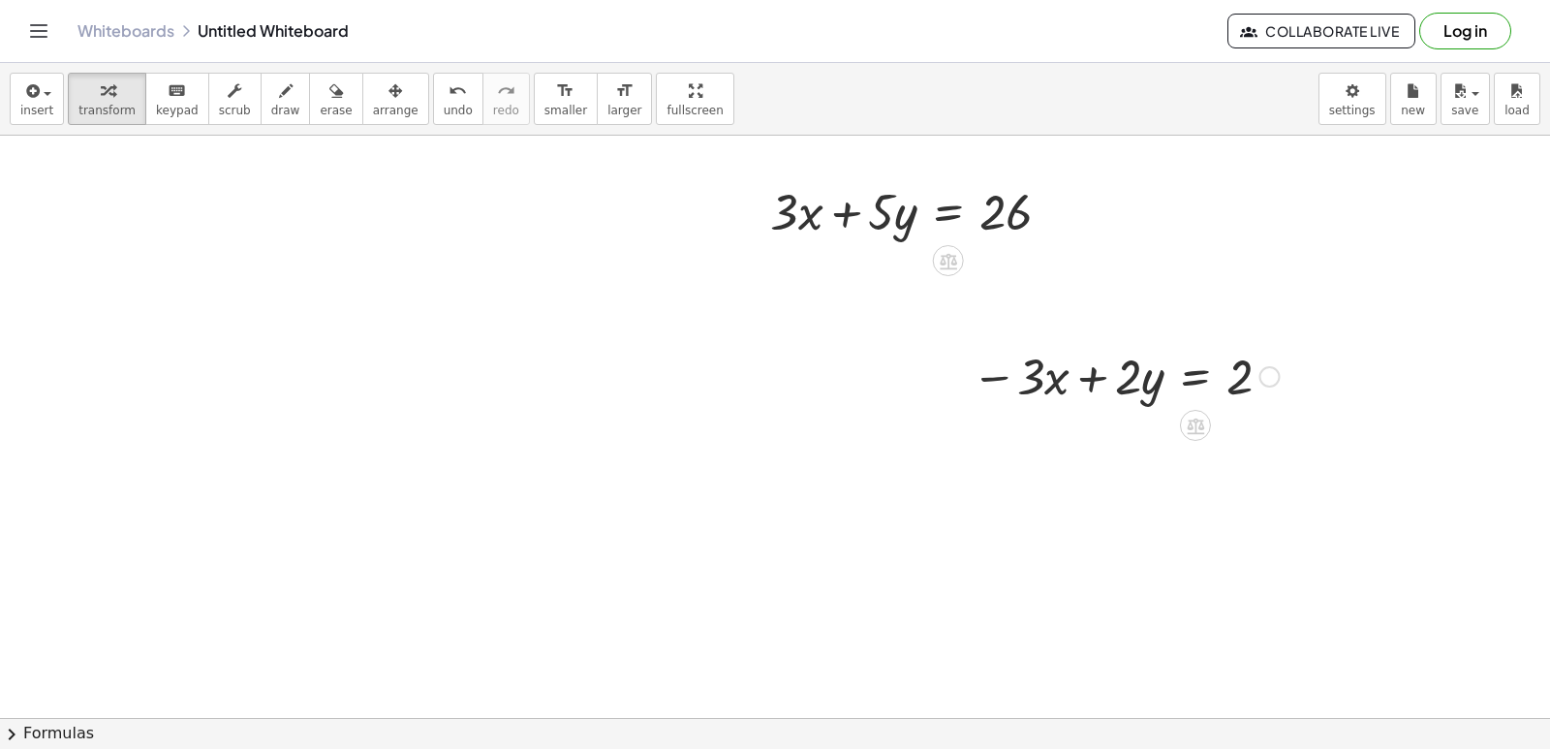
click at [992, 380] on div at bounding box center [1125, 375] width 327 height 66
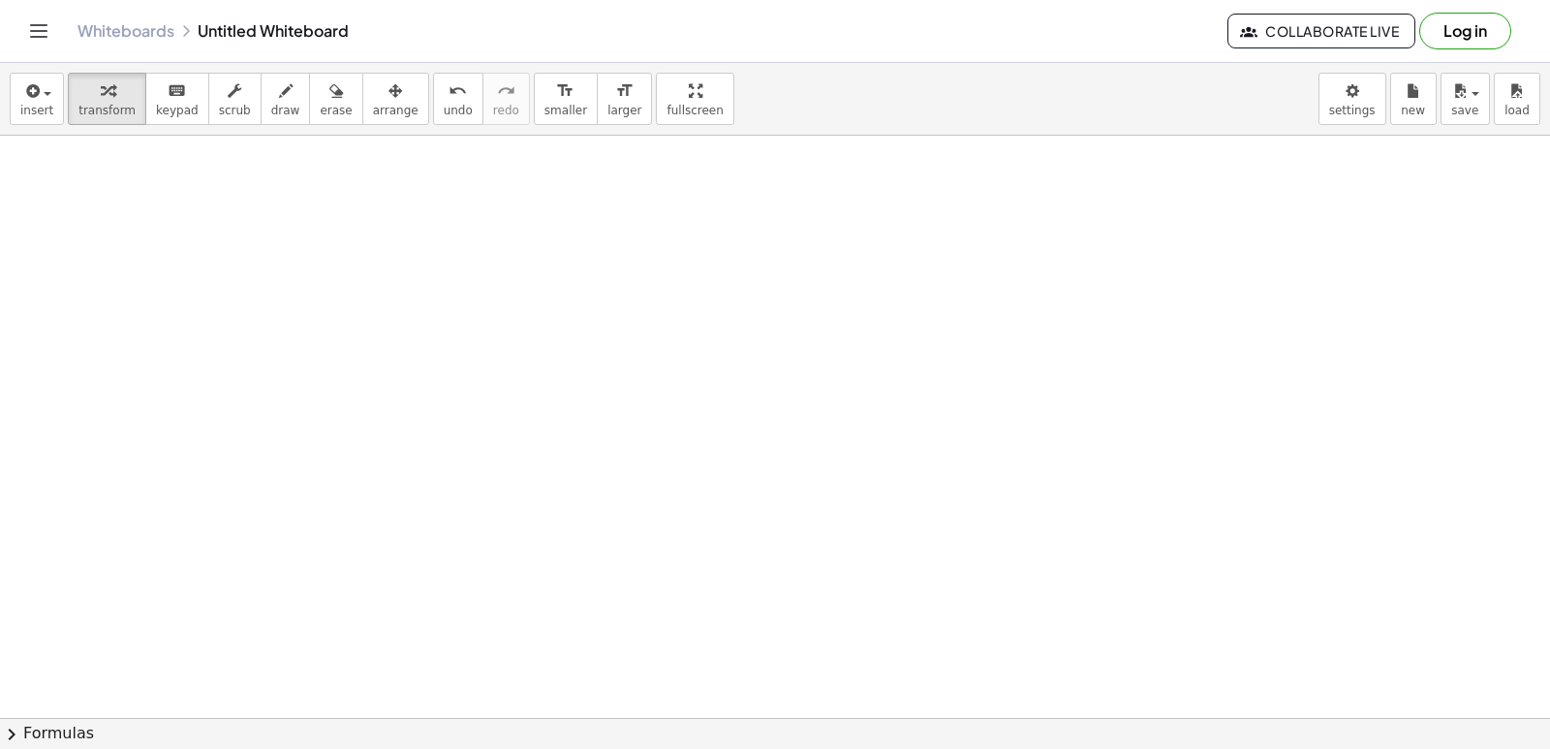
scroll to position [13486, 0]
click at [271, 107] on span "draw" at bounding box center [285, 111] width 29 height 14
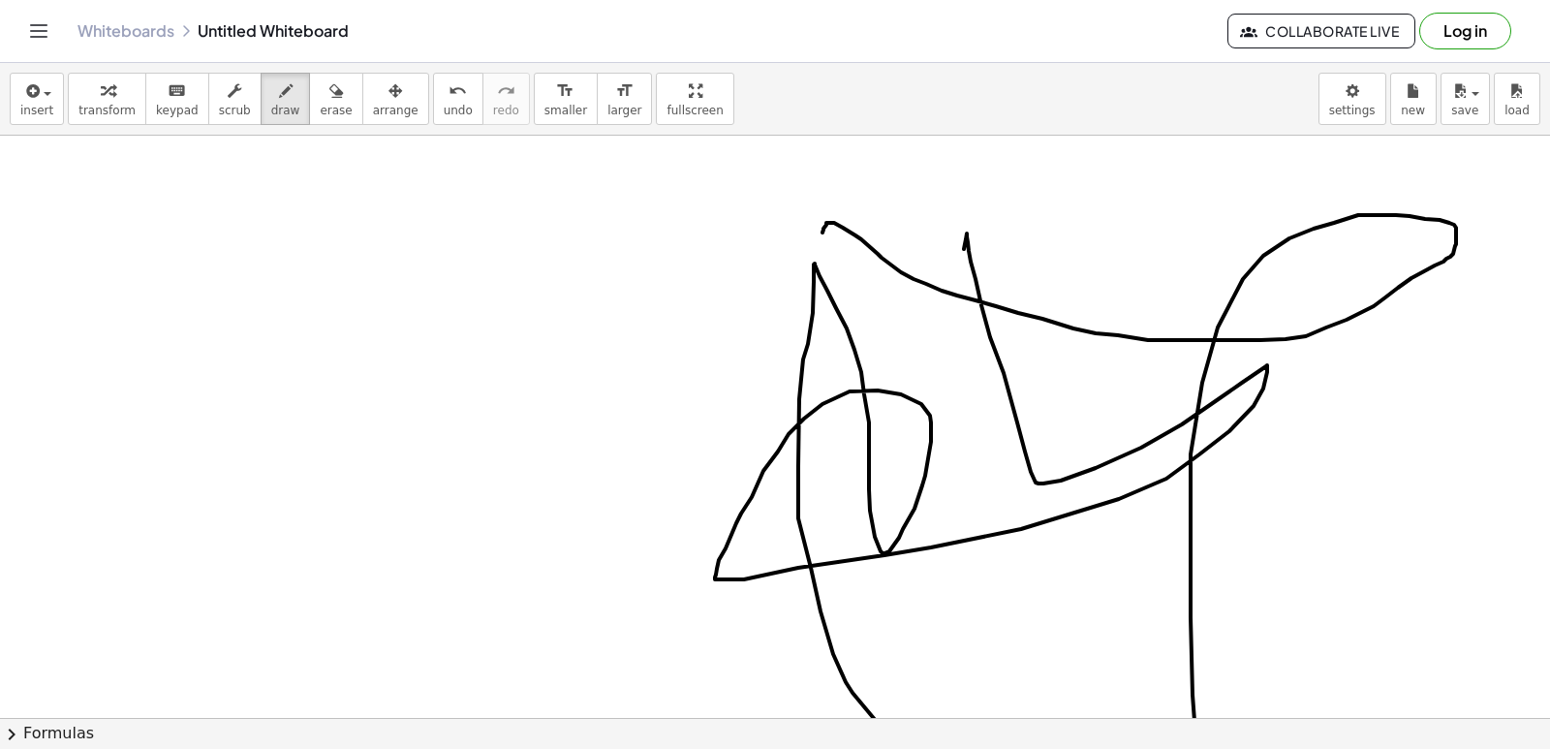
drag, startPoint x: 823, startPoint y: 230, endPoint x: 67, endPoint y: 239, distance: 756.5
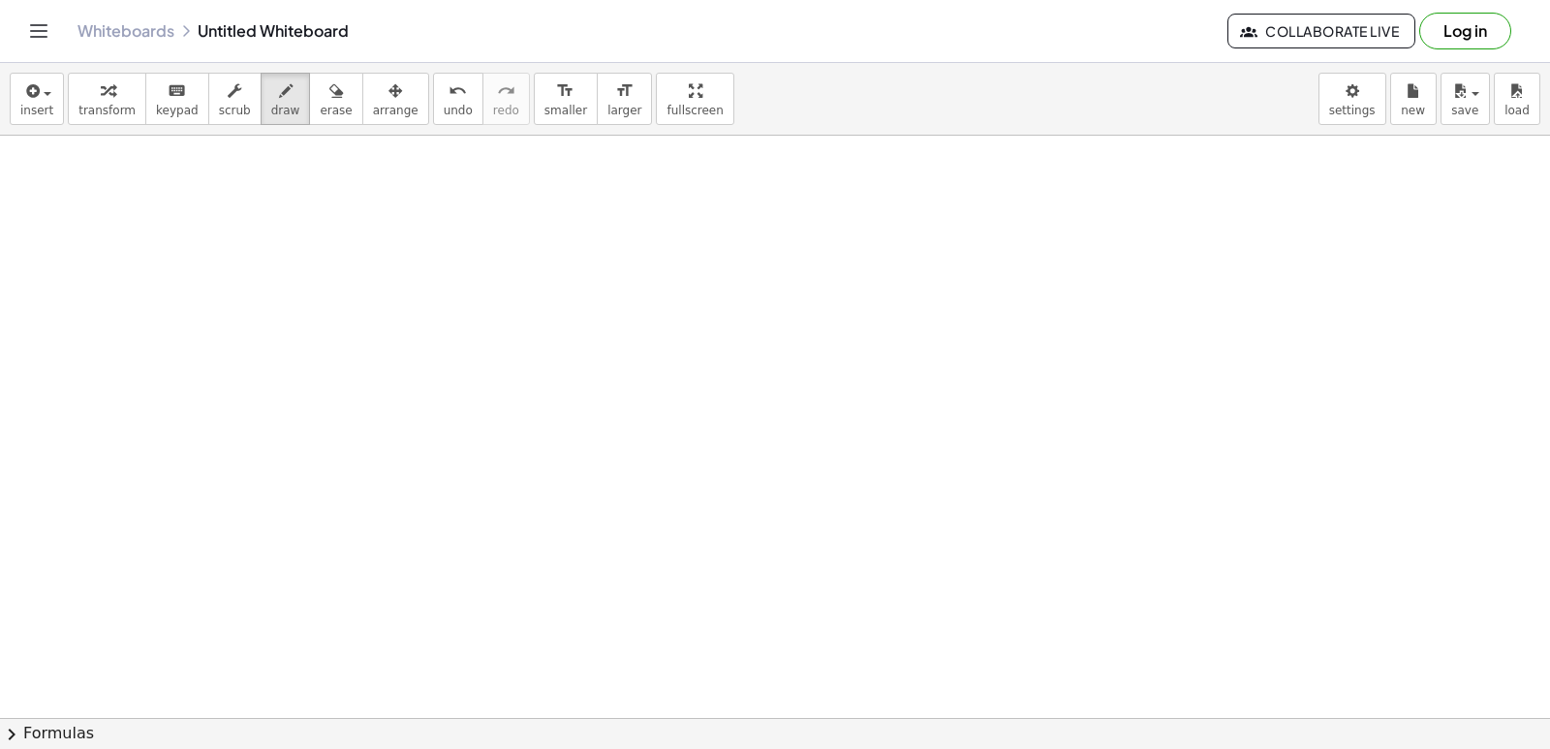
scroll to position [14939, 0]
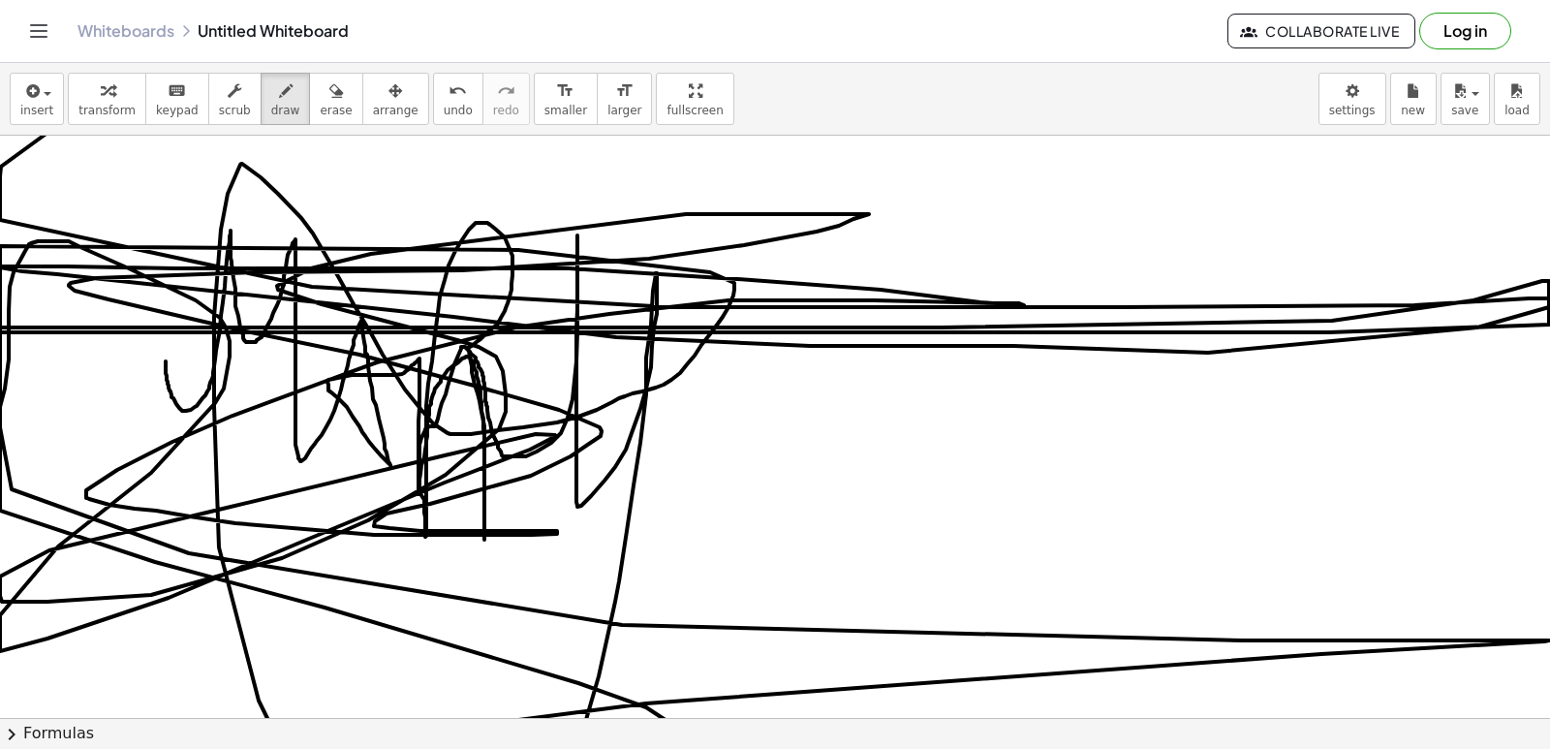
drag, startPoint x: 368, startPoint y: 27, endPoint x: 772, endPoint y: -23, distance: 407.0
drag, startPoint x: 772, startPoint y: -23, endPoint x: 270, endPoint y: 441, distance: 683.4
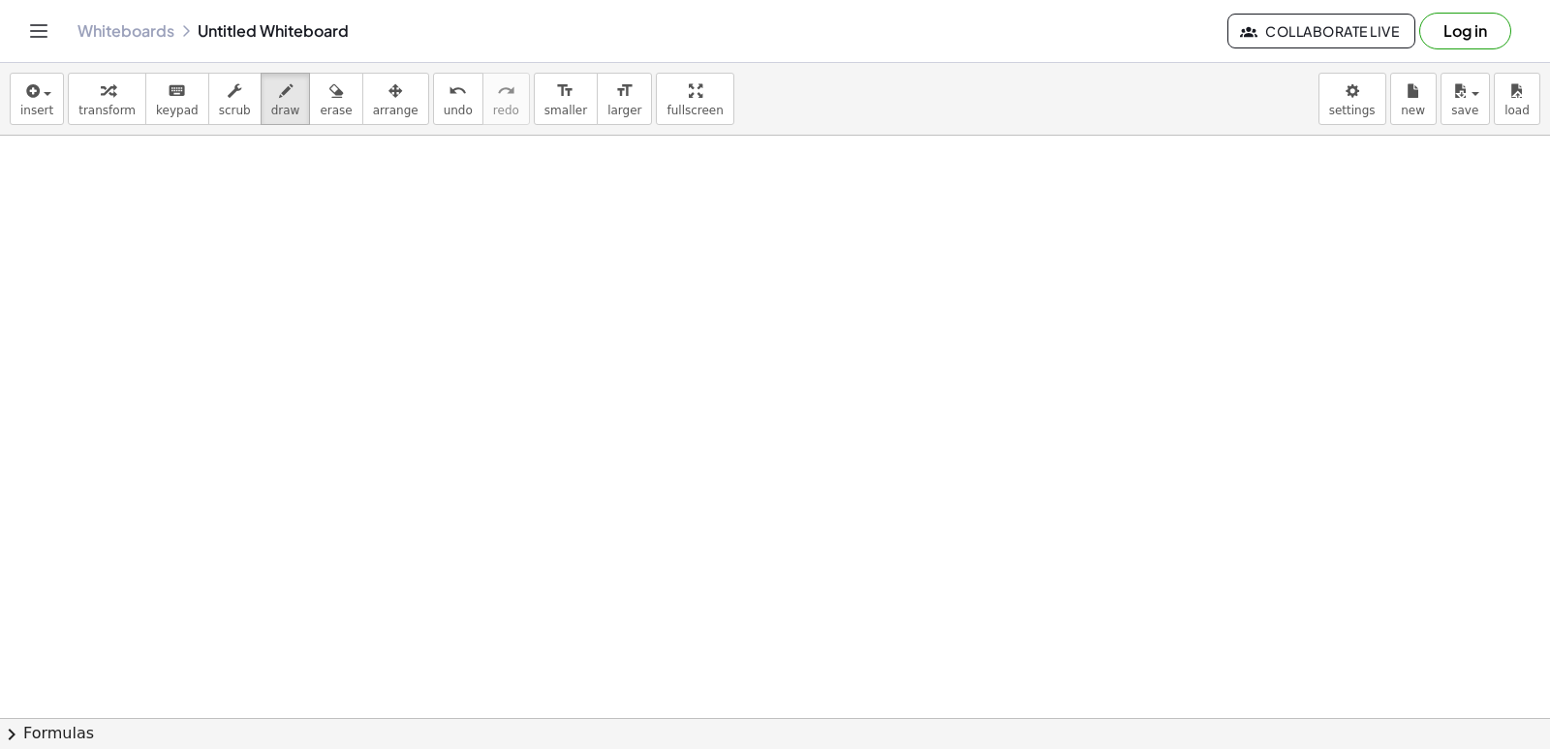
scroll to position [15732, 0]
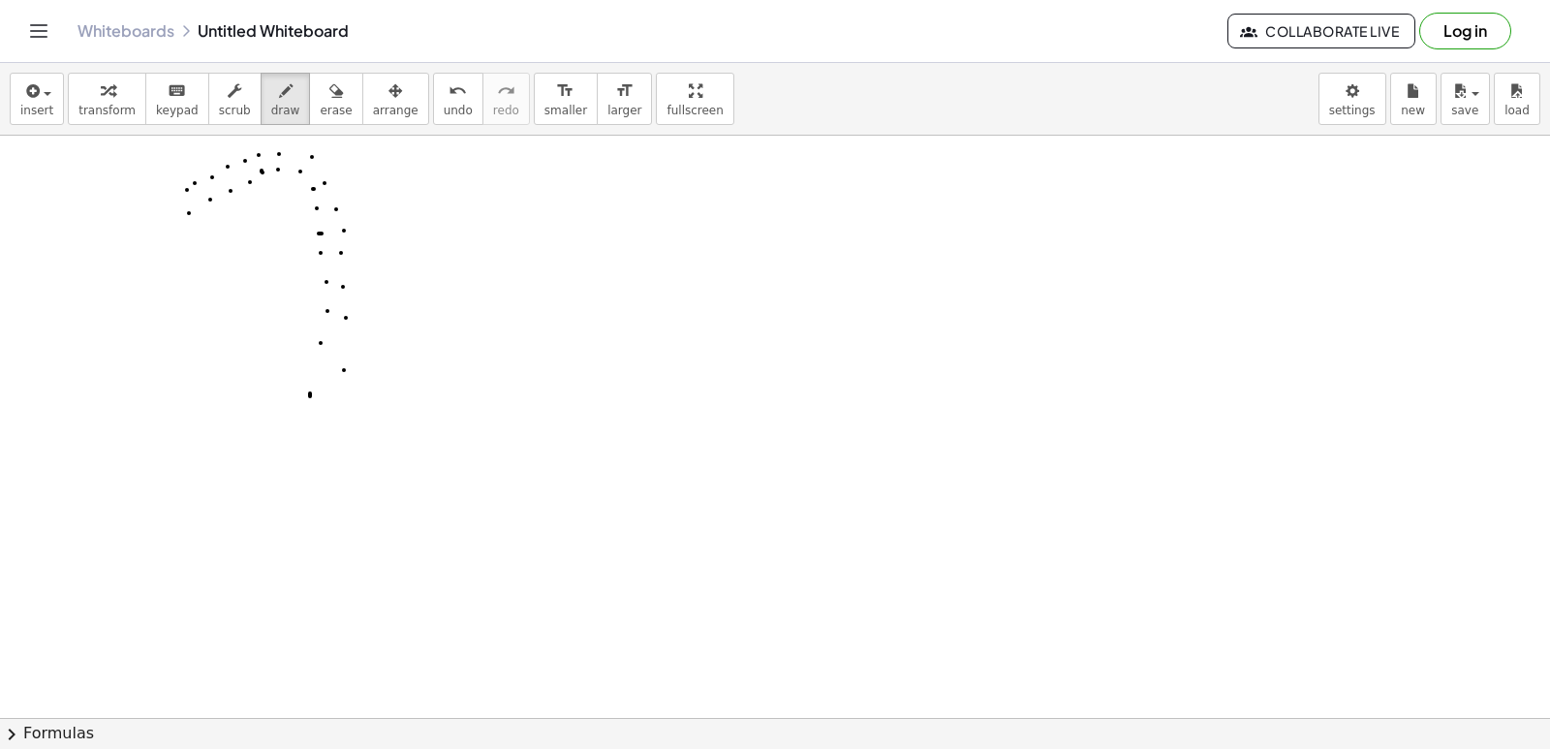
drag, startPoint x: 159, startPoint y: 227, endPoint x: 131, endPoint y: 278, distance: 58.5
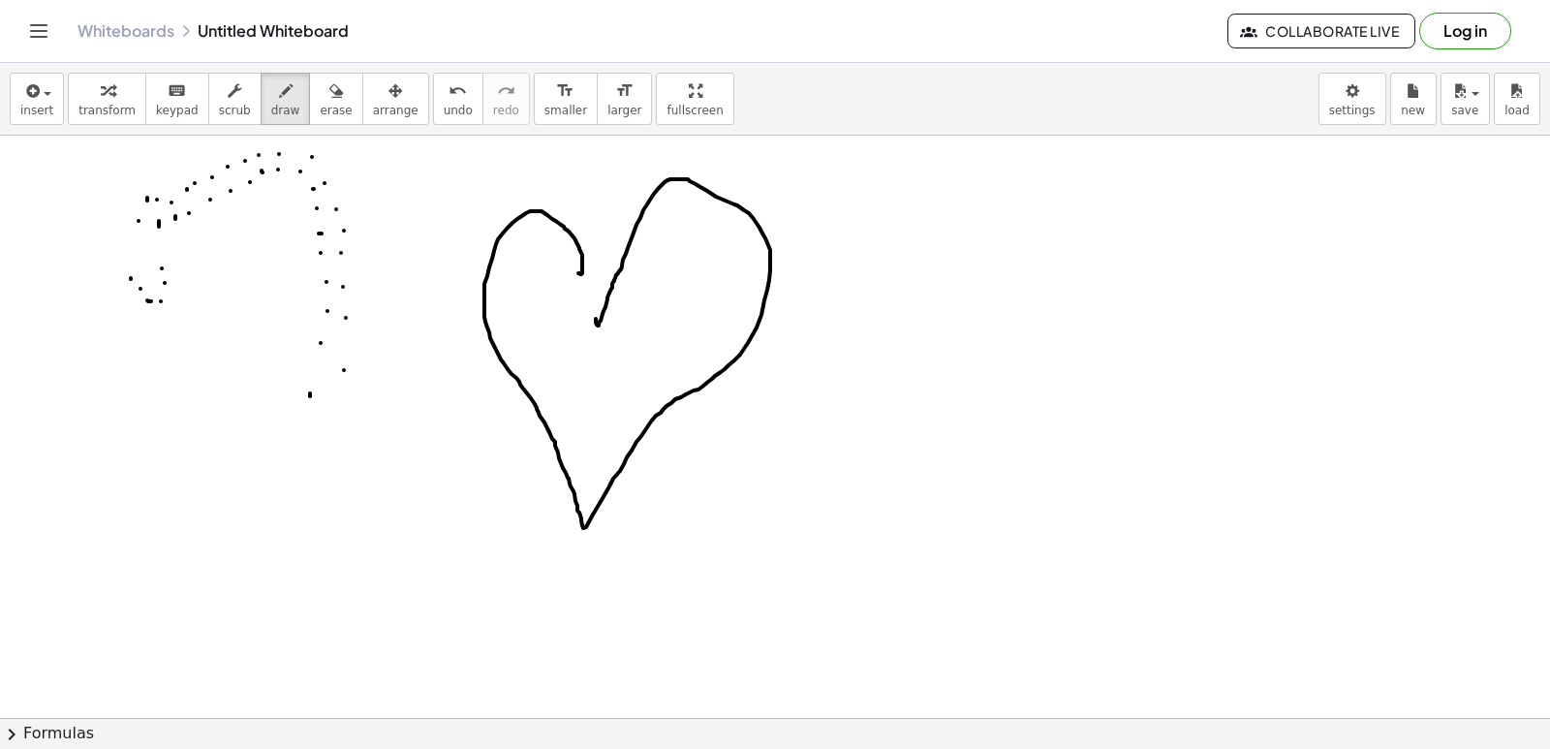
drag, startPoint x: 580, startPoint y: 274, endPoint x: 594, endPoint y: 305, distance: 33.8
drag, startPoint x: 596, startPoint y: 325, endPoint x: 521, endPoint y: 218, distance: 130.9
drag, startPoint x: 564, startPoint y: 300, endPoint x: 590, endPoint y: 447, distance: 149.5
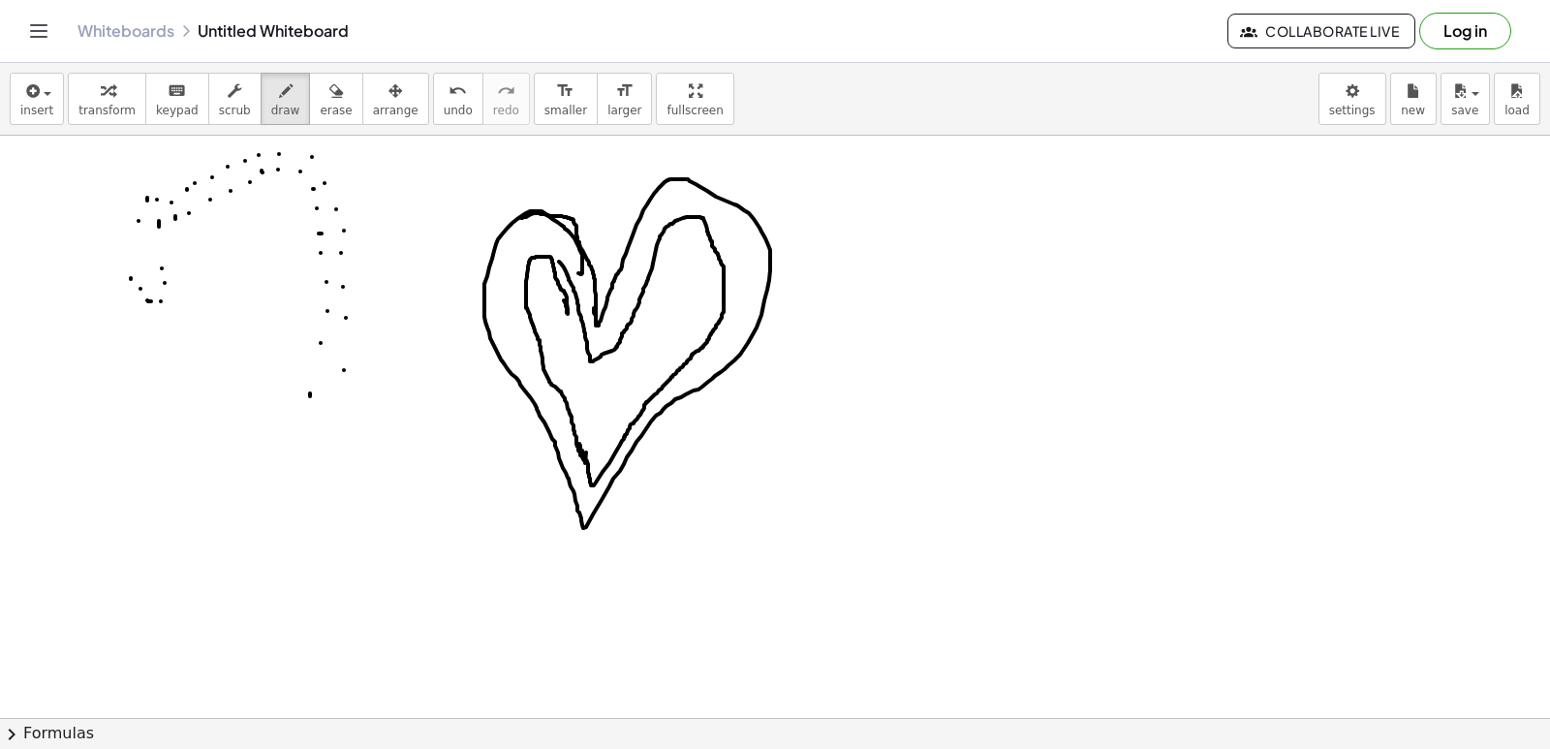
drag, startPoint x: 579, startPoint y: 444, endPoint x: 545, endPoint y: 259, distance: 188.1
drag, startPoint x: 580, startPoint y: 329, endPoint x: 767, endPoint y: 326, distance: 187.0
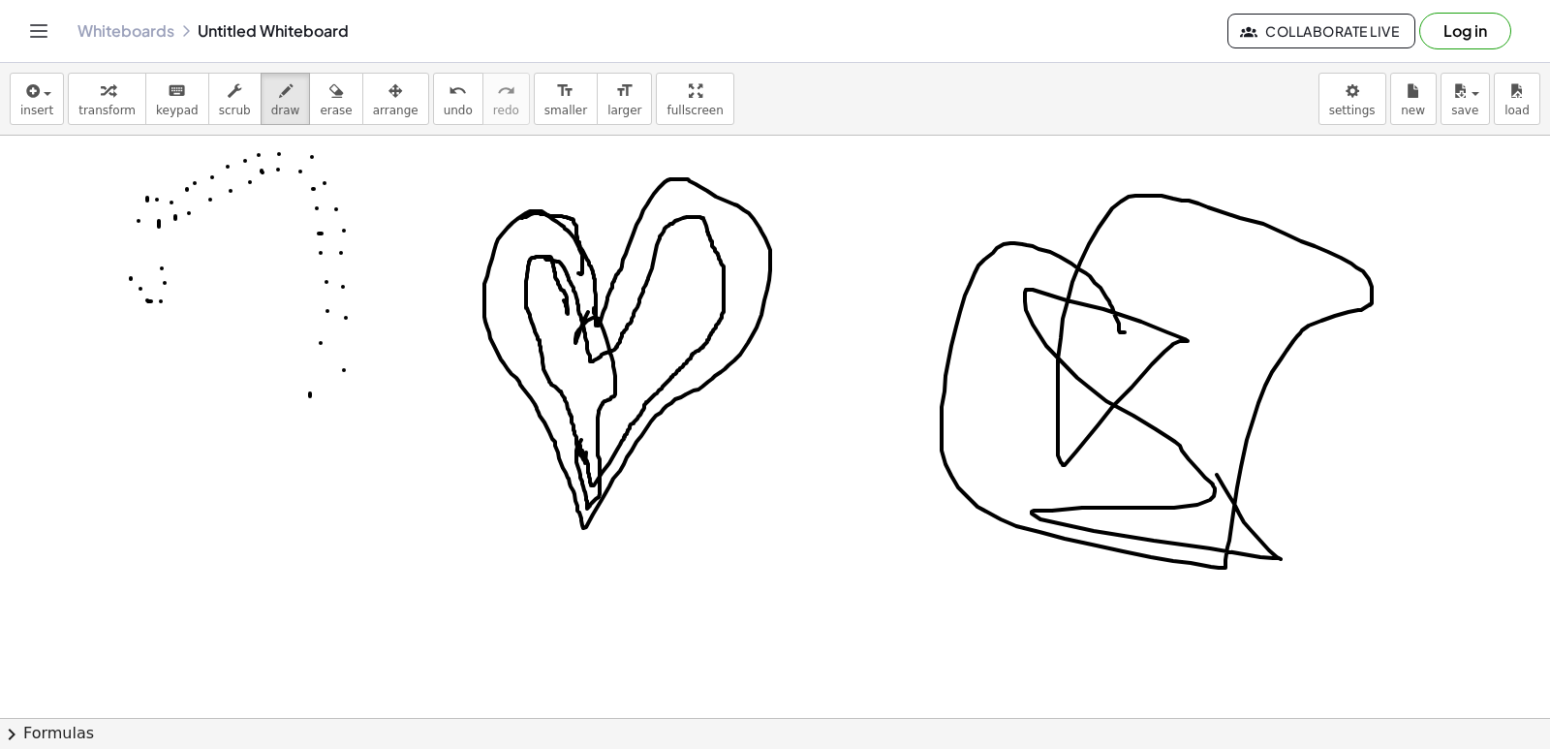
drag, startPoint x: 1120, startPoint y: 332, endPoint x: 1150, endPoint y: 383, distance: 58.6
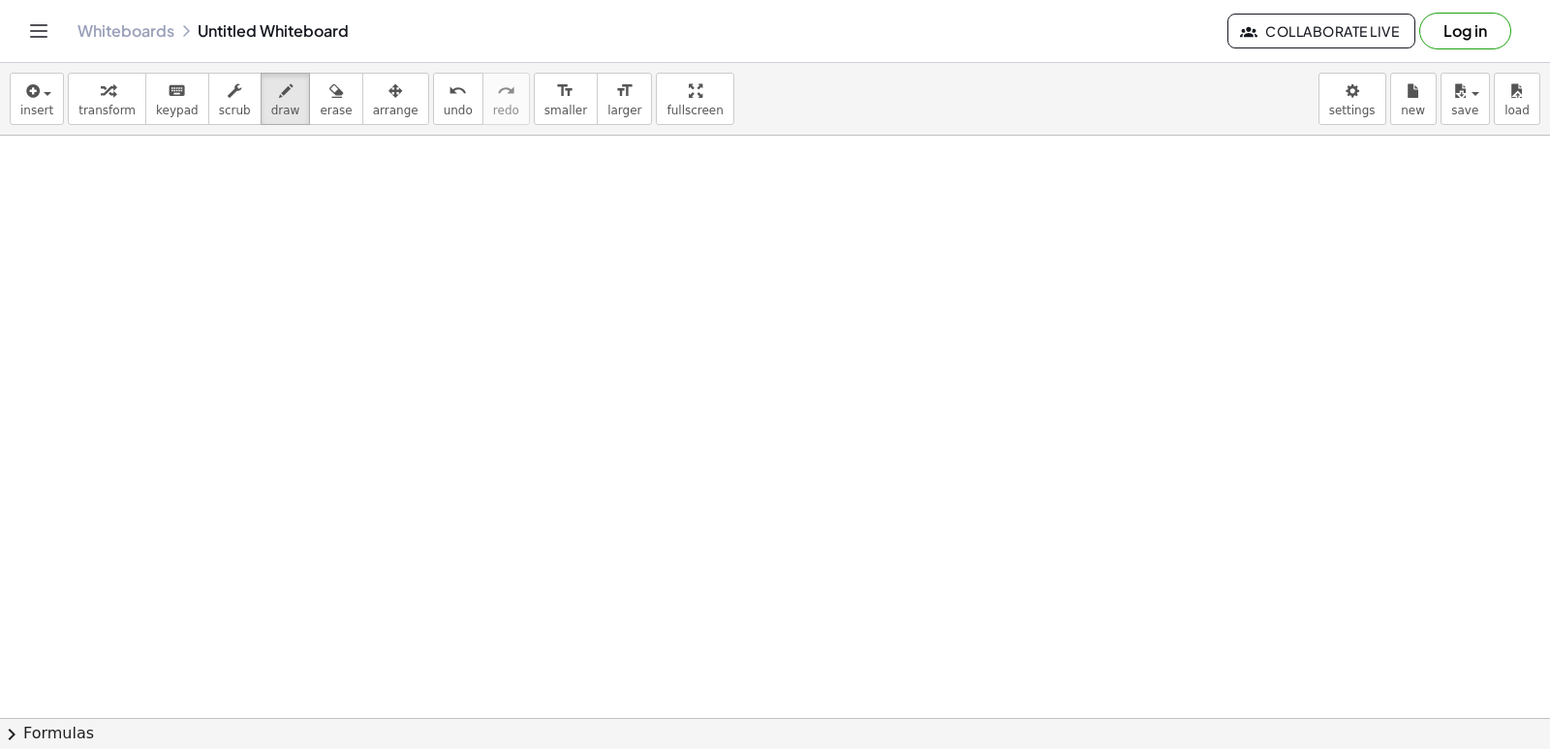
scroll to position [16799, 0]
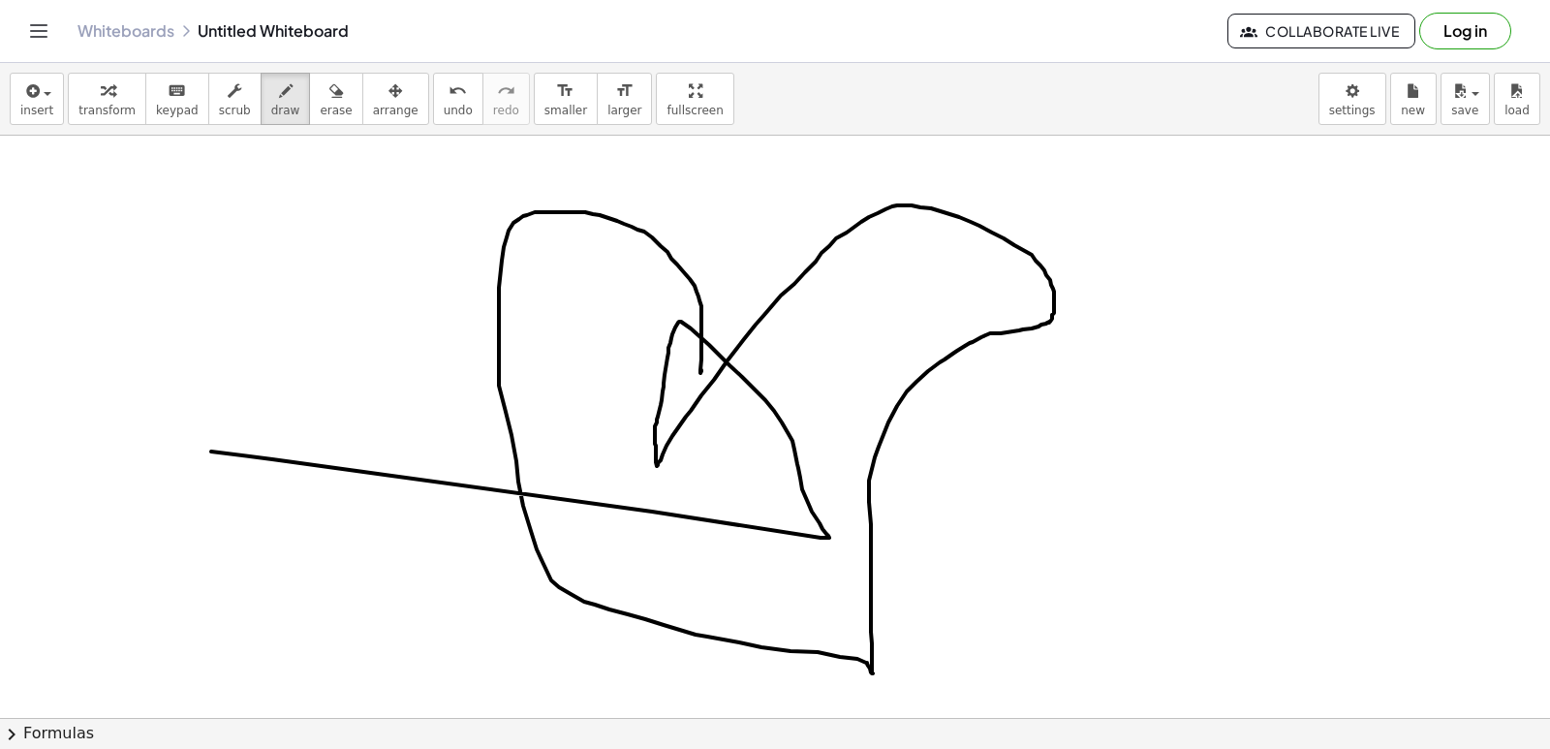
drag, startPoint x: 1019, startPoint y: 330, endPoint x: 964, endPoint y: 199, distance: 142.8
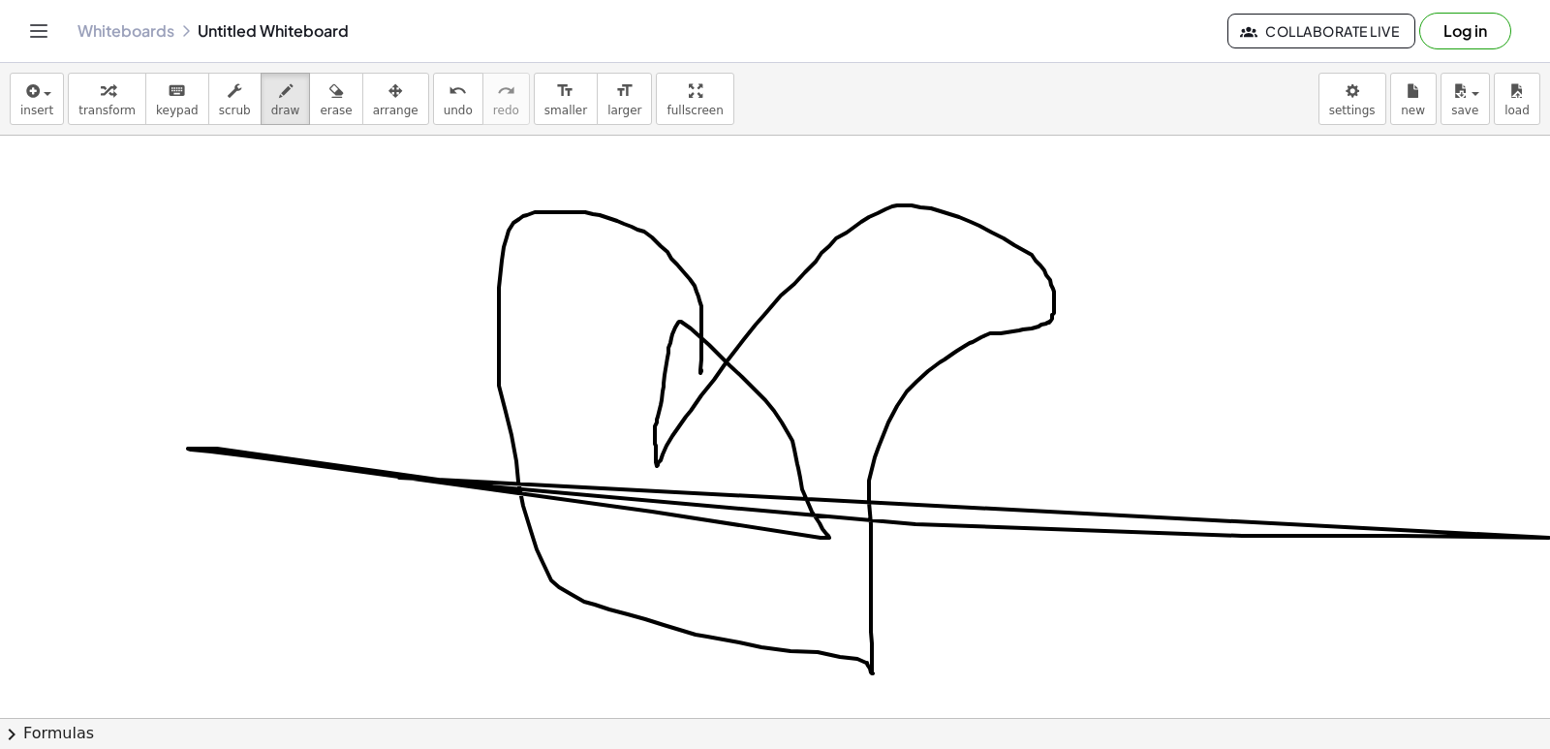
scroll to position [16799, 20]
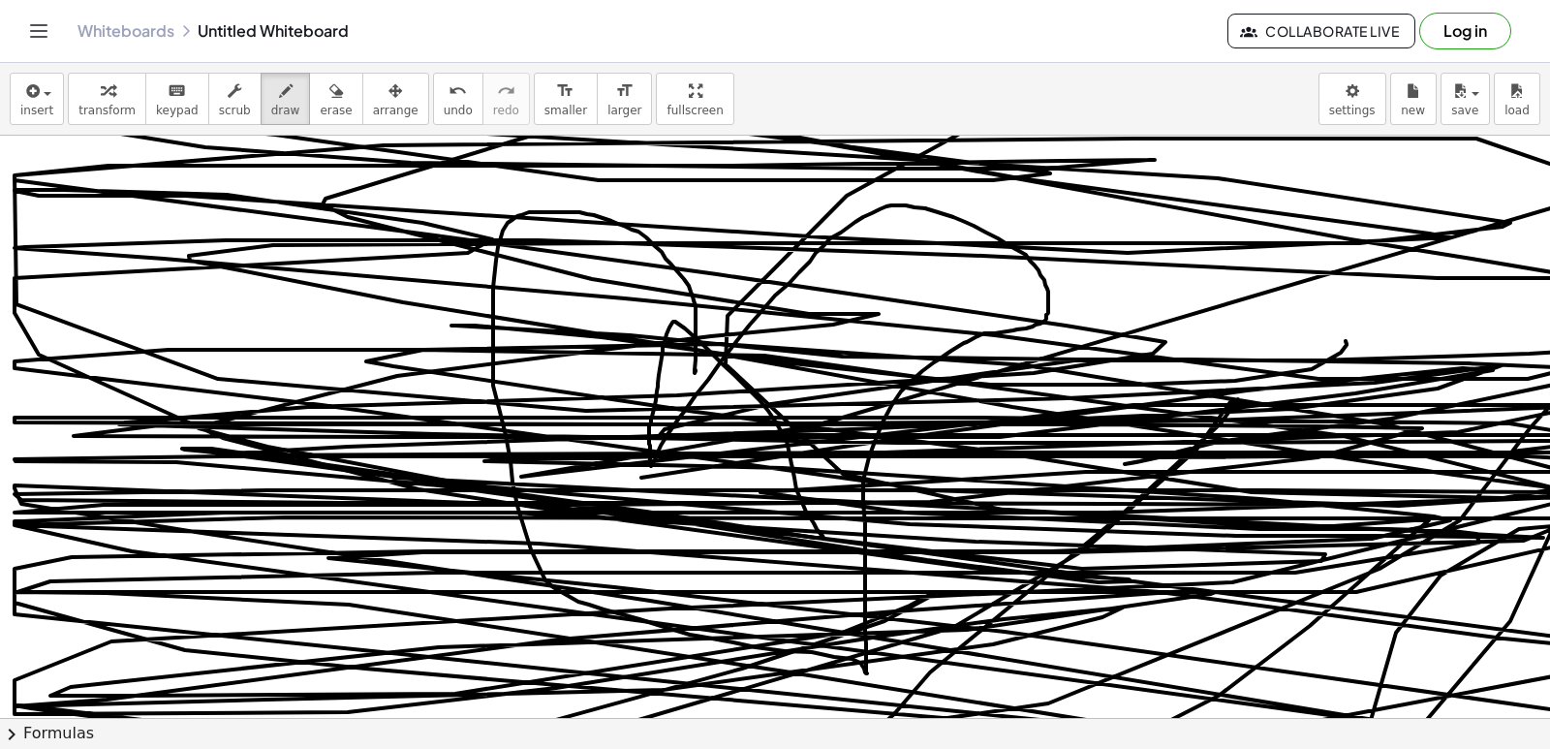
drag, startPoint x: 964, startPoint y: 199, endPoint x: 498, endPoint y: 528, distance: 570.5
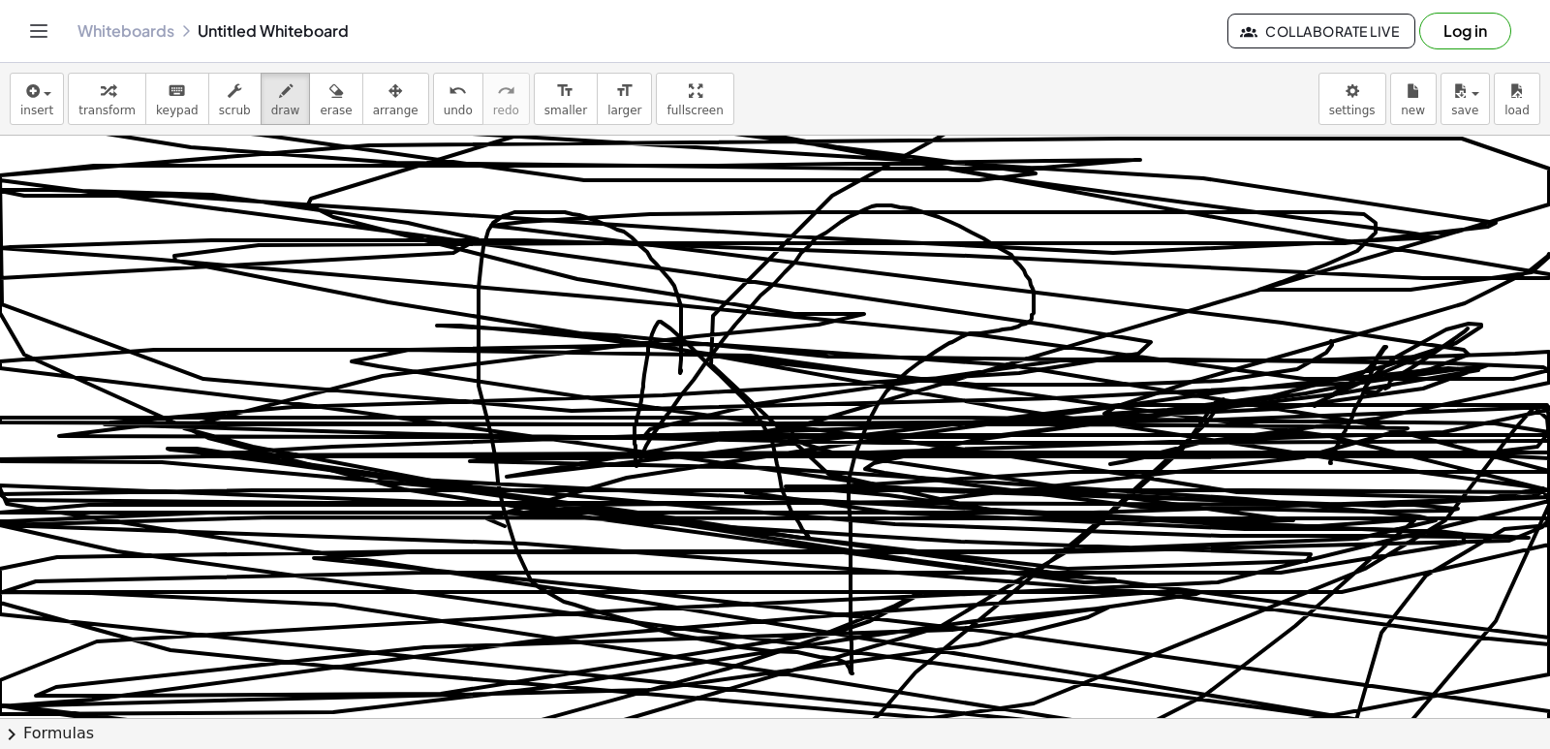
drag, startPoint x: 792, startPoint y: 433, endPoint x: 296, endPoint y: 711, distance: 568.5
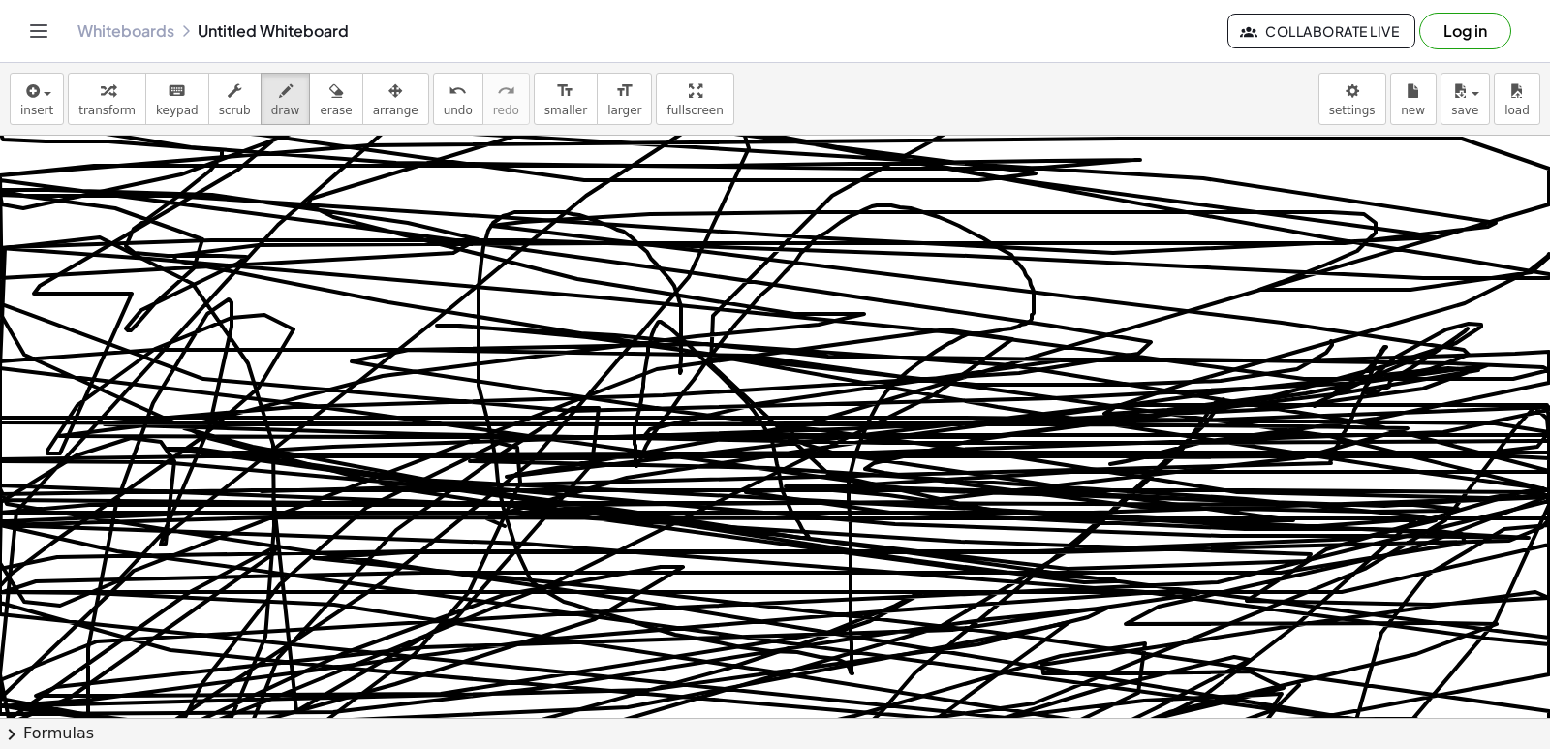
drag, startPoint x: 296, startPoint y: 711, endPoint x: 1193, endPoint y: 493, distance: 923.0
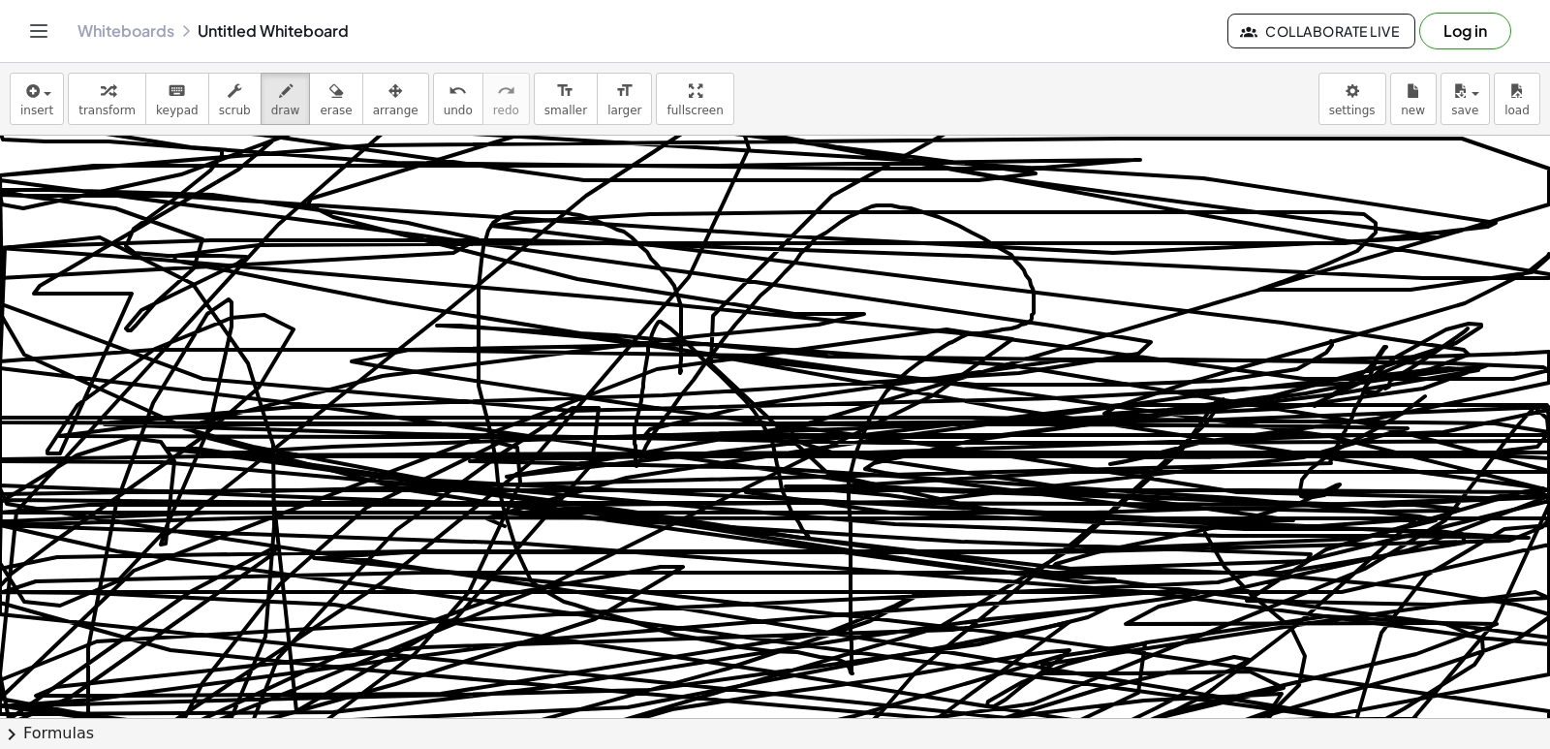
drag, startPoint x: 1300, startPoint y: 493, endPoint x: 510, endPoint y: 723, distance: 822.1
click at [510, 736] on div "insert select one: Math Expression Function Text Youtube Video Graphing Geometr…" at bounding box center [775, 406] width 1550 height 686
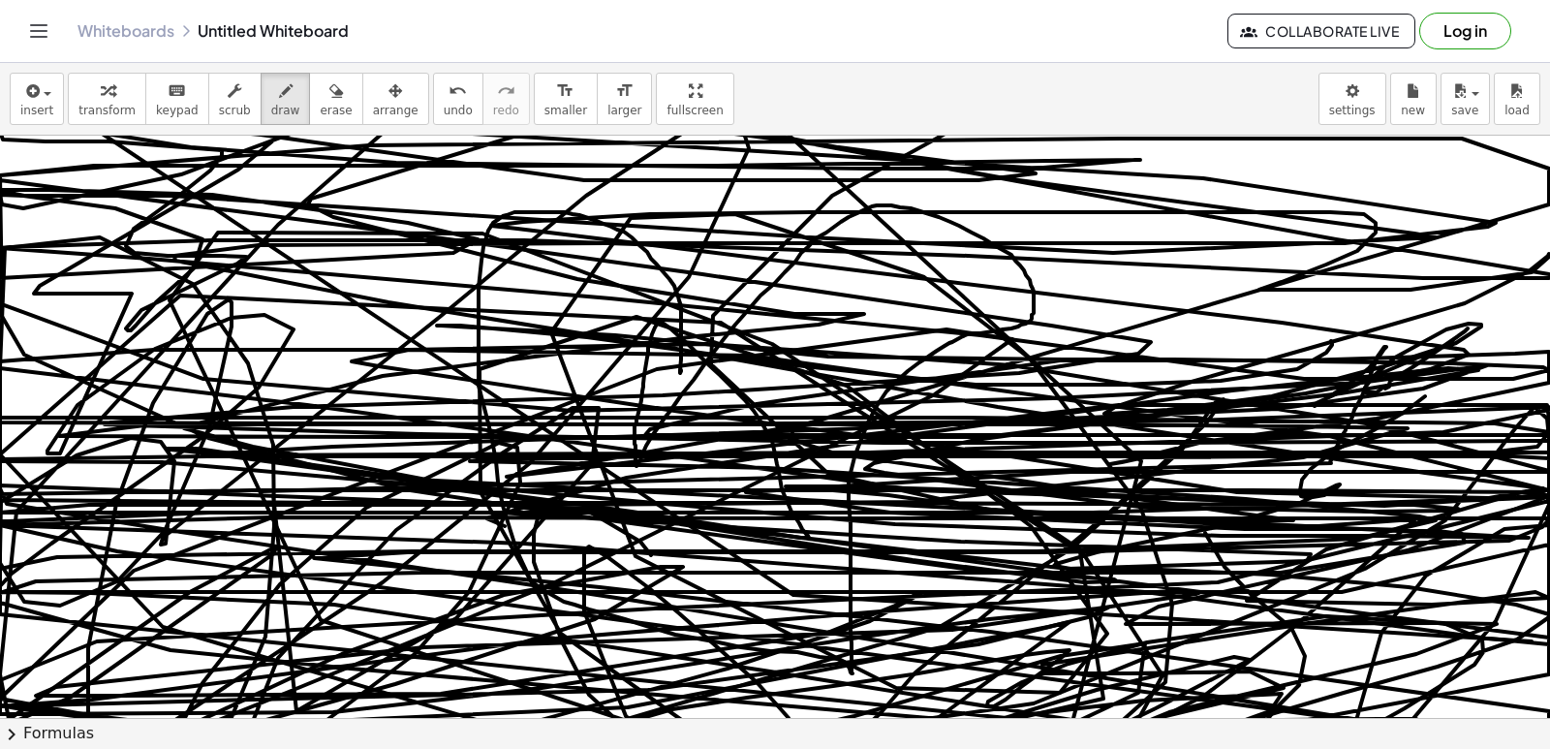
drag, startPoint x: 555, startPoint y: 507, endPoint x: 1328, endPoint y: -84, distance: 972.9
click at [1328, 0] on html "Graspable Math Activities Get Started Activity Bank Assigned Work Classes White…" at bounding box center [775, 374] width 1550 height 749
